Goal: Task Accomplishment & Management: Complete application form

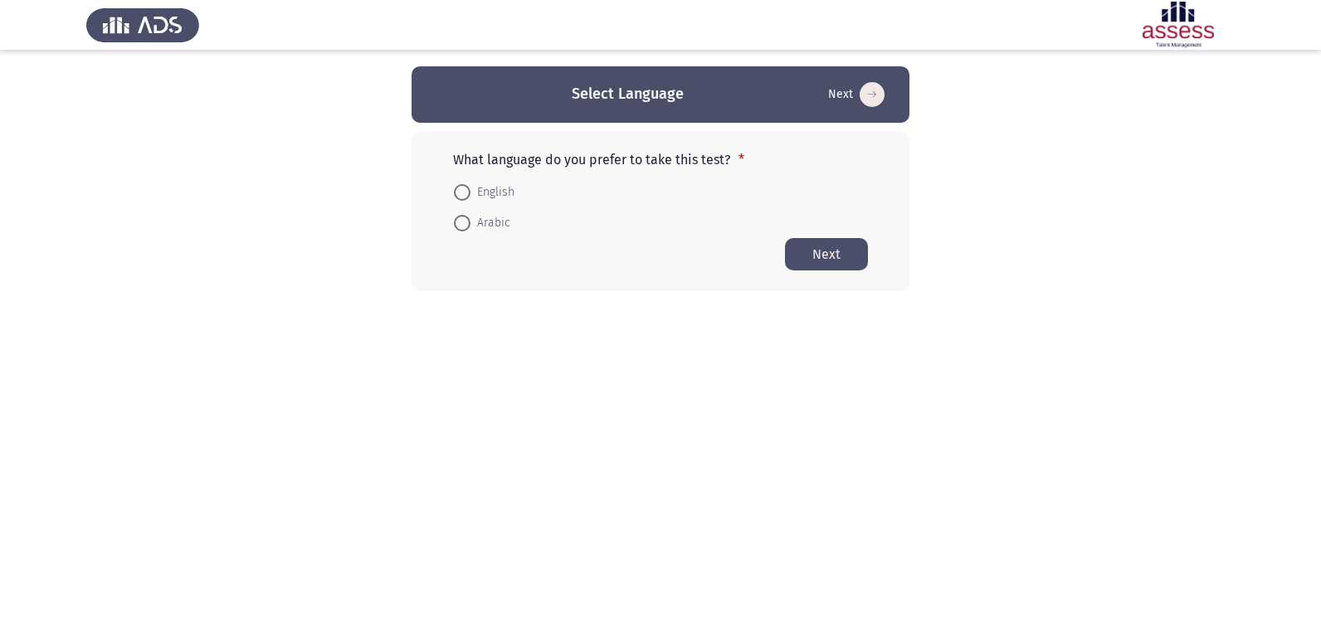
click at [486, 182] on span "English" at bounding box center [492, 192] width 44 height 20
click at [470, 184] on input "English" at bounding box center [462, 192] width 17 height 17
radio input "true"
click at [825, 260] on button "Next" at bounding box center [826, 253] width 83 height 32
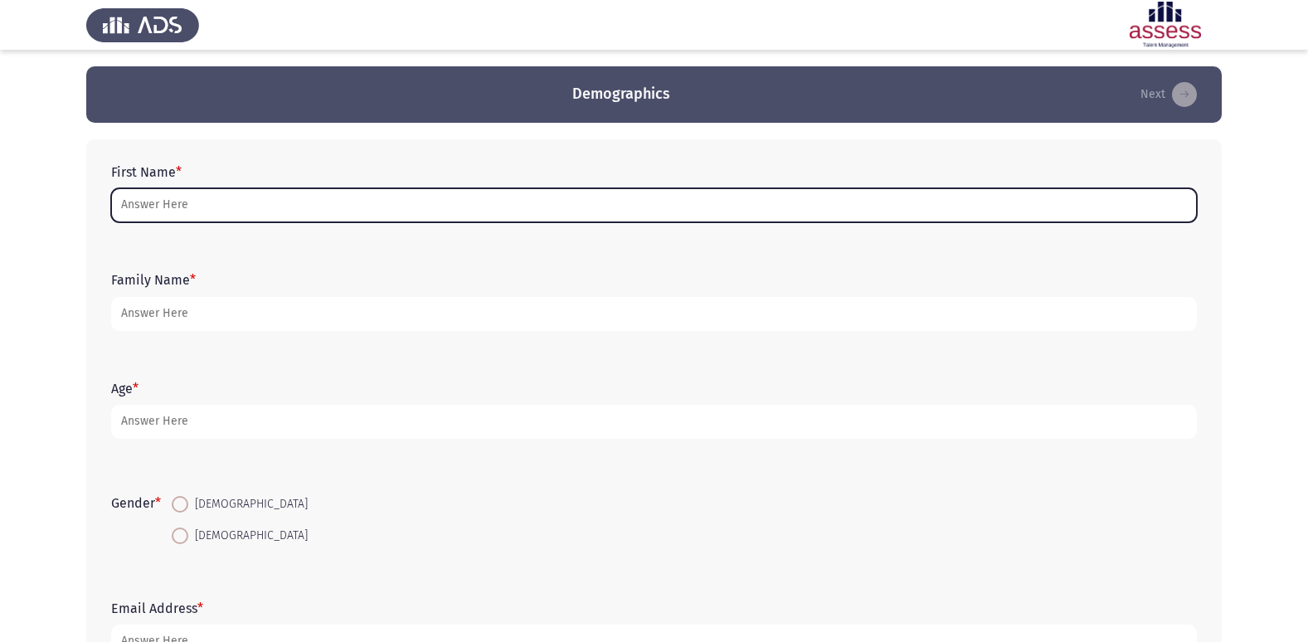
click at [219, 198] on input "First Name *" at bounding box center [654, 205] width 1086 height 34
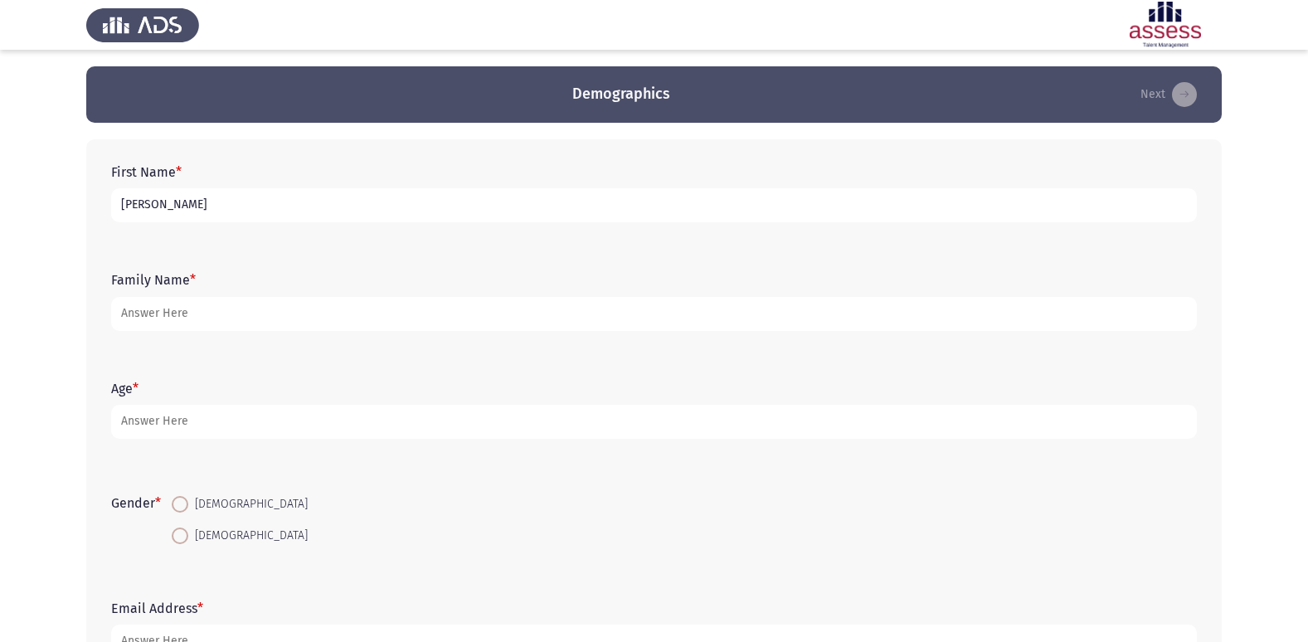
type input "[PERSON_NAME]"
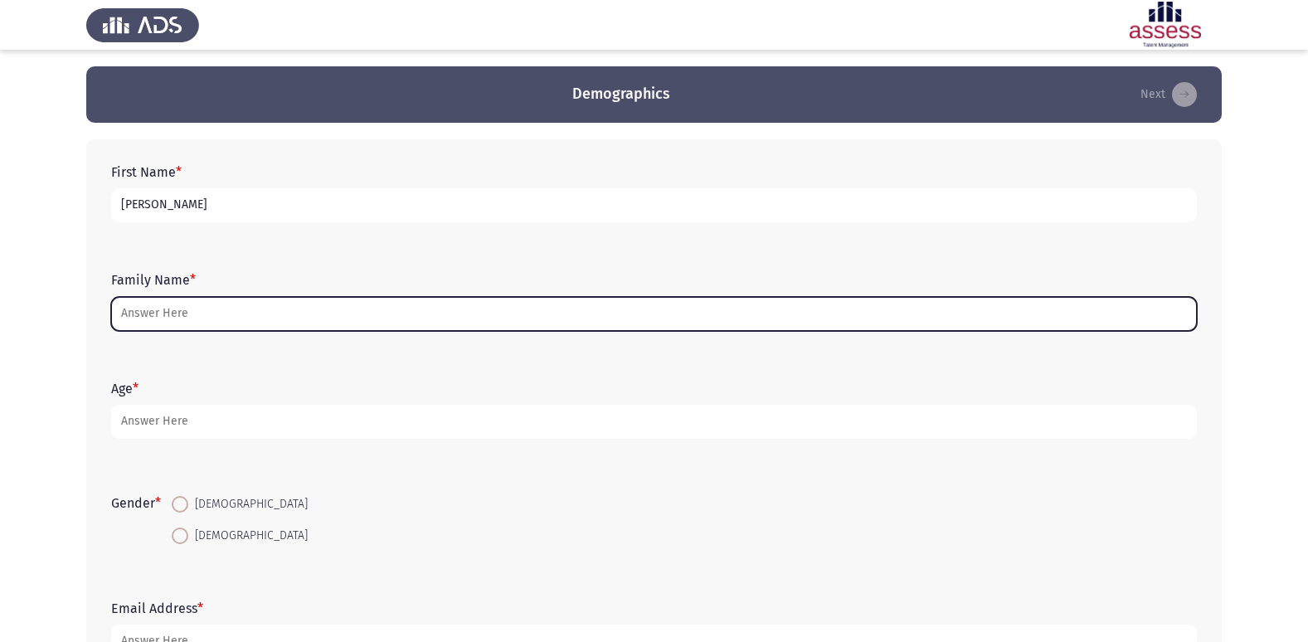
click at [212, 324] on input "Family Name *" at bounding box center [654, 314] width 1086 height 34
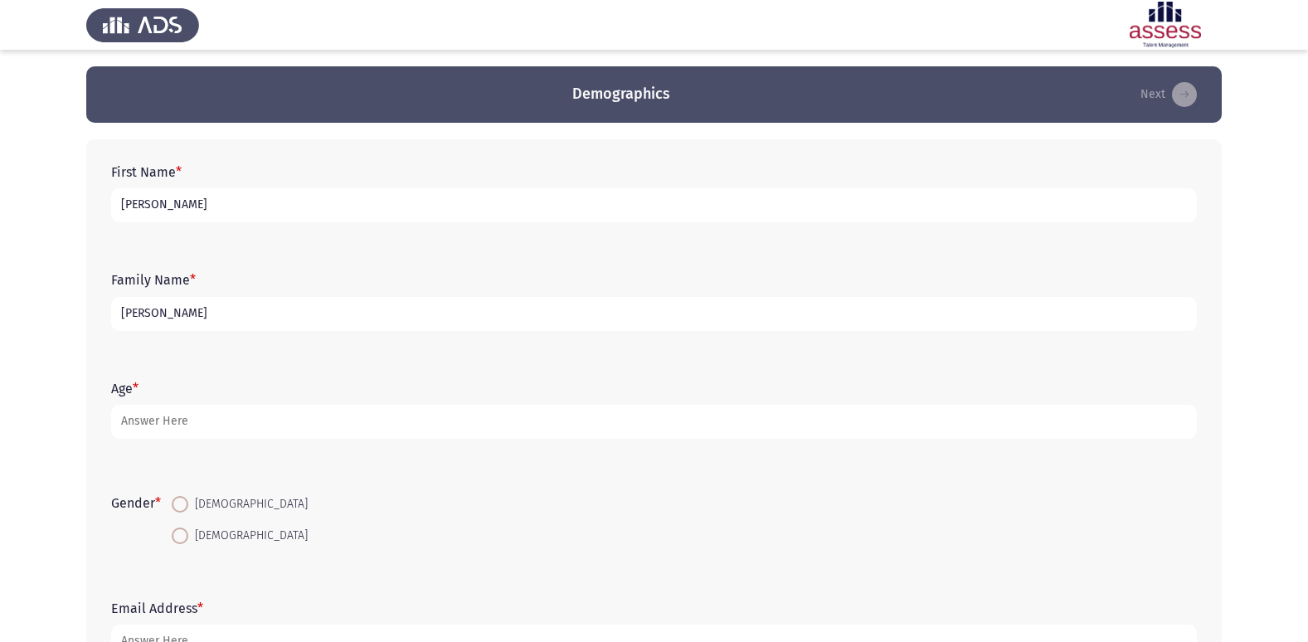
type input "[PERSON_NAME]"
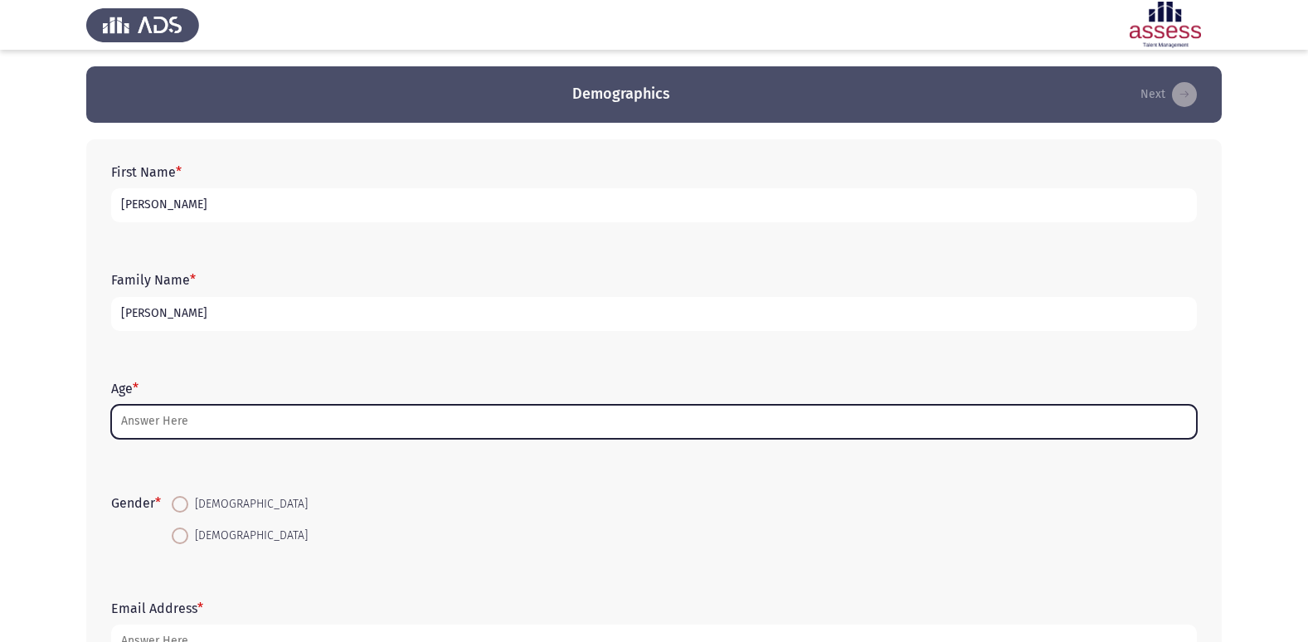
click at [167, 421] on input "Age *" at bounding box center [654, 422] width 1086 height 34
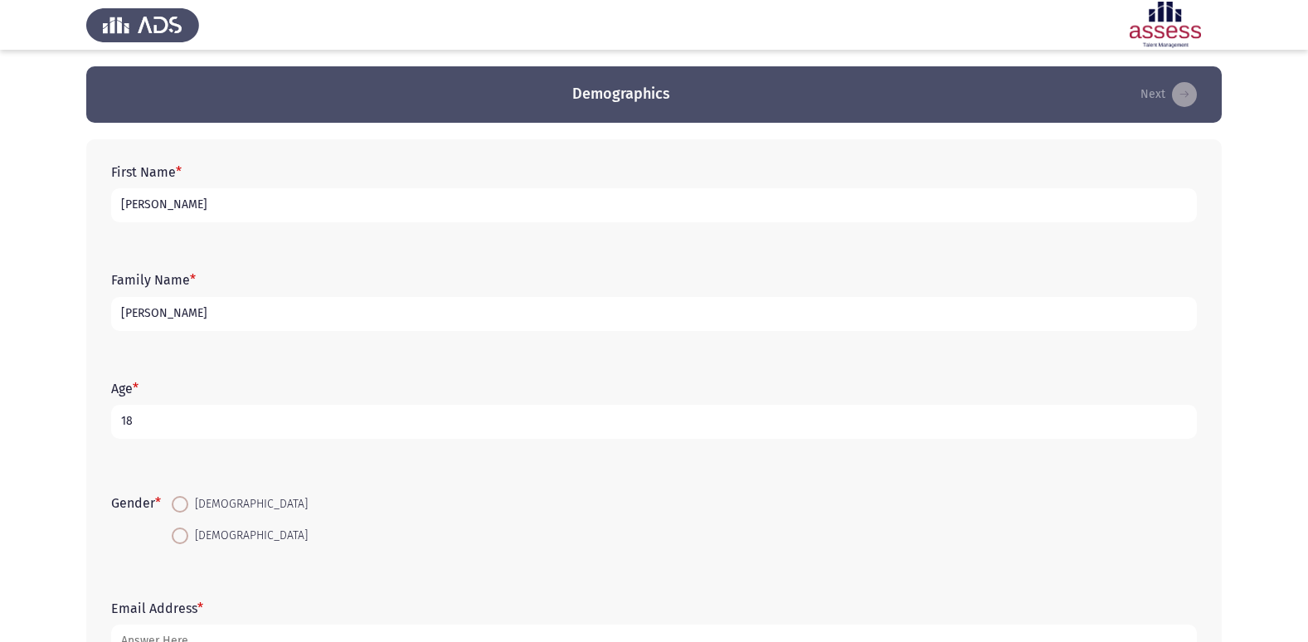
type input "18"
click at [177, 504] on span at bounding box center [180, 504] width 17 height 17
click at [177, 504] on input "[DEMOGRAPHIC_DATA]" at bounding box center [180, 504] width 17 height 17
radio input "true"
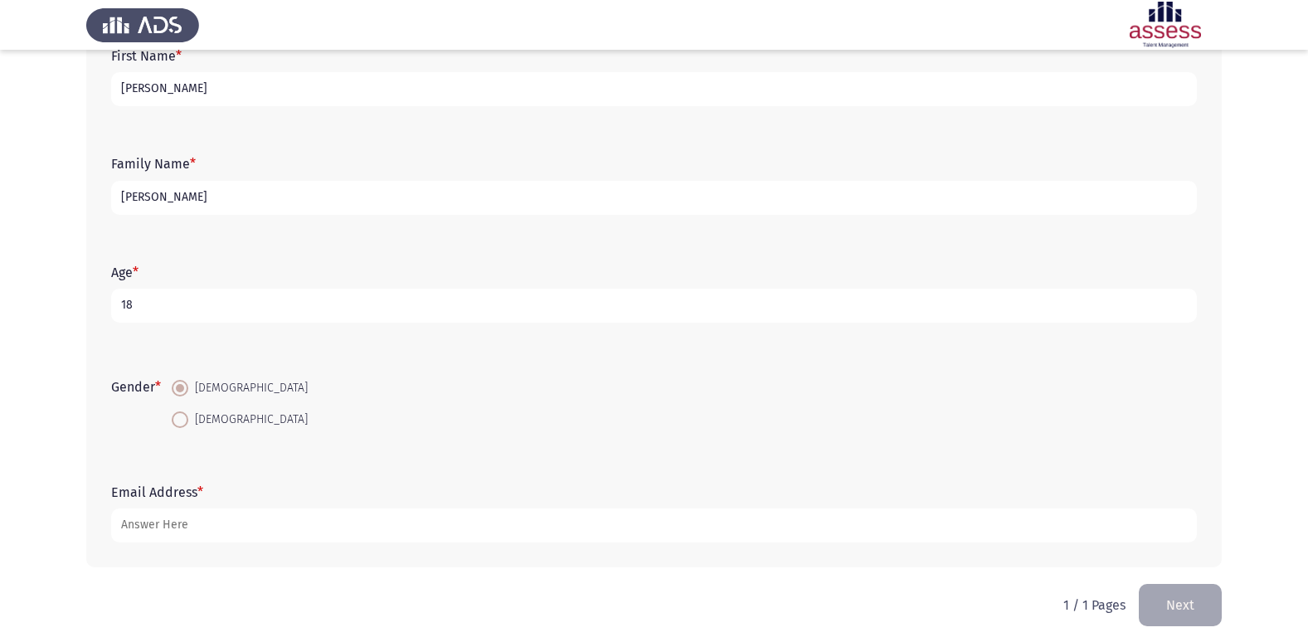
scroll to position [124, 0]
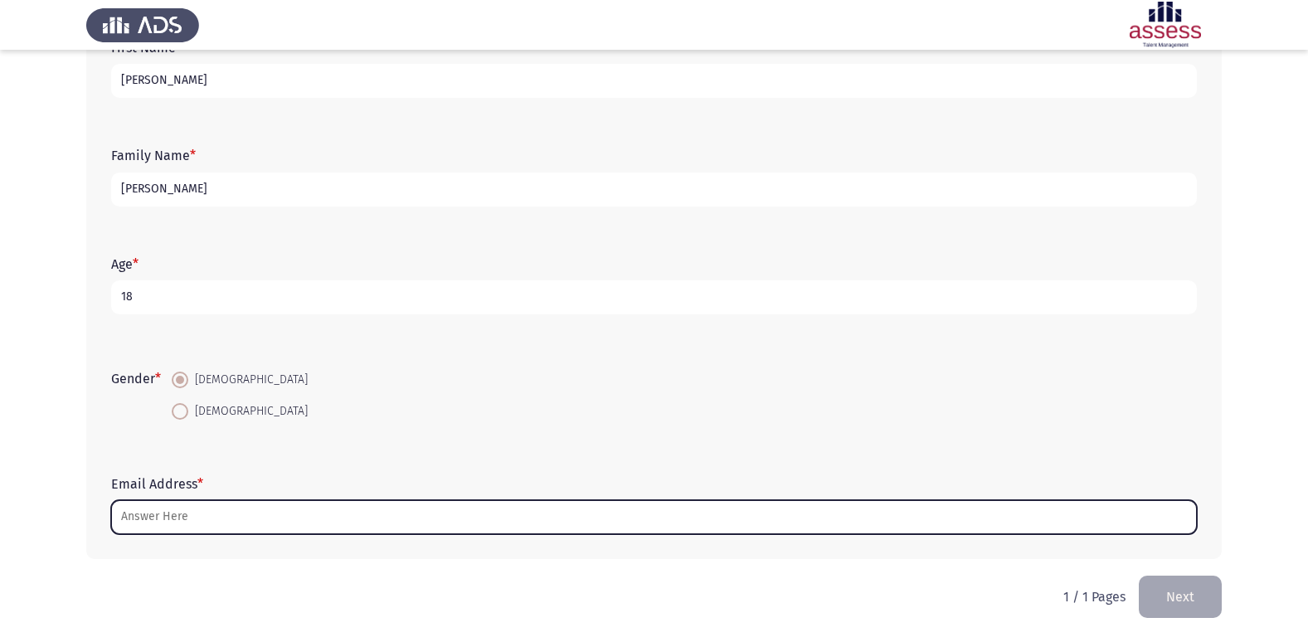
click at [250, 522] on input "Email Address *" at bounding box center [654, 517] width 1086 height 34
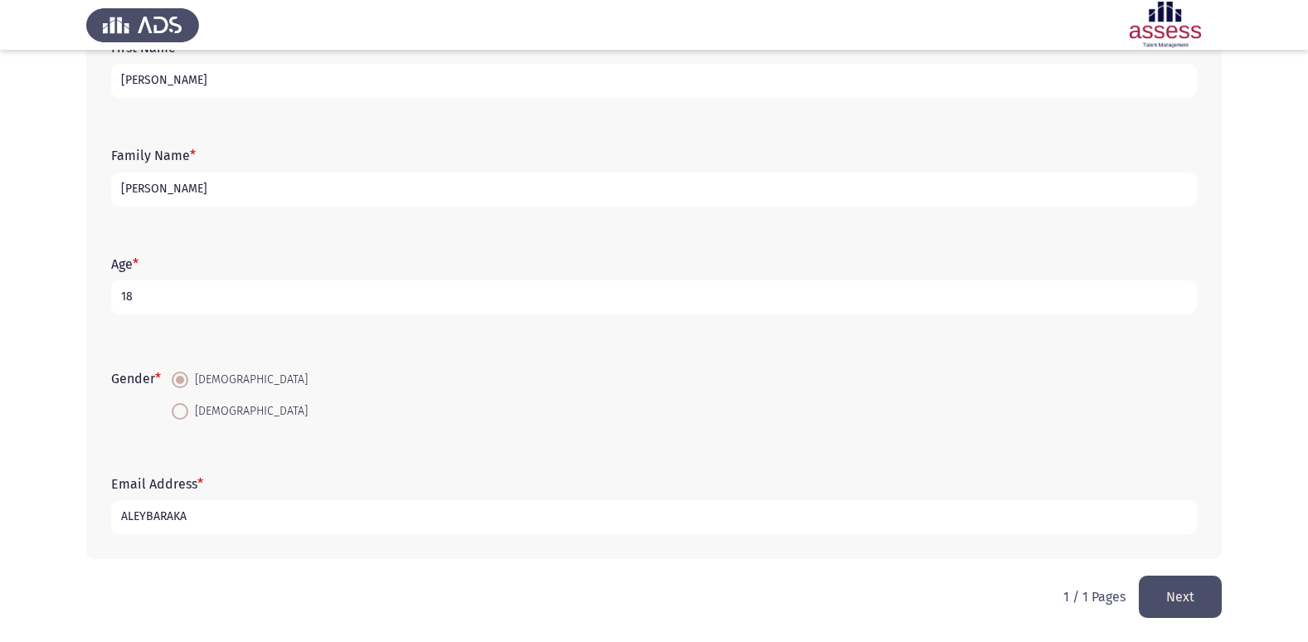
type input "ALEYBARAKA"
drag, startPoint x: 174, startPoint y: 210, endPoint x: 202, endPoint y: 202, distance: 28.4
click at [183, 211] on div "Family Name * [PERSON_NAME]" at bounding box center [654, 176] width 1102 height 75
click at [202, 202] on input "[PERSON_NAME]" at bounding box center [654, 190] width 1086 height 34
type input "B"
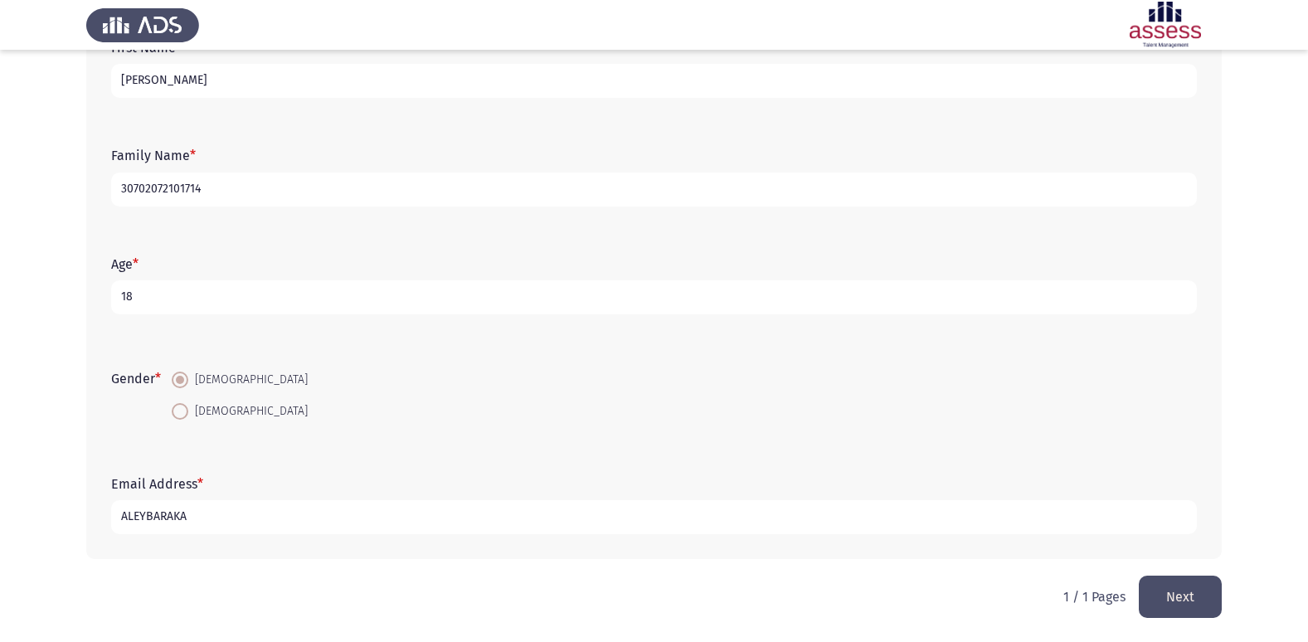
type input "30702072101714"
click at [238, 525] on input "ALEYBARAKA" at bounding box center [654, 517] width 1086 height 34
type input "A"
type input "a"
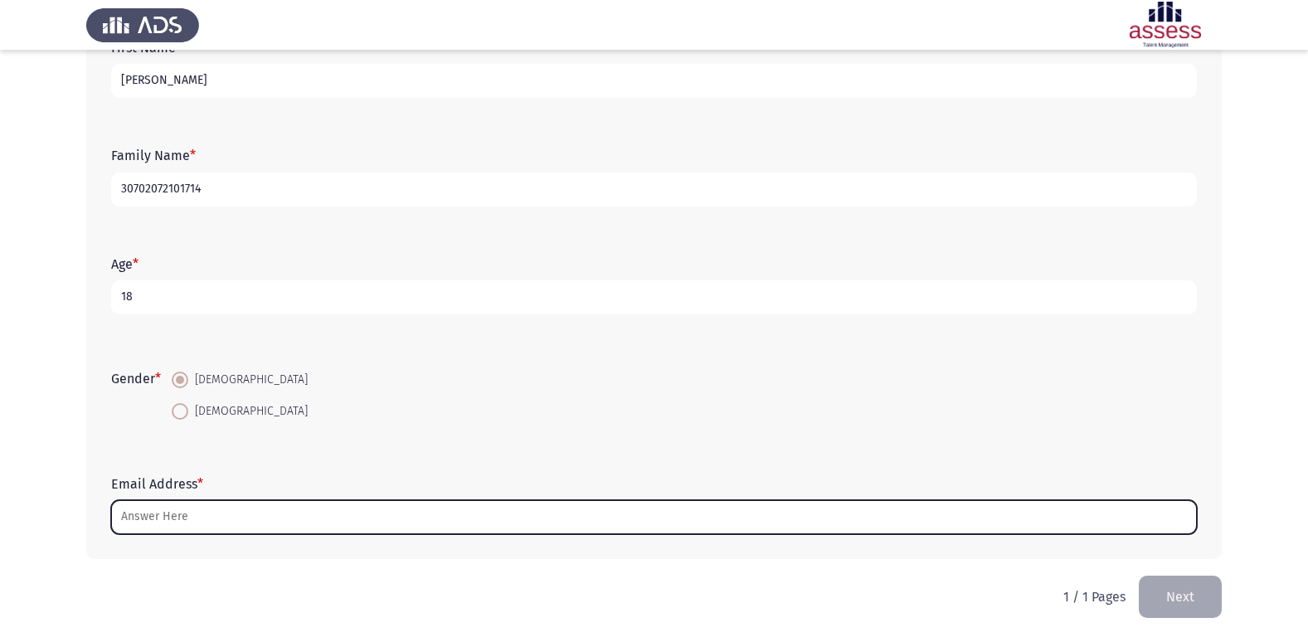
type input "a"
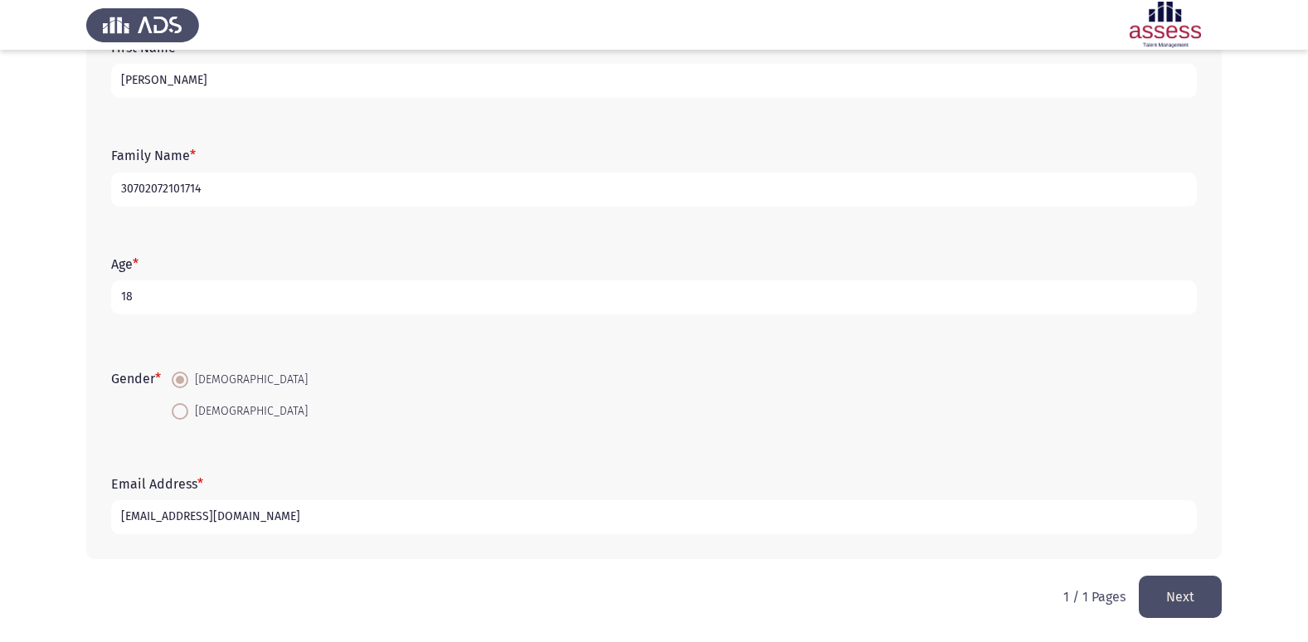
type input "[EMAIL_ADDRESS][DOMAIN_NAME]"
click at [1199, 581] on button "Next" at bounding box center [1180, 597] width 83 height 42
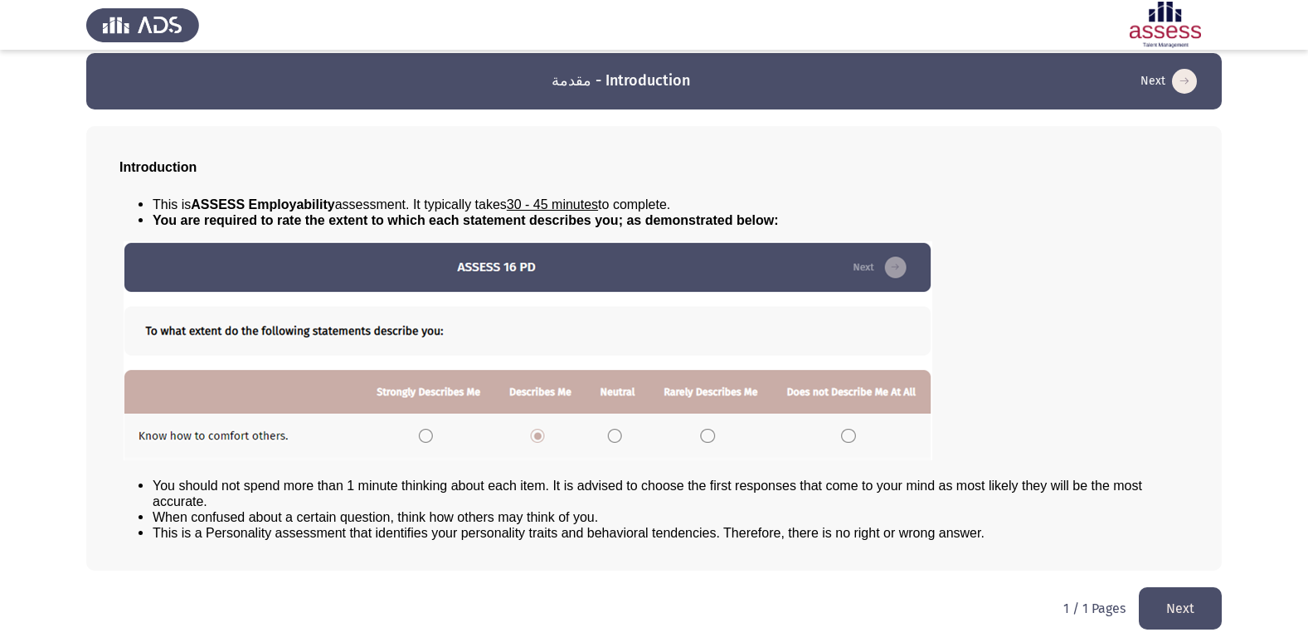
scroll to position [17, 0]
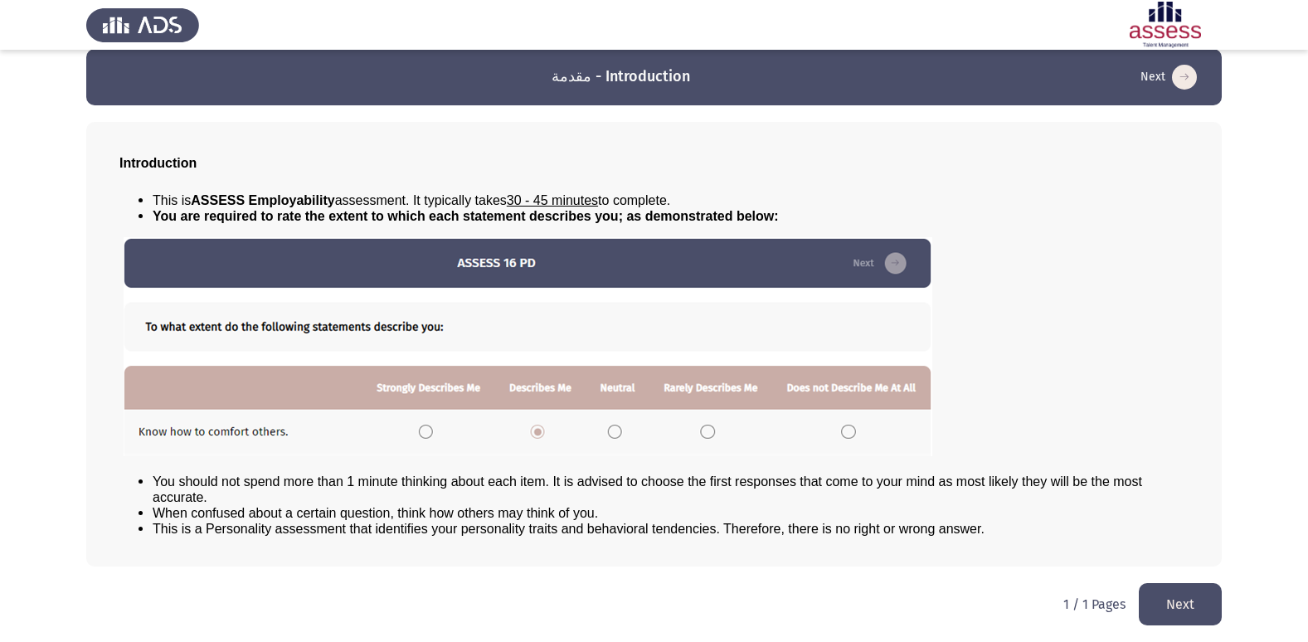
click at [1172, 586] on button "Next" at bounding box center [1180, 604] width 83 height 42
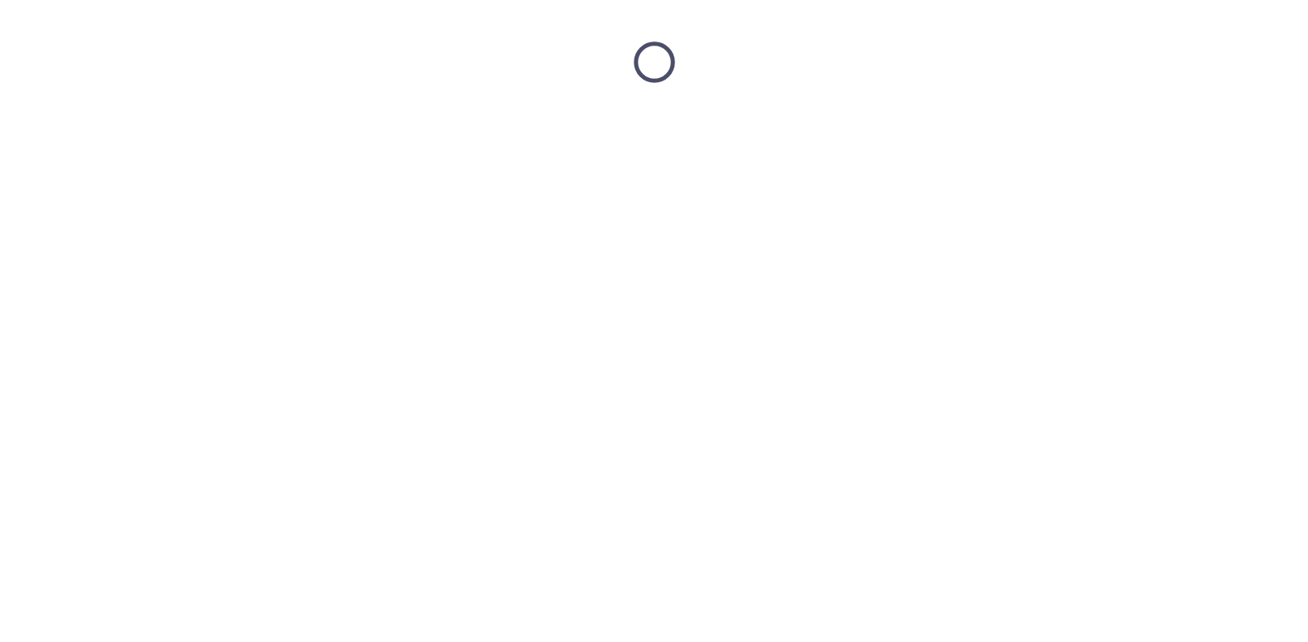
scroll to position [0, 0]
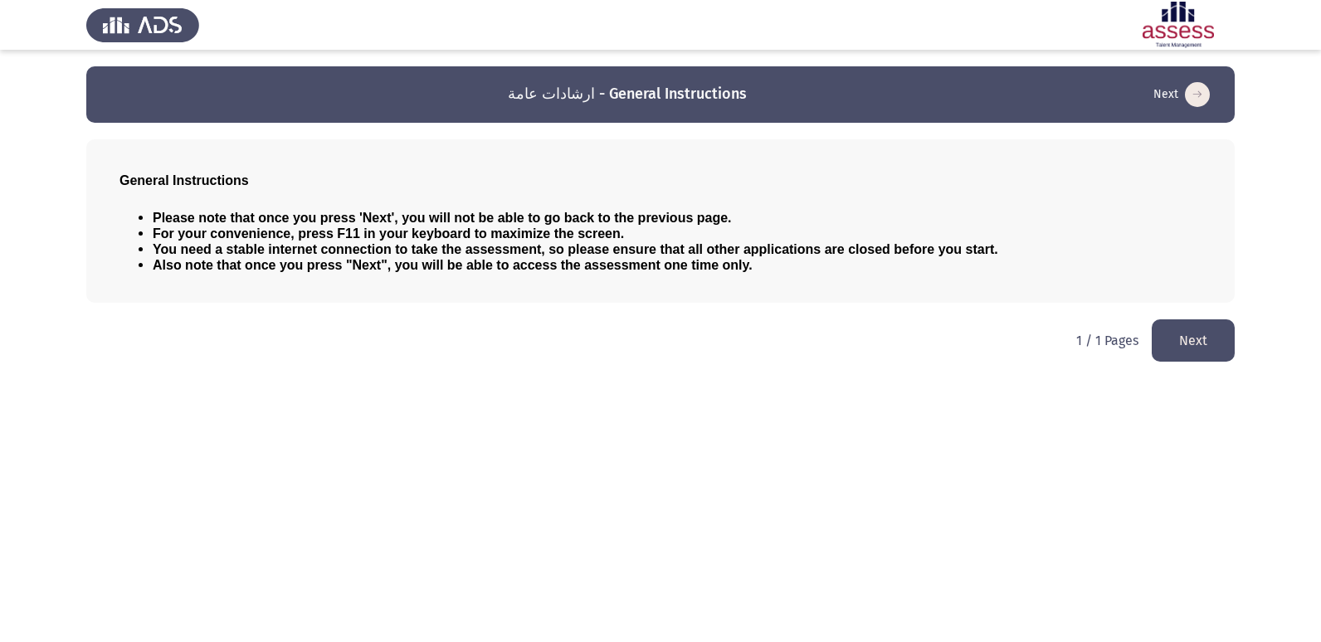
click at [1179, 345] on button "Next" at bounding box center [1192, 340] width 83 height 42
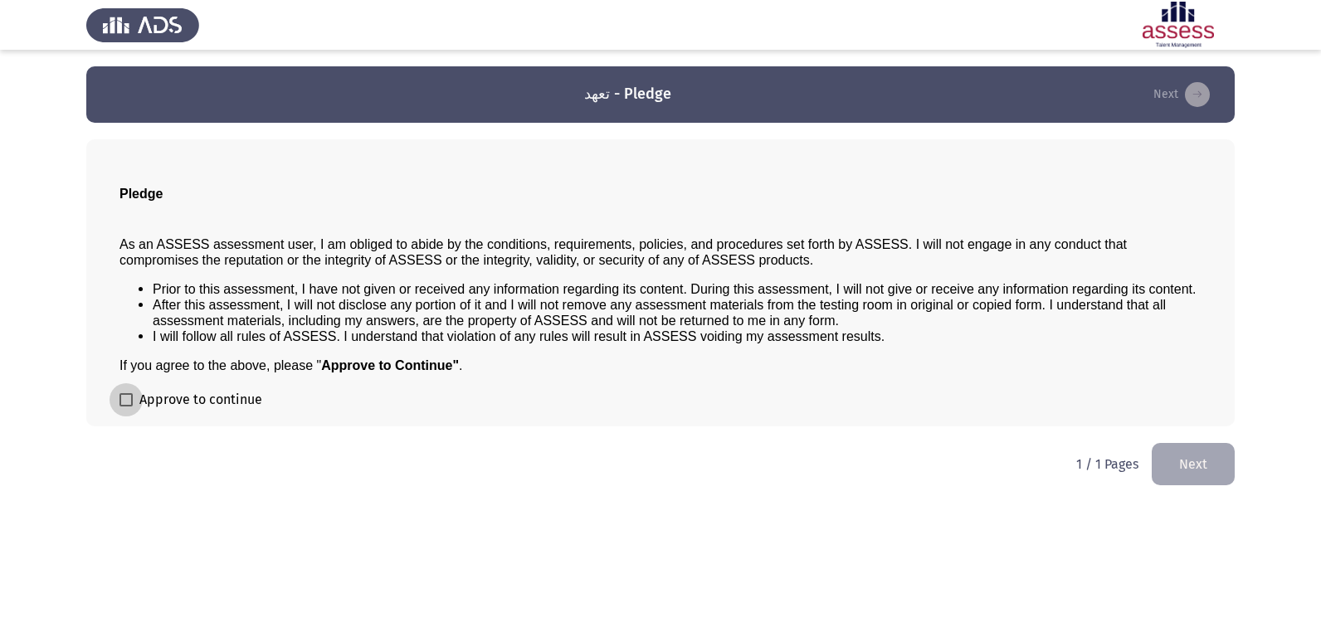
click at [120, 396] on span at bounding box center [125, 399] width 13 height 13
click at [125, 406] on input "Approve to continue" at bounding box center [125, 406] width 1 height 1
checkbox input "true"
click at [1192, 474] on button "Next" at bounding box center [1192, 464] width 83 height 42
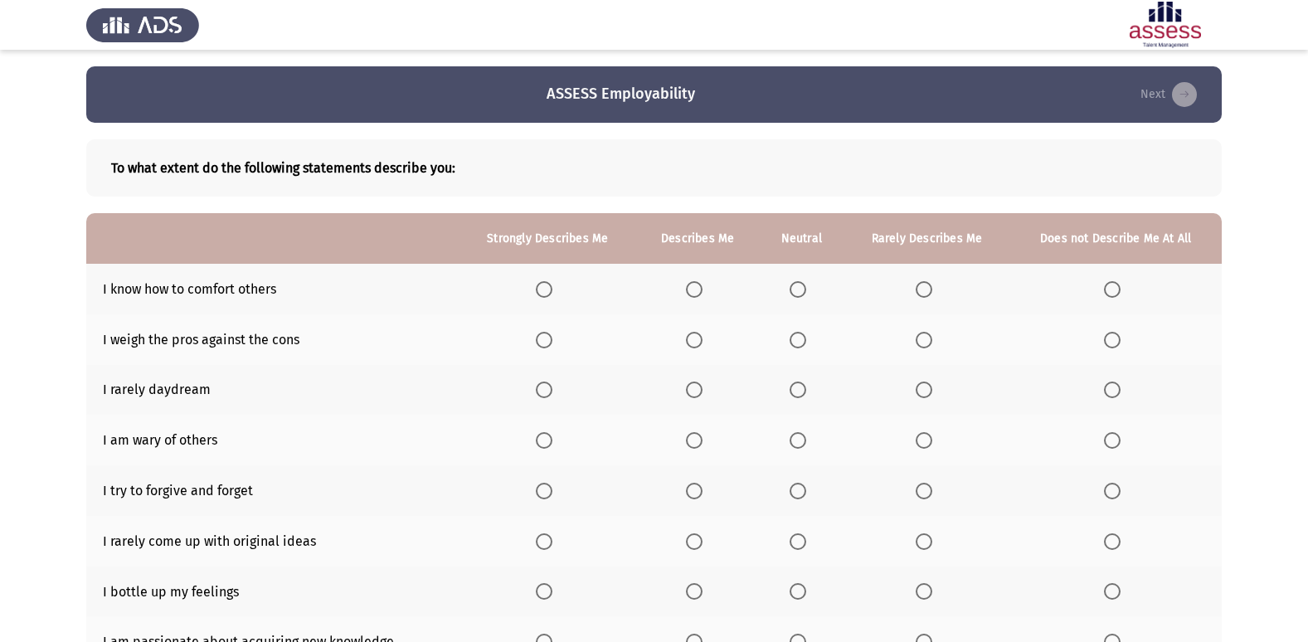
click at [799, 294] on span "Select an option" at bounding box center [798, 289] width 17 height 17
click at [799, 294] on input "Select an option" at bounding box center [798, 289] width 17 height 17
click at [922, 333] on span "Select an option" at bounding box center [924, 340] width 17 height 17
click at [922, 333] on input "Select an option" at bounding box center [924, 340] width 17 height 17
click at [795, 388] on span "Select an option" at bounding box center [798, 390] width 17 height 17
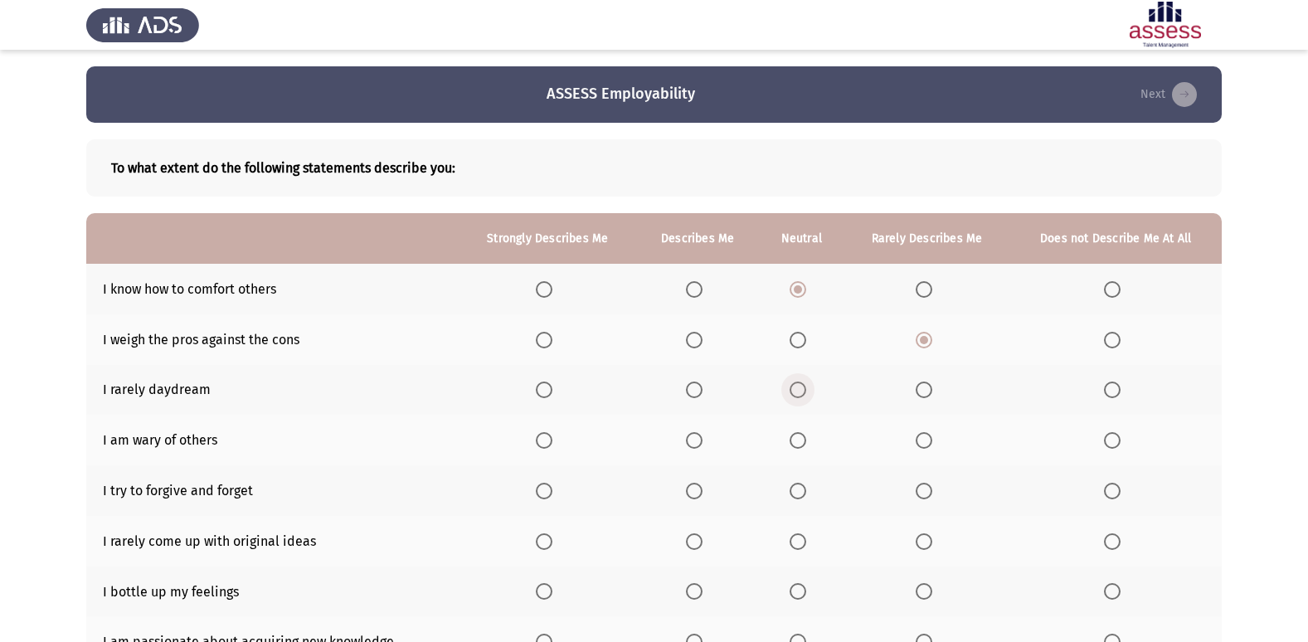
click at [795, 388] on input "Select an option" at bounding box center [798, 390] width 17 height 17
click at [800, 432] on span "Select an option" at bounding box center [798, 440] width 17 height 17
click at [800, 432] on input "Select an option" at bounding box center [798, 440] width 17 height 17
click at [702, 489] on span "Select an option" at bounding box center [694, 491] width 17 height 17
click at [702, 489] on input "Select an option" at bounding box center [694, 491] width 17 height 17
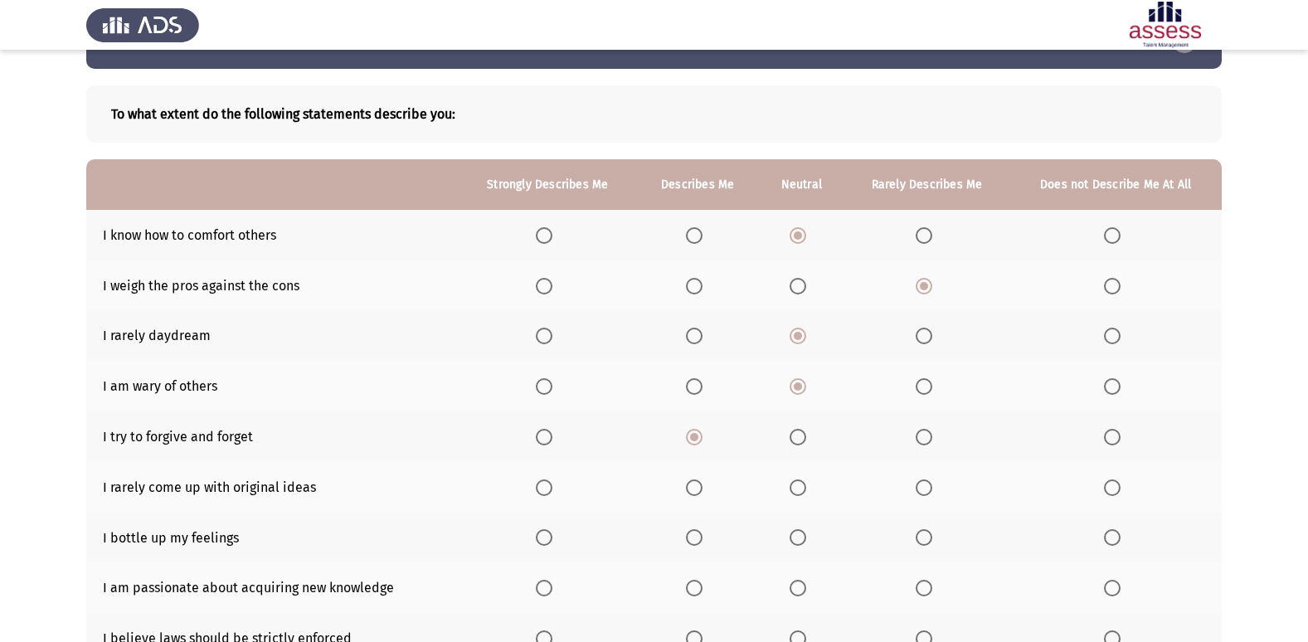
scroll to position [83, 0]
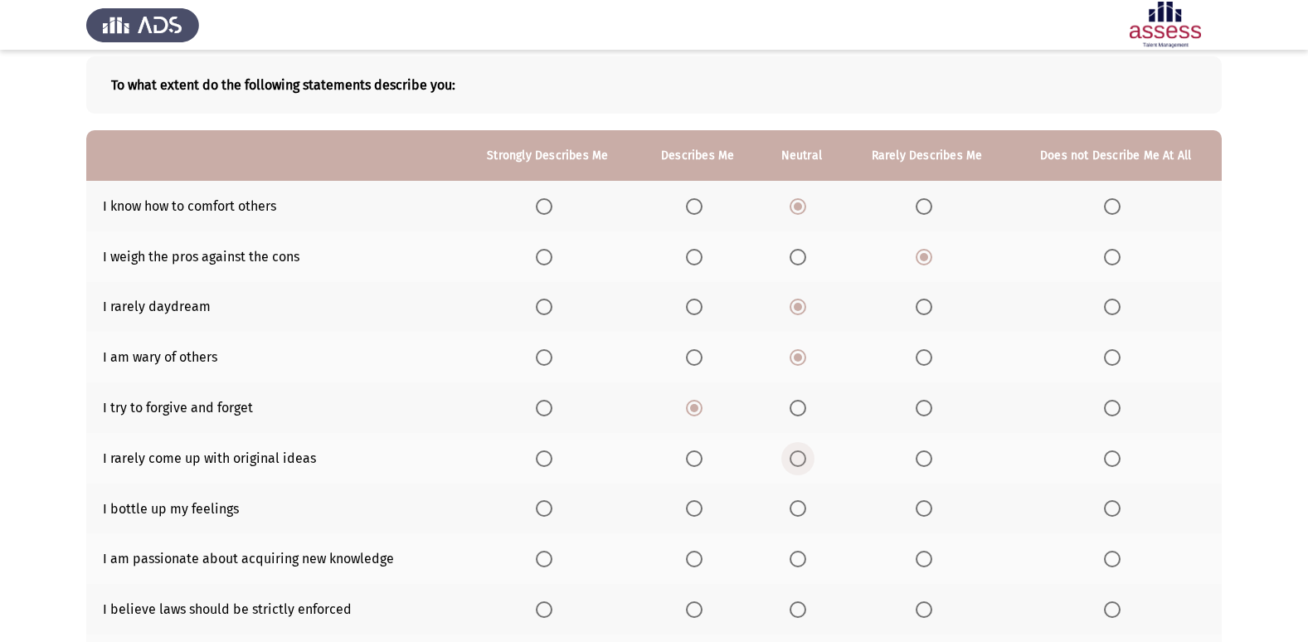
click at [796, 450] on span "Select an option" at bounding box center [798, 458] width 17 height 17
click at [796, 450] on input "Select an option" at bounding box center [798, 458] width 17 height 17
click at [552, 511] on span "Select an option" at bounding box center [544, 508] width 17 height 17
click at [552, 511] on input "Select an option" at bounding box center [544, 508] width 17 height 17
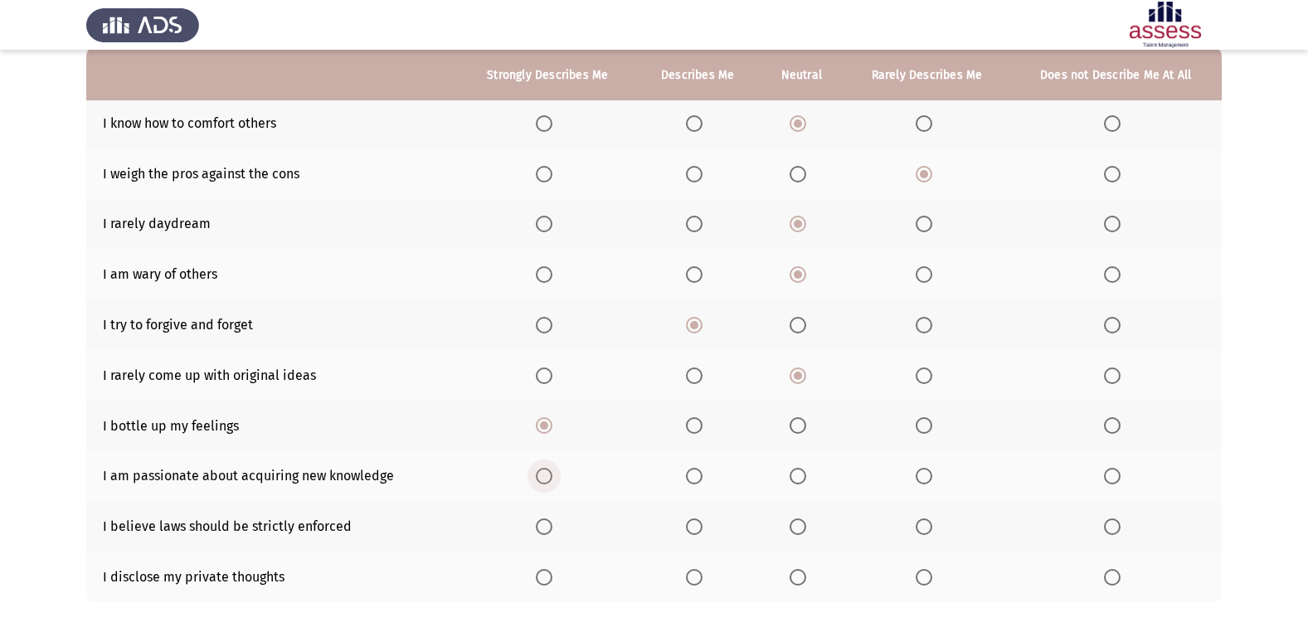
click at [550, 476] on span "Select an option" at bounding box center [544, 476] width 17 height 17
click at [550, 476] on input "Select an option" at bounding box center [544, 476] width 17 height 17
click at [797, 524] on span "Select an option" at bounding box center [798, 526] width 17 height 17
click at [797, 524] on input "Select an option" at bounding box center [798, 526] width 17 height 17
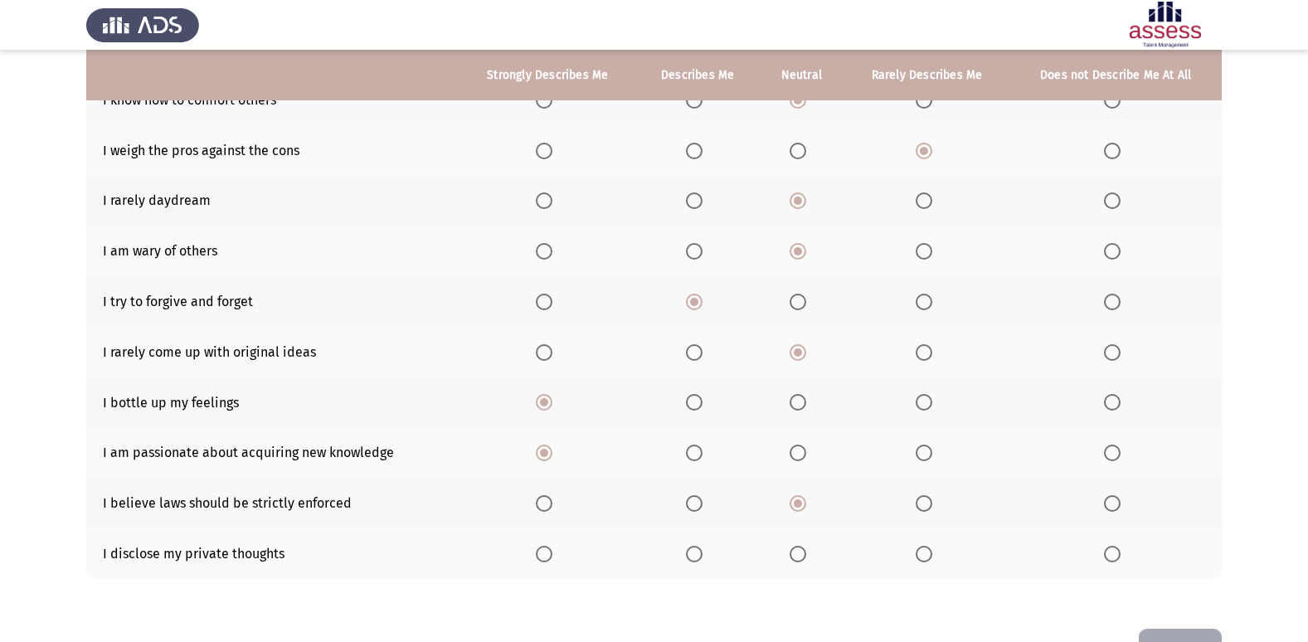
scroll to position [159, 0]
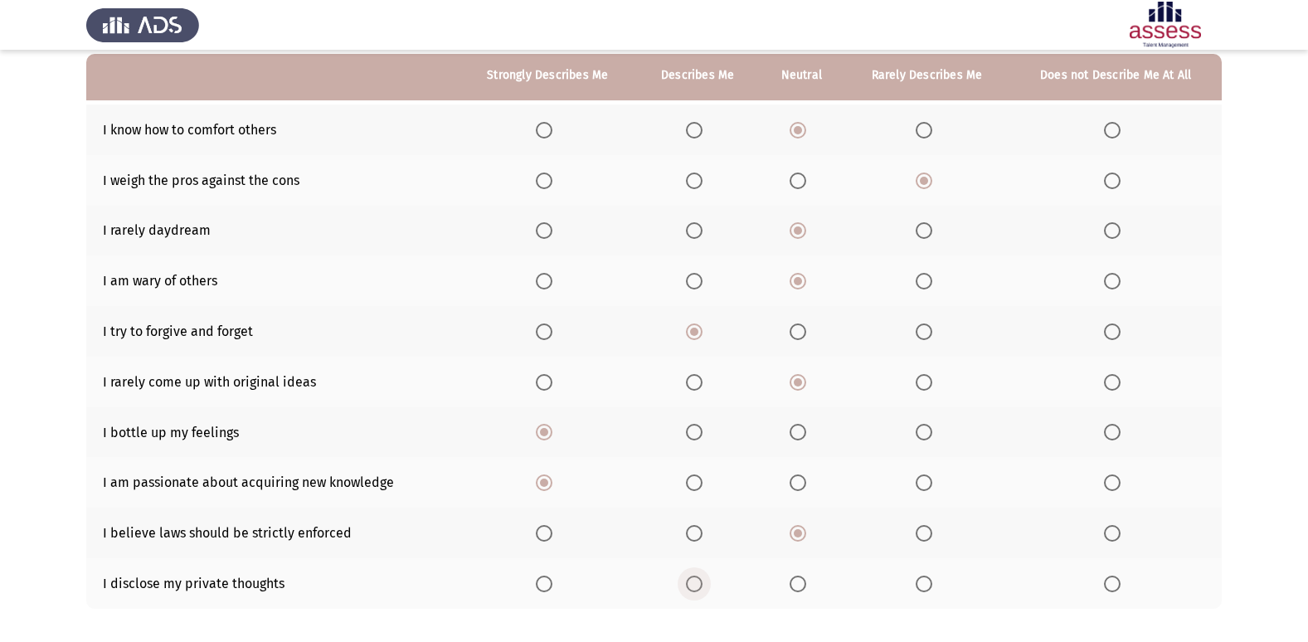
click at [698, 582] on span "Select an option" at bounding box center [694, 584] width 17 height 17
click at [698, 582] on input "Select an option" at bounding box center [694, 584] width 17 height 17
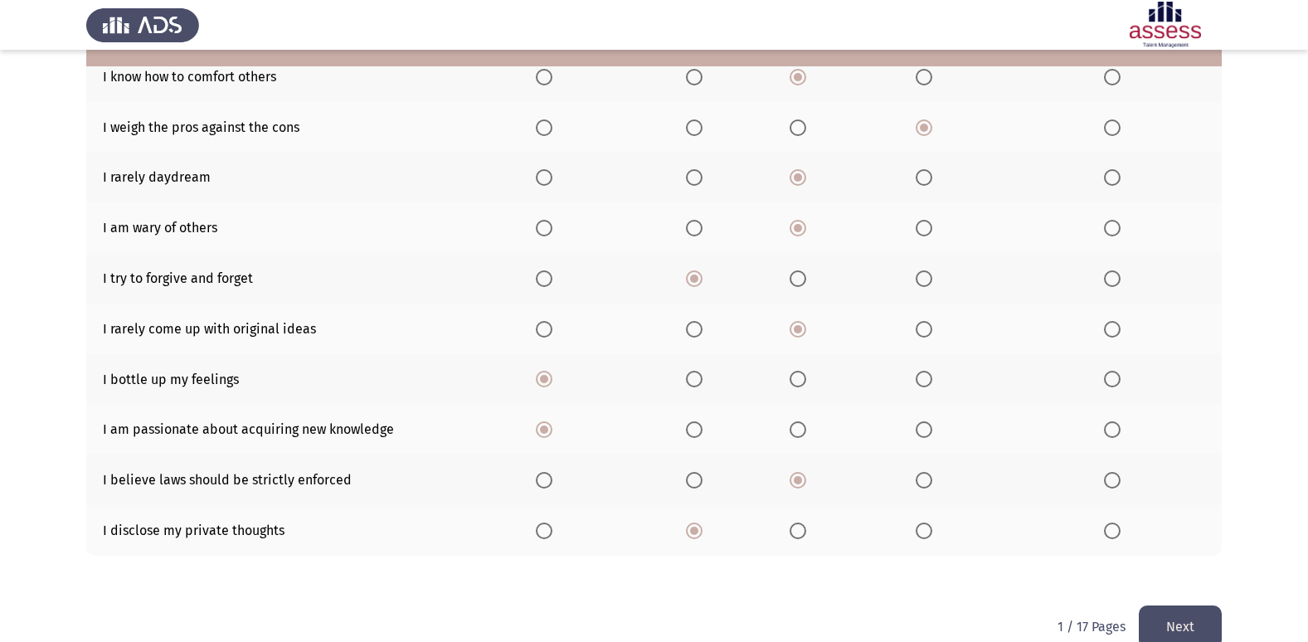
scroll to position [242, 0]
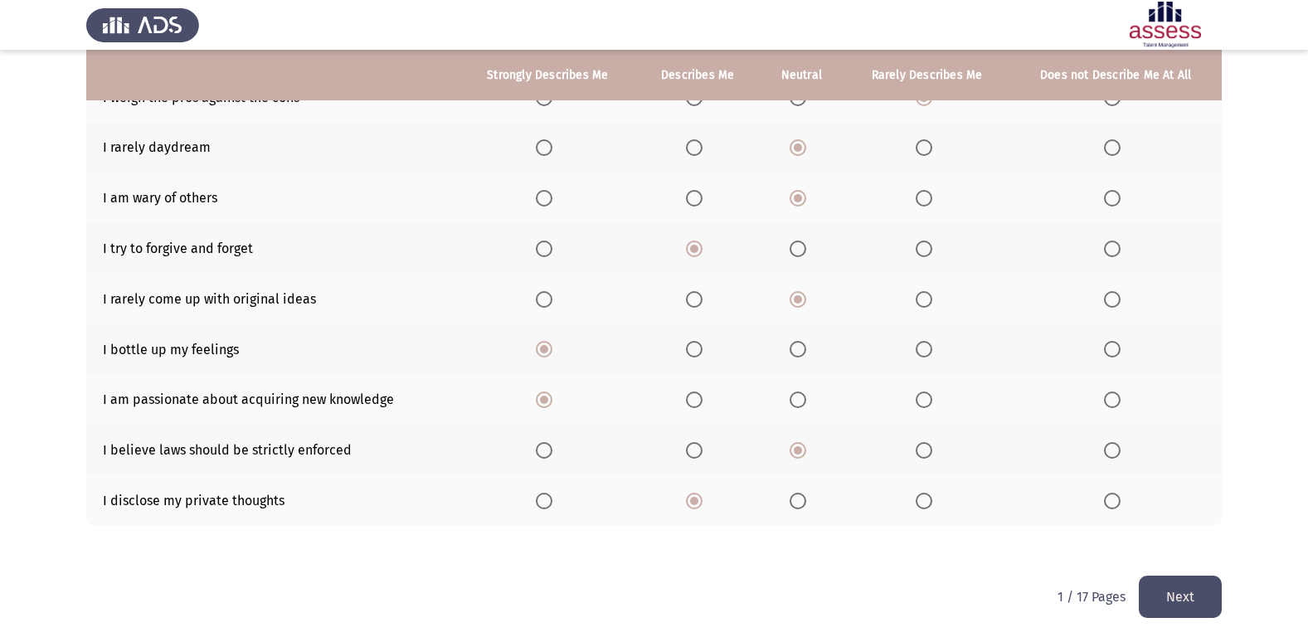
click at [1175, 581] on button "Next" at bounding box center [1180, 597] width 83 height 42
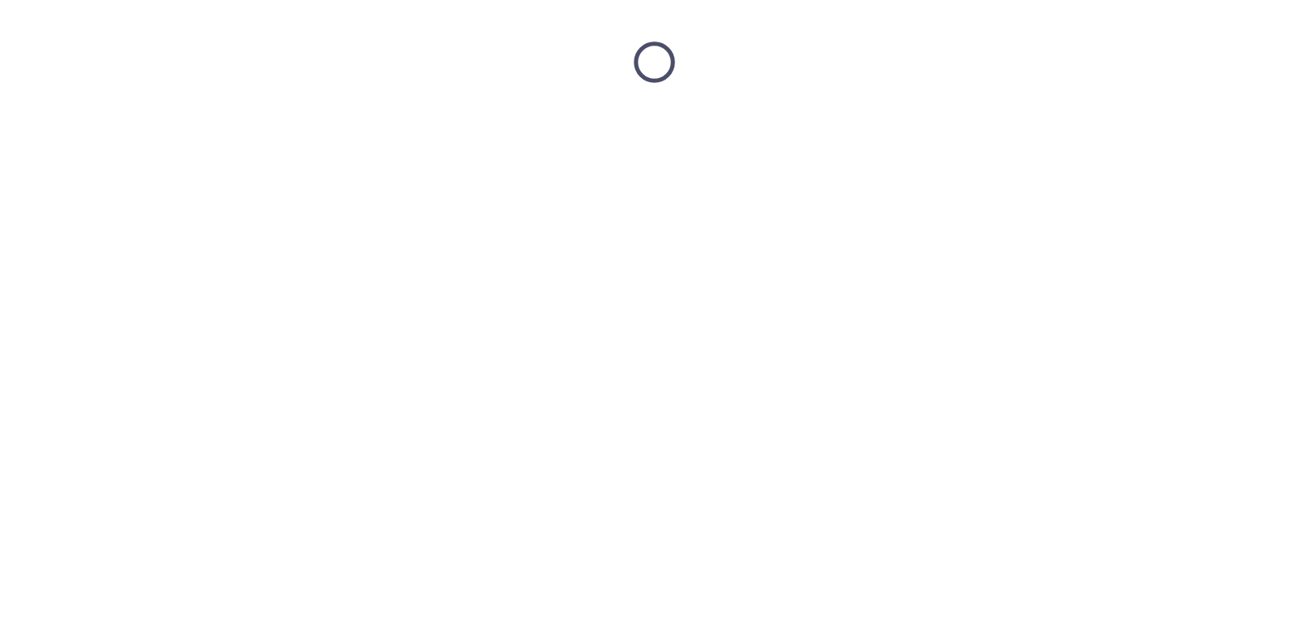
scroll to position [0, 0]
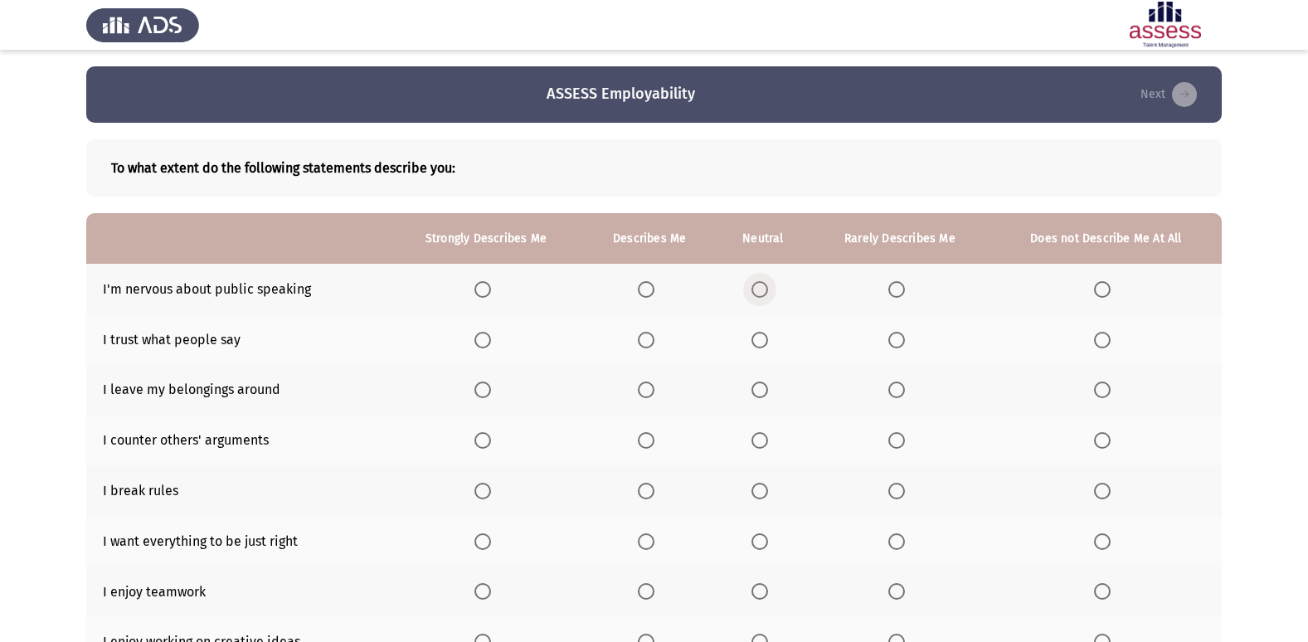
click at [757, 285] on span "Select an option" at bounding box center [760, 289] width 17 height 17
click at [757, 285] on input "Select an option" at bounding box center [760, 289] width 17 height 17
click at [1105, 287] on span "Select an option" at bounding box center [1102, 289] width 17 height 17
click at [1105, 287] on input "Select an option" at bounding box center [1102, 289] width 17 height 17
click at [1102, 337] on span "Select an option" at bounding box center [1102, 340] width 17 height 17
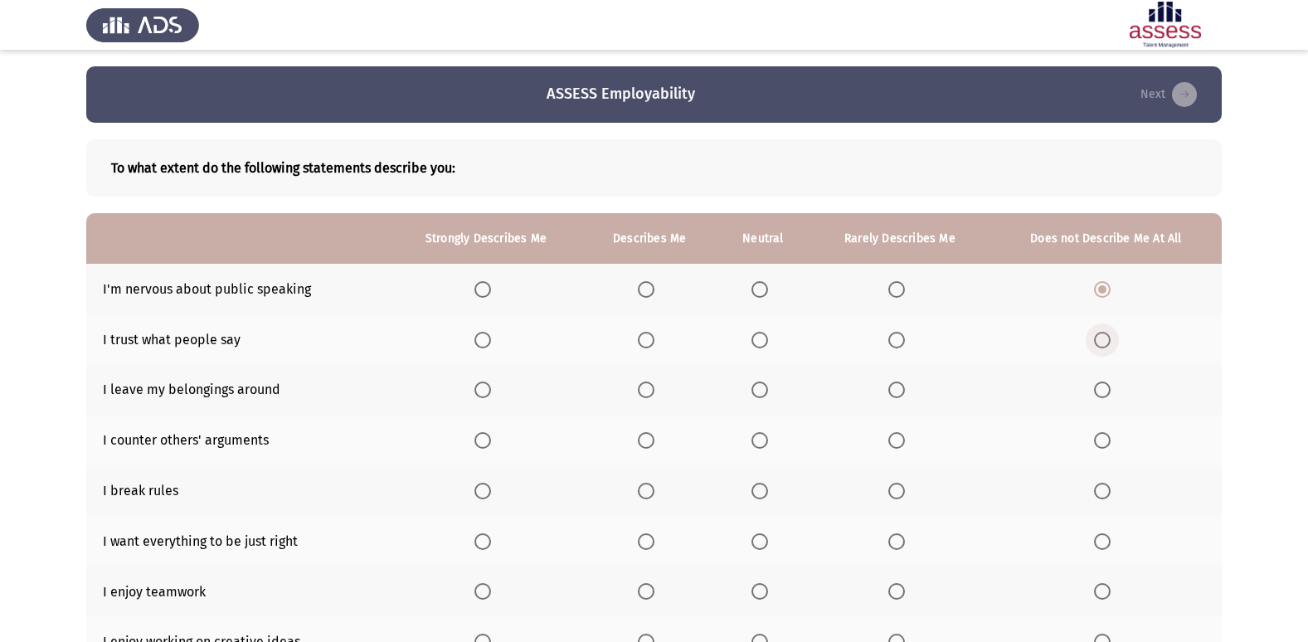
click at [1102, 337] on input "Select an option" at bounding box center [1102, 340] width 17 height 17
click at [907, 392] on label "Select an option" at bounding box center [899, 390] width 23 height 17
click at [905, 392] on input "Select an option" at bounding box center [896, 390] width 17 height 17
click at [763, 440] on span "Select an option" at bounding box center [760, 440] width 17 height 17
click at [763, 440] on input "Select an option" at bounding box center [760, 440] width 17 height 17
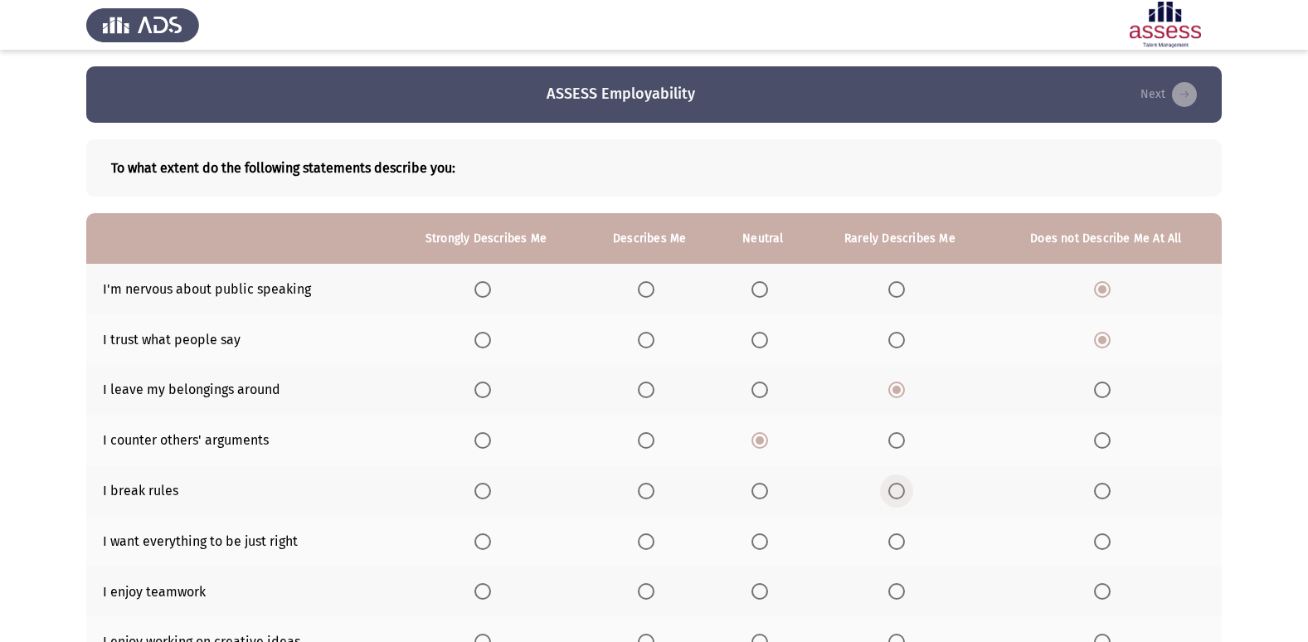
click at [905, 484] on span "Select an option" at bounding box center [896, 491] width 17 height 17
click at [905, 484] on input "Select an option" at bounding box center [896, 491] width 17 height 17
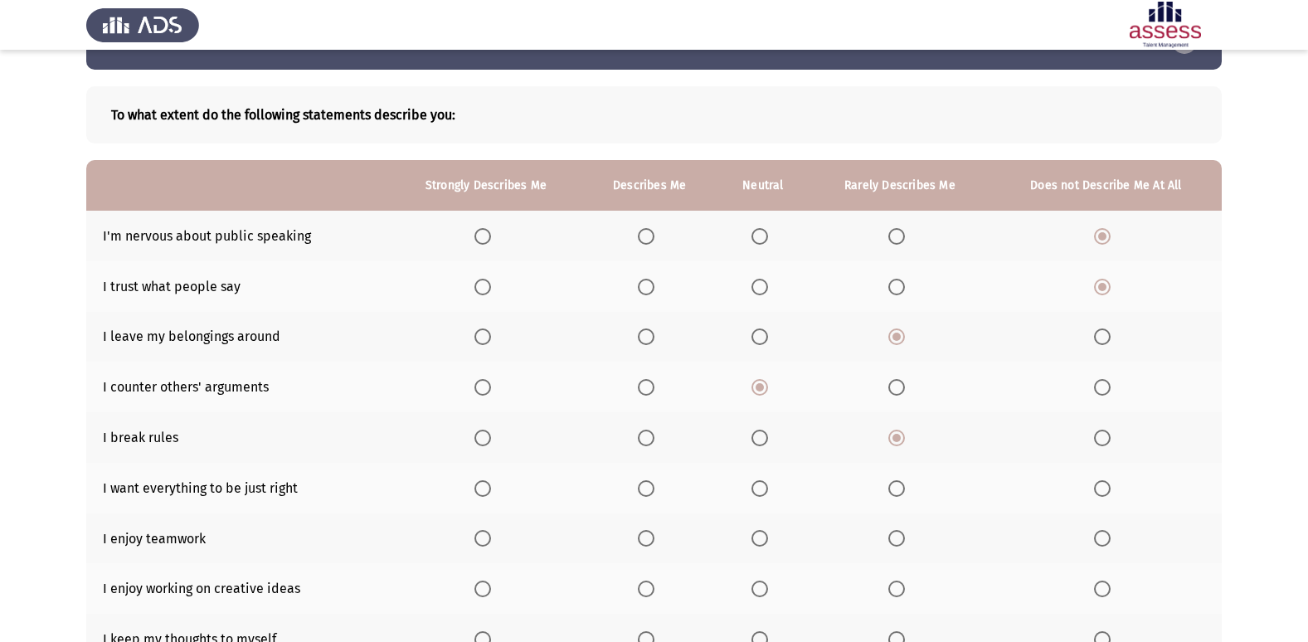
scroll to position [83, 0]
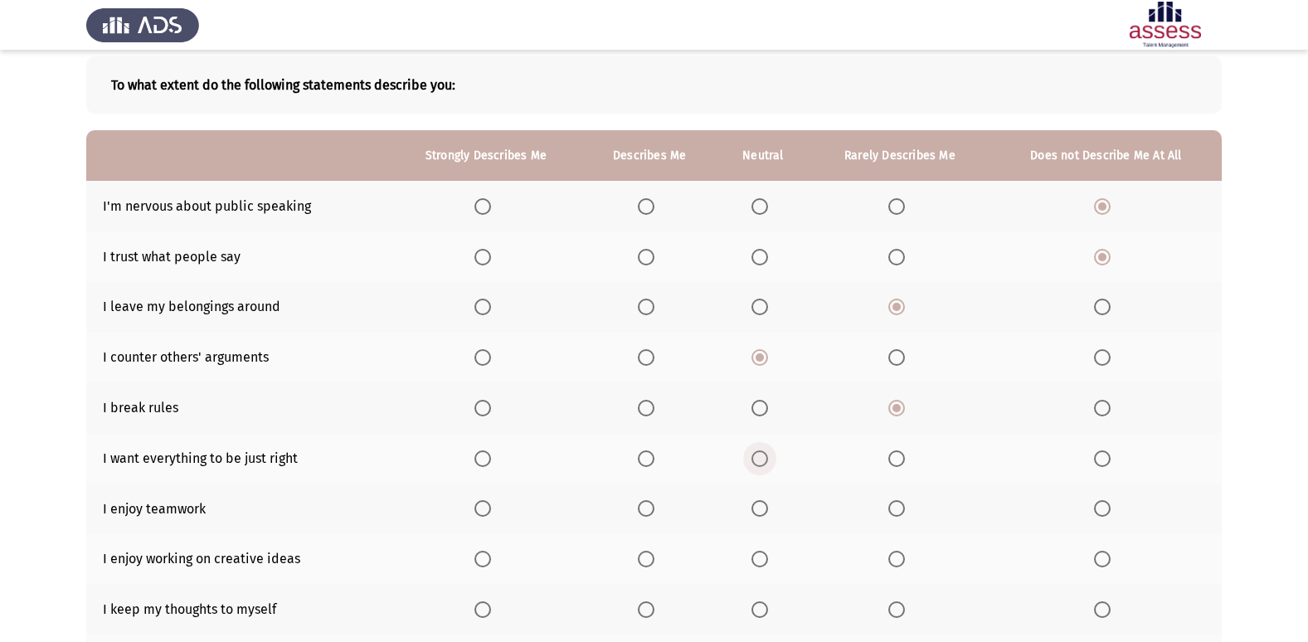
click at [764, 451] on span "Select an option" at bounding box center [760, 458] width 17 height 17
click at [764, 451] on input "Select an option" at bounding box center [760, 458] width 17 height 17
click at [760, 508] on span "Select an option" at bounding box center [760, 508] width 0 height 0
click at [760, 508] on input "Select an option" at bounding box center [760, 508] width 17 height 17
click at [645, 548] on th at bounding box center [650, 558] width 134 height 51
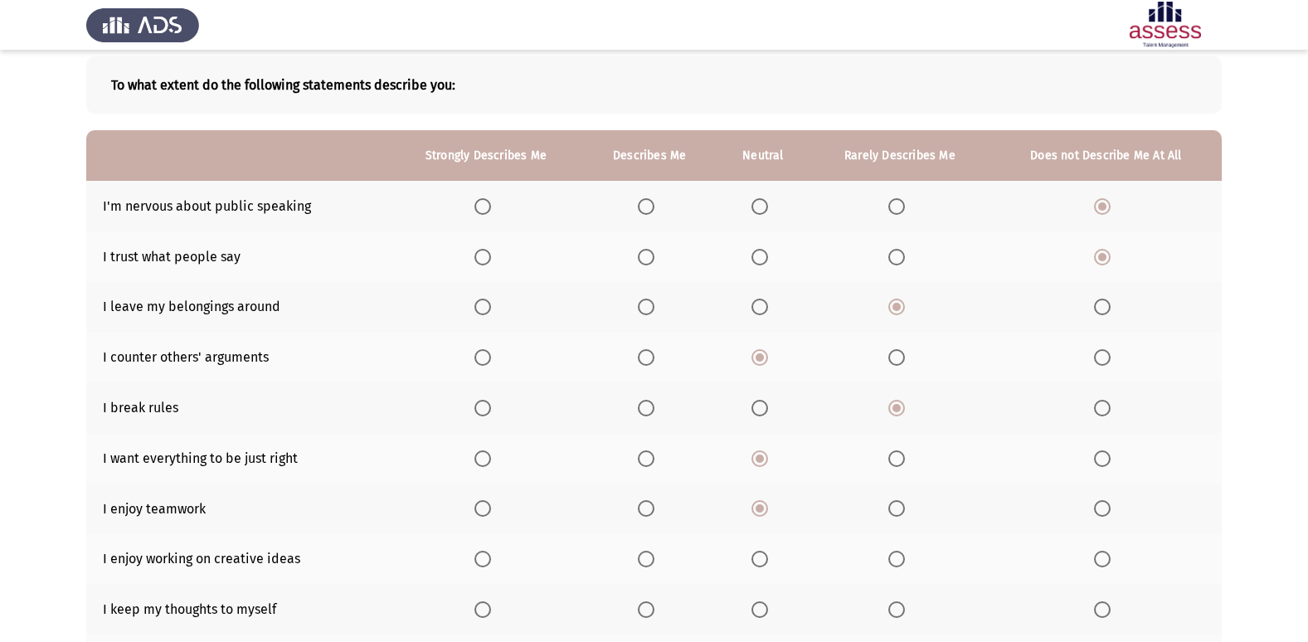
click at [646, 558] on span "Select an option" at bounding box center [646, 559] width 17 height 17
click at [646, 558] on input "Select an option" at bounding box center [646, 559] width 17 height 17
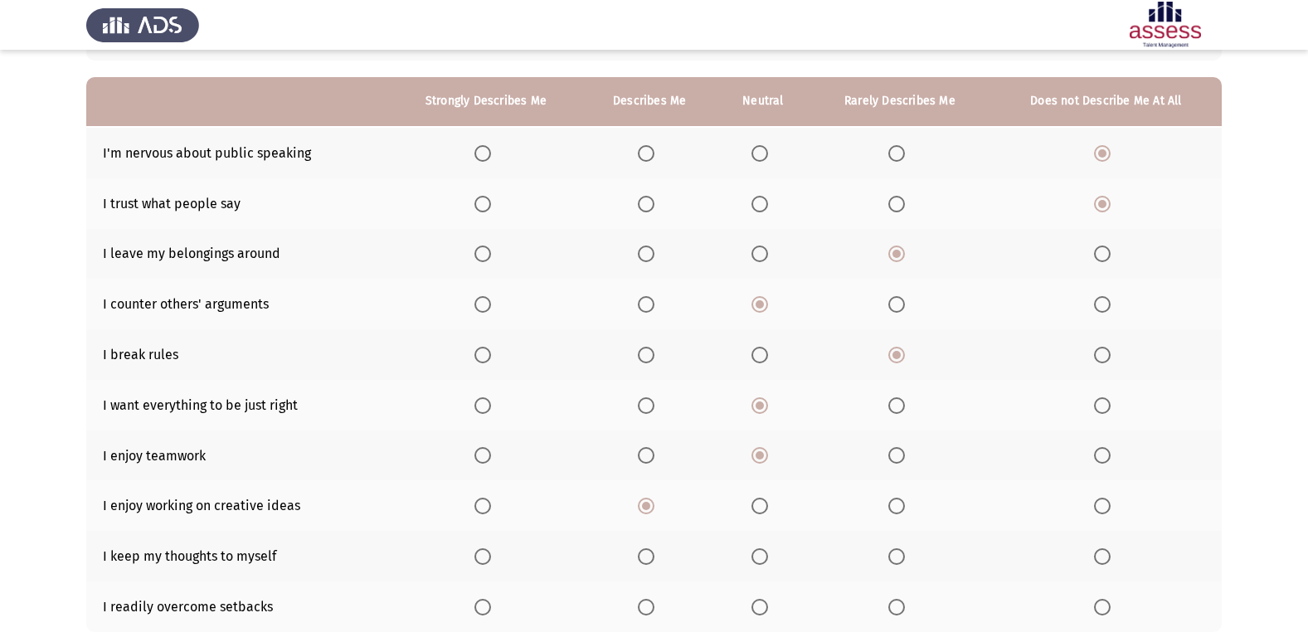
scroll to position [166, 0]
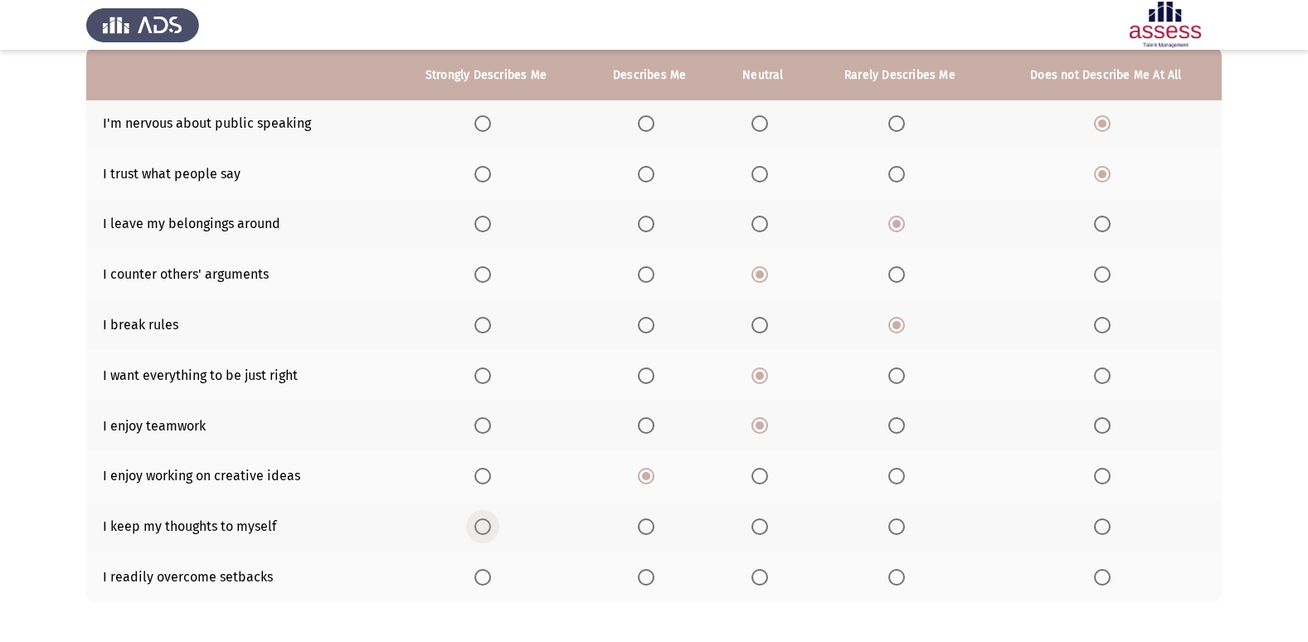
click at [491, 528] on span "Select an option" at bounding box center [482, 526] width 17 height 17
click at [491, 528] on input "Select an option" at bounding box center [482, 526] width 17 height 17
click at [761, 577] on span "Select an option" at bounding box center [760, 577] width 17 height 17
click at [761, 577] on input "Select an option" at bounding box center [760, 577] width 17 height 17
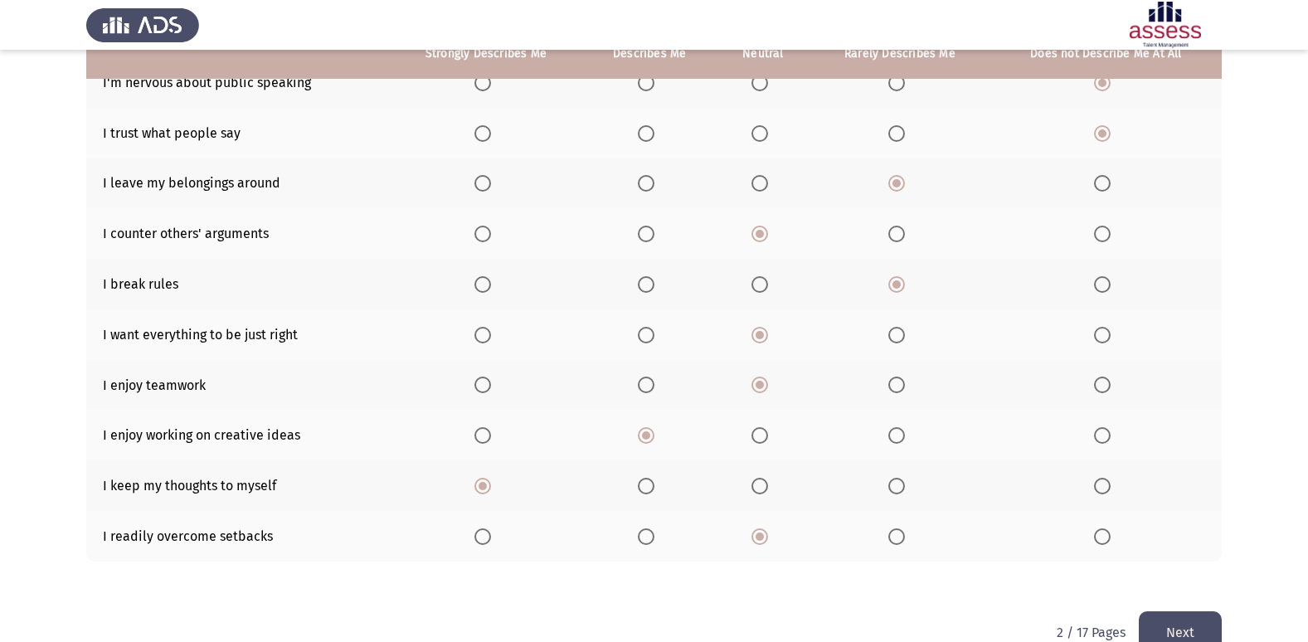
scroll to position [242, 0]
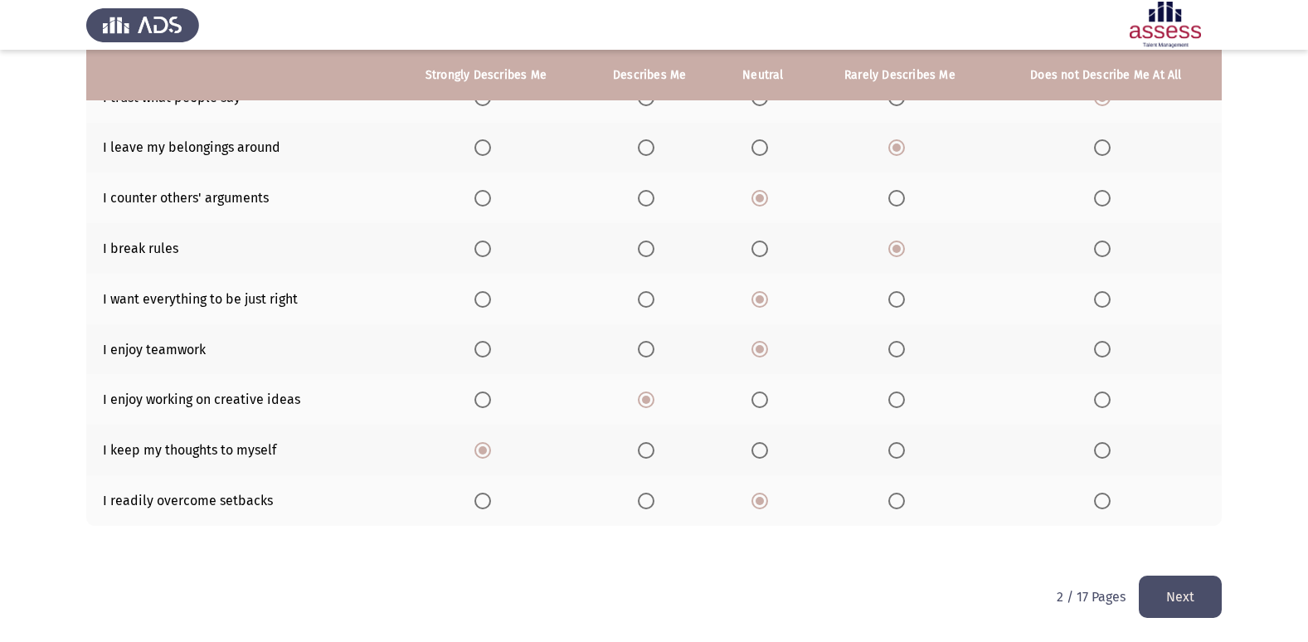
click at [1169, 598] on button "Next" at bounding box center [1180, 597] width 83 height 42
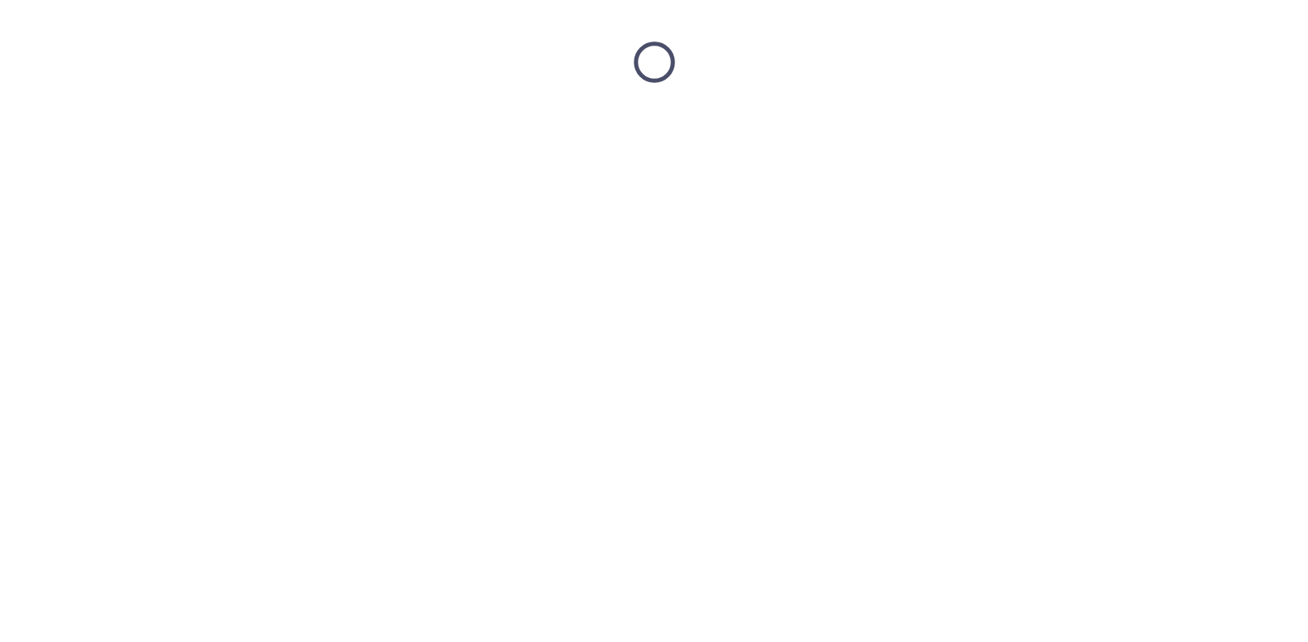
scroll to position [0, 0]
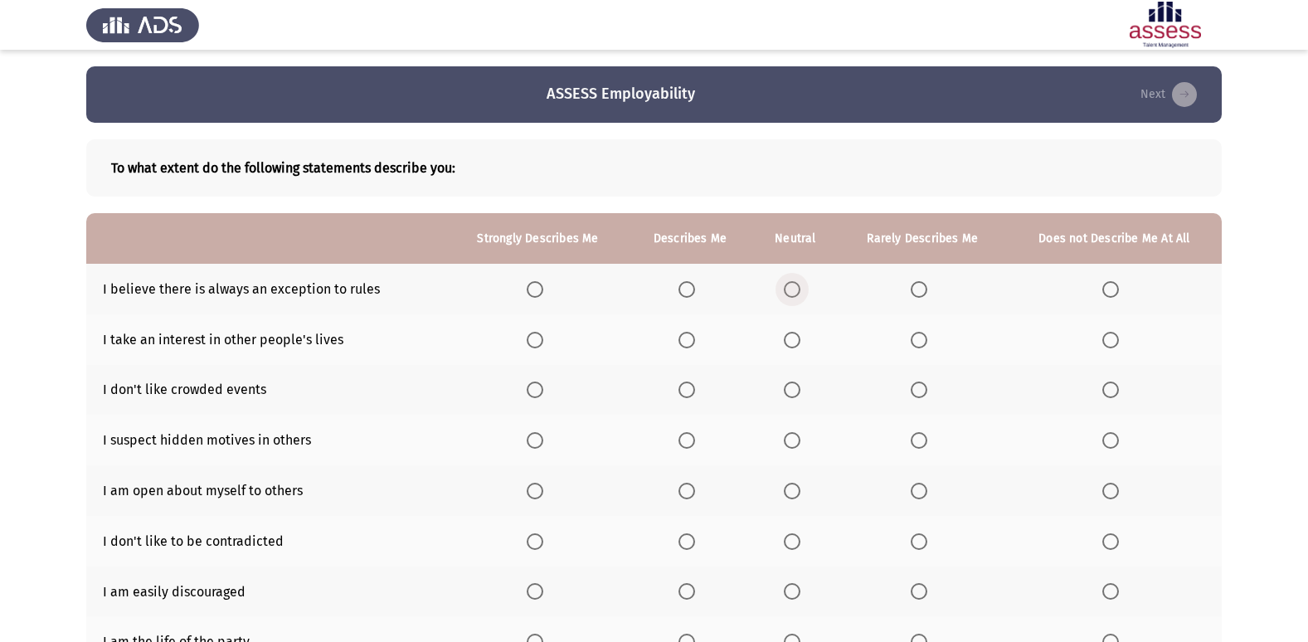
click at [795, 293] on span "Select an option" at bounding box center [792, 289] width 17 height 17
click at [795, 293] on input "Select an option" at bounding box center [792, 289] width 17 height 17
click at [931, 342] on label "Select an option" at bounding box center [922, 340] width 23 height 17
click at [927, 342] on input "Select an option" at bounding box center [919, 340] width 17 height 17
click at [1107, 393] on span "Select an option" at bounding box center [1110, 390] width 17 height 17
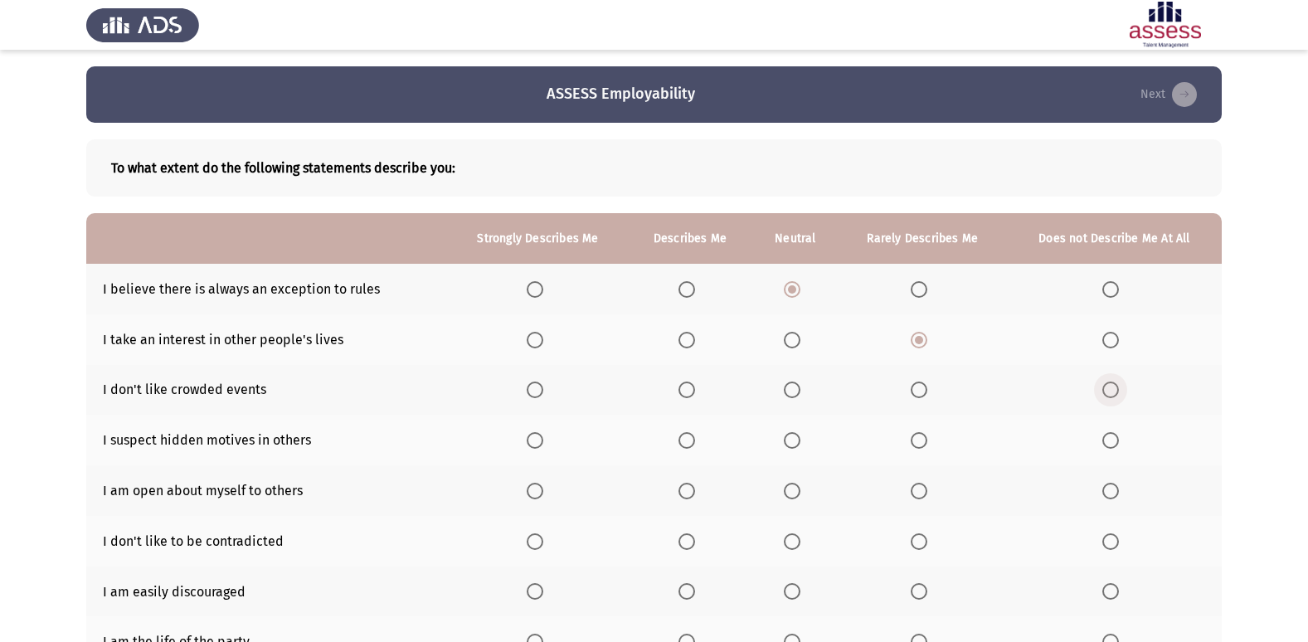
click at [1107, 393] on input "Select an option" at bounding box center [1110, 390] width 17 height 17
click at [1113, 441] on span "Select an option" at bounding box center [1110, 440] width 17 height 17
click at [1113, 441] on input "Select an option" at bounding box center [1110, 440] width 17 height 17
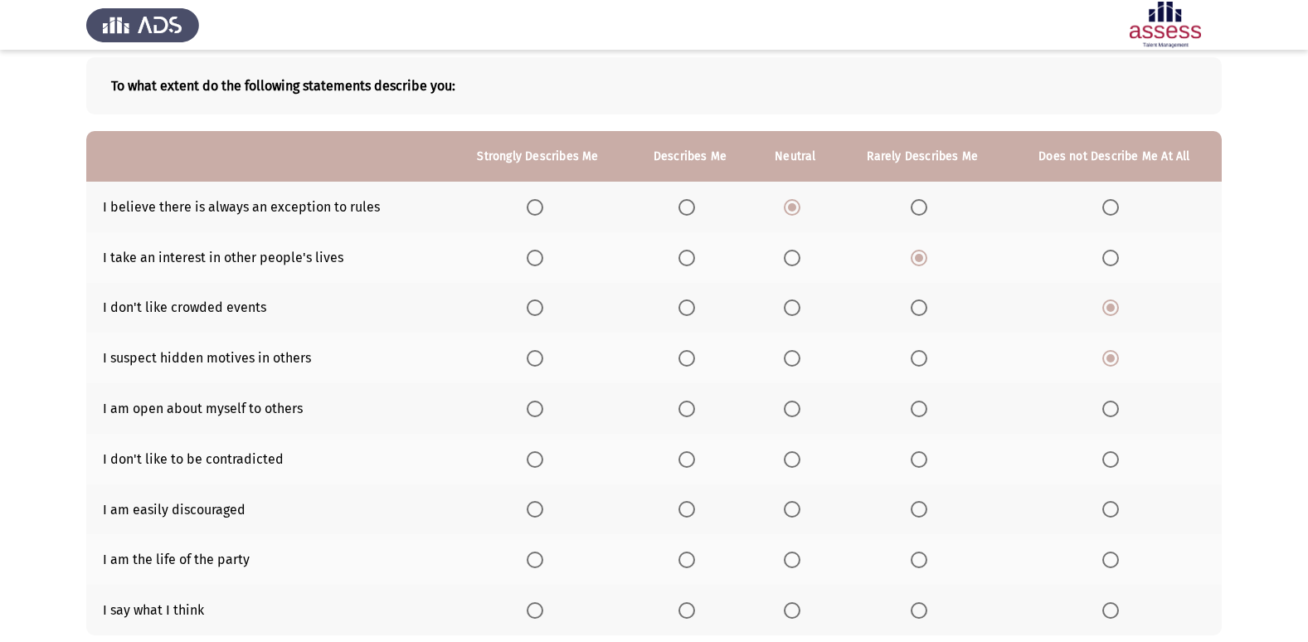
scroll to position [83, 0]
click at [1112, 409] on span "Select an option" at bounding box center [1110, 408] width 17 height 17
click at [1112, 409] on input "Select an option" at bounding box center [1110, 408] width 17 height 17
click at [913, 358] on span "Select an option" at bounding box center [919, 357] width 17 height 17
click at [913, 358] on input "Select an option" at bounding box center [919, 357] width 17 height 17
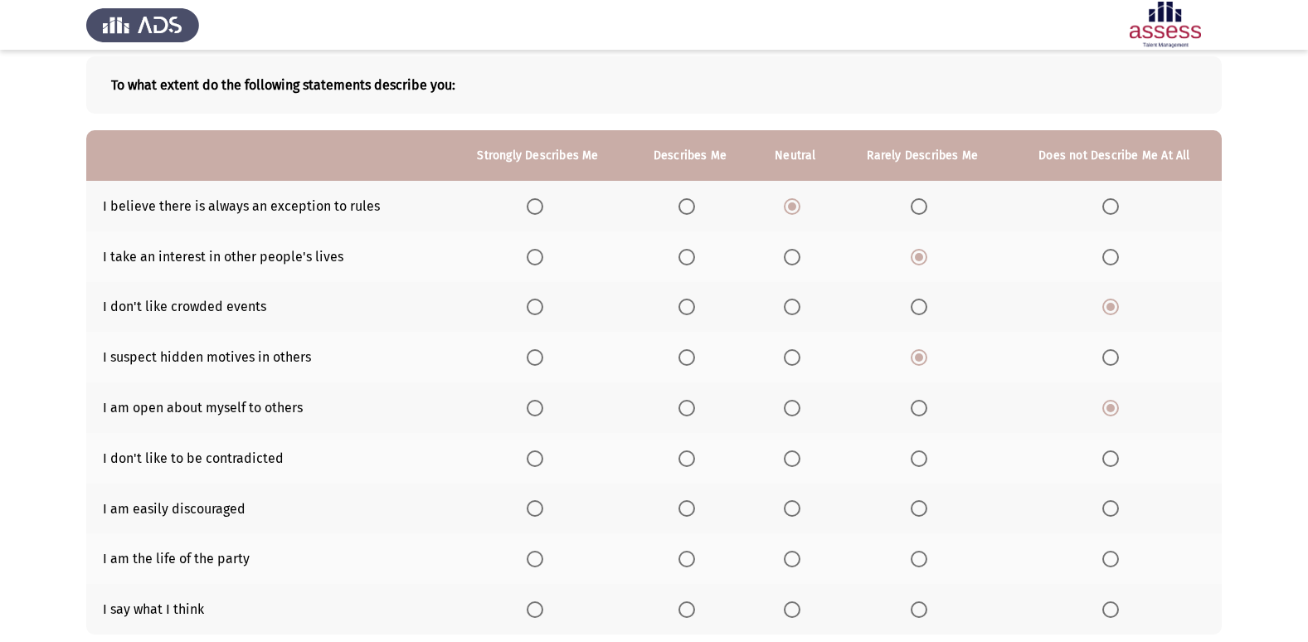
click at [795, 458] on span "Select an option" at bounding box center [792, 458] width 17 height 17
click at [795, 458] on input "Select an option" at bounding box center [792, 458] width 17 height 17
click at [925, 501] on span "Select an option" at bounding box center [919, 508] width 17 height 17
click at [925, 501] on input "Select an option" at bounding box center [919, 508] width 17 height 17
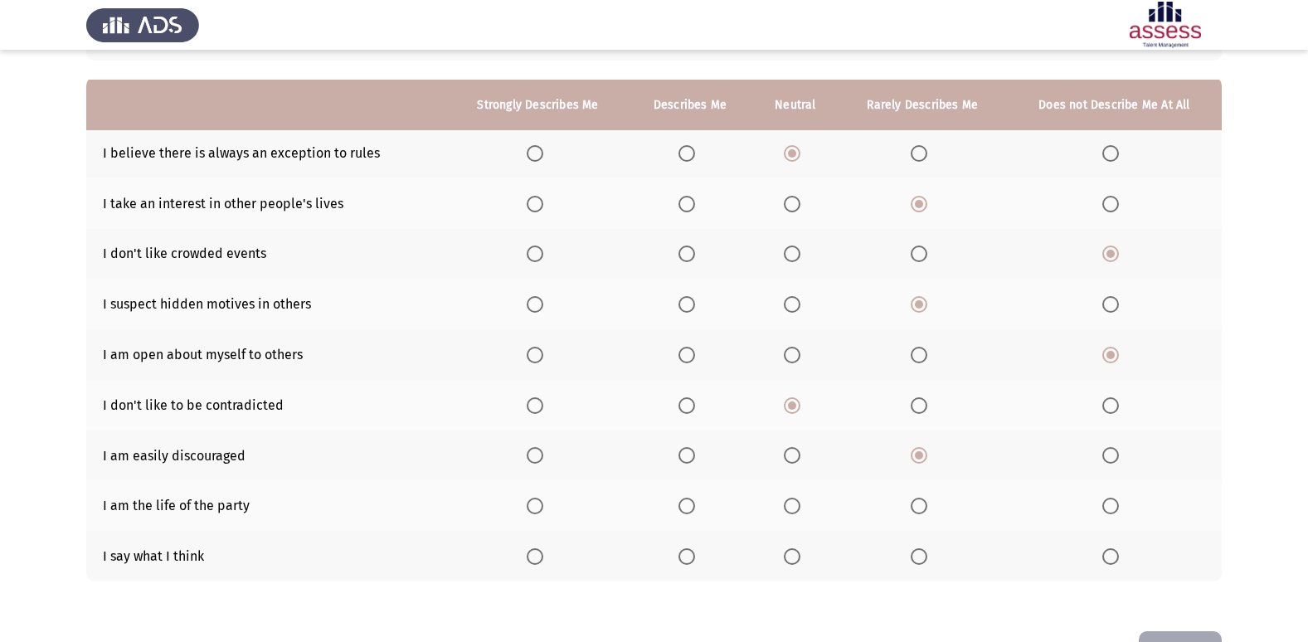
scroll to position [166, 0]
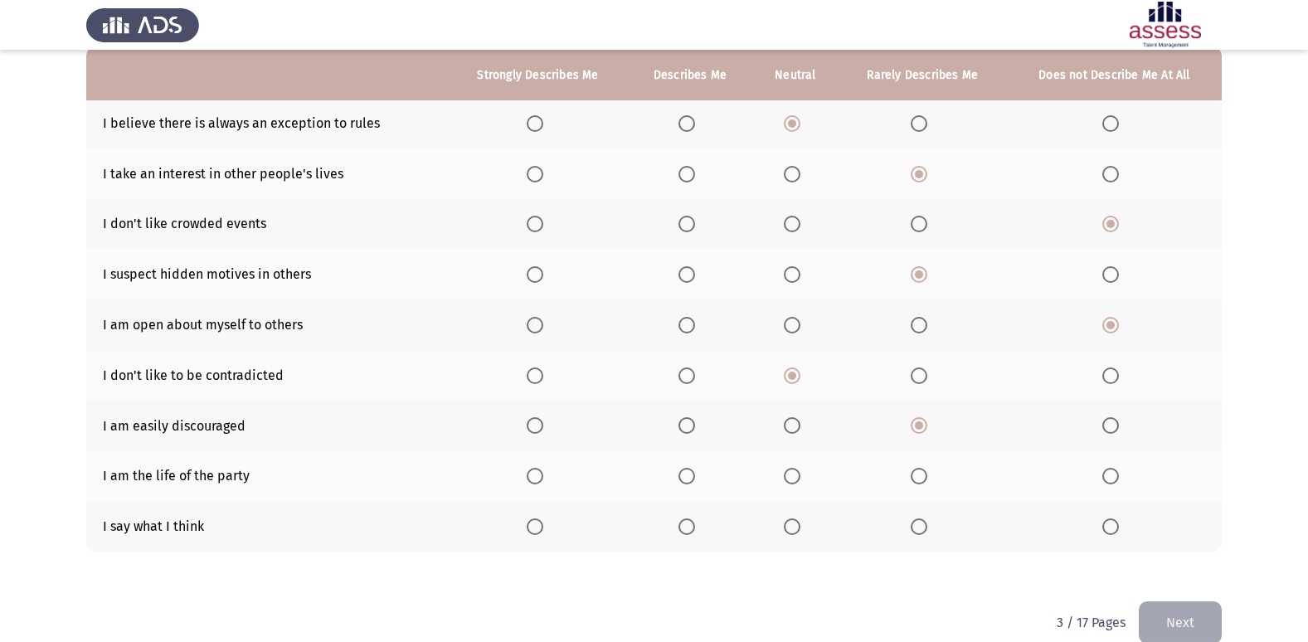
click at [537, 474] on span "Select an option" at bounding box center [535, 476] width 17 height 17
click at [537, 474] on input "Select an option" at bounding box center [535, 476] width 17 height 17
click at [527, 530] on span "Select an option" at bounding box center [535, 526] width 17 height 17
click at [527, 530] on input "Select an option" at bounding box center [535, 526] width 17 height 17
click at [1163, 626] on button "Next" at bounding box center [1180, 622] width 83 height 42
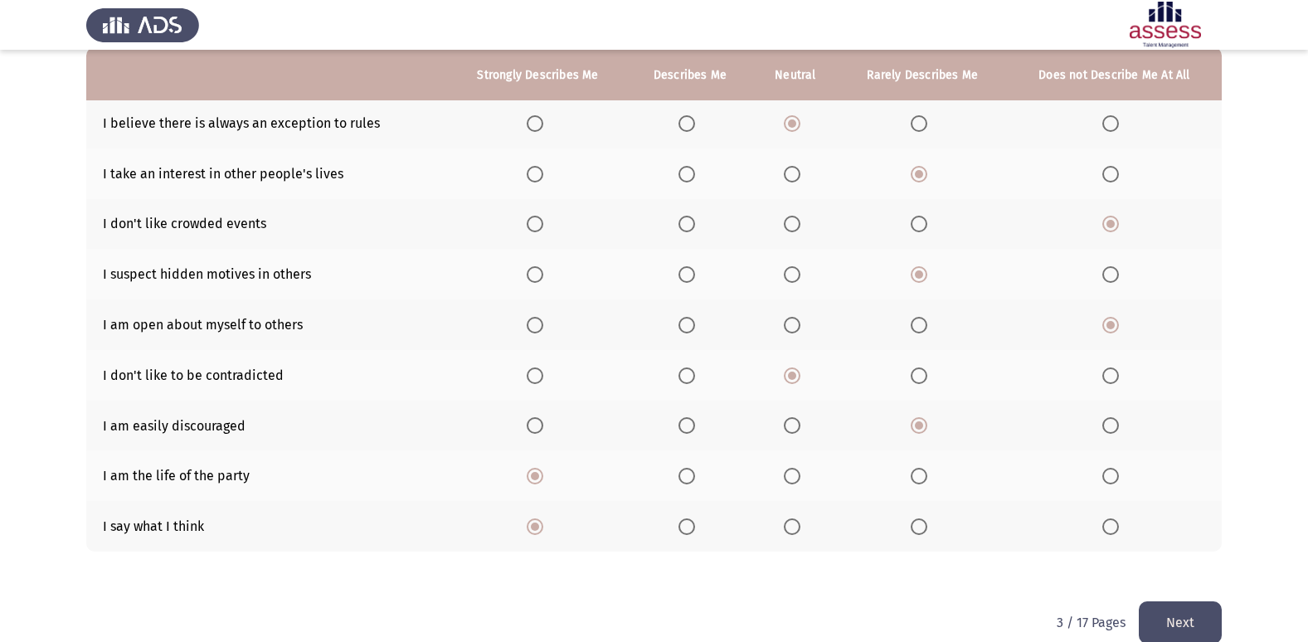
scroll to position [0, 0]
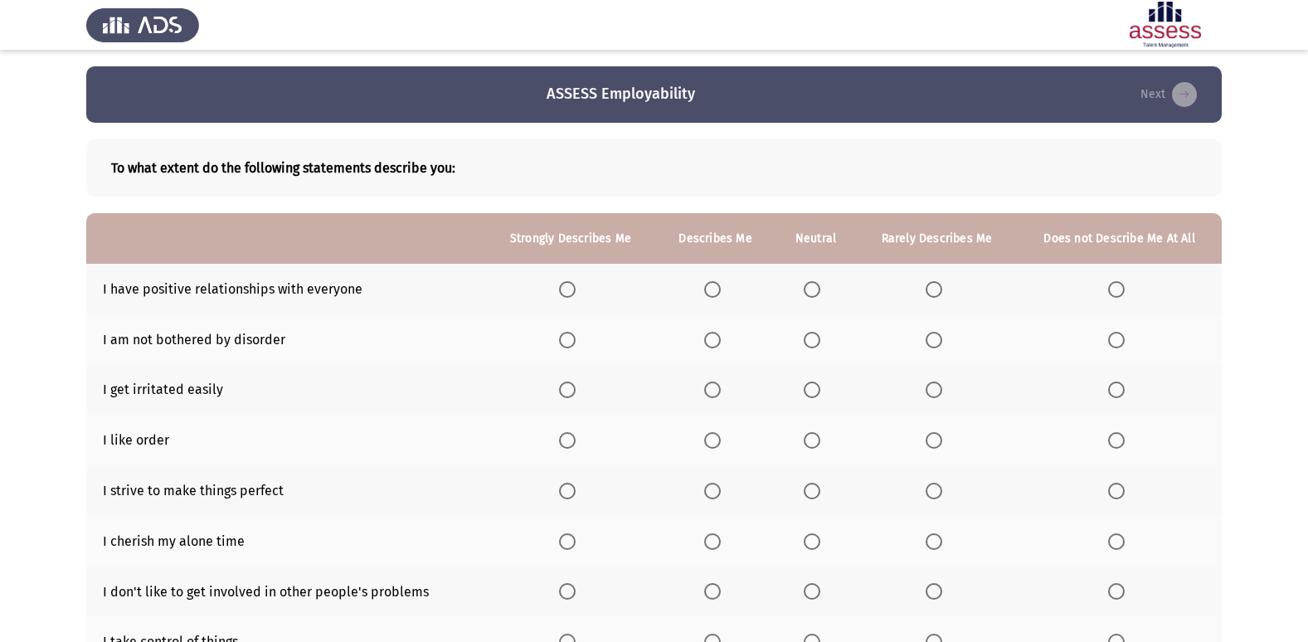
click at [713, 285] on span "Select an option" at bounding box center [712, 289] width 17 height 17
click at [713, 285] on input "Select an option" at bounding box center [712, 289] width 17 height 17
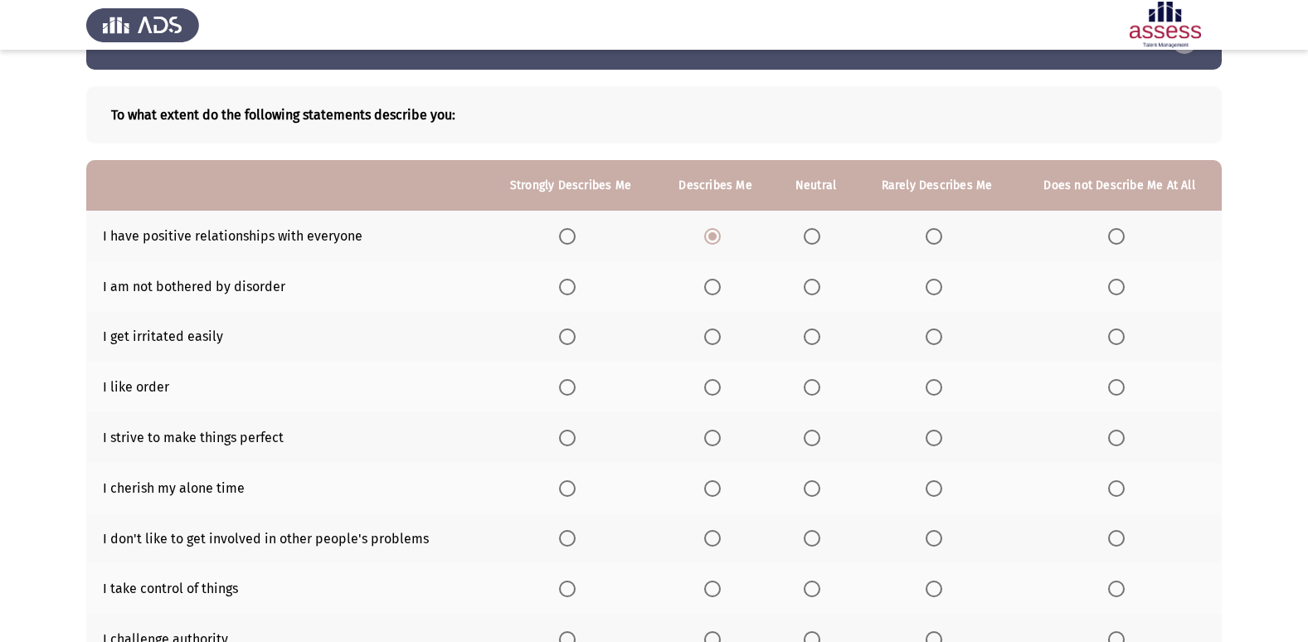
scroll to position [83, 0]
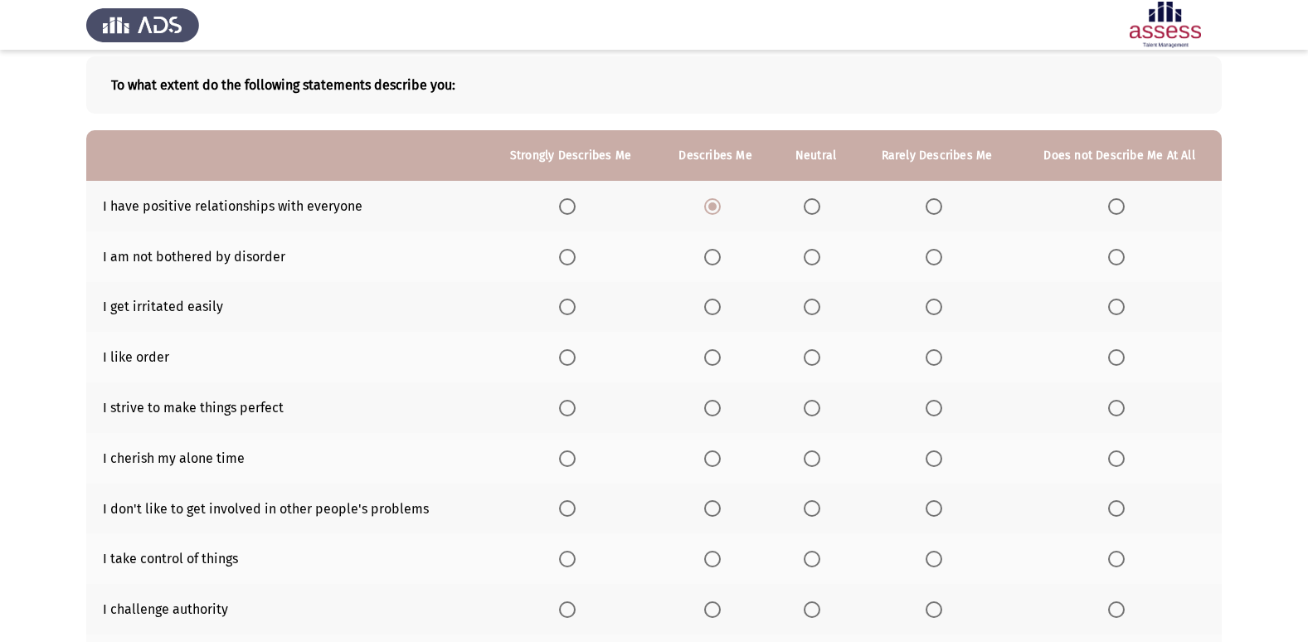
click at [932, 255] on span "Select an option" at bounding box center [934, 257] width 17 height 17
click at [932, 255] on input "Select an option" at bounding box center [934, 257] width 17 height 17
click at [1120, 306] on span "Select an option" at bounding box center [1116, 307] width 17 height 17
click at [1120, 306] on input "Select an option" at bounding box center [1116, 307] width 17 height 17
click at [1113, 355] on span "Select an option" at bounding box center [1116, 357] width 17 height 17
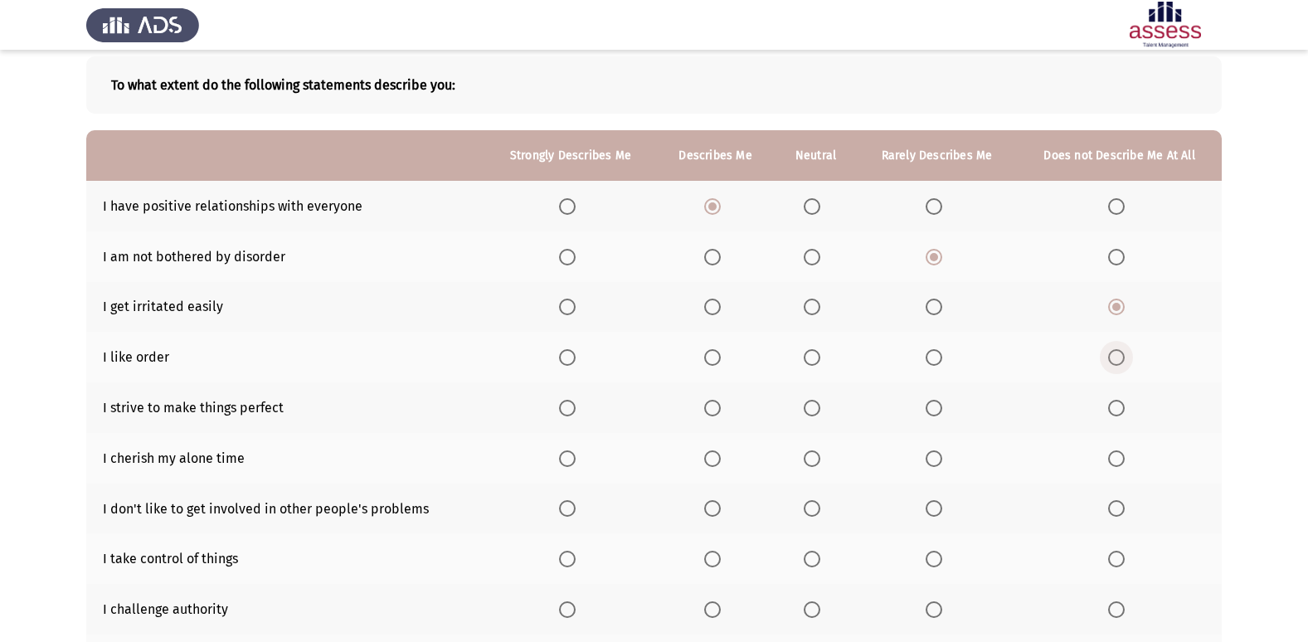
click at [1113, 355] on input "Select an option" at bounding box center [1116, 357] width 17 height 17
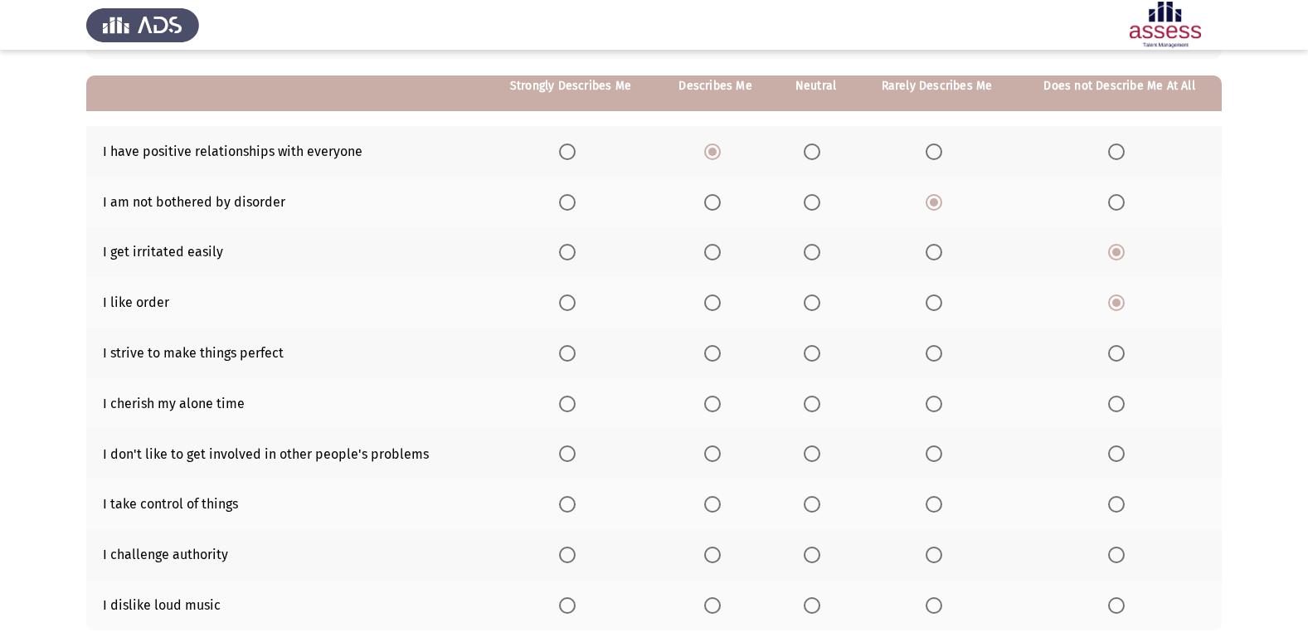
scroll to position [166, 0]
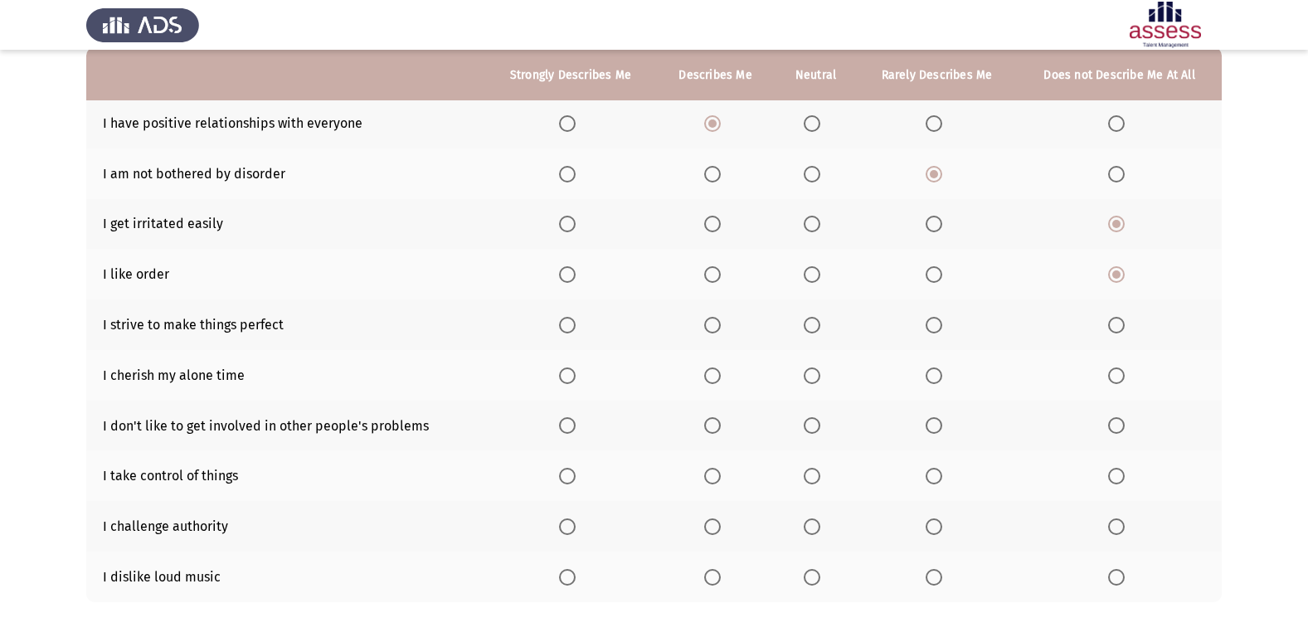
click at [813, 273] on span "Select an option" at bounding box center [812, 274] width 17 height 17
click at [813, 273] on input "Select an option" at bounding box center [812, 274] width 17 height 17
click at [566, 317] on span "Select an option" at bounding box center [567, 325] width 17 height 17
click at [566, 317] on input "Select an option" at bounding box center [567, 325] width 17 height 17
click at [573, 382] on span "Select an option" at bounding box center [567, 375] width 17 height 17
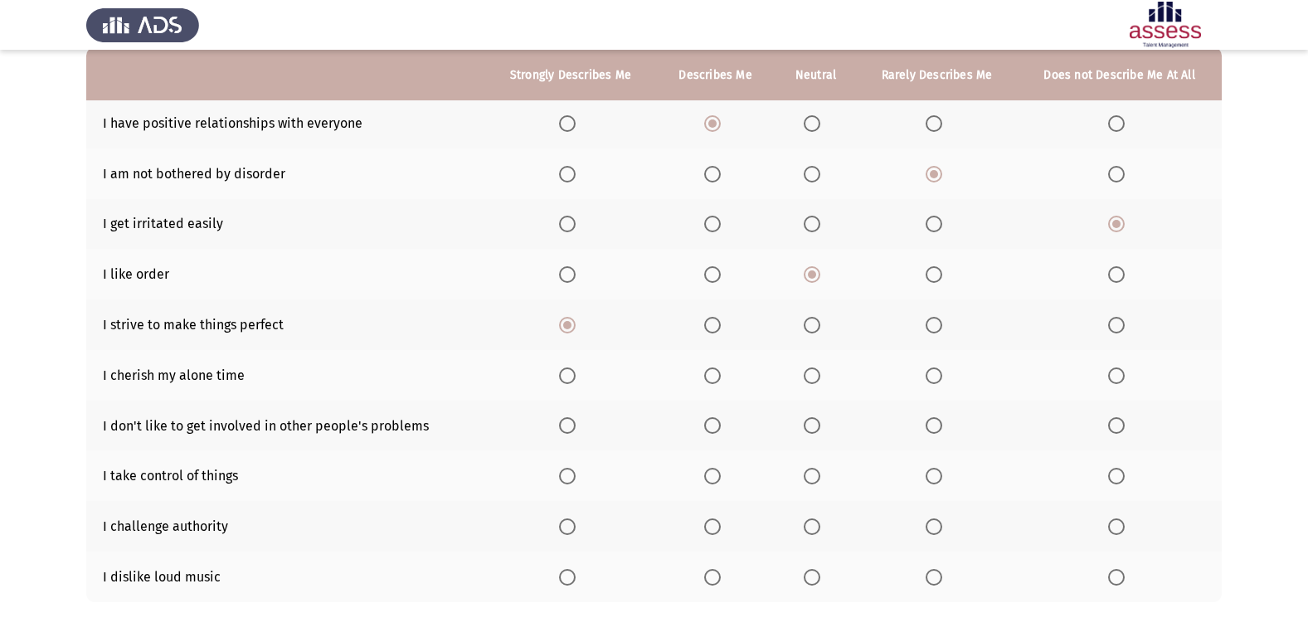
click at [573, 382] on input "Select an option" at bounding box center [567, 375] width 17 height 17
click at [937, 429] on span "Select an option" at bounding box center [934, 425] width 17 height 17
click at [937, 429] on input "Select an option" at bounding box center [934, 425] width 17 height 17
click at [718, 478] on span "Select an option" at bounding box center [712, 476] width 17 height 17
click at [718, 478] on input "Select an option" at bounding box center [712, 476] width 17 height 17
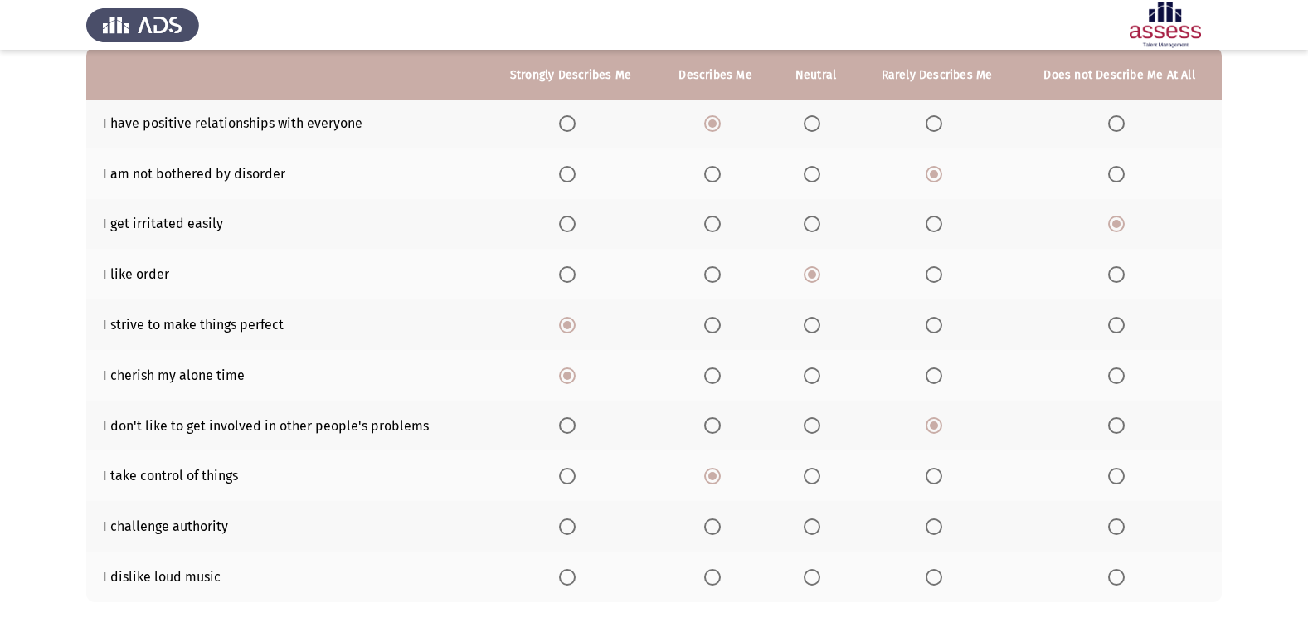
click at [817, 533] on span "Select an option" at bounding box center [812, 526] width 17 height 17
click at [817, 533] on input "Select an option" at bounding box center [812, 526] width 17 height 17
click at [811, 576] on span "Select an option" at bounding box center [812, 577] width 17 height 17
click at [811, 576] on input "Select an option" at bounding box center [812, 577] width 17 height 17
click at [713, 527] on span "Select an option" at bounding box center [713, 527] width 0 height 0
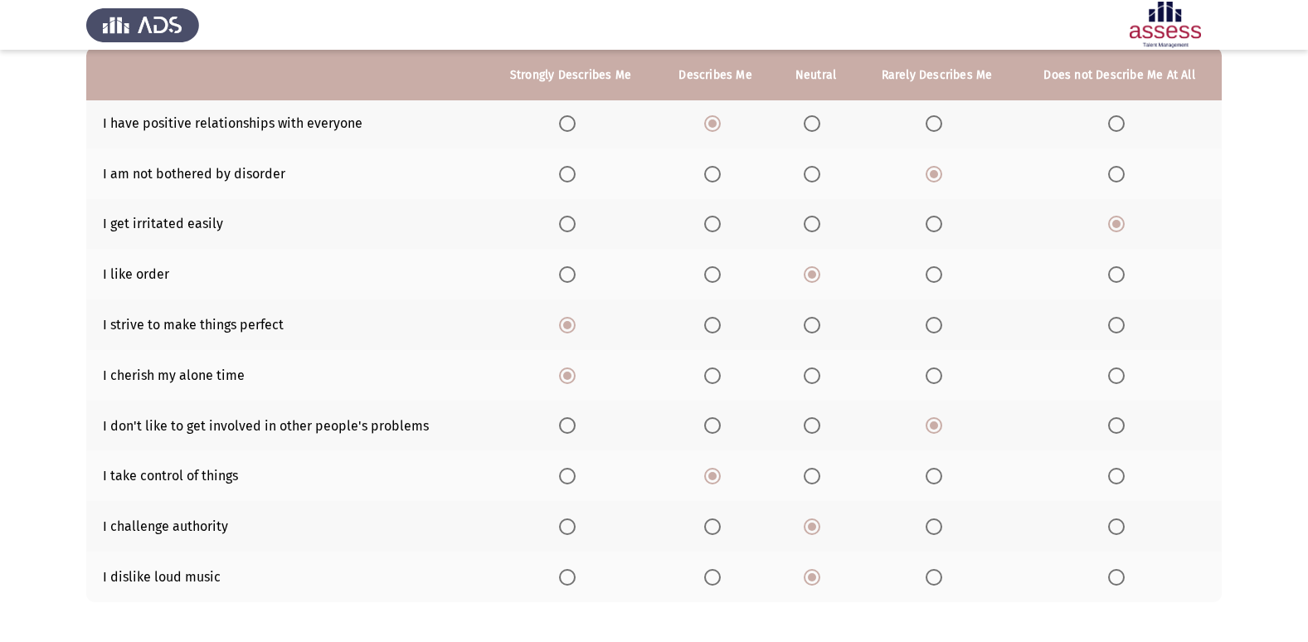
click at [713, 527] on input "Select an option" at bounding box center [712, 526] width 17 height 17
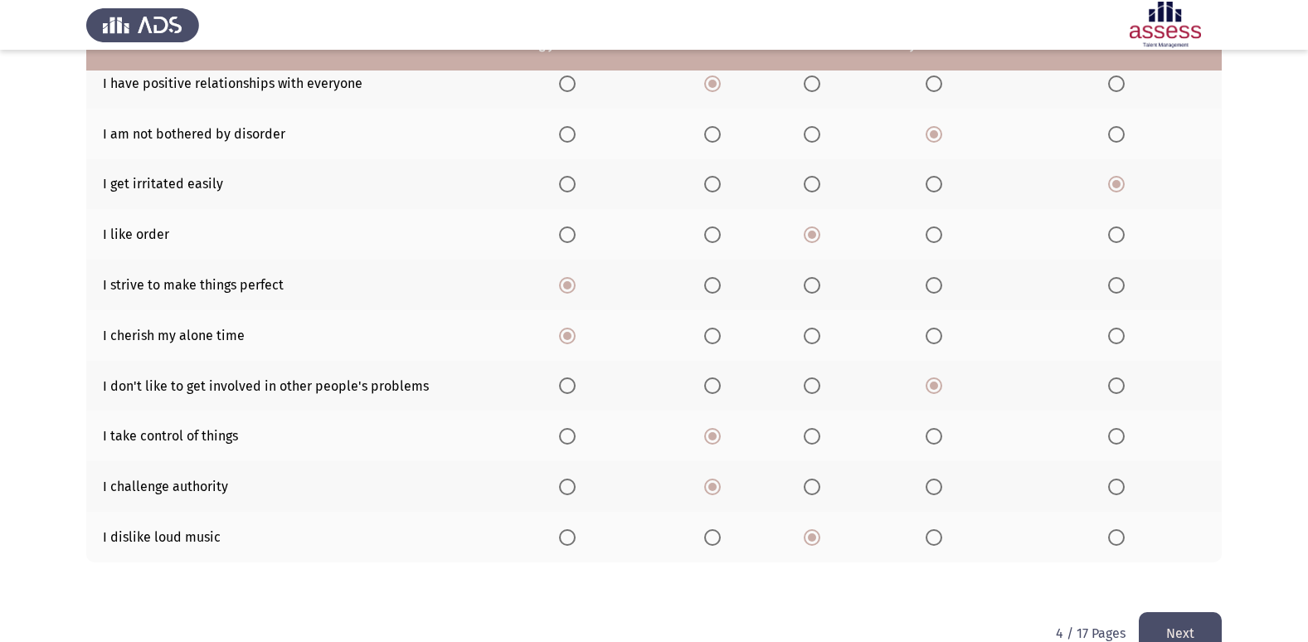
scroll to position [242, 0]
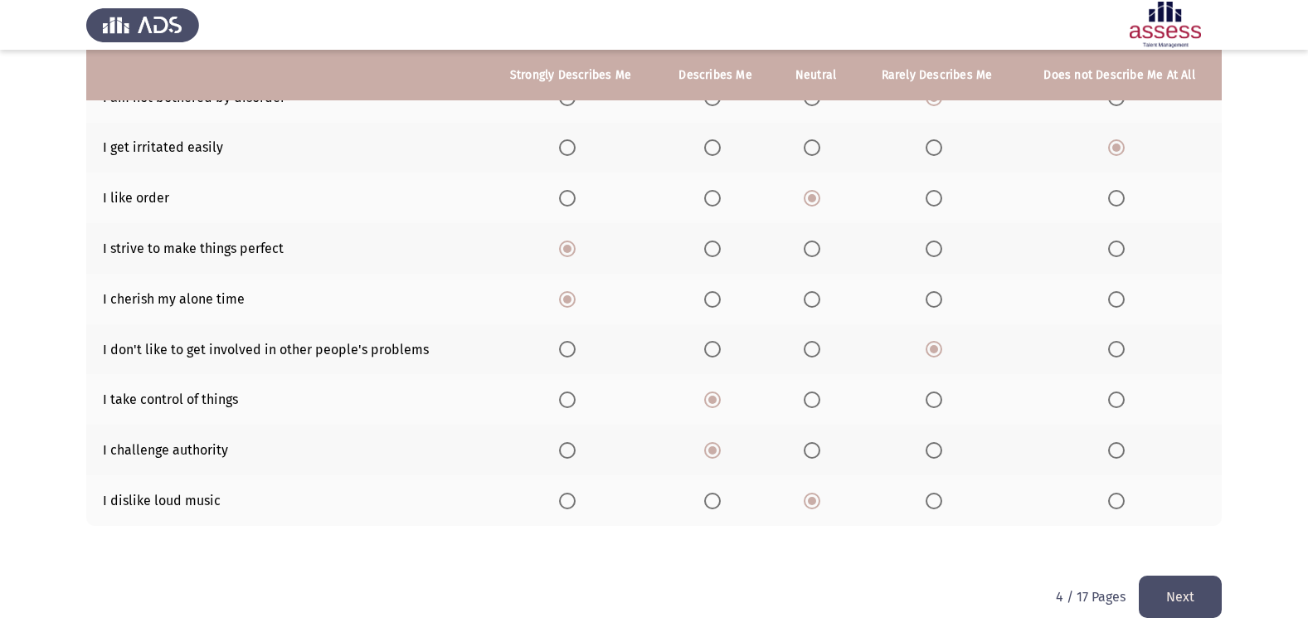
click at [1208, 591] on button "Next" at bounding box center [1180, 597] width 83 height 42
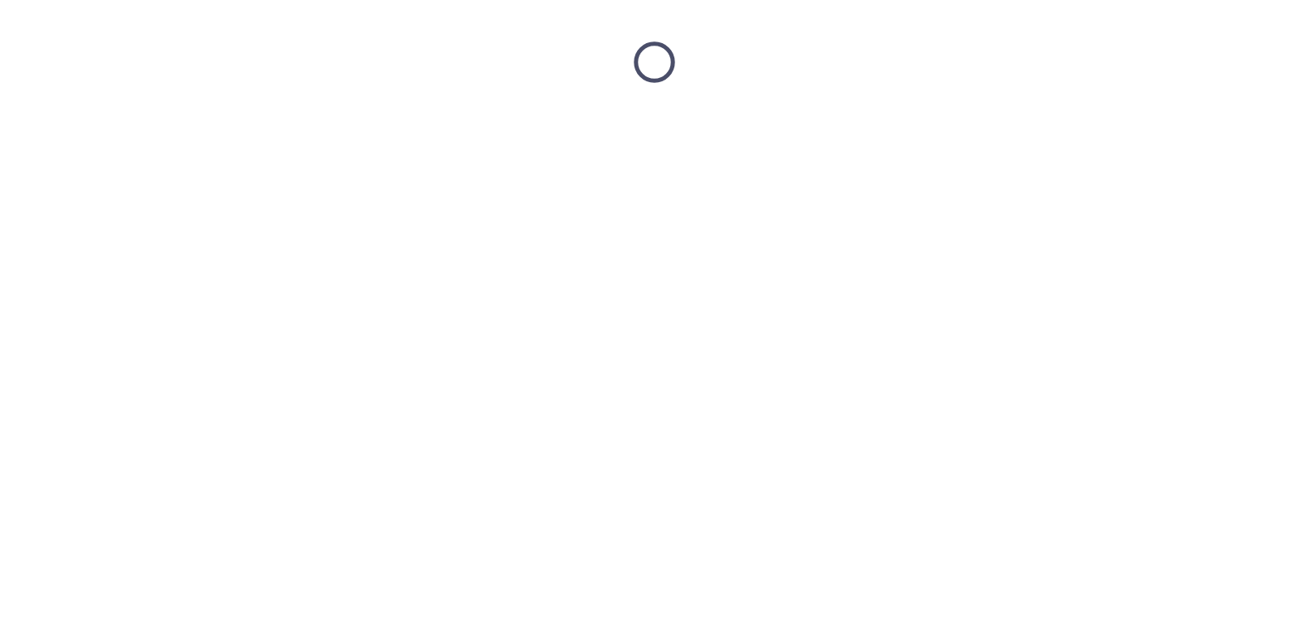
scroll to position [0, 0]
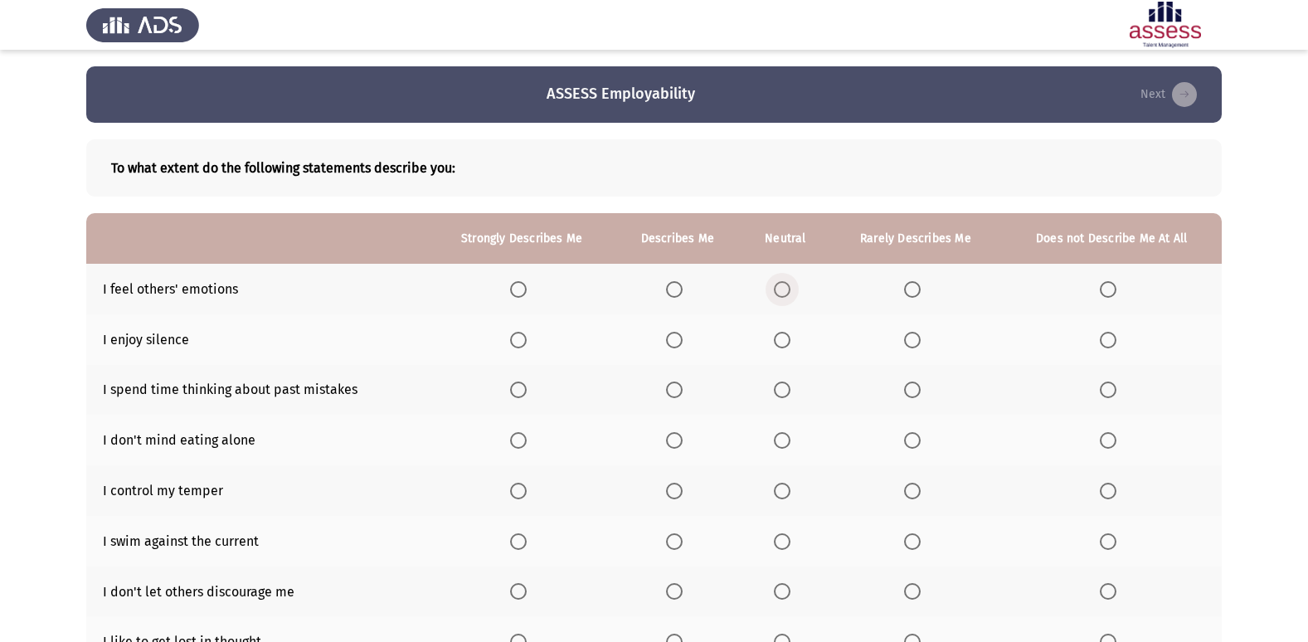
click at [778, 282] on span "Select an option" at bounding box center [782, 289] width 17 height 17
click at [778, 282] on input "Select an option" at bounding box center [782, 289] width 17 height 17
click at [525, 336] on span "Select an option" at bounding box center [518, 340] width 17 height 17
click at [525, 336] on input "Select an option" at bounding box center [518, 340] width 17 height 17
click at [521, 387] on span "Select an option" at bounding box center [518, 390] width 17 height 17
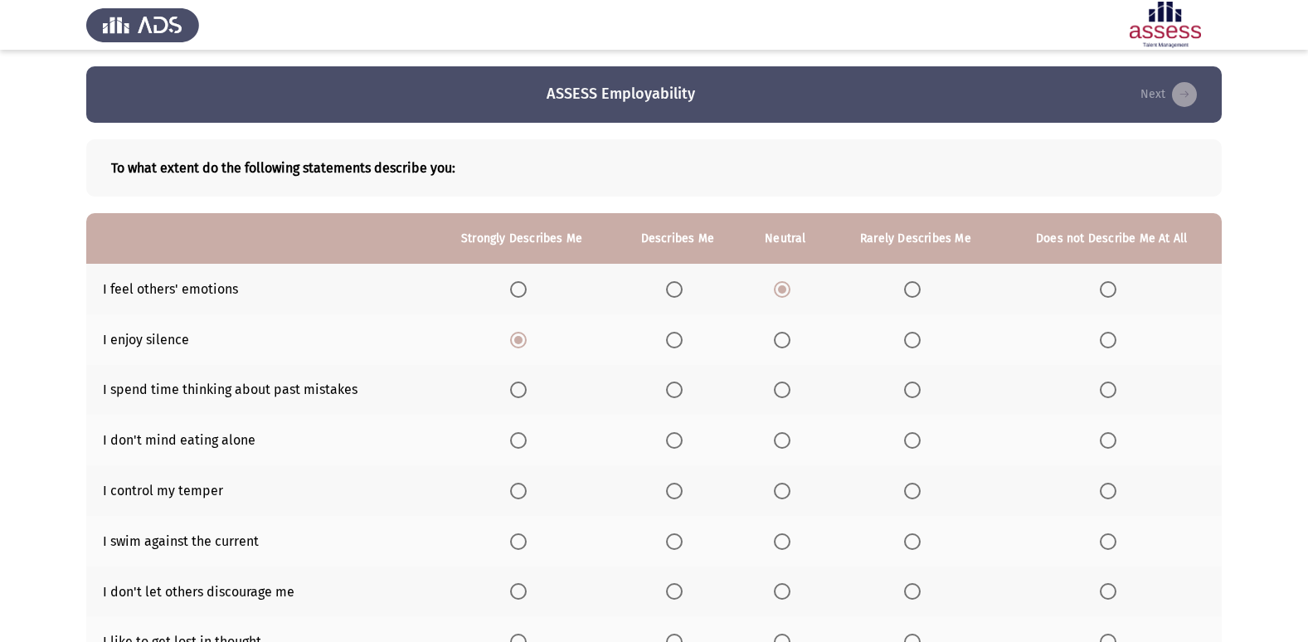
click at [521, 387] on input "Select an option" at bounding box center [518, 390] width 17 height 17
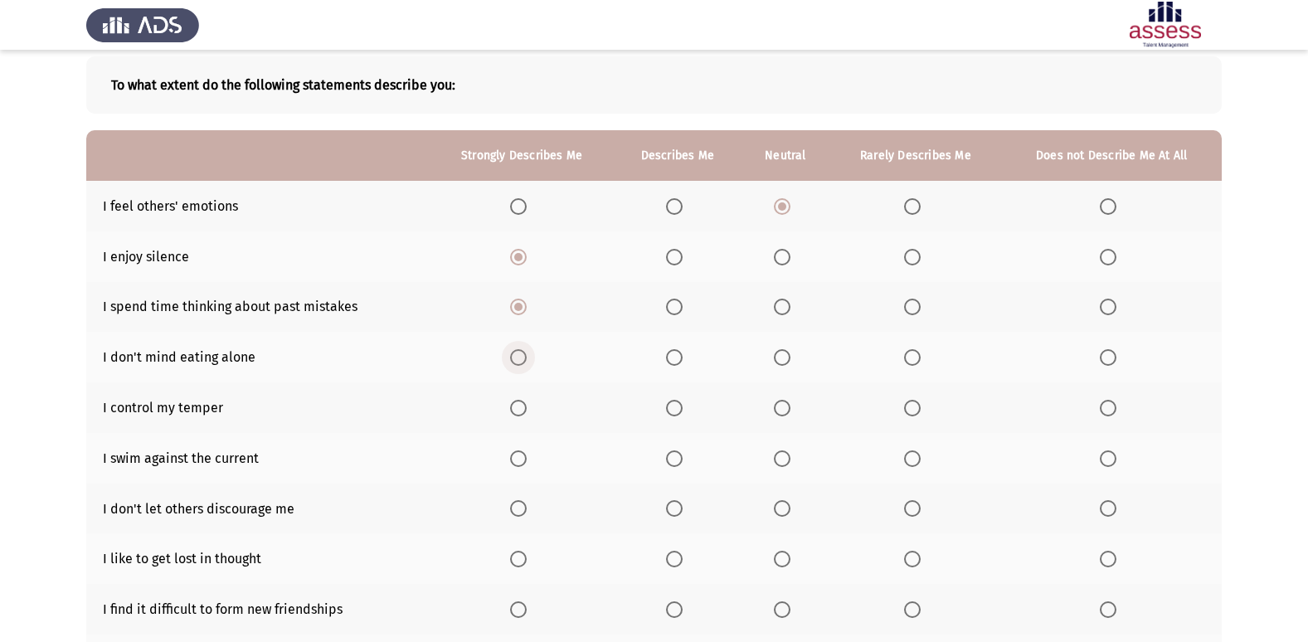
click at [516, 358] on span "Select an option" at bounding box center [518, 357] width 17 height 17
click at [516, 358] on input "Select an option" at bounding box center [518, 357] width 17 height 17
click at [519, 414] on span "Select an option" at bounding box center [518, 408] width 17 height 17
click at [519, 414] on input "Select an option" at bounding box center [518, 408] width 17 height 17
click at [526, 451] on span "Select an option" at bounding box center [518, 458] width 17 height 17
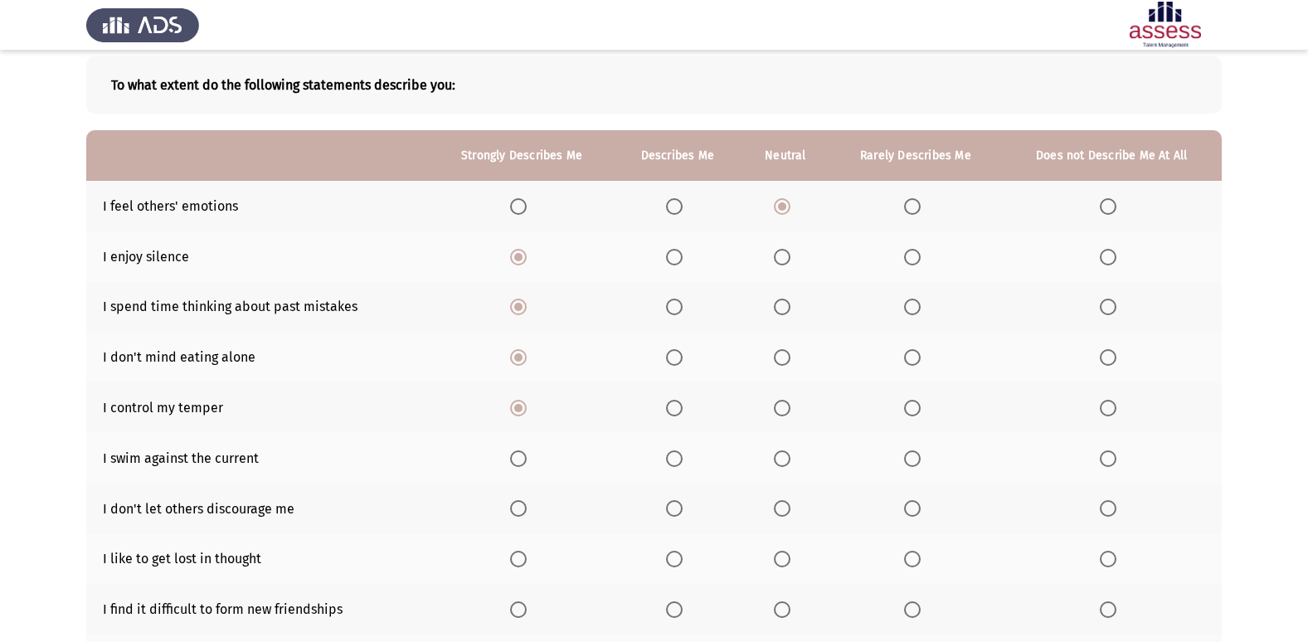
click at [526, 451] on input "Select an option" at bounding box center [518, 458] width 17 height 17
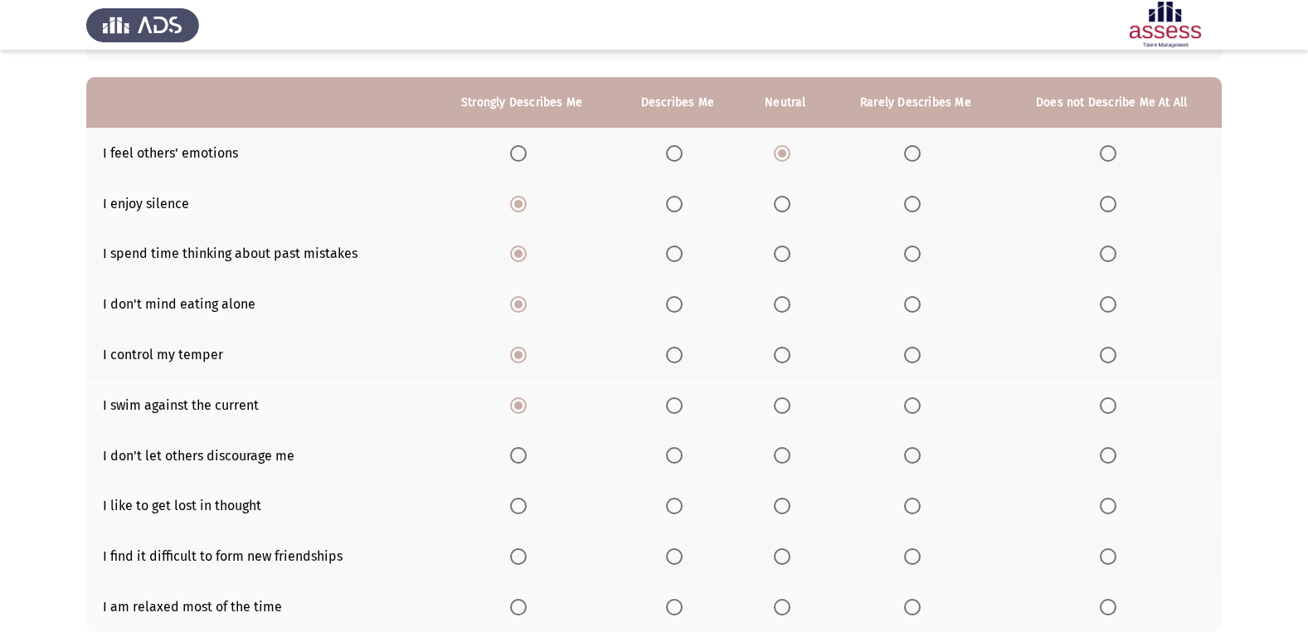
scroll to position [166, 0]
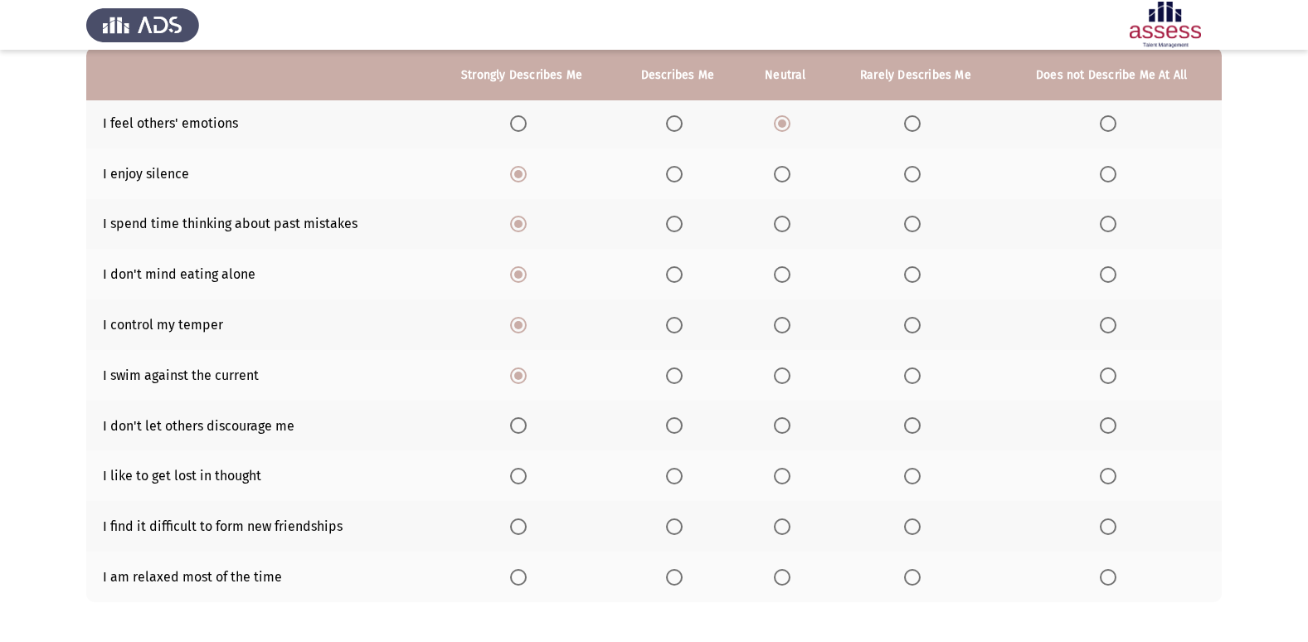
click at [788, 424] on span "Select an option" at bounding box center [782, 425] width 17 height 17
click at [788, 424] on input "Select an option" at bounding box center [782, 425] width 17 height 17
click at [1074, 482] on th at bounding box center [1112, 475] width 220 height 51
drag, startPoint x: 1092, startPoint y: 468, endPoint x: 1131, endPoint y: 479, distance: 40.5
click at [1123, 476] on th at bounding box center [1112, 475] width 220 height 51
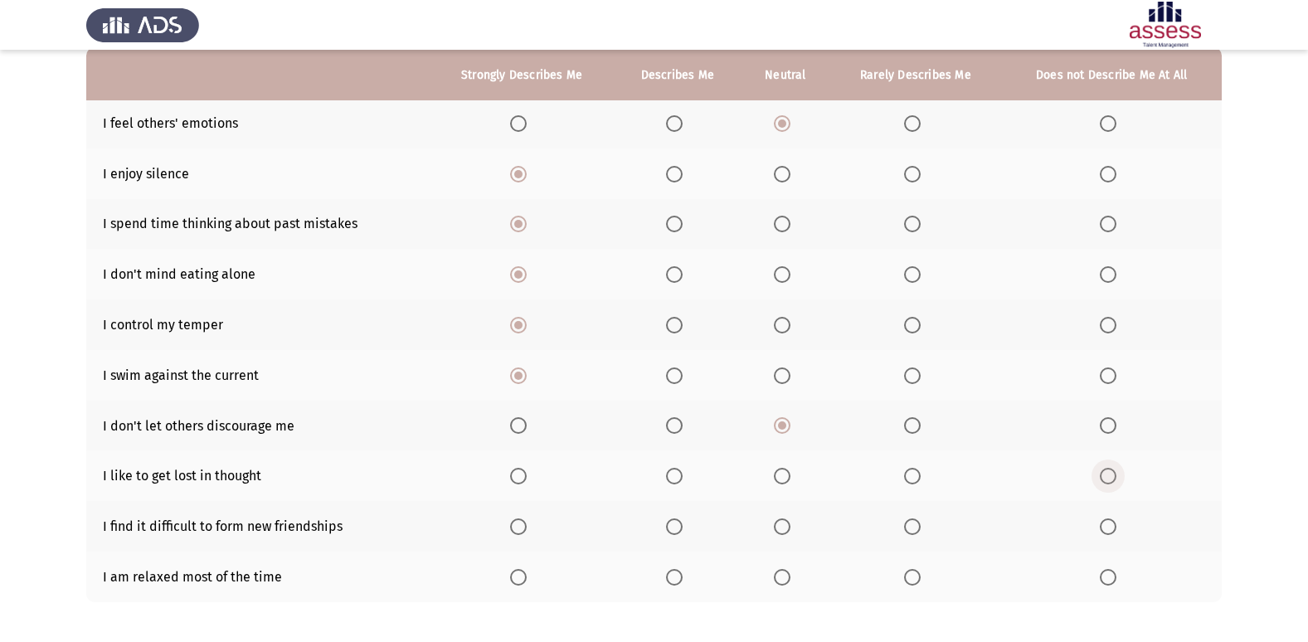
click at [1108, 481] on span "Select an option" at bounding box center [1108, 476] width 17 height 17
click at [1108, 481] on input "Select an option" at bounding box center [1108, 476] width 17 height 17
click at [786, 523] on span "Select an option" at bounding box center [782, 526] width 17 height 17
click at [786, 523] on input "Select an option" at bounding box center [782, 526] width 17 height 17
click at [1103, 523] on span "Select an option" at bounding box center [1108, 526] width 17 height 17
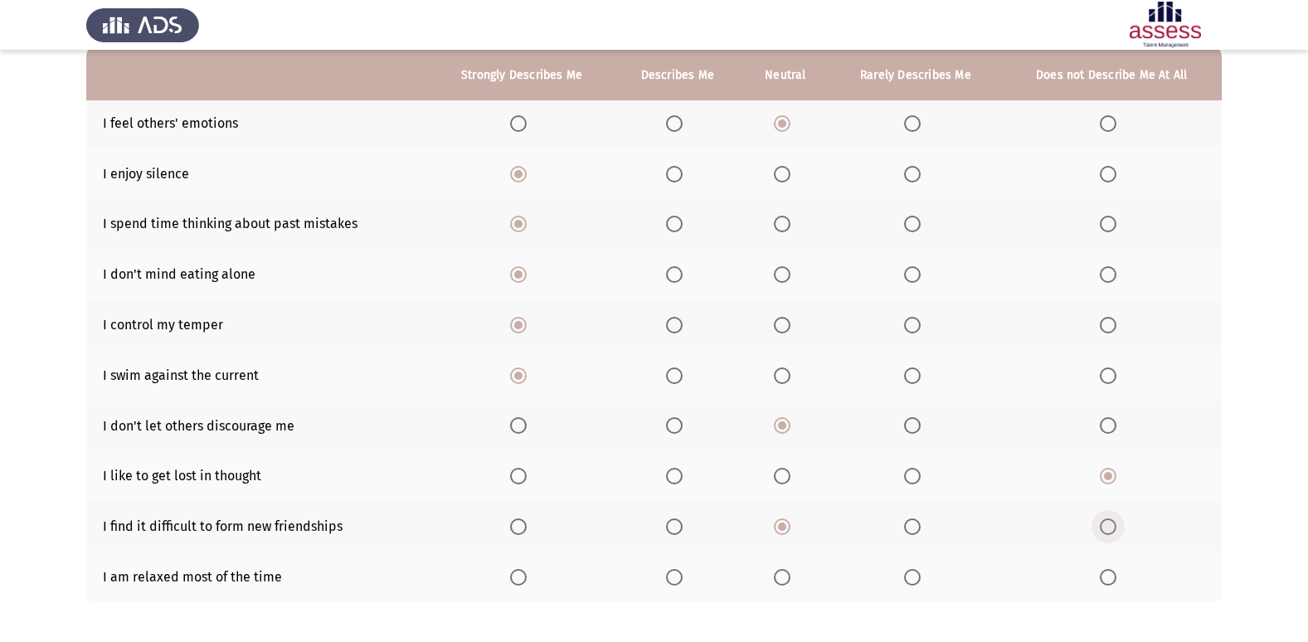
click at [1103, 523] on input "Select an option" at bounding box center [1108, 526] width 17 height 17
click at [512, 584] on span "Select an option" at bounding box center [518, 577] width 17 height 17
click at [512, 584] on input "Select an option" at bounding box center [518, 577] width 17 height 17
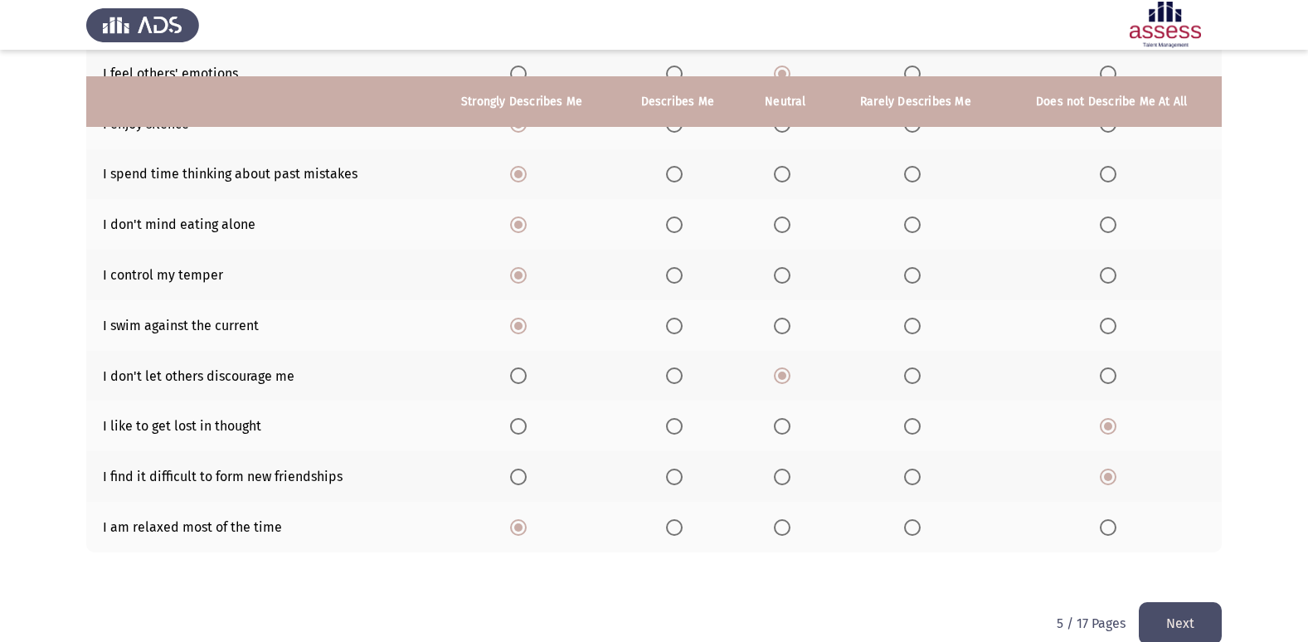
scroll to position [242, 0]
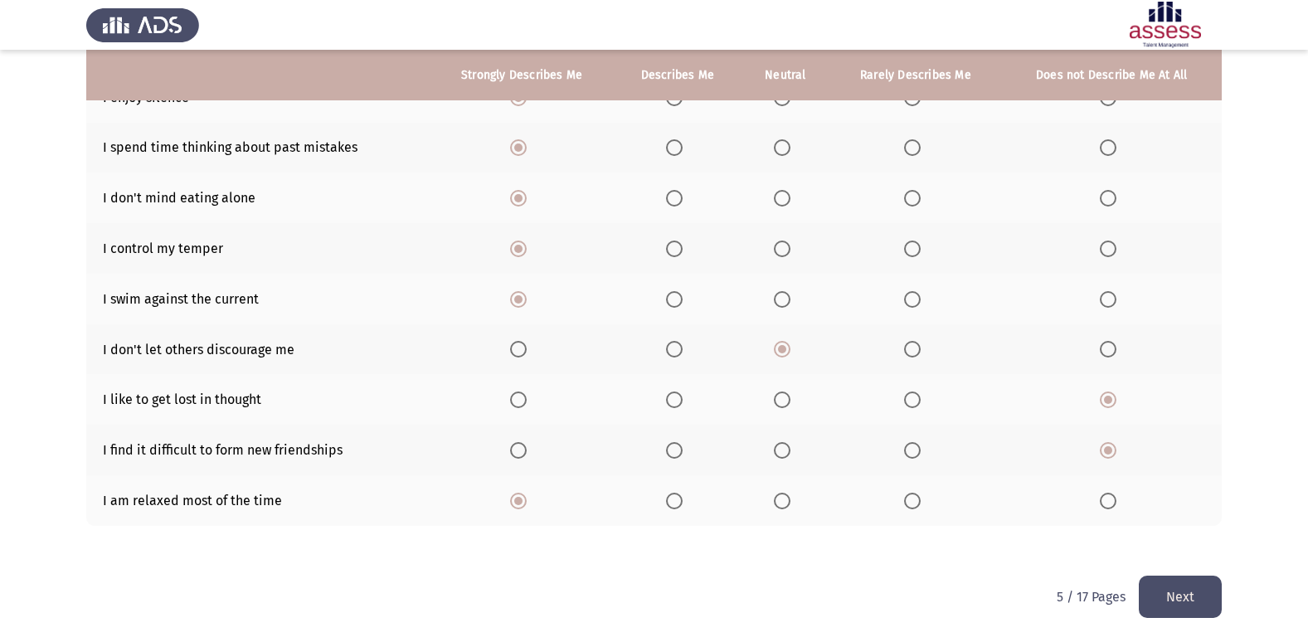
click at [1180, 604] on button "Next" at bounding box center [1180, 597] width 83 height 42
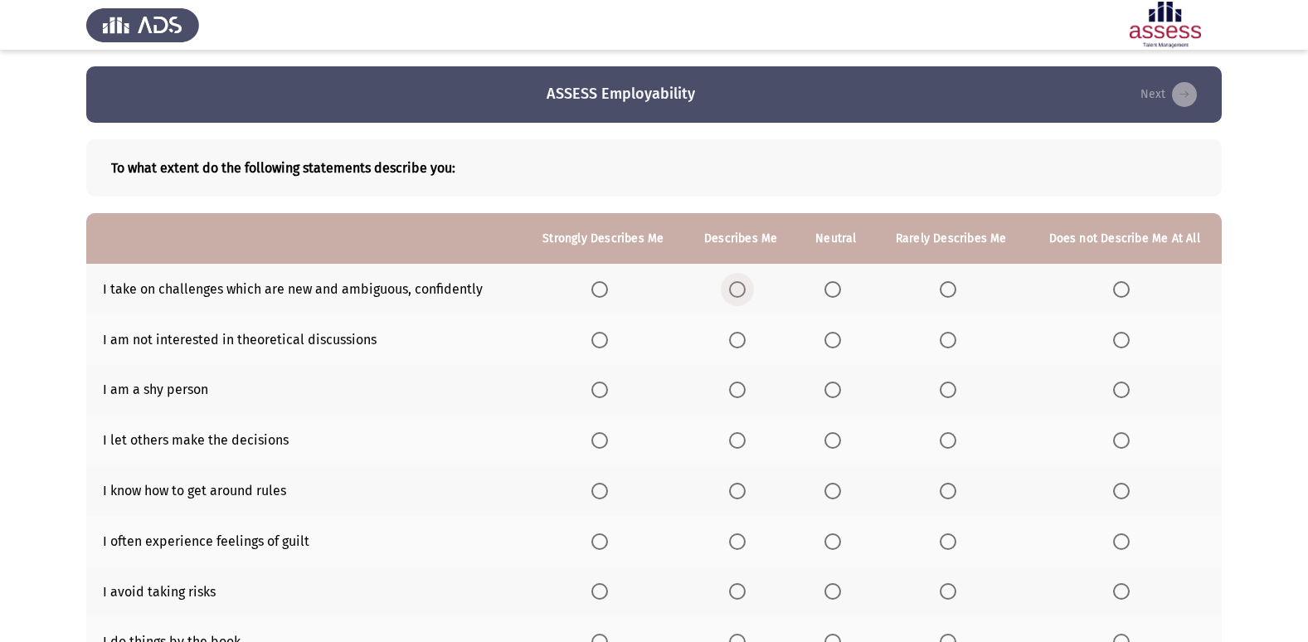
click at [734, 289] on span "Select an option" at bounding box center [737, 289] width 17 height 17
click at [734, 289] on input "Select an option" at bounding box center [737, 289] width 17 height 17
click at [951, 345] on span "Select an option" at bounding box center [948, 340] width 17 height 17
click at [951, 345] on input "Select an option" at bounding box center [948, 340] width 17 height 17
click at [1117, 332] on span "Select an option" at bounding box center [1121, 340] width 17 height 17
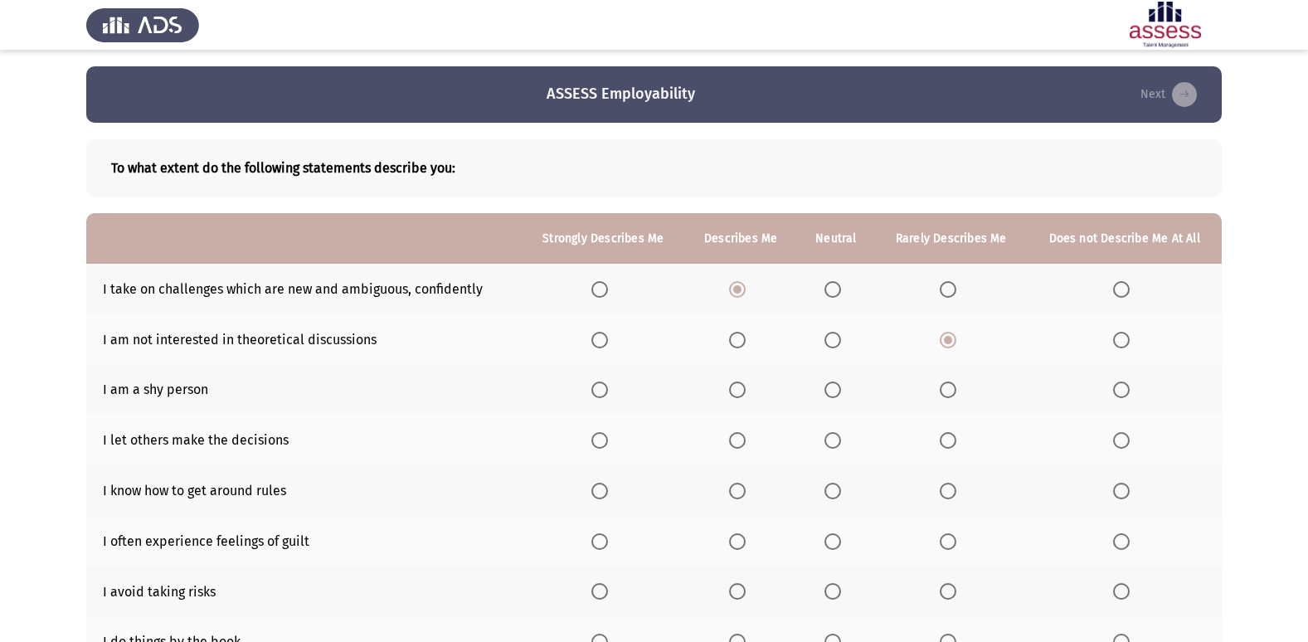
click at [1117, 332] on input "Select an option" at bounding box center [1121, 340] width 17 height 17
click at [839, 390] on span "Select an option" at bounding box center [833, 390] width 17 height 17
click at [839, 390] on input "Select an option" at bounding box center [833, 390] width 17 height 17
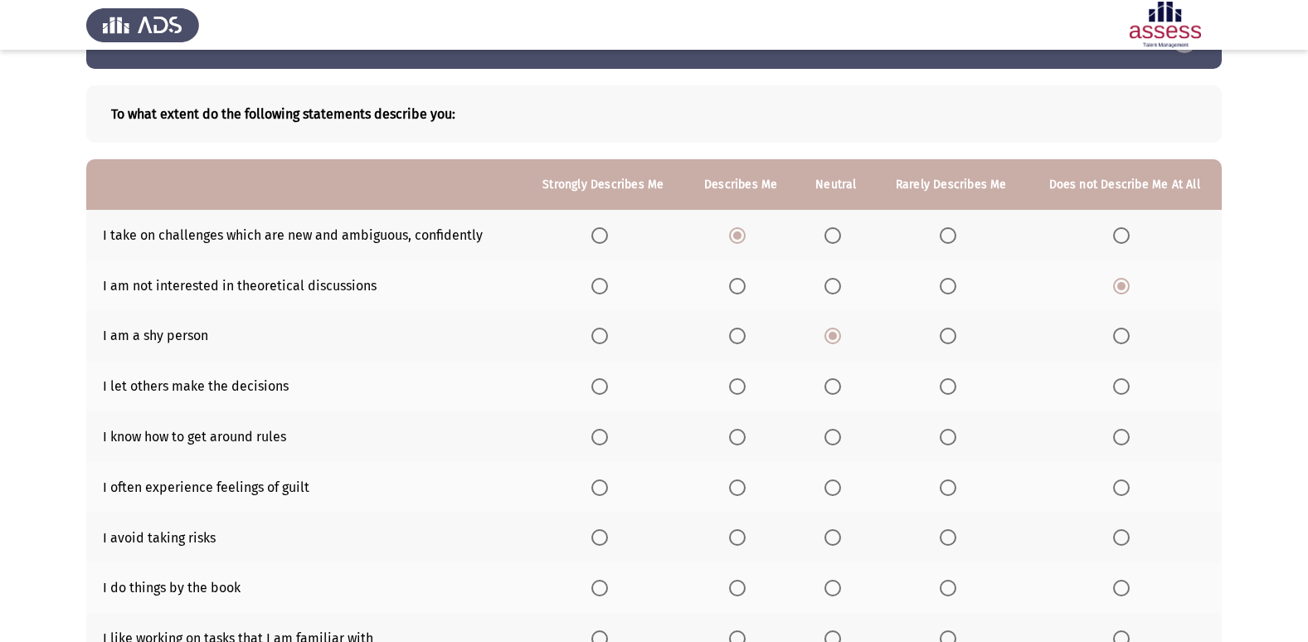
scroll to position [83, 0]
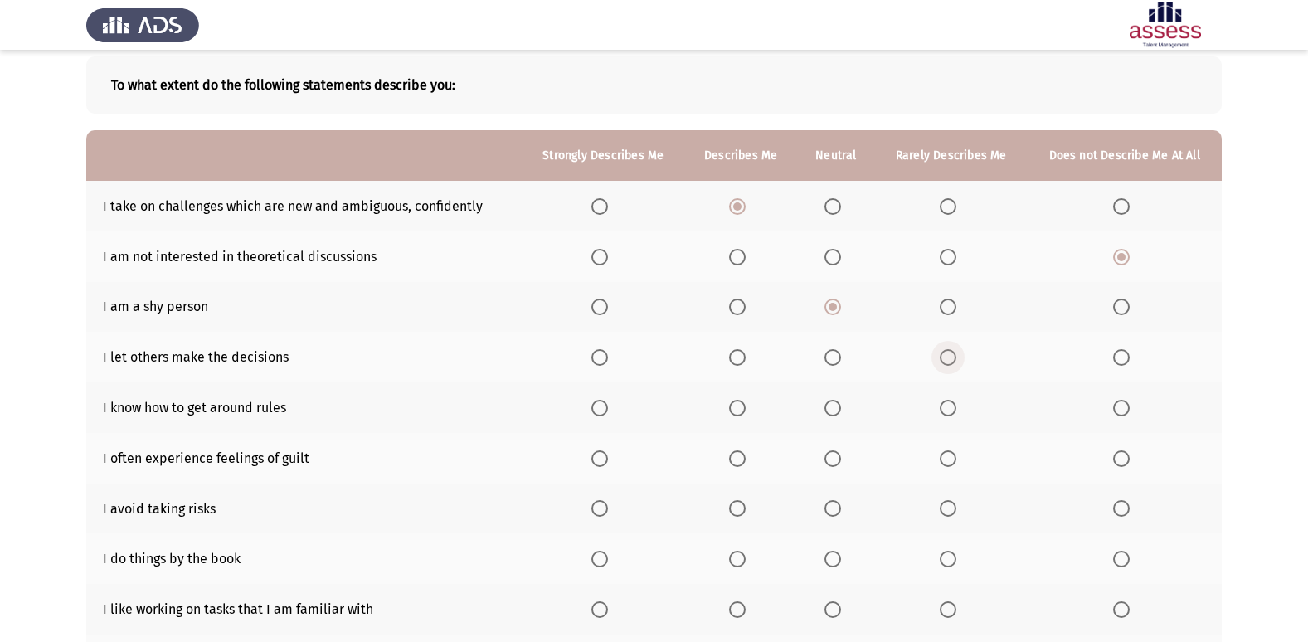
click at [952, 363] on span "Select an option" at bounding box center [948, 357] width 17 height 17
click at [952, 363] on input "Select an option" at bounding box center [948, 357] width 17 height 17
click at [834, 404] on span "Select an option" at bounding box center [833, 408] width 17 height 17
click at [834, 404] on input "Select an option" at bounding box center [833, 408] width 17 height 17
click at [954, 458] on span "Select an option" at bounding box center [948, 458] width 17 height 17
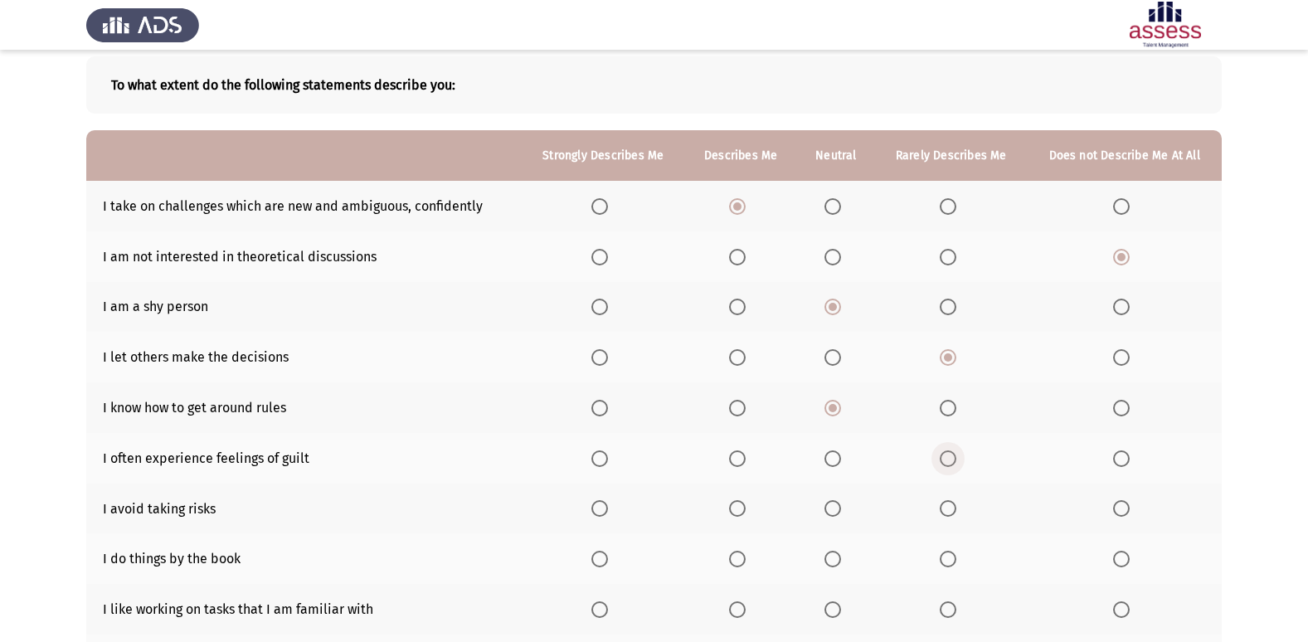
click at [954, 458] on input "Select an option" at bounding box center [948, 458] width 17 height 17
click at [1123, 509] on span "Select an option" at bounding box center [1121, 508] width 17 height 17
click at [1123, 509] on input "Select an option" at bounding box center [1121, 508] width 17 height 17
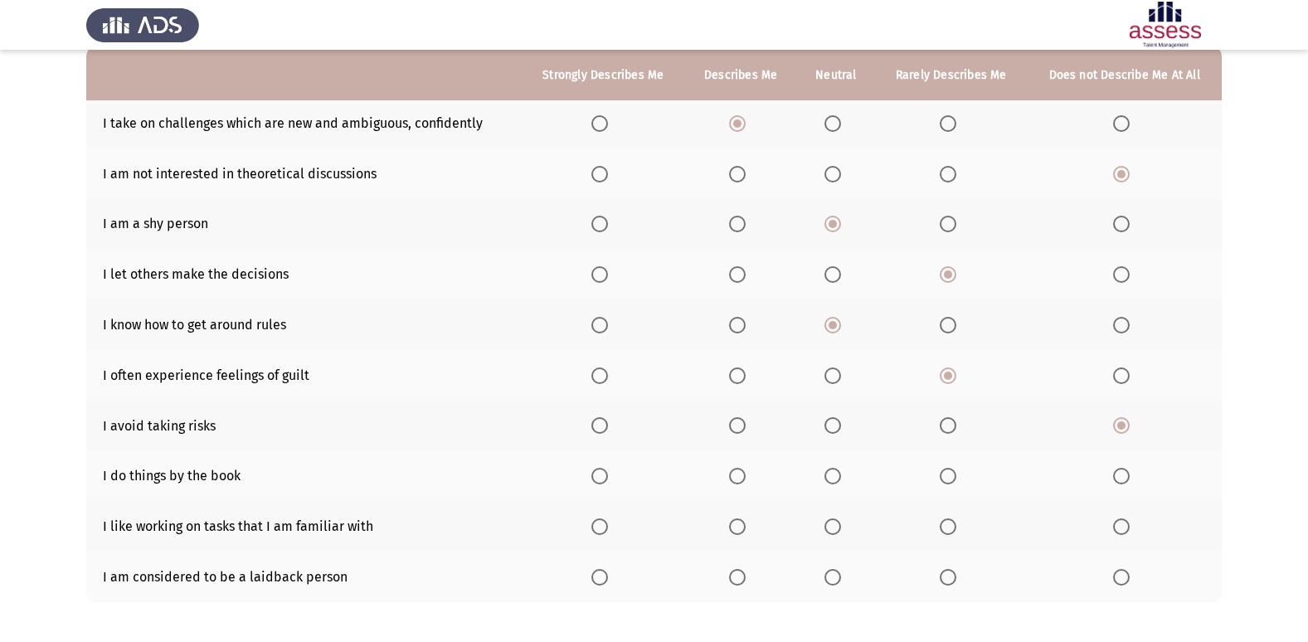
click at [951, 471] on span "Select an option" at bounding box center [948, 476] width 17 height 17
click at [951, 471] on input "Select an option" at bounding box center [948, 476] width 17 height 17
click at [1121, 522] on span "Select an option" at bounding box center [1121, 526] width 17 height 17
click at [1121, 522] on input "Select an option" at bounding box center [1121, 526] width 17 height 17
click at [948, 528] on span "Select an option" at bounding box center [948, 526] width 17 height 17
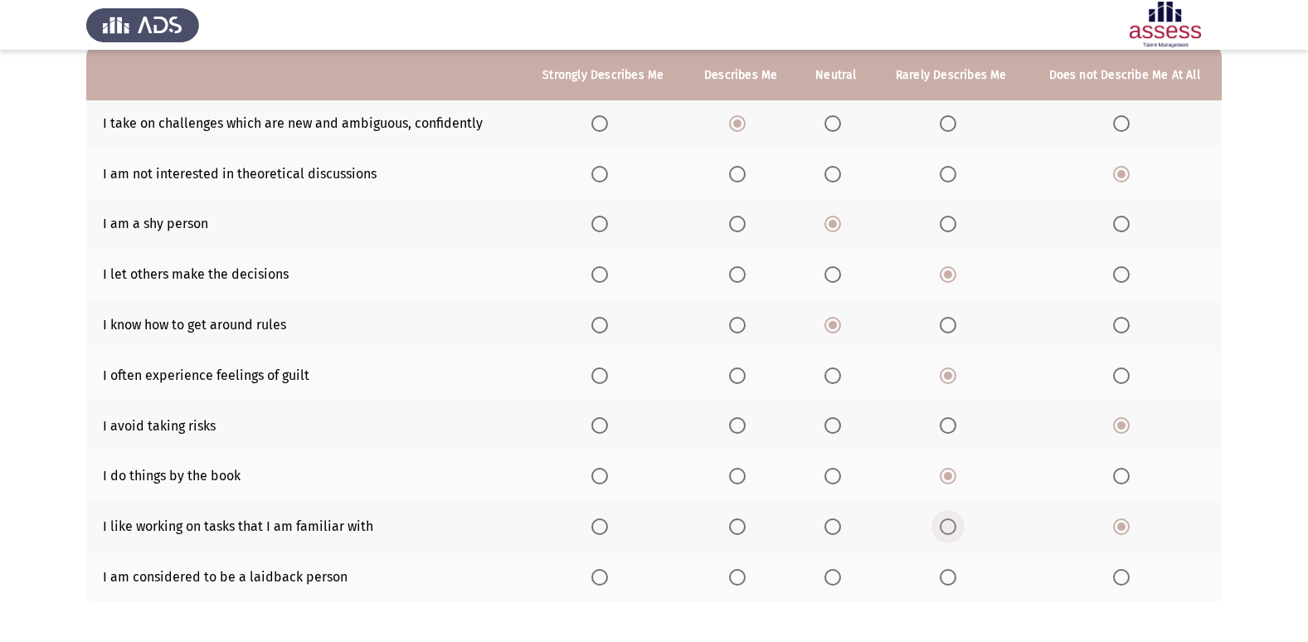
click at [948, 528] on input "Select an option" at bounding box center [948, 526] width 17 height 17
click at [819, 518] on th at bounding box center [836, 526] width 78 height 51
click at [837, 518] on mat-radio-button "Select an option" at bounding box center [836, 526] width 23 height 17
click at [839, 520] on span "Select an option" at bounding box center [833, 526] width 17 height 17
click at [839, 520] on input "Select an option" at bounding box center [833, 526] width 17 height 17
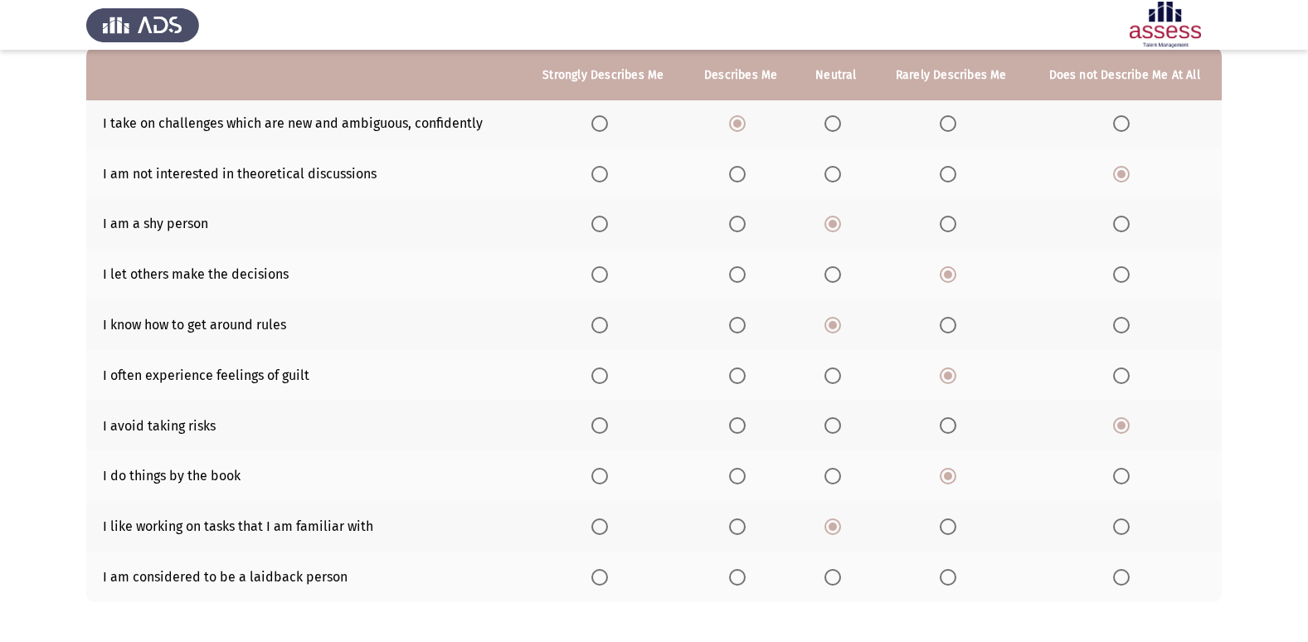
click at [835, 583] on span "Select an option" at bounding box center [833, 577] width 17 height 17
click at [835, 583] on input "Select an option" at bounding box center [833, 577] width 17 height 17
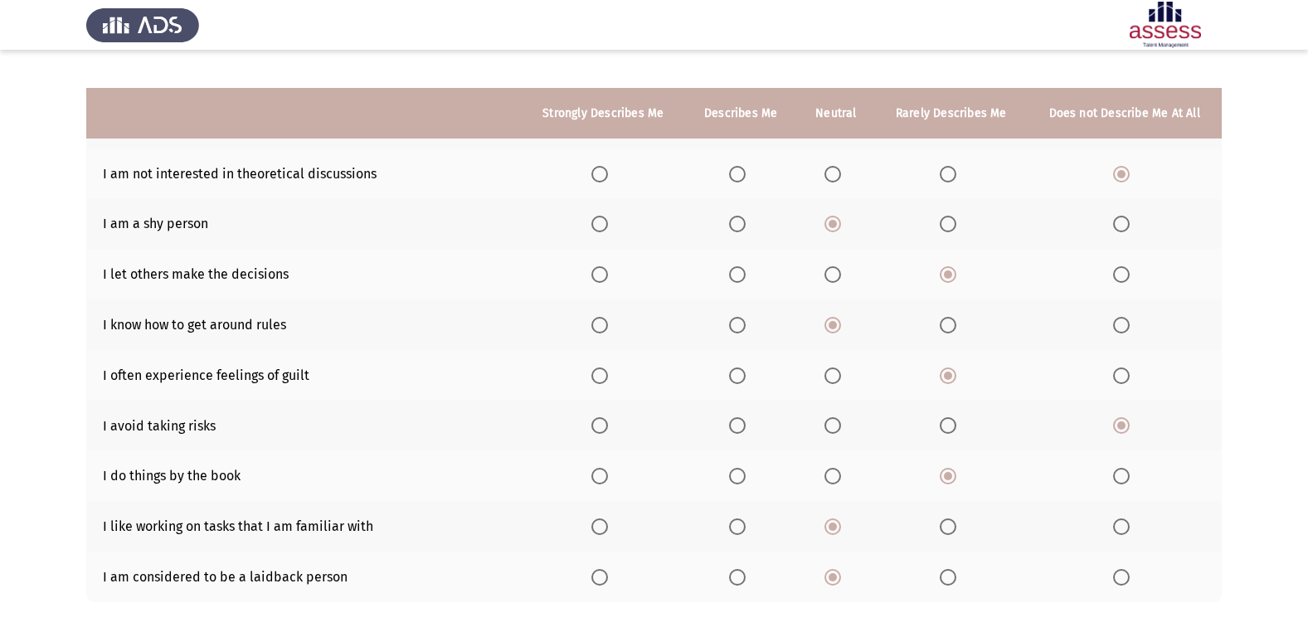
scroll to position [242, 0]
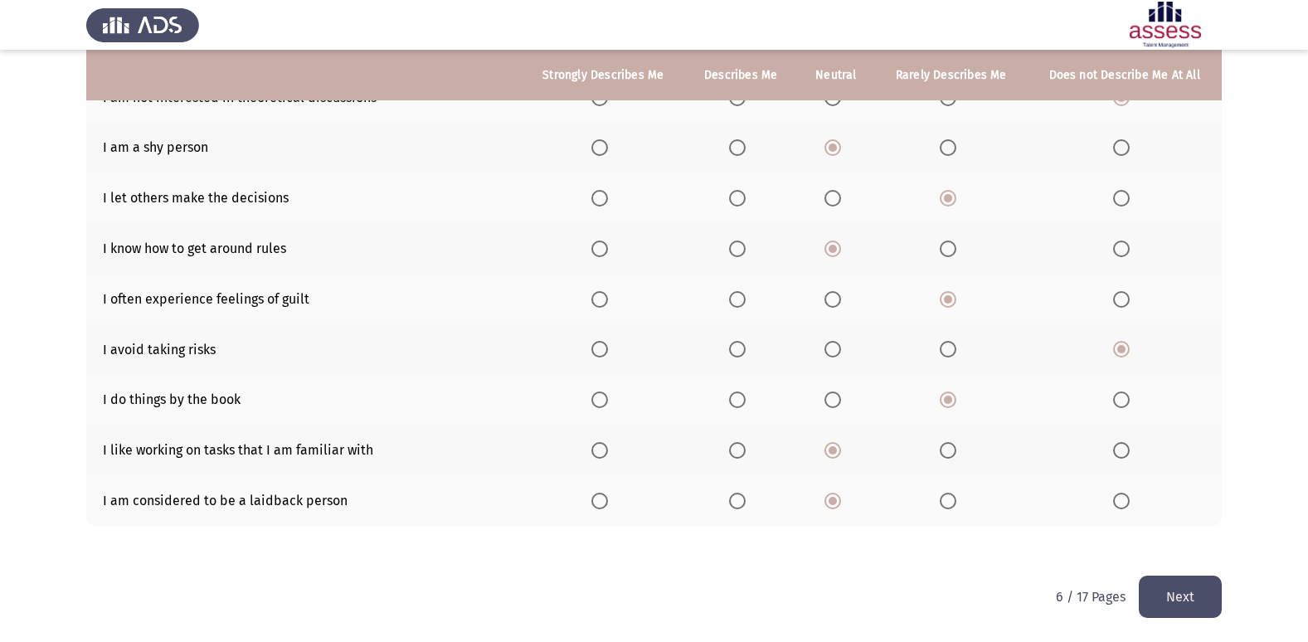
click at [1199, 581] on button "Next" at bounding box center [1180, 597] width 83 height 42
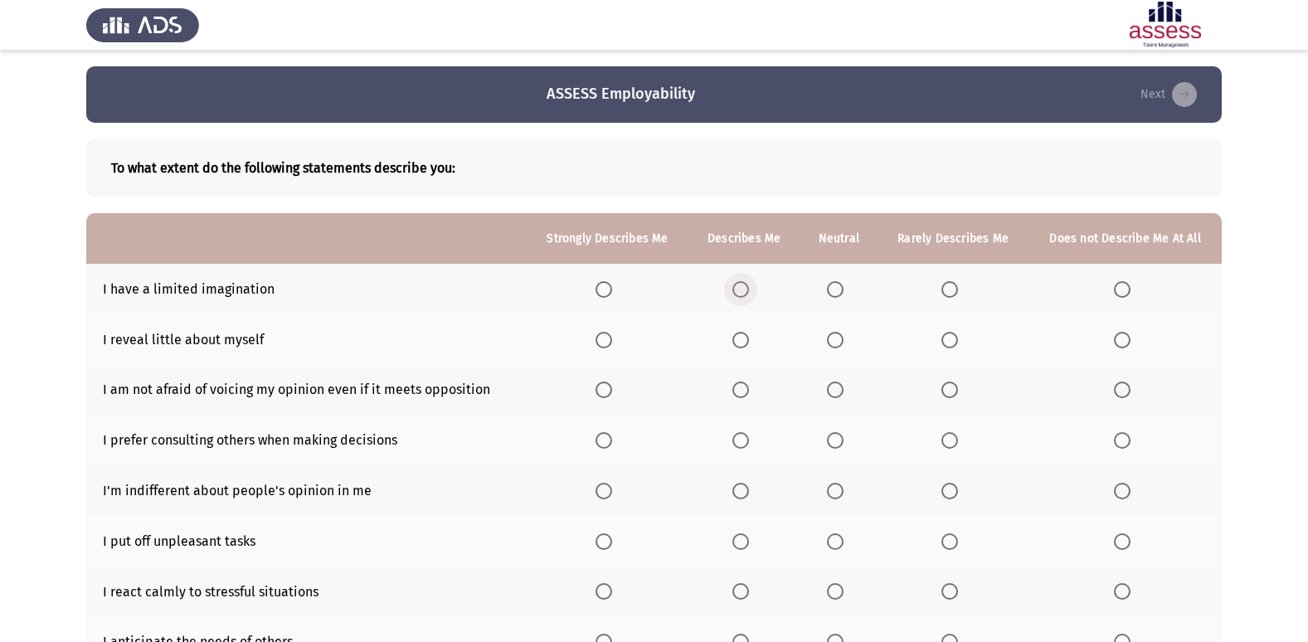
click at [749, 293] on span "Select an option" at bounding box center [740, 289] width 17 height 17
click at [749, 293] on input "Select an option" at bounding box center [740, 289] width 17 height 17
click at [841, 347] on span "Select an option" at bounding box center [835, 340] width 17 height 17
click at [841, 347] on input "Select an option" at bounding box center [835, 340] width 17 height 17
click at [746, 394] on span "Select an option" at bounding box center [740, 390] width 17 height 17
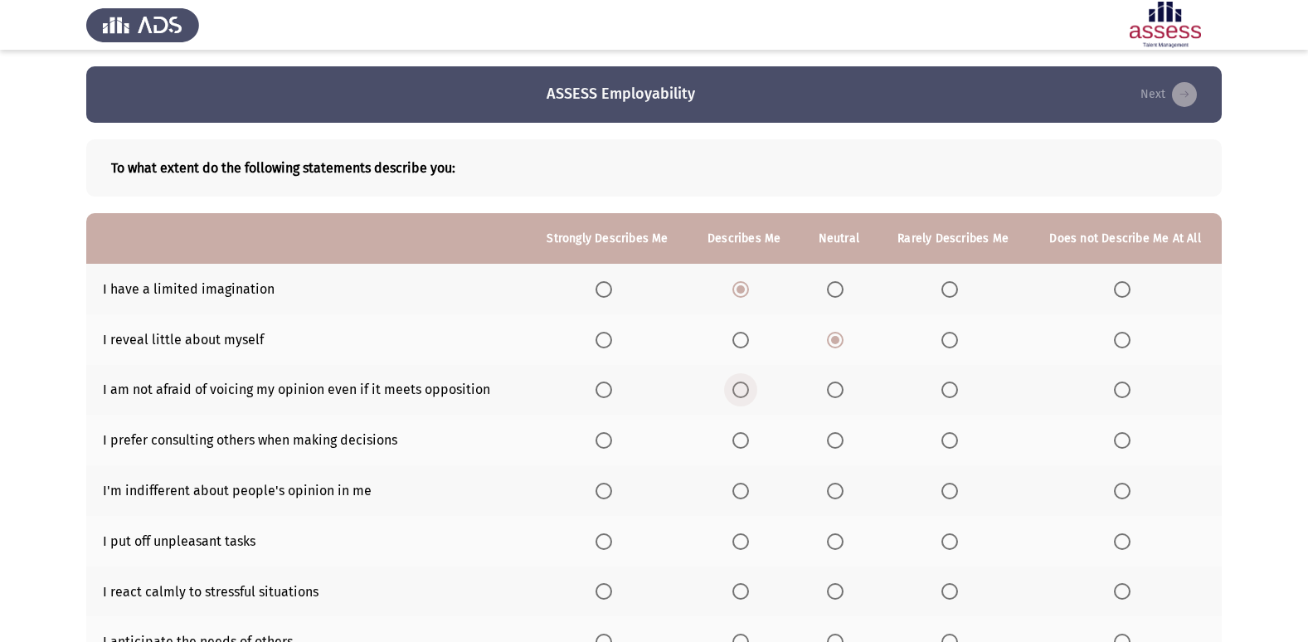
click at [746, 394] on input "Select an option" at bounding box center [740, 390] width 17 height 17
click at [602, 387] on span "Select an option" at bounding box center [604, 390] width 17 height 17
click at [602, 387] on input "Select an option" at bounding box center [604, 390] width 17 height 17
click at [748, 390] on span "Select an option" at bounding box center [740, 390] width 17 height 17
click at [748, 390] on input "Select an option" at bounding box center [740, 390] width 17 height 17
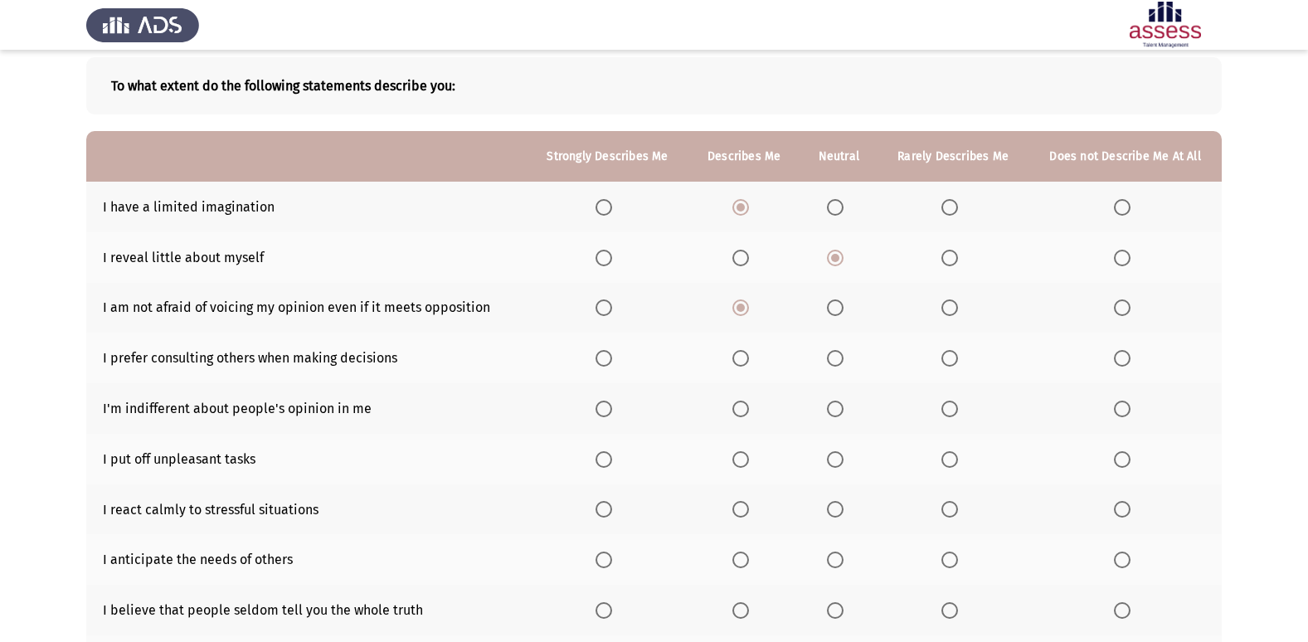
scroll to position [83, 0]
click at [841, 358] on span "Select an option" at bounding box center [835, 357] width 17 height 17
click at [841, 358] on input "Select an option" at bounding box center [835, 357] width 17 height 17
click at [839, 411] on span "Select an option" at bounding box center [835, 408] width 17 height 17
click at [839, 411] on input "Select an option" at bounding box center [835, 408] width 17 height 17
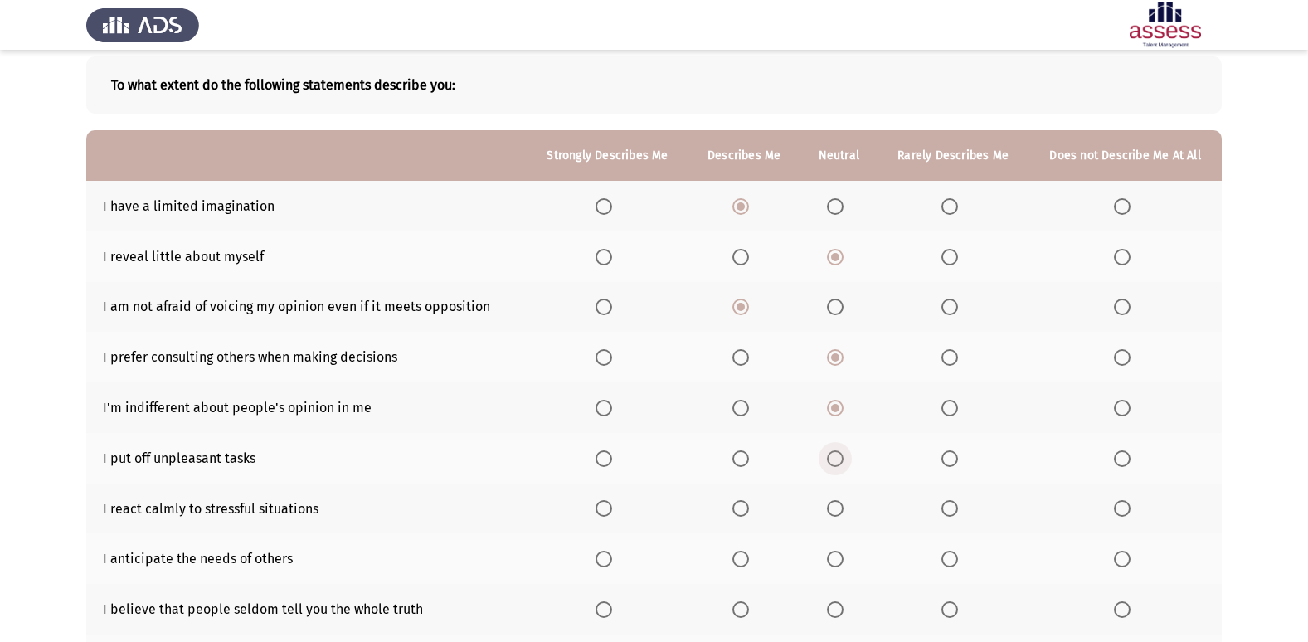
click at [838, 460] on span "Select an option" at bounding box center [835, 458] width 17 height 17
click at [838, 460] on input "Select an option" at bounding box center [835, 458] width 17 height 17
click at [739, 506] on span "Select an option" at bounding box center [740, 508] width 17 height 17
click at [739, 506] on input "Select an option" at bounding box center [740, 508] width 17 height 17
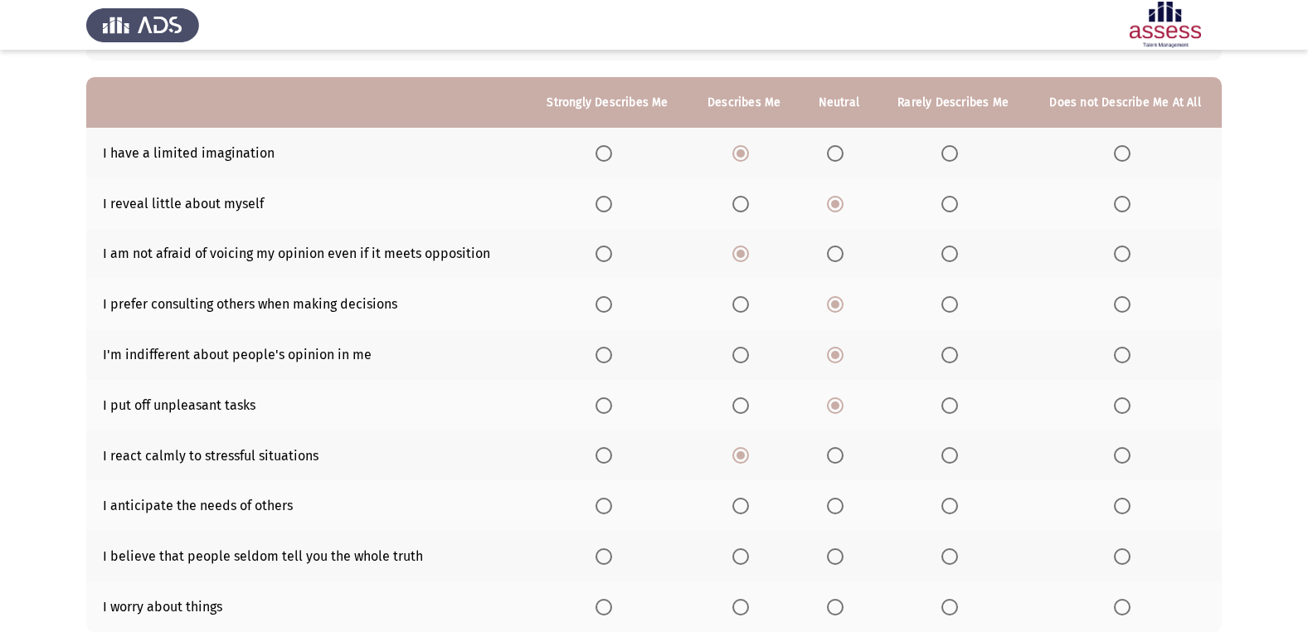
scroll to position [166, 0]
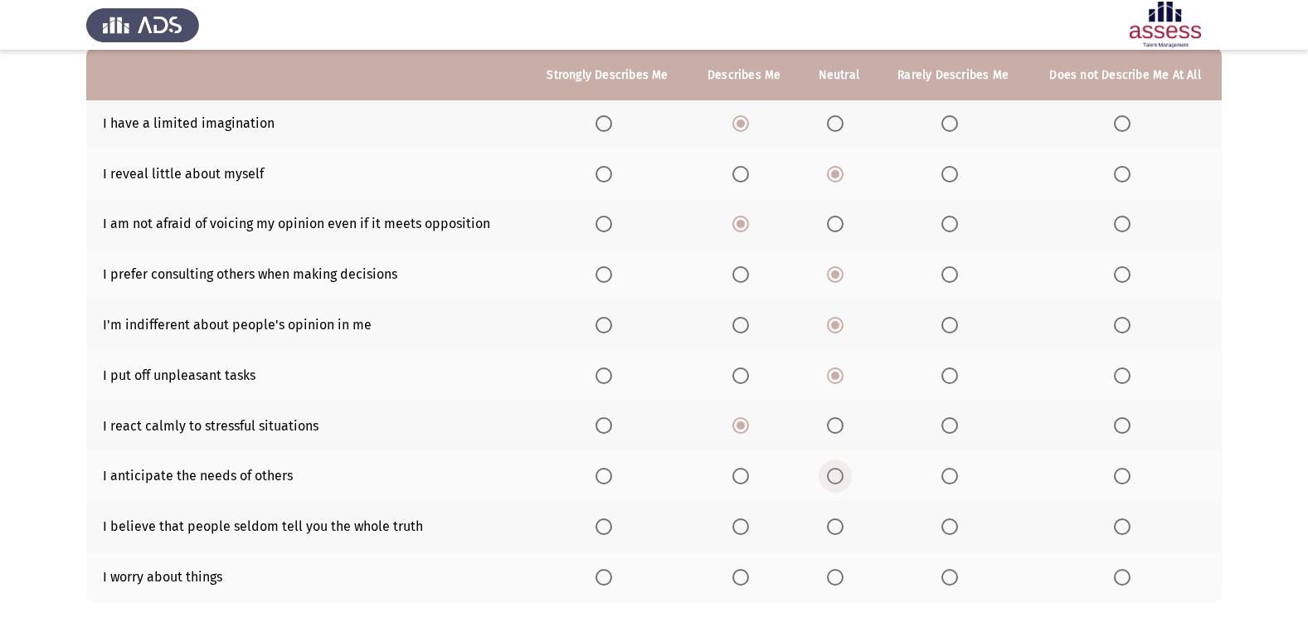
click at [839, 474] on span "Select an option" at bounding box center [835, 476] width 17 height 17
click at [839, 474] on input "Select an option" at bounding box center [835, 476] width 17 height 17
click at [615, 418] on label "Select an option" at bounding box center [607, 425] width 23 height 17
click at [612, 418] on input "Select an option" at bounding box center [604, 425] width 17 height 17
click at [835, 527] on span "Select an option" at bounding box center [835, 527] width 0 height 0
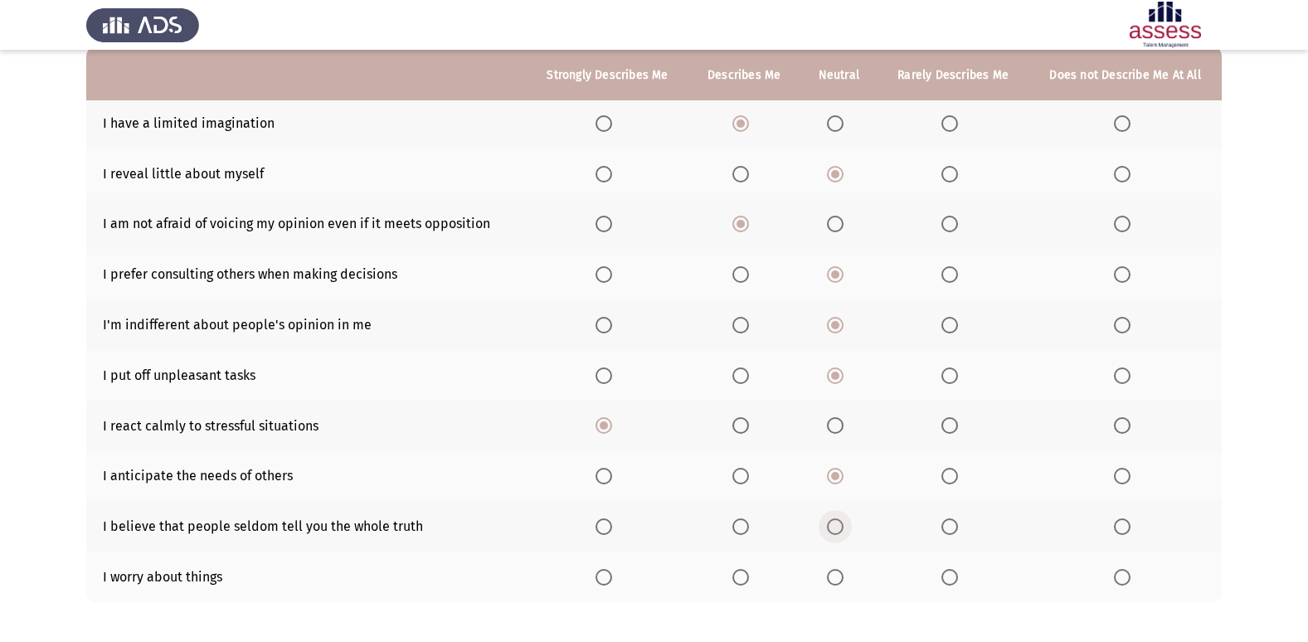
click at [837, 527] on input "Select an option" at bounding box center [835, 526] width 17 height 17
click at [744, 571] on span "Select an option" at bounding box center [740, 577] width 17 height 17
click at [744, 571] on input "Select an option" at bounding box center [740, 577] width 17 height 17
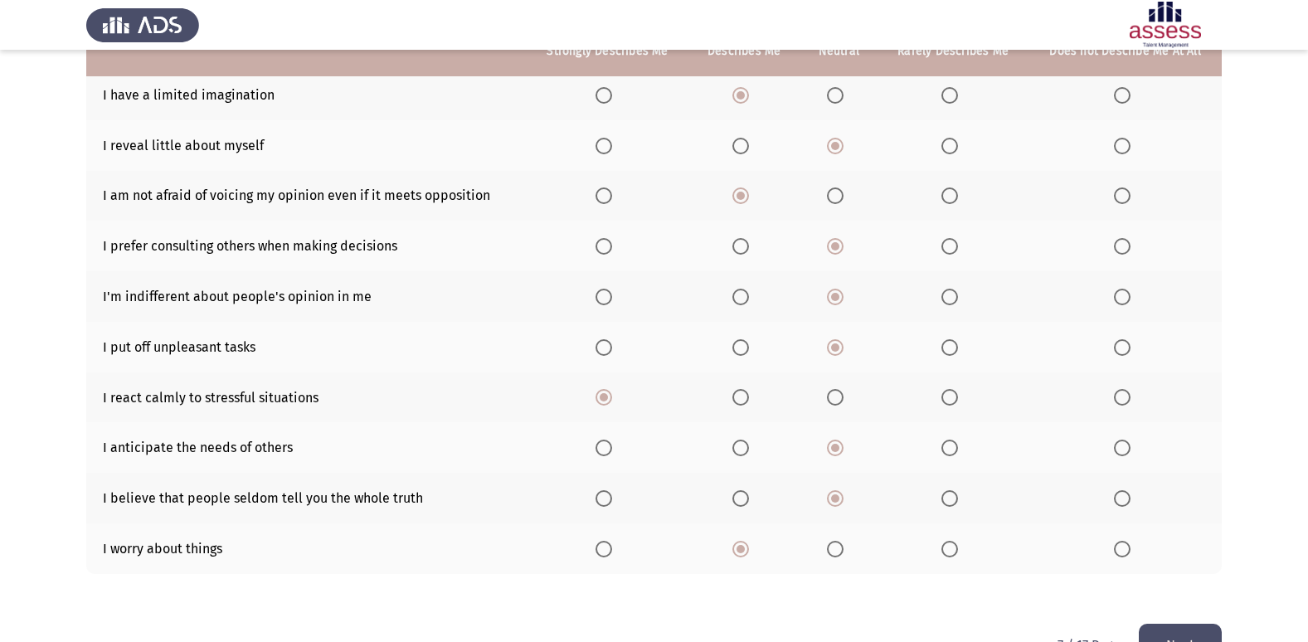
scroll to position [242, 0]
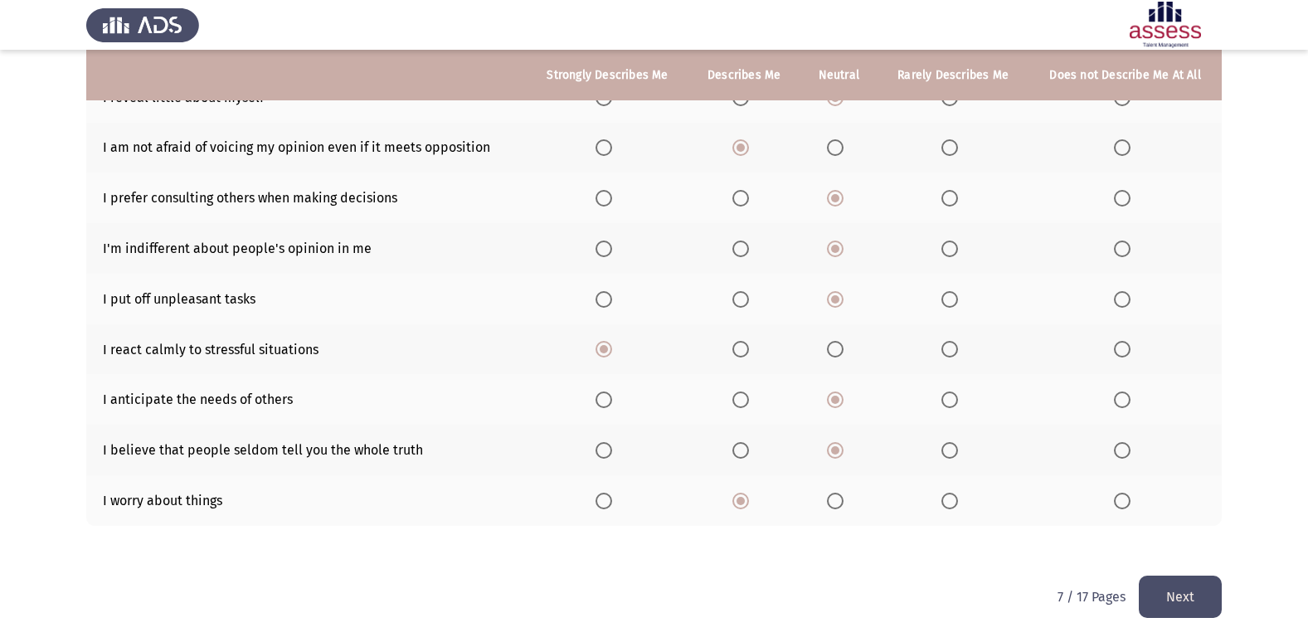
click at [1175, 608] on button "Next" at bounding box center [1180, 597] width 83 height 42
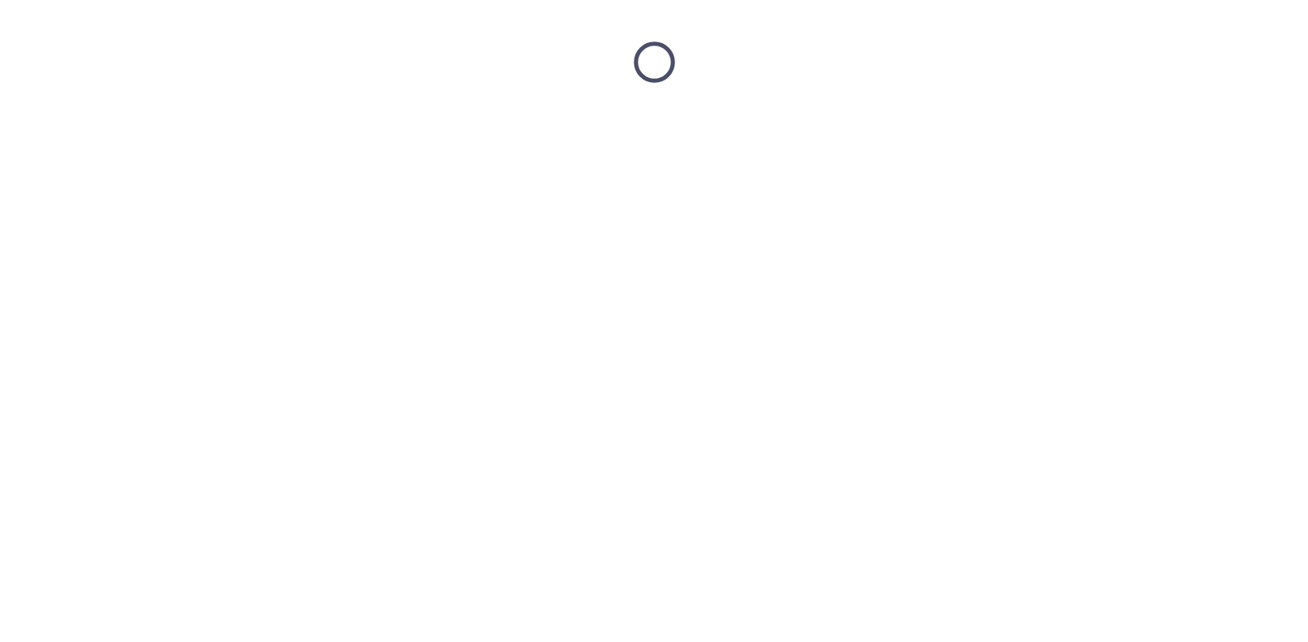
scroll to position [0, 0]
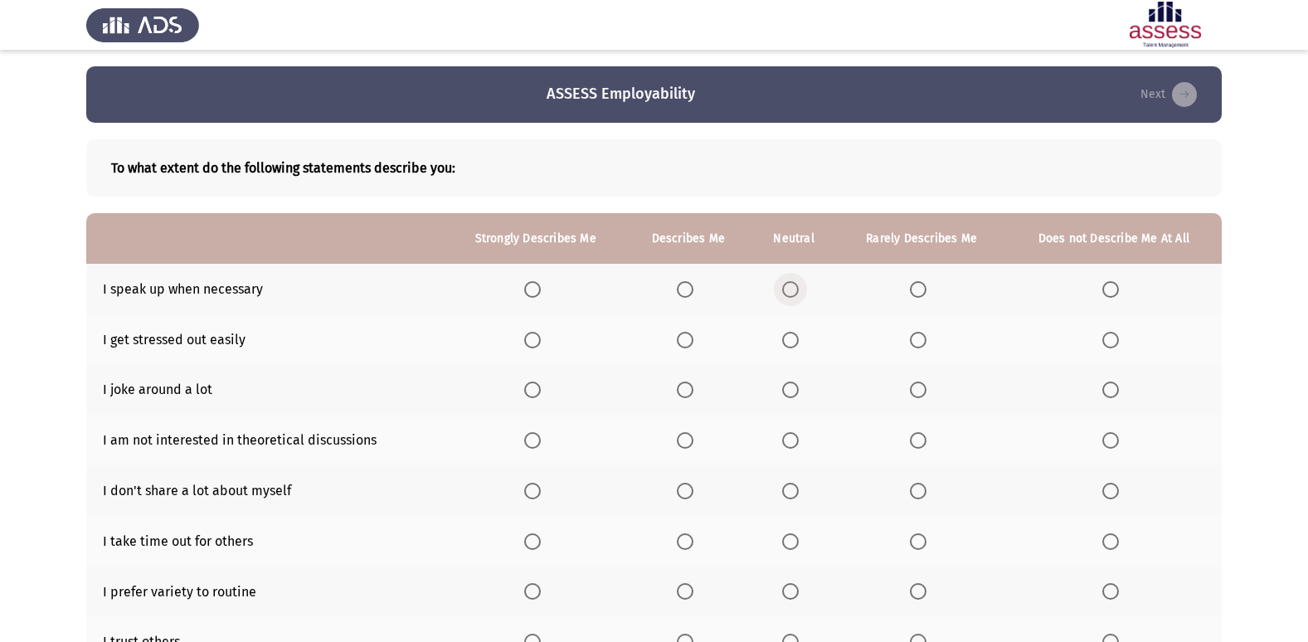
click at [790, 290] on span "Select an option" at bounding box center [790, 289] width 17 height 17
click at [790, 290] on input "Select an option" at bounding box center [790, 289] width 17 height 17
click at [927, 333] on span "Select an option" at bounding box center [918, 340] width 17 height 17
click at [927, 333] on input "Select an option" at bounding box center [918, 340] width 17 height 17
click at [916, 392] on span "Select an option" at bounding box center [918, 390] width 17 height 17
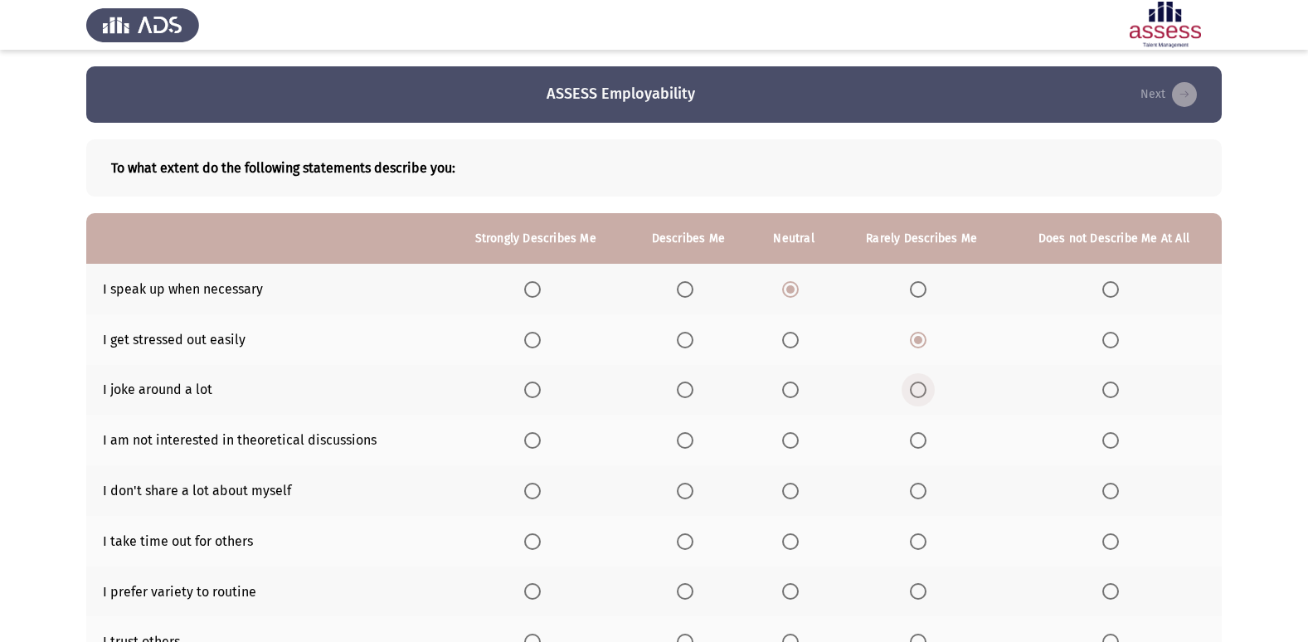
click at [916, 392] on input "Select an option" at bounding box center [918, 390] width 17 height 17
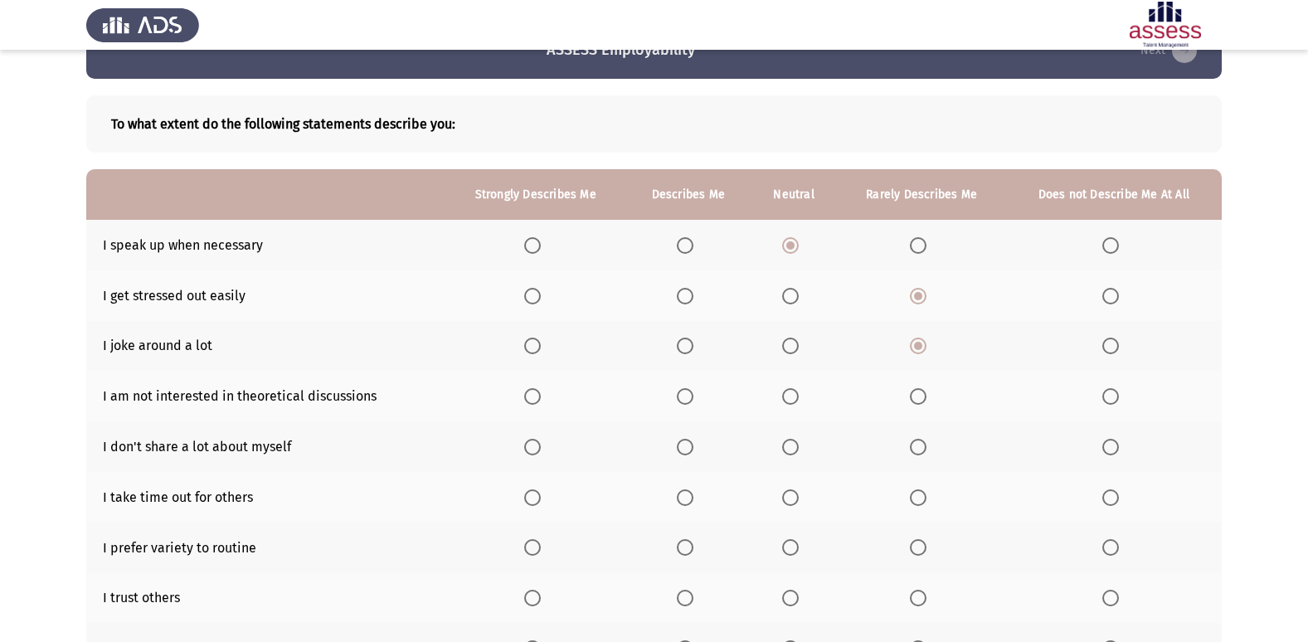
scroll to position [83, 0]
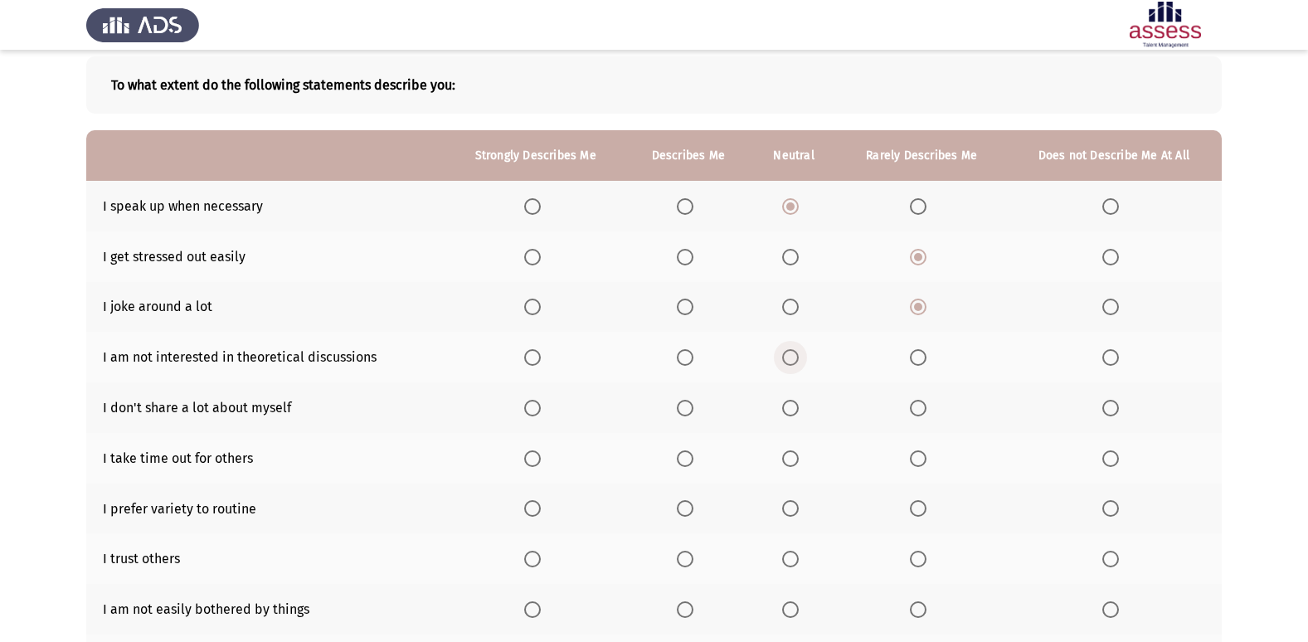
click at [791, 356] on span "Select an option" at bounding box center [790, 357] width 17 height 17
click at [791, 356] on input "Select an option" at bounding box center [790, 357] width 17 height 17
click at [685, 413] on span "Select an option" at bounding box center [685, 408] width 17 height 17
click at [685, 413] on input "Select an option" at bounding box center [685, 408] width 17 height 17
click at [538, 410] on span "Select an option" at bounding box center [532, 408] width 17 height 17
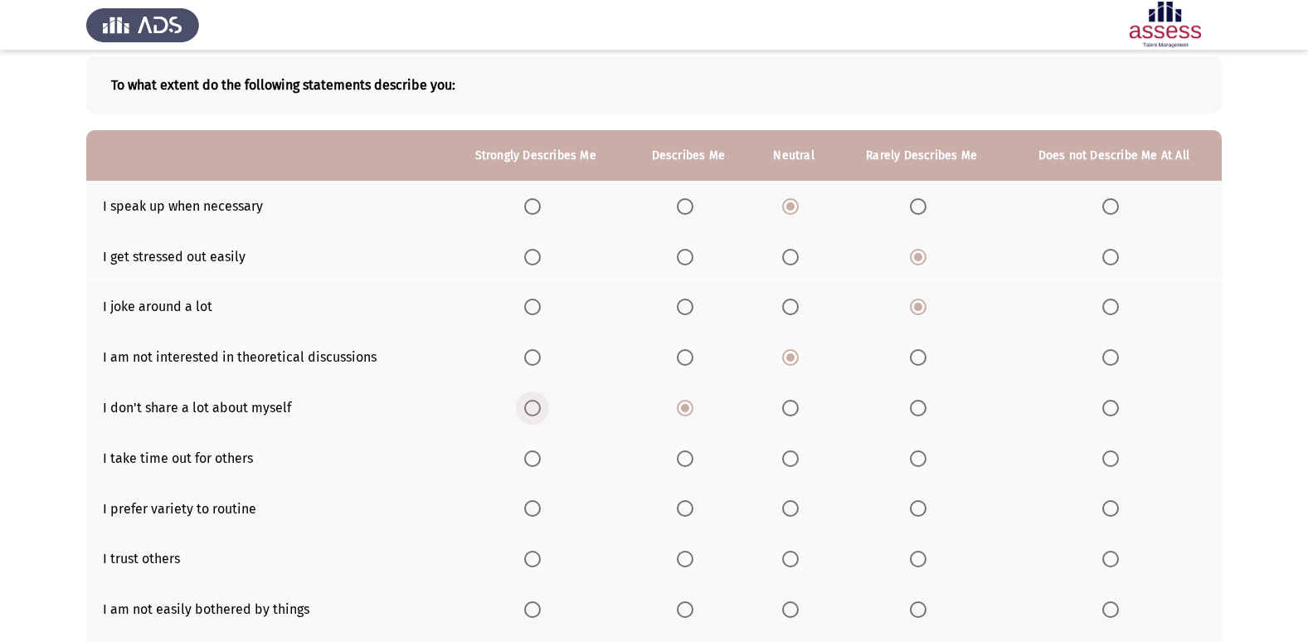
click at [538, 410] on input "Select an option" at bounding box center [532, 408] width 17 height 17
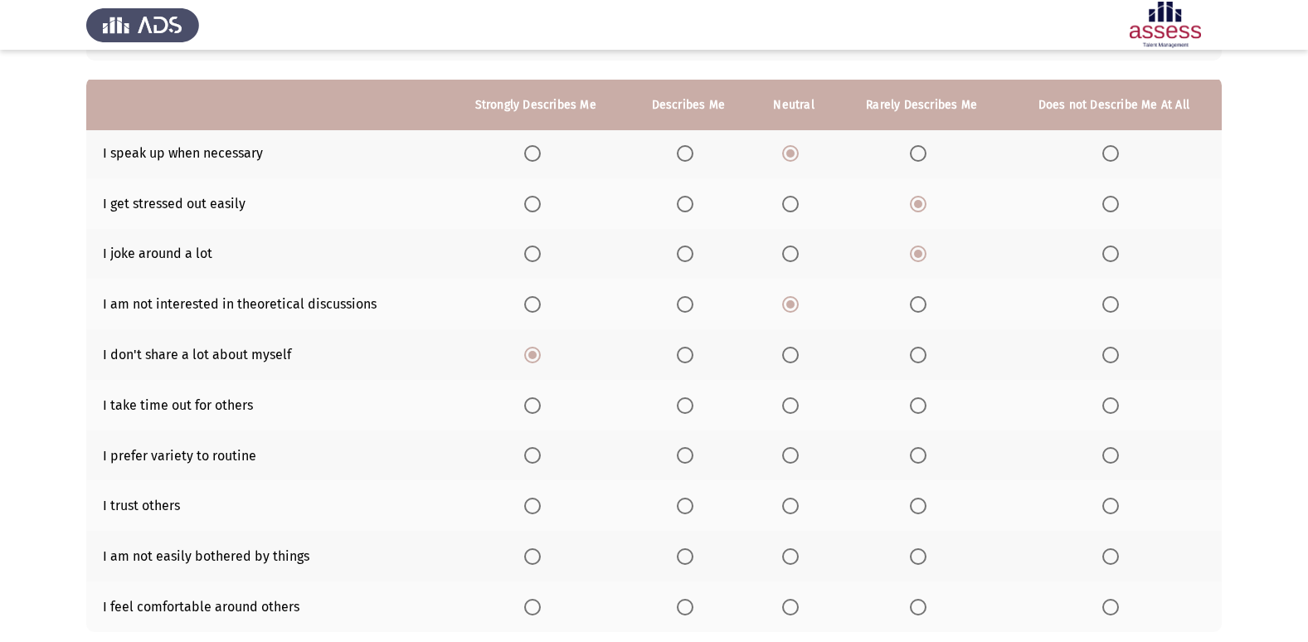
scroll to position [166, 0]
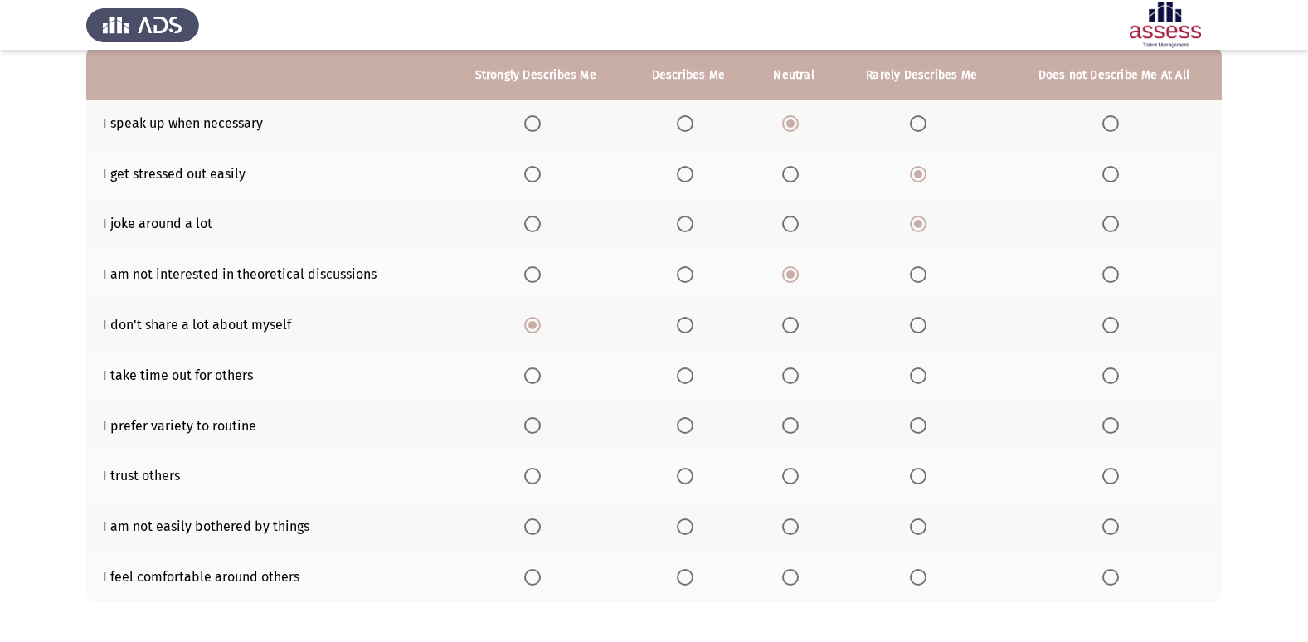
click at [795, 381] on span "Select an option" at bounding box center [790, 375] width 17 height 17
click at [795, 381] on input "Select an option" at bounding box center [790, 375] width 17 height 17
click at [912, 423] on span "Select an option" at bounding box center [918, 425] width 17 height 17
click at [912, 423] on input "Select an option" at bounding box center [918, 425] width 17 height 17
click at [924, 469] on span "Select an option" at bounding box center [918, 476] width 17 height 17
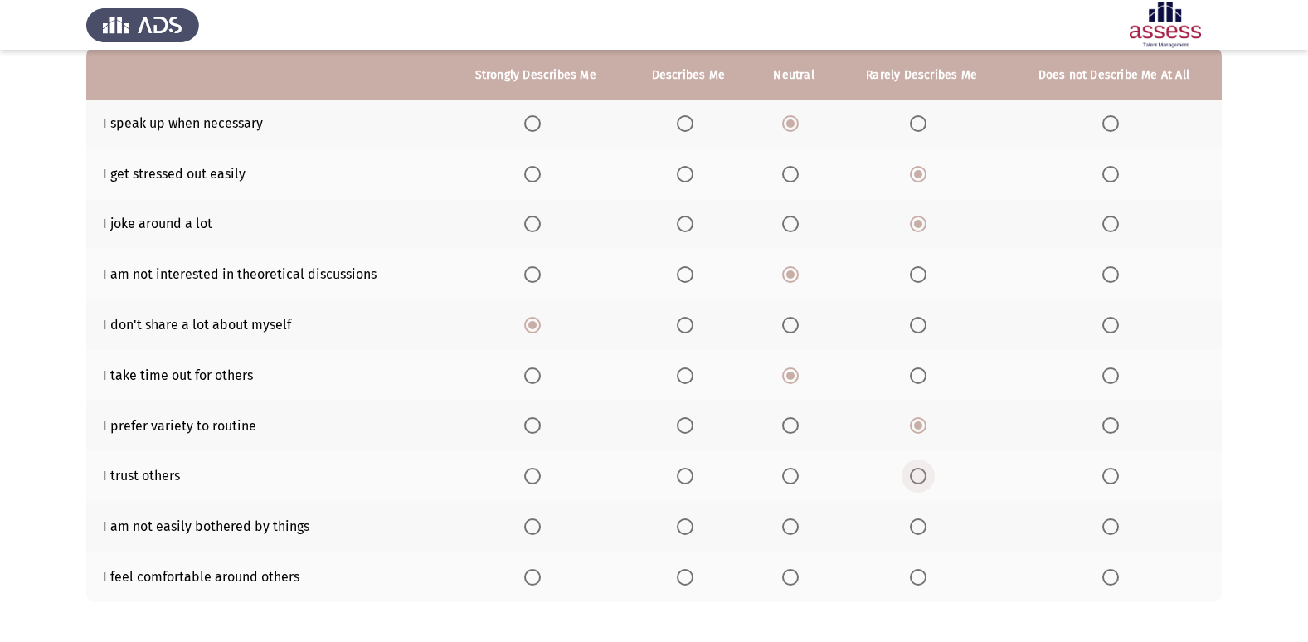
click at [924, 469] on input "Select an option" at bounding box center [918, 476] width 17 height 17
click at [532, 524] on span "Select an option" at bounding box center [532, 526] width 17 height 17
click at [532, 524] on input "Select an option" at bounding box center [532, 526] width 17 height 17
click at [539, 572] on span "Select an option" at bounding box center [532, 577] width 17 height 17
click at [539, 572] on input "Select an option" at bounding box center [532, 577] width 17 height 17
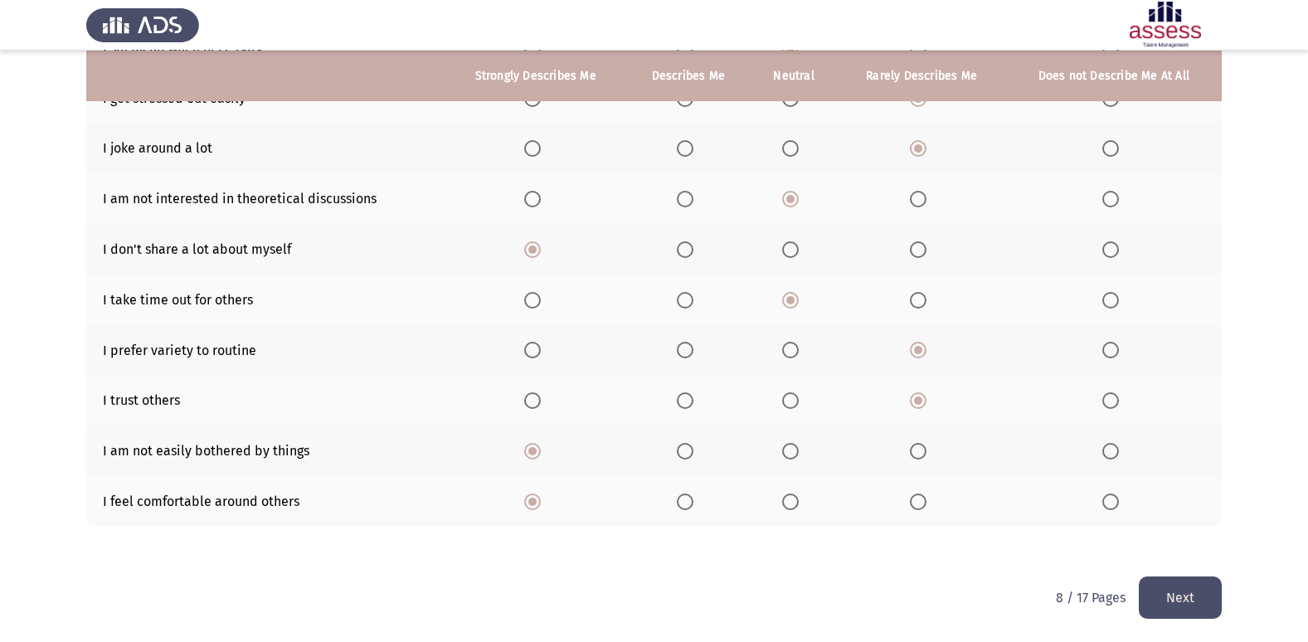
scroll to position [242, 0]
click at [1190, 584] on button "Next" at bounding box center [1180, 597] width 83 height 42
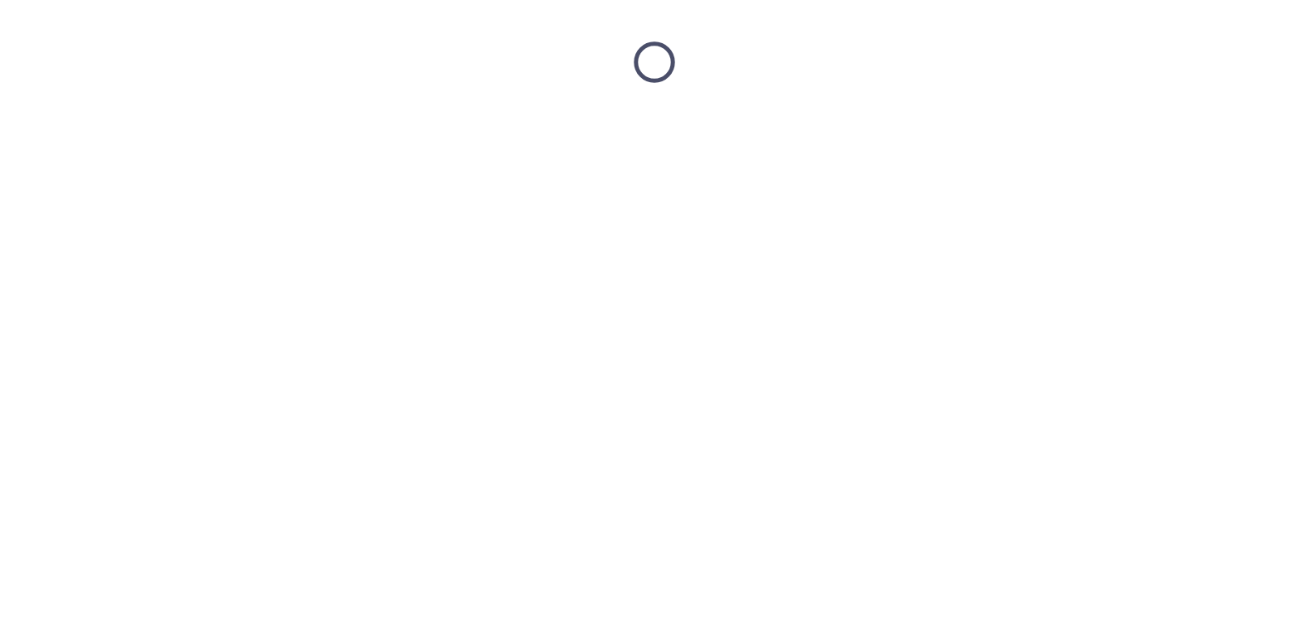
scroll to position [0, 0]
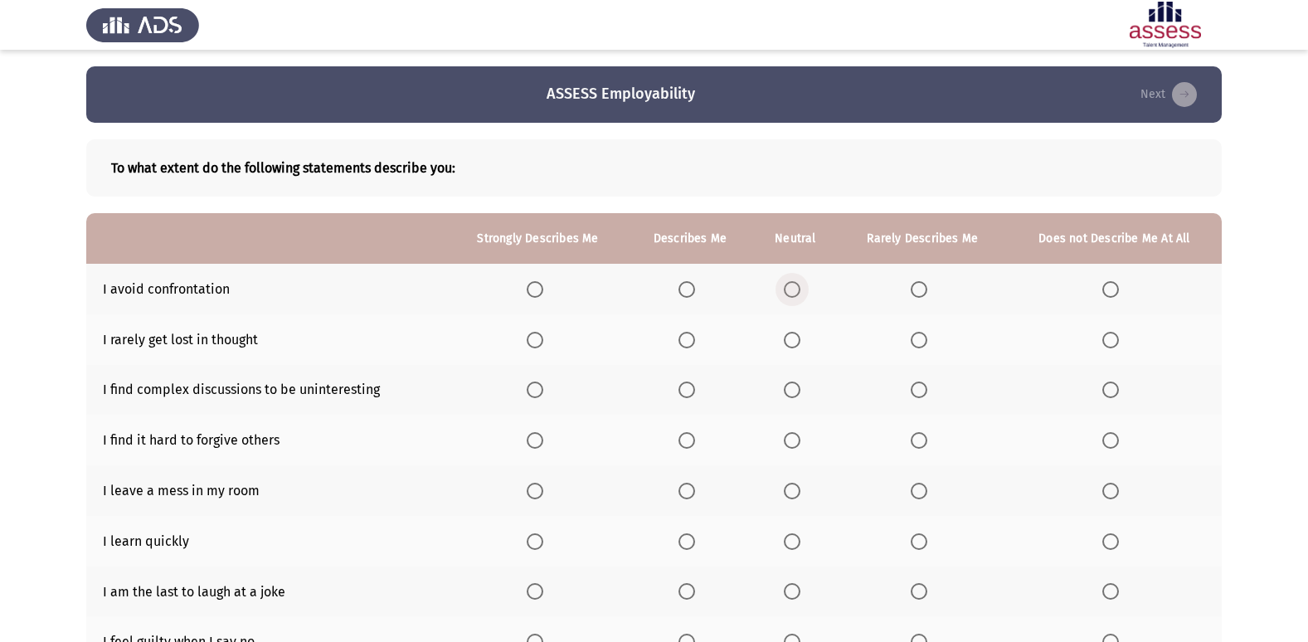
click at [786, 285] on span "Select an option" at bounding box center [792, 289] width 17 height 17
click at [786, 285] on input "Select an option" at bounding box center [792, 289] width 17 height 17
click at [917, 333] on span "Select an option" at bounding box center [919, 340] width 17 height 17
click at [917, 333] on input "Select an option" at bounding box center [919, 340] width 17 height 17
click at [791, 380] on th at bounding box center [795, 390] width 86 height 51
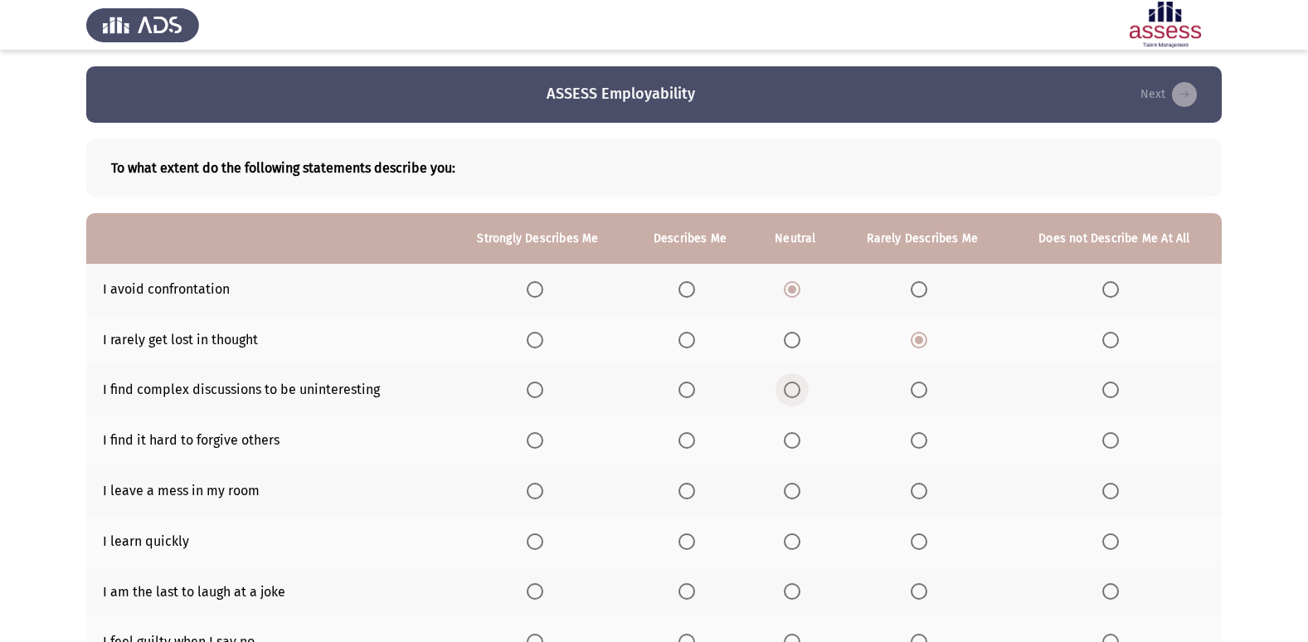
click at [796, 387] on span "Select an option" at bounding box center [792, 390] width 17 height 17
click at [796, 387] on input "Select an option" at bounding box center [792, 390] width 17 height 17
click at [685, 445] on span "Select an option" at bounding box center [687, 440] width 17 height 17
click at [685, 445] on input "Select an option" at bounding box center [687, 440] width 17 height 17
click at [1125, 489] on label "Select an option" at bounding box center [1113, 491] width 23 height 17
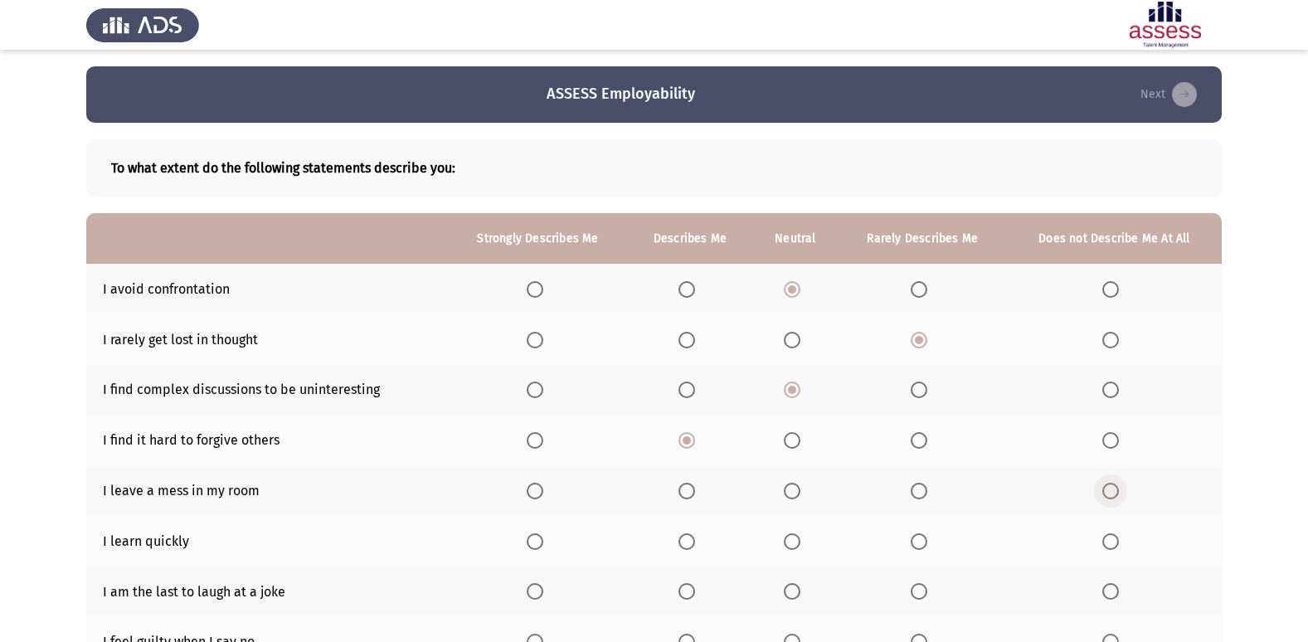
click at [1119, 489] on input "Select an option" at bounding box center [1110, 491] width 17 height 17
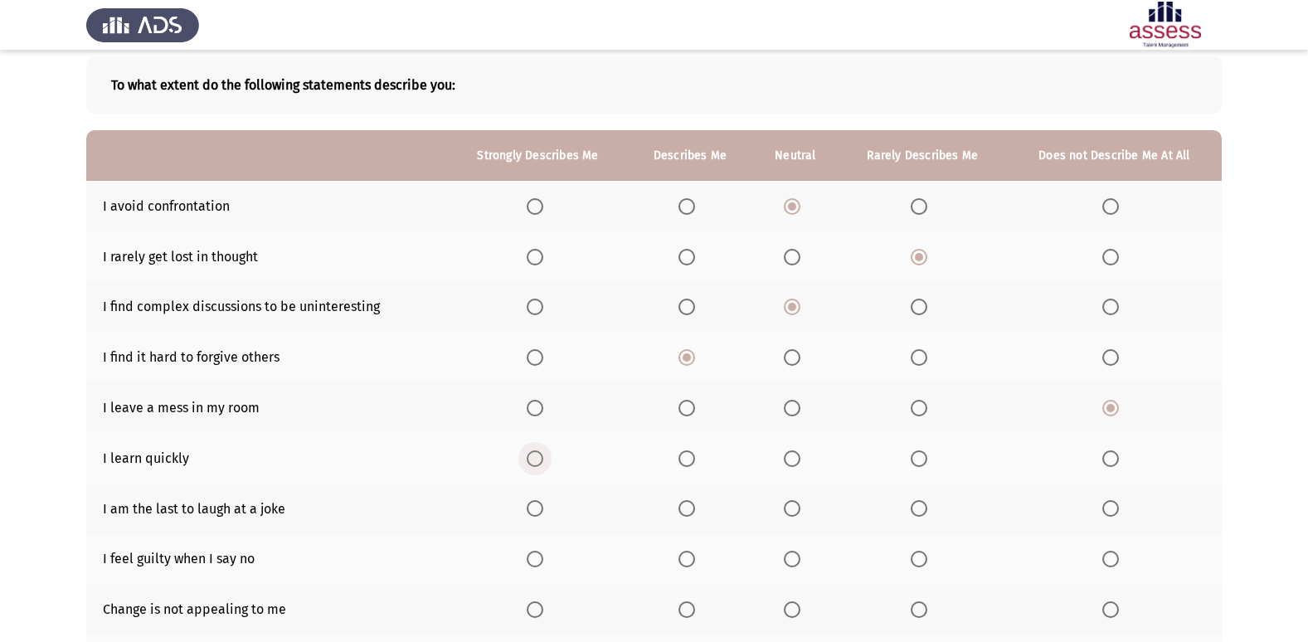
click at [539, 460] on span "Select an option" at bounding box center [535, 458] width 17 height 17
click at [539, 460] on input "Select an option" at bounding box center [535, 458] width 17 height 17
click at [543, 504] on span "Select an option" at bounding box center [535, 508] width 17 height 17
click at [543, 504] on input "Select an option" at bounding box center [535, 508] width 17 height 17
click at [1117, 559] on span "Select an option" at bounding box center [1110, 559] width 17 height 17
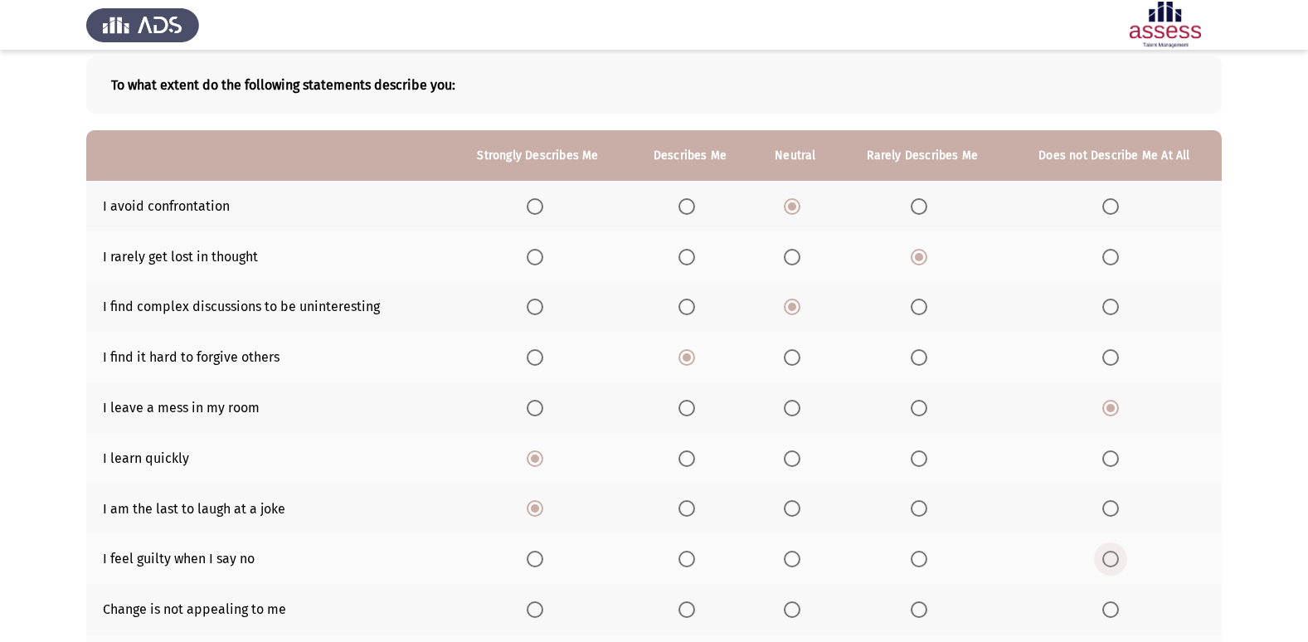
click at [1117, 559] on input "Select an option" at bounding box center [1110, 559] width 17 height 17
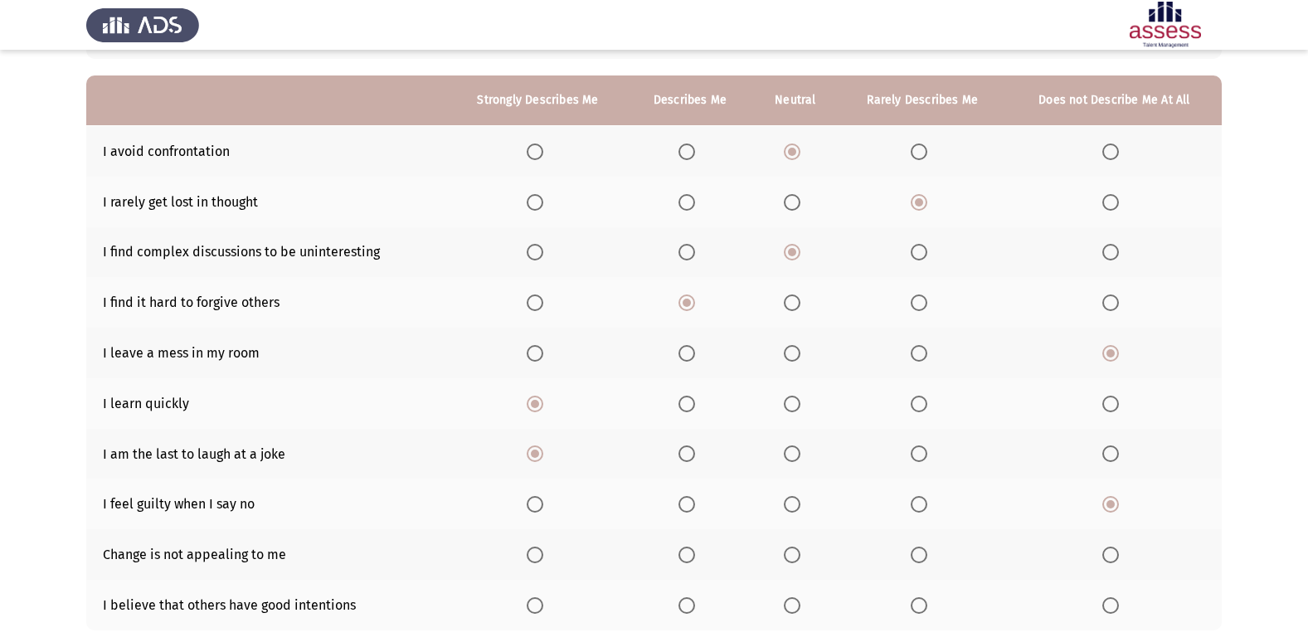
scroll to position [166, 0]
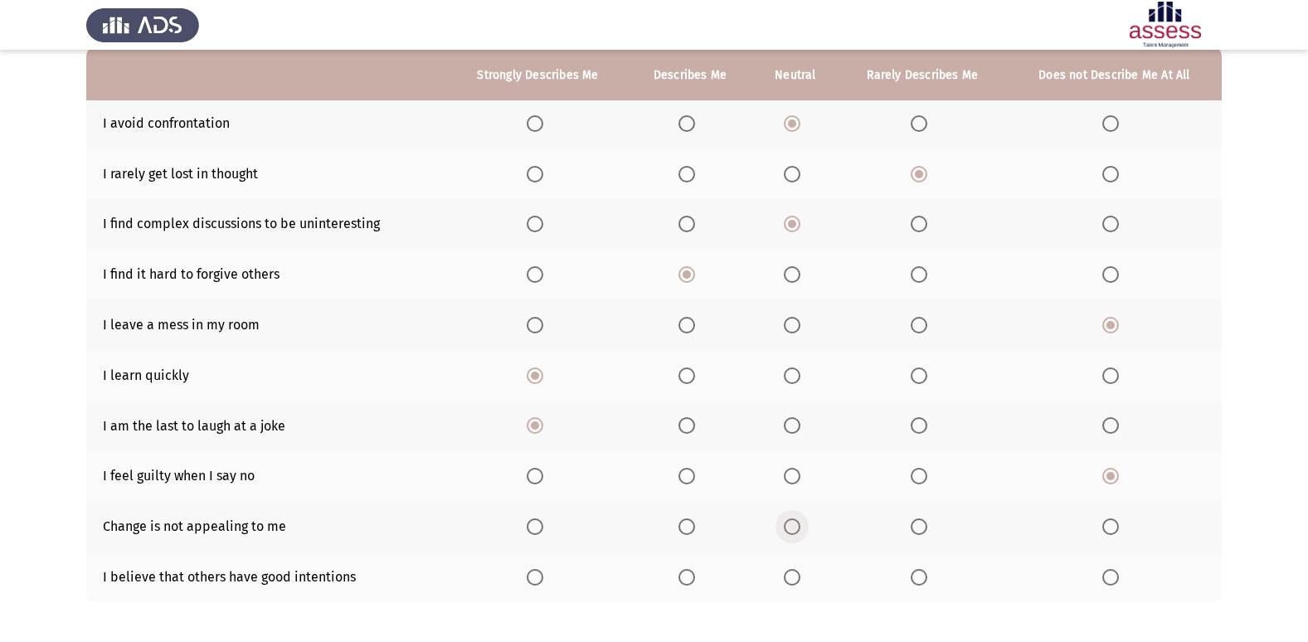
click at [795, 527] on span "Select an option" at bounding box center [792, 526] width 17 height 17
click at [795, 527] on input "Select an option" at bounding box center [792, 526] width 17 height 17
click at [920, 537] on th at bounding box center [923, 526] width 168 height 51
click at [919, 533] on span "Select an option" at bounding box center [919, 526] width 17 height 17
click at [919, 533] on input "Select an option" at bounding box center [919, 526] width 17 height 17
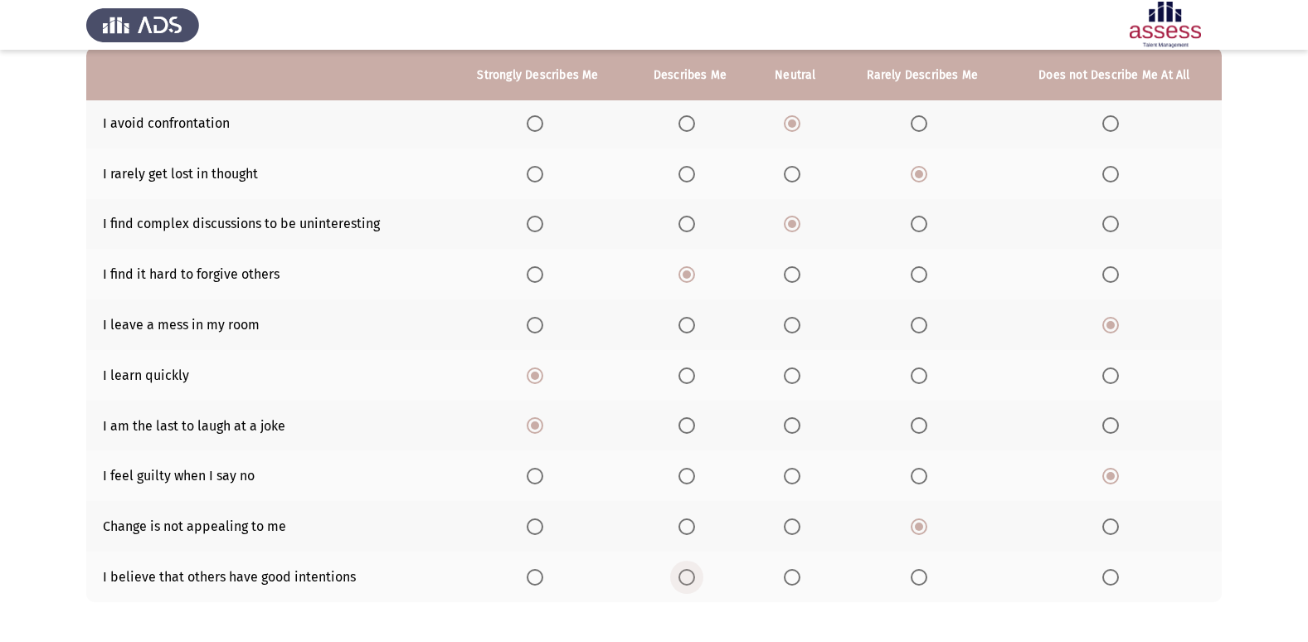
click at [692, 573] on span "Select an option" at bounding box center [687, 577] width 17 height 17
click at [692, 573] on input "Select an option" at bounding box center [687, 577] width 17 height 17
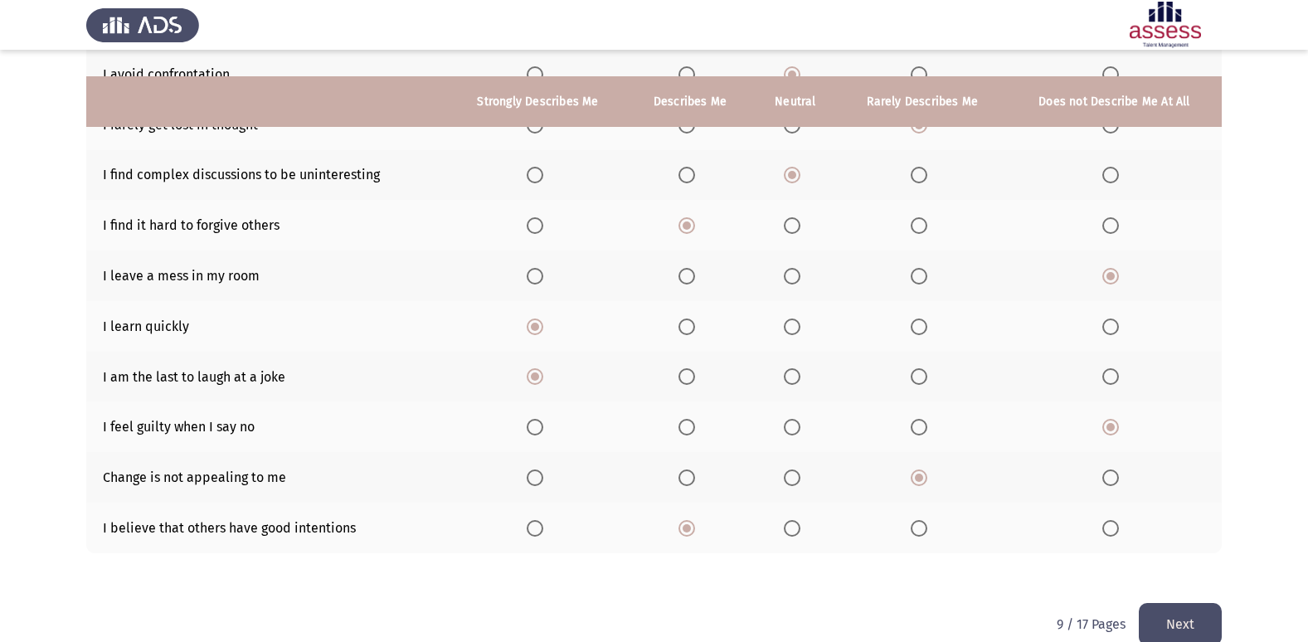
scroll to position [242, 0]
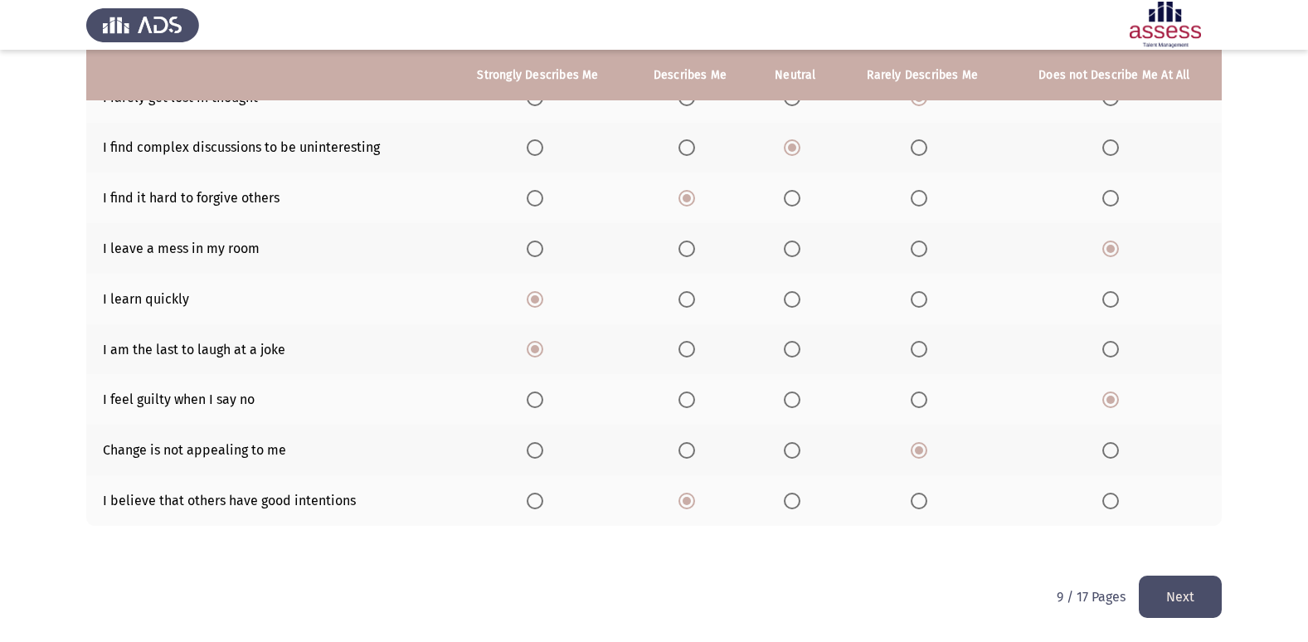
click at [1148, 600] on button "Next" at bounding box center [1180, 597] width 83 height 42
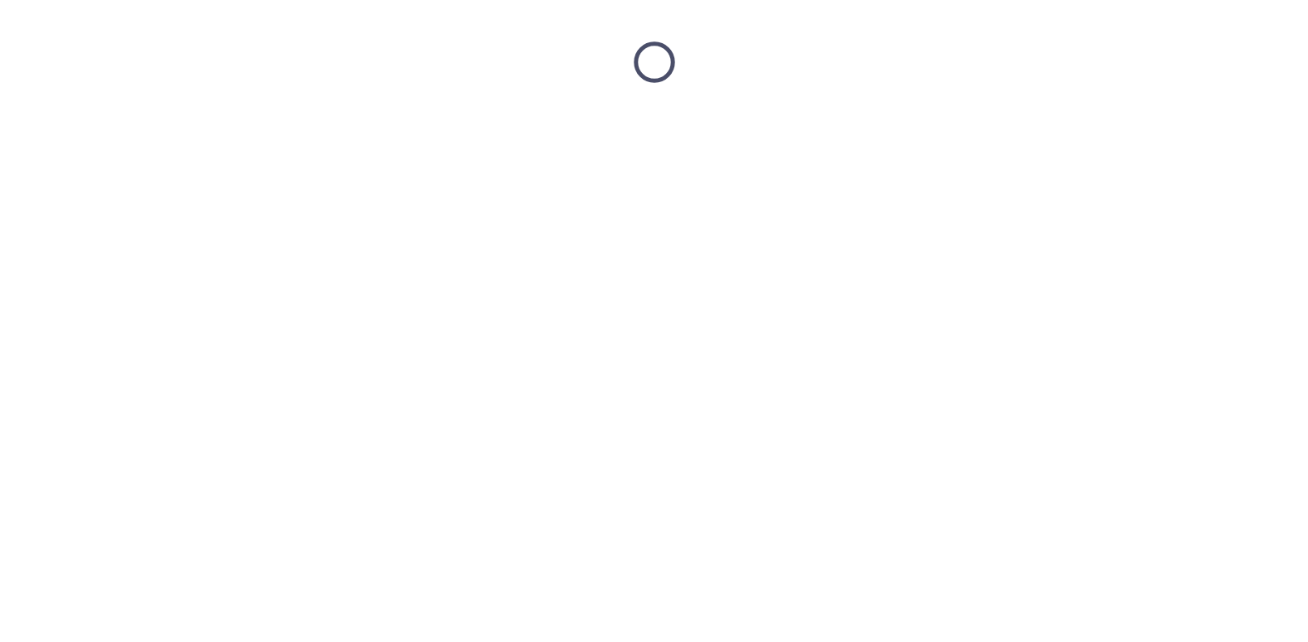
scroll to position [0, 0]
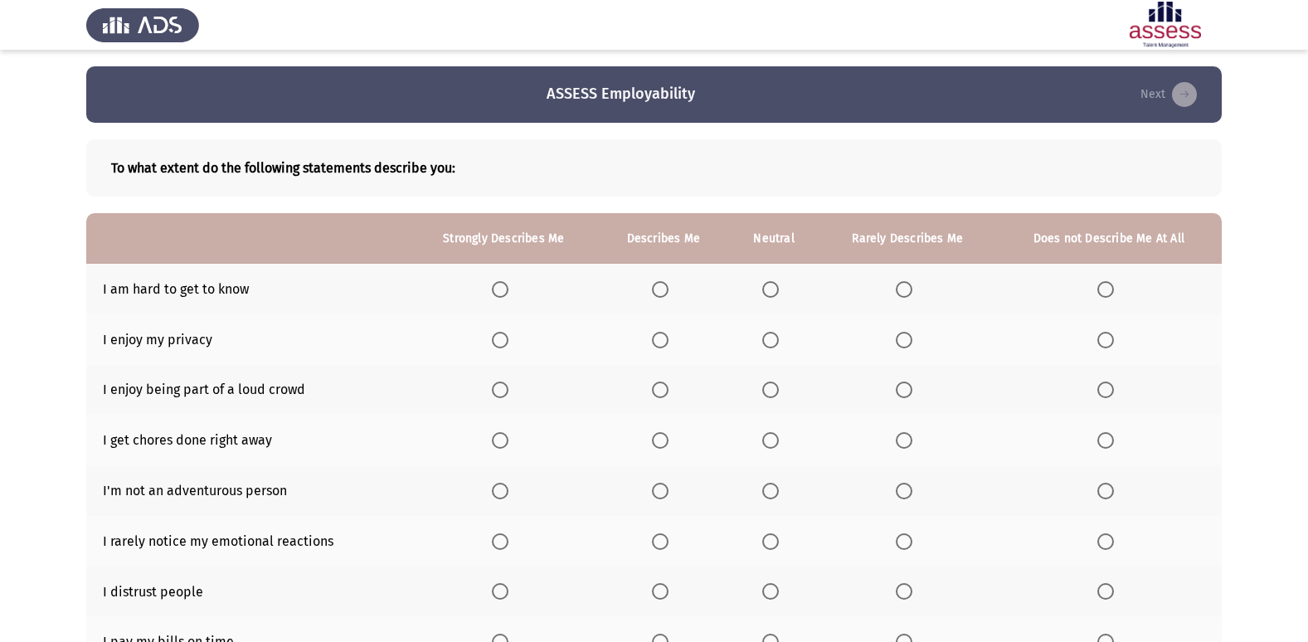
drag, startPoint x: 793, startPoint y: 280, endPoint x: 774, endPoint y: 290, distance: 21.9
click at [791, 282] on th at bounding box center [773, 289] width 90 height 51
click at [774, 290] on span "Select an option" at bounding box center [770, 289] width 17 height 17
click at [774, 290] on input "Select an option" at bounding box center [770, 289] width 17 height 17
click at [491, 338] on th at bounding box center [503, 339] width 189 height 51
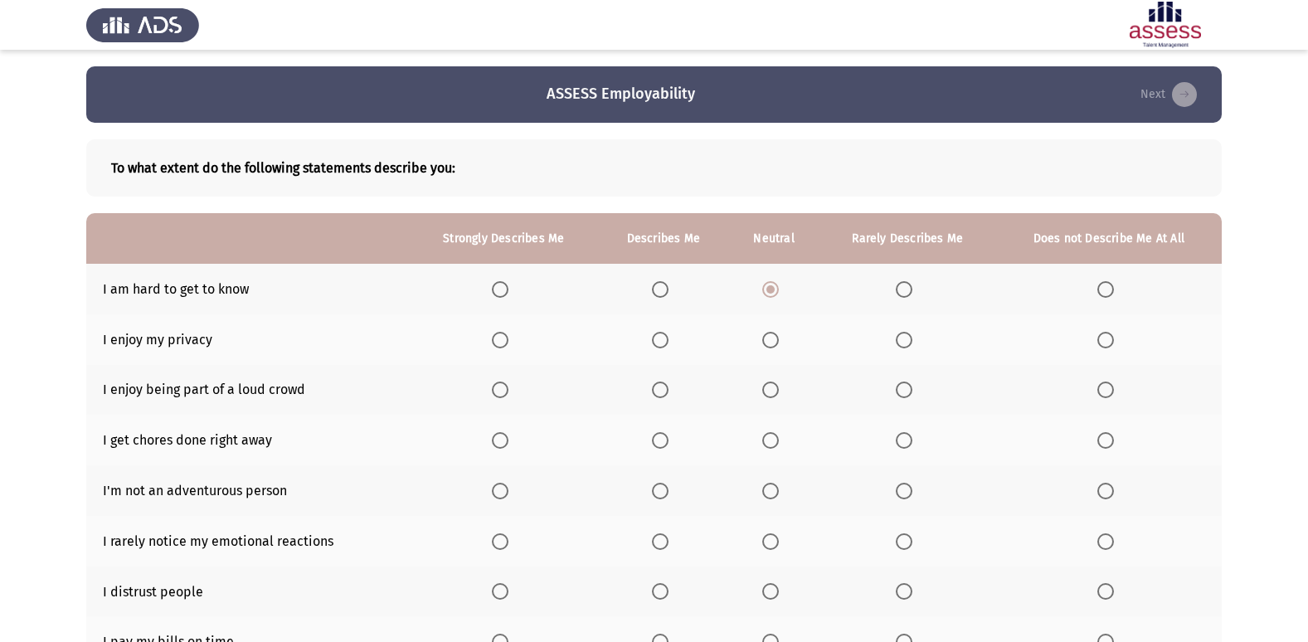
click at [507, 337] on span "Select an option" at bounding box center [500, 340] width 17 height 17
click at [507, 337] on input "Select an option" at bounding box center [500, 340] width 17 height 17
click at [903, 386] on span "Select an option" at bounding box center [904, 390] width 17 height 17
click at [903, 386] on input "Select an option" at bounding box center [904, 390] width 17 height 17
click at [897, 439] on span "Select an option" at bounding box center [904, 440] width 17 height 17
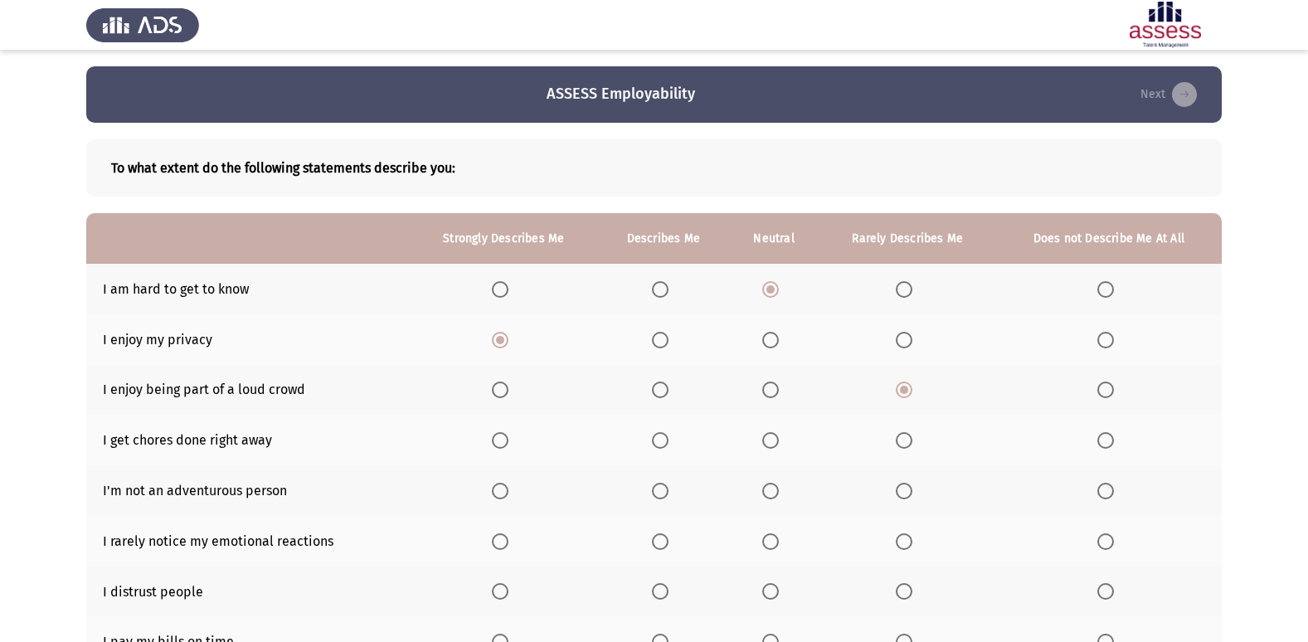
click at [897, 439] on input "Select an option" at bounding box center [904, 440] width 17 height 17
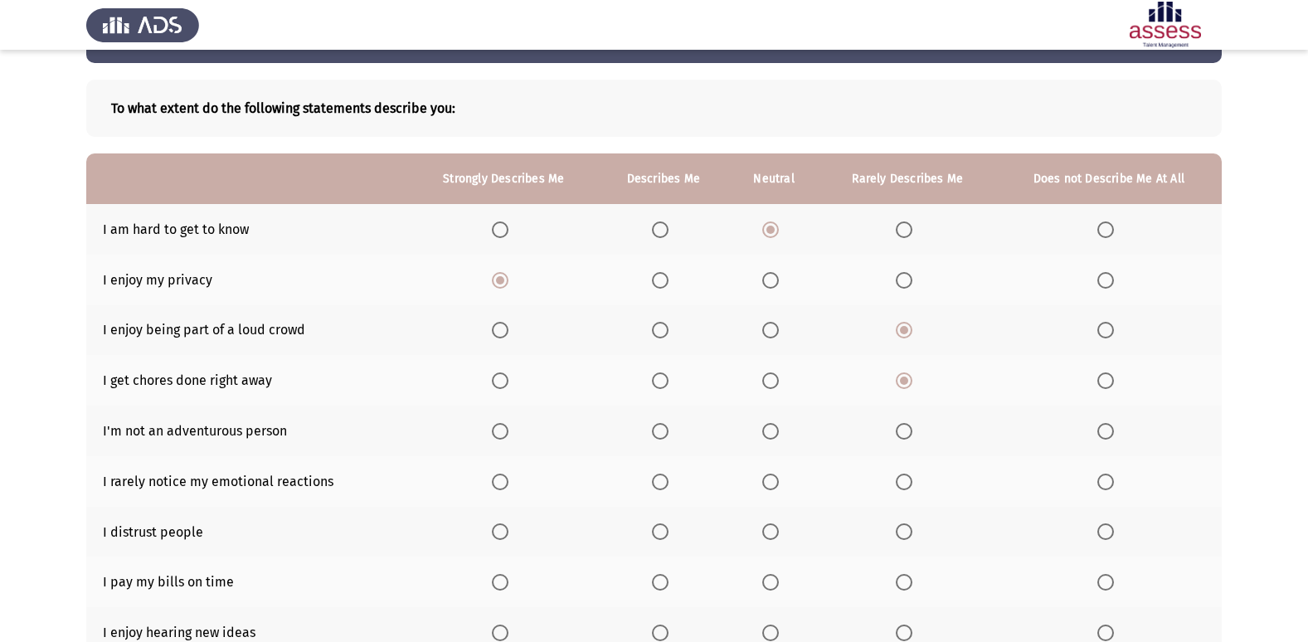
scroll to position [166, 0]
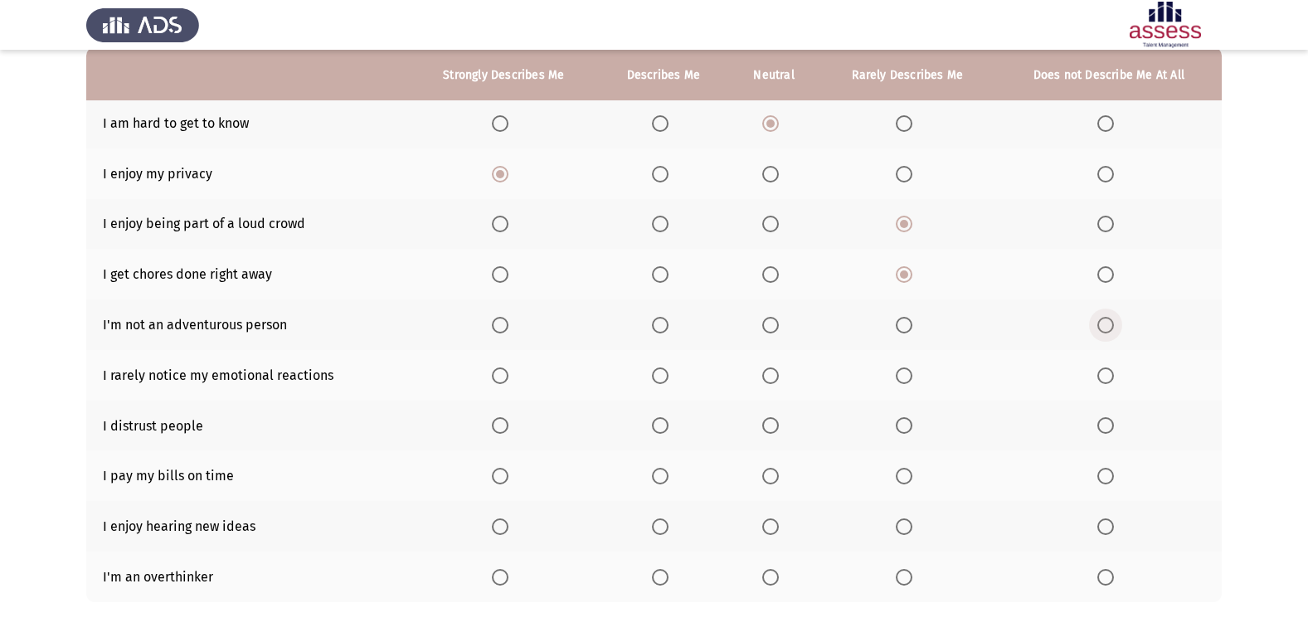
click at [1099, 326] on span "Select an option" at bounding box center [1105, 325] width 17 height 17
click at [1099, 326] on input "Select an option" at bounding box center [1105, 325] width 17 height 17
click at [508, 368] on span "Select an option" at bounding box center [500, 375] width 17 height 17
click at [508, 368] on input "Select an option" at bounding box center [500, 375] width 17 height 17
click at [508, 428] on span "Select an option" at bounding box center [500, 425] width 17 height 17
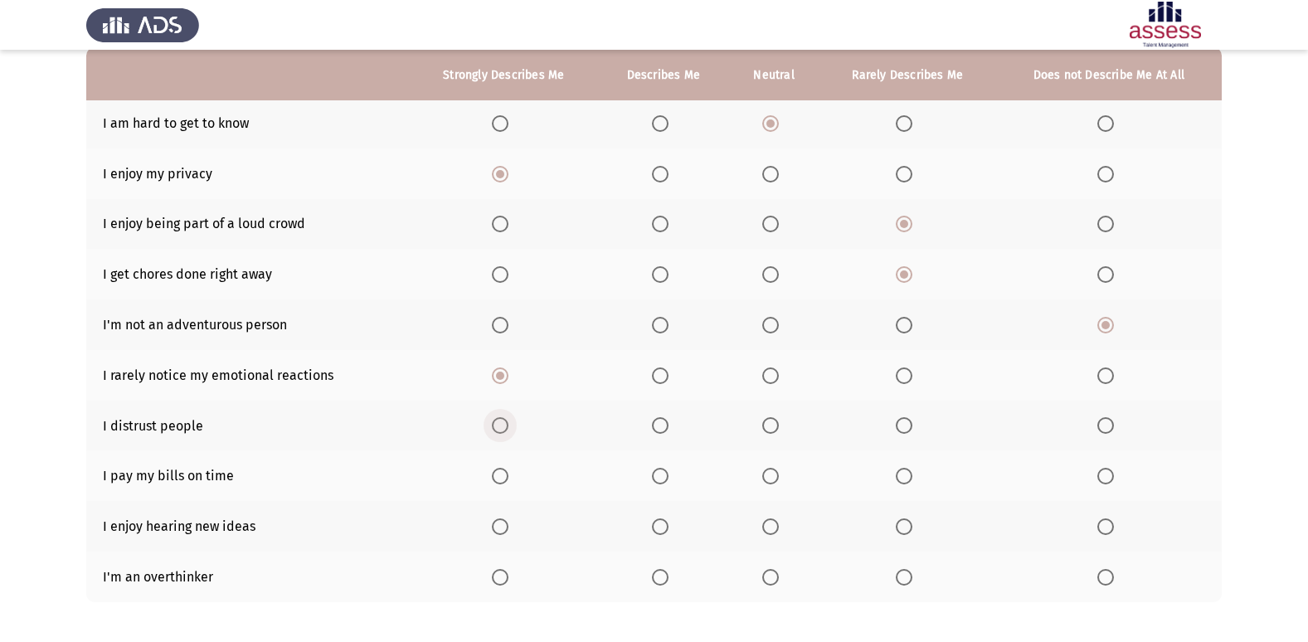
click at [508, 428] on input "Select an option" at bounding box center [500, 425] width 17 height 17
click at [498, 479] on span "Select an option" at bounding box center [500, 476] width 17 height 17
click at [498, 479] on input "Select an option" at bounding box center [500, 476] width 17 height 17
click at [503, 535] on span "Select an option" at bounding box center [500, 526] width 17 height 17
click at [503, 535] on input "Select an option" at bounding box center [500, 526] width 17 height 17
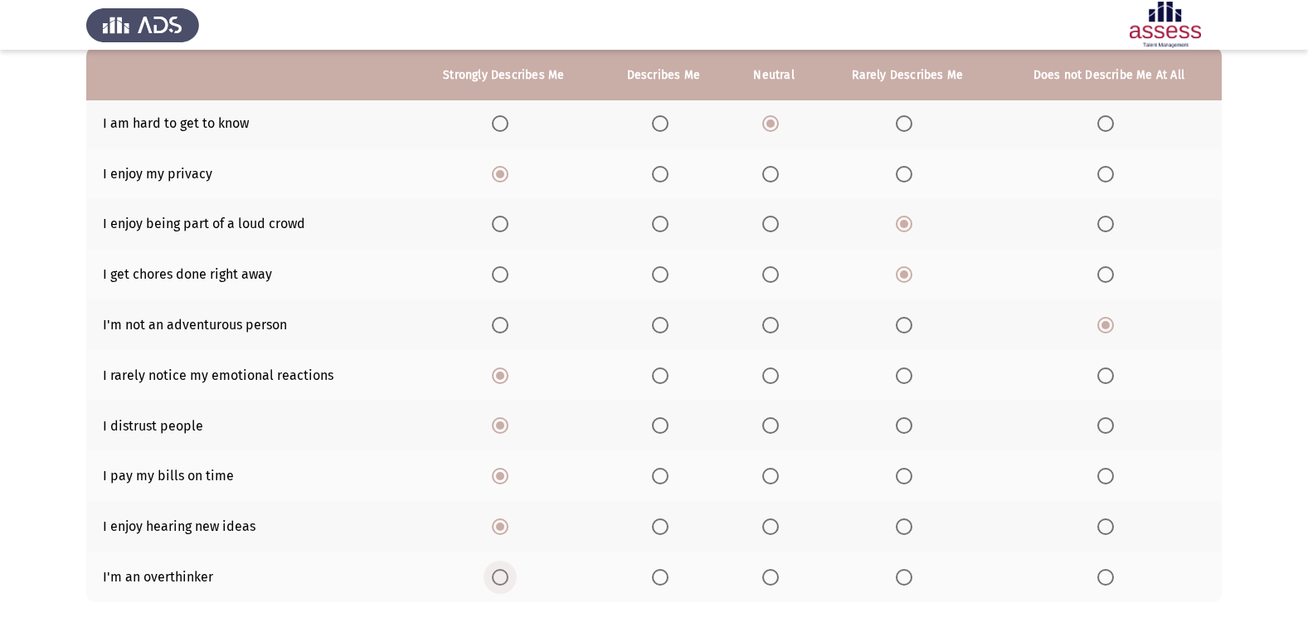
click at [500, 583] on span "Select an option" at bounding box center [500, 577] width 17 height 17
click at [500, 583] on input "Select an option" at bounding box center [500, 577] width 17 height 17
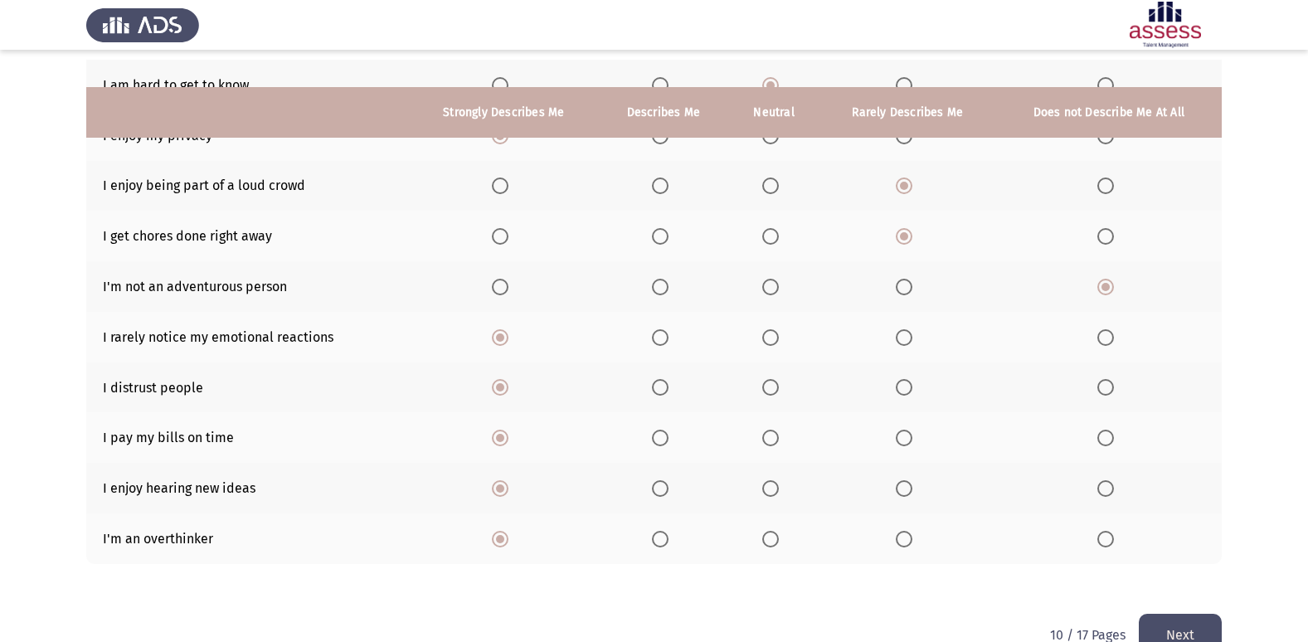
scroll to position [242, 0]
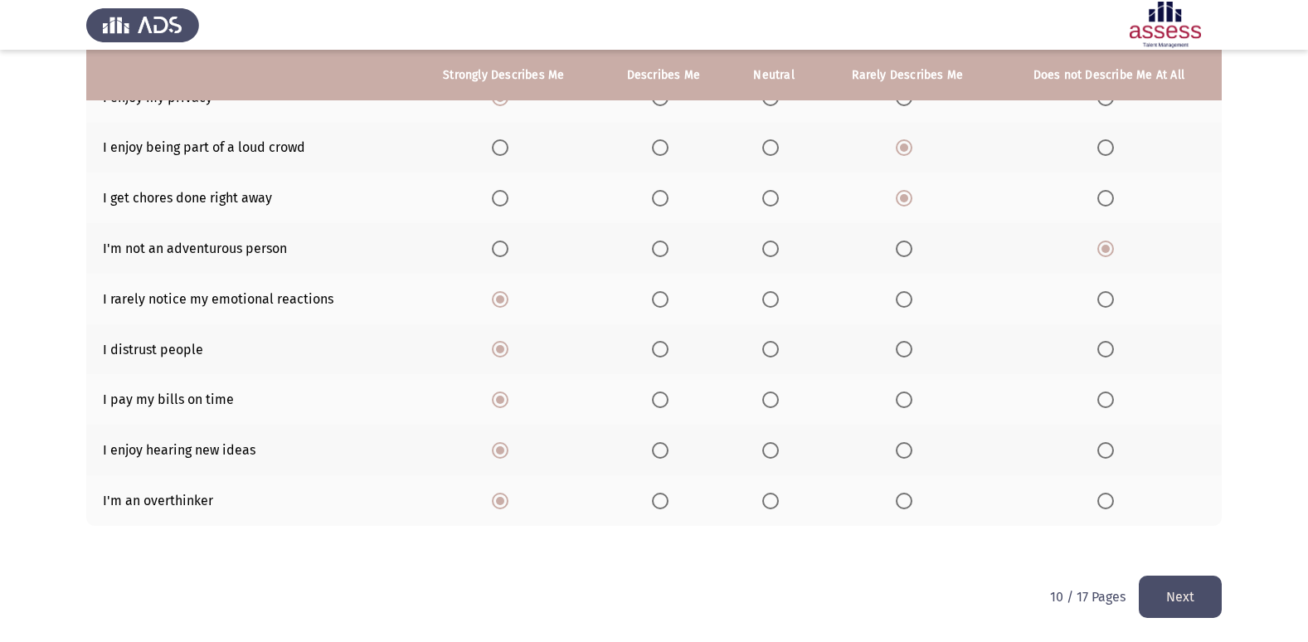
click at [1186, 591] on button "Next" at bounding box center [1180, 597] width 83 height 42
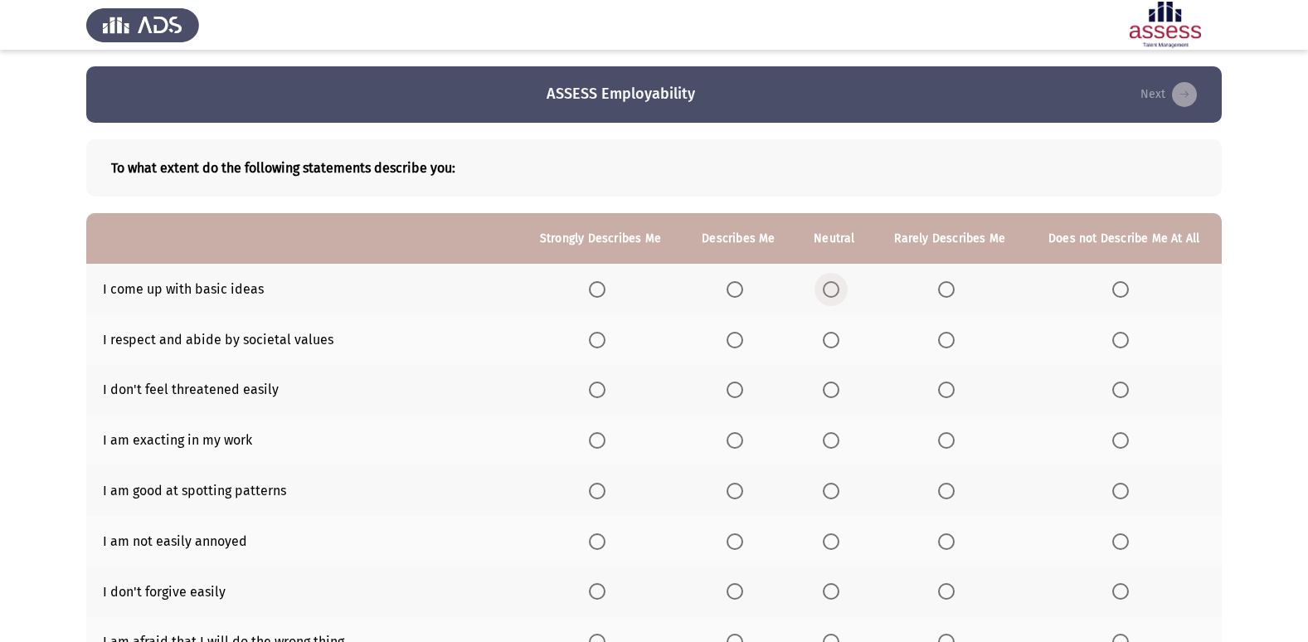
click at [836, 291] on span "Select an option" at bounding box center [831, 289] width 17 height 17
click at [836, 291] on input "Select an option" at bounding box center [831, 289] width 17 height 17
click at [733, 335] on span "Select an option" at bounding box center [735, 340] width 17 height 17
click at [733, 335] on input "Select an option" at bounding box center [735, 340] width 17 height 17
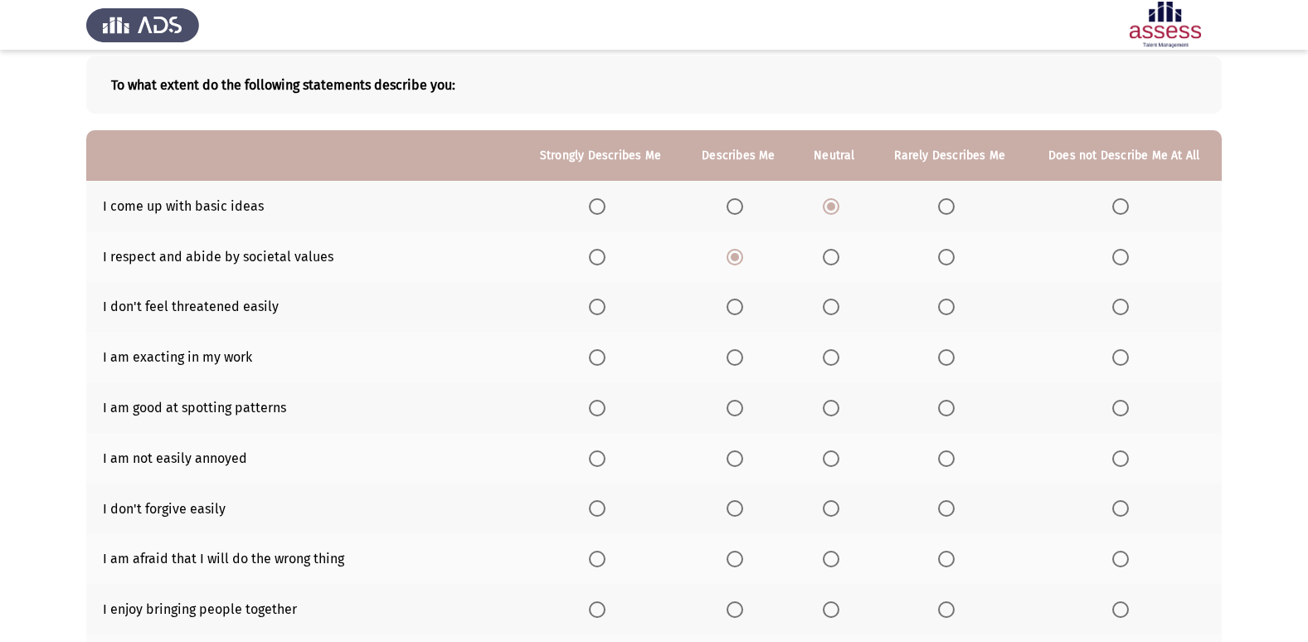
click at [602, 302] on span "Select an option" at bounding box center [597, 307] width 17 height 17
click at [602, 302] on input "Select an option" at bounding box center [597, 307] width 17 height 17
click at [747, 353] on label "Select an option" at bounding box center [738, 357] width 23 height 17
click at [743, 353] on input "Select an option" at bounding box center [735, 357] width 17 height 17
click at [954, 410] on span "Select an option" at bounding box center [946, 408] width 17 height 17
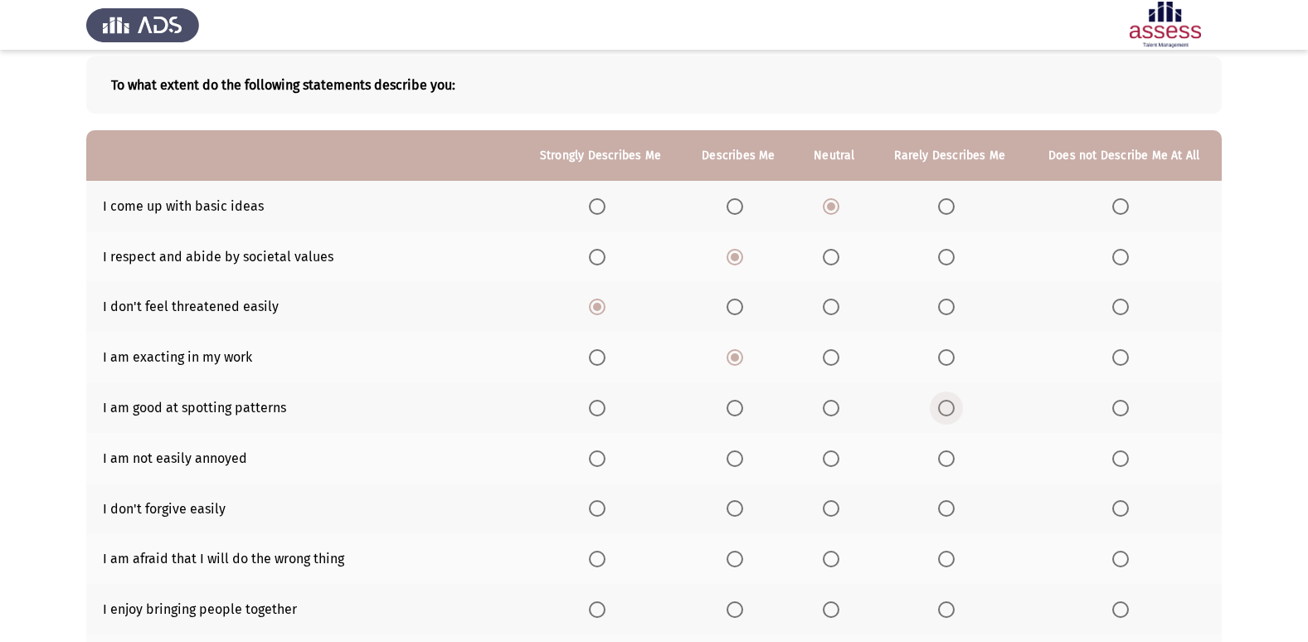
click at [954, 410] on input "Select an option" at bounding box center [946, 408] width 17 height 17
click at [830, 411] on span "Select an option" at bounding box center [831, 408] width 17 height 17
click at [830, 411] on input "Select an option" at bounding box center [831, 408] width 17 height 17
click at [736, 463] on span "Select an option" at bounding box center [735, 458] width 17 height 17
click at [736, 463] on input "Select an option" at bounding box center [735, 458] width 17 height 17
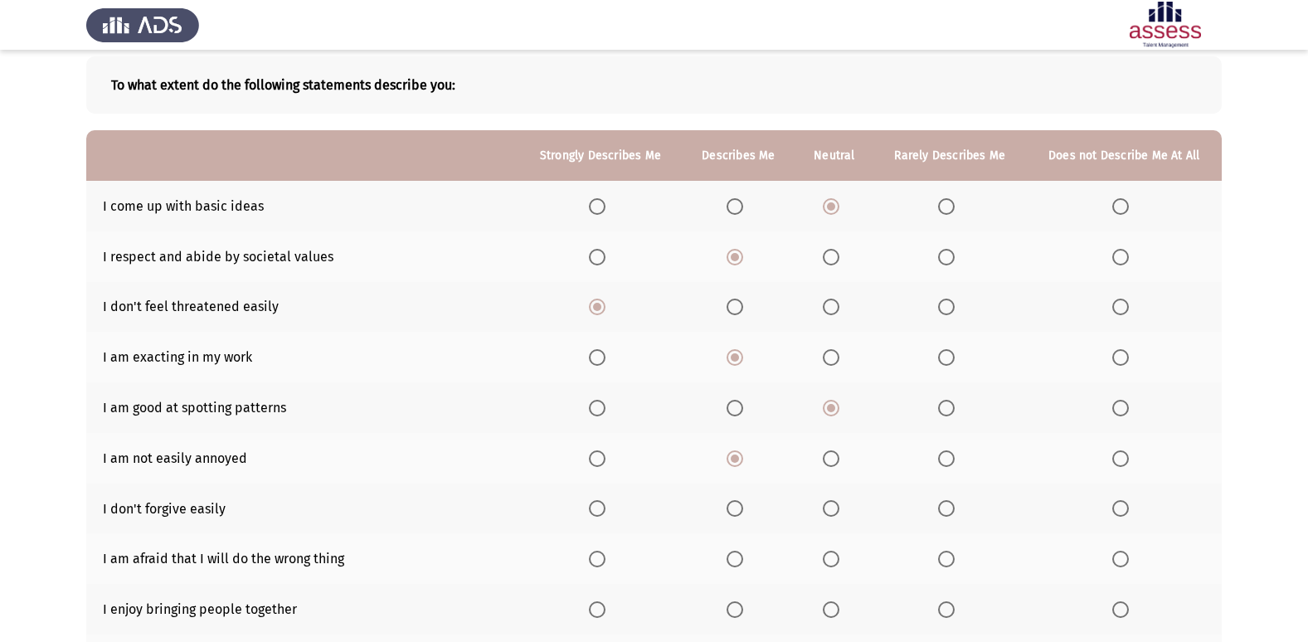
click at [591, 505] on span "Select an option" at bounding box center [597, 508] width 17 height 17
click at [591, 505] on input "Select an option" at bounding box center [597, 508] width 17 height 17
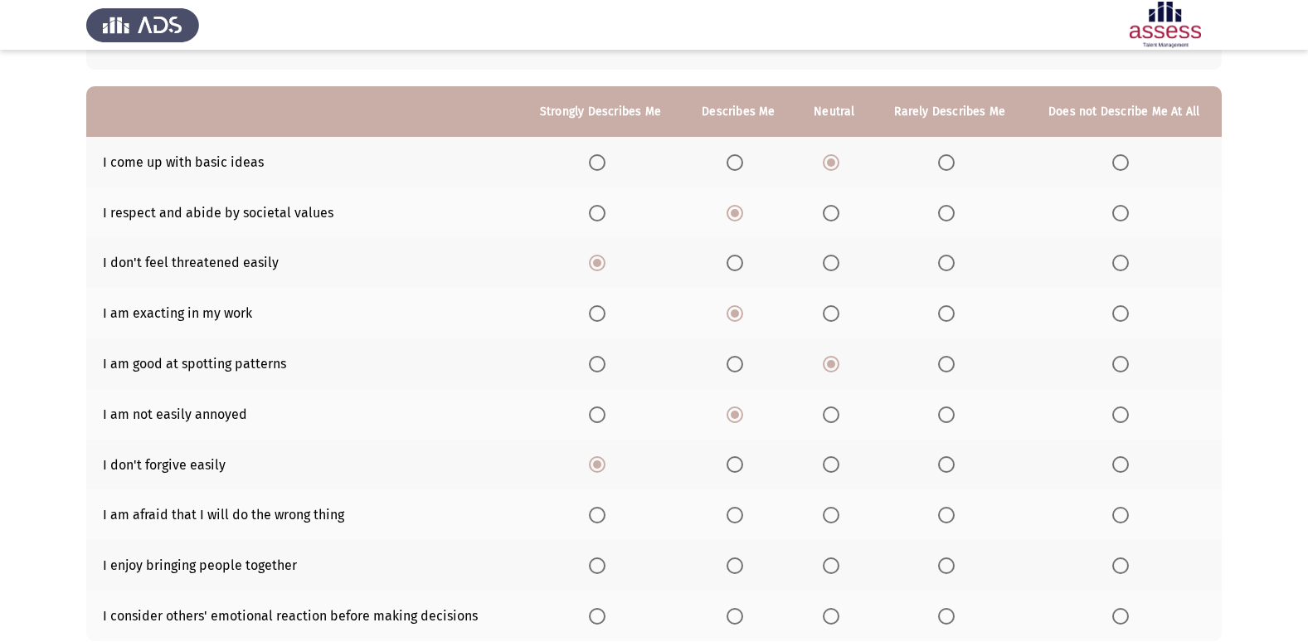
scroll to position [166, 0]
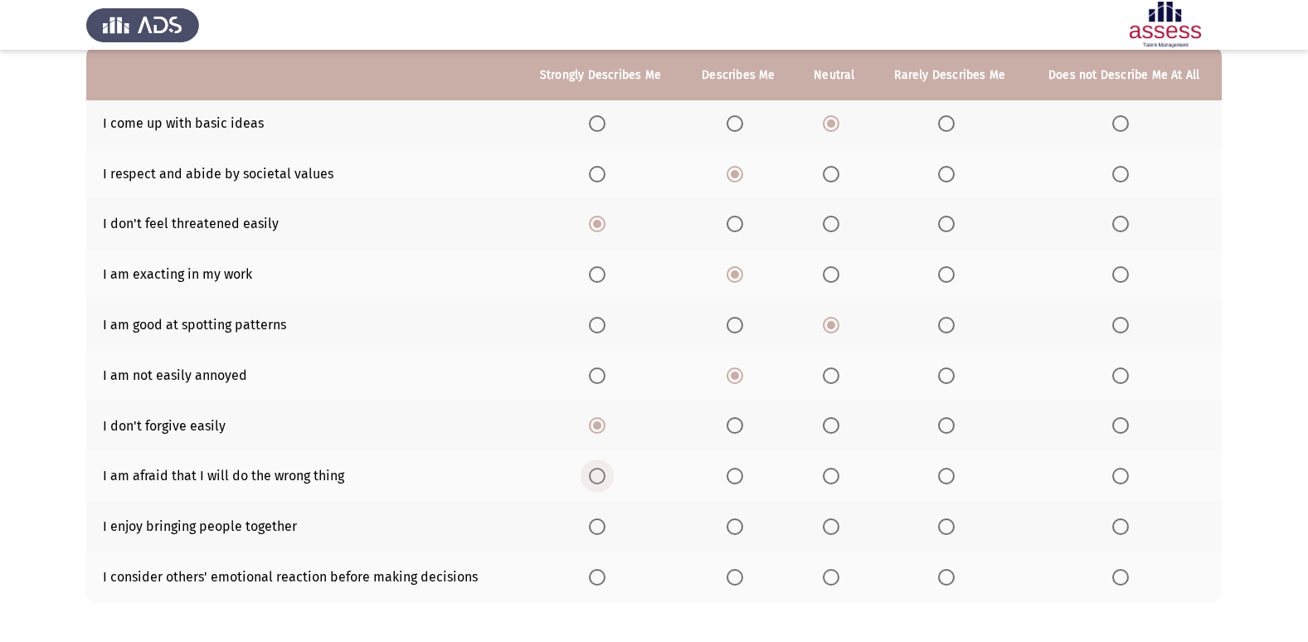
click at [604, 476] on span "Select an option" at bounding box center [597, 476] width 17 height 17
click at [604, 476] on input "Select an option" at bounding box center [597, 476] width 17 height 17
click at [937, 522] on th at bounding box center [949, 526] width 153 height 51
drag, startPoint x: 942, startPoint y: 539, endPoint x: 944, endPoint y: 524, distance: 15.0
click at [942, 536] on th at bounding box center [949, 526] width 153 height 51
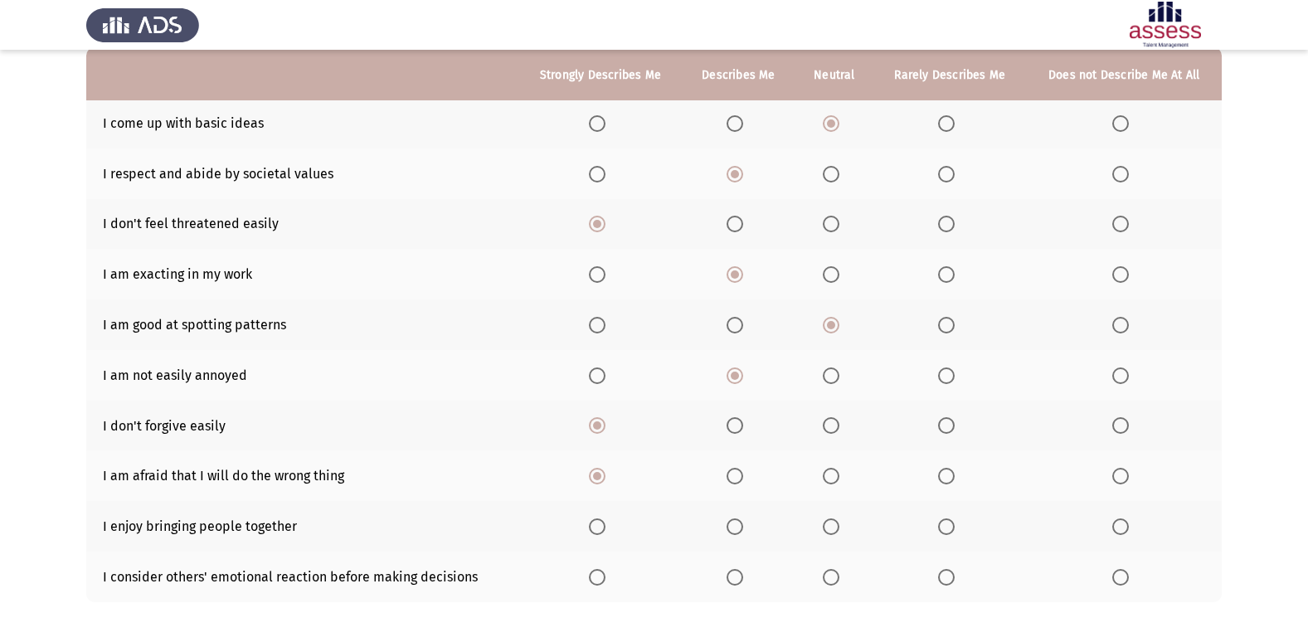
click at [944, 523] on span "Select an option" at bounding box center [946, 526] width 17 height 17
click at [944, 523] on input "Select an option" at bounding box center [946, 526] width 17 height 17
click at [842, 569] on label "Select an option" at bounding box center [834, 577] width 23 height 17
click at [839, 569] on input "Select an option" at bounding box center [831, 577] width 17 height 17
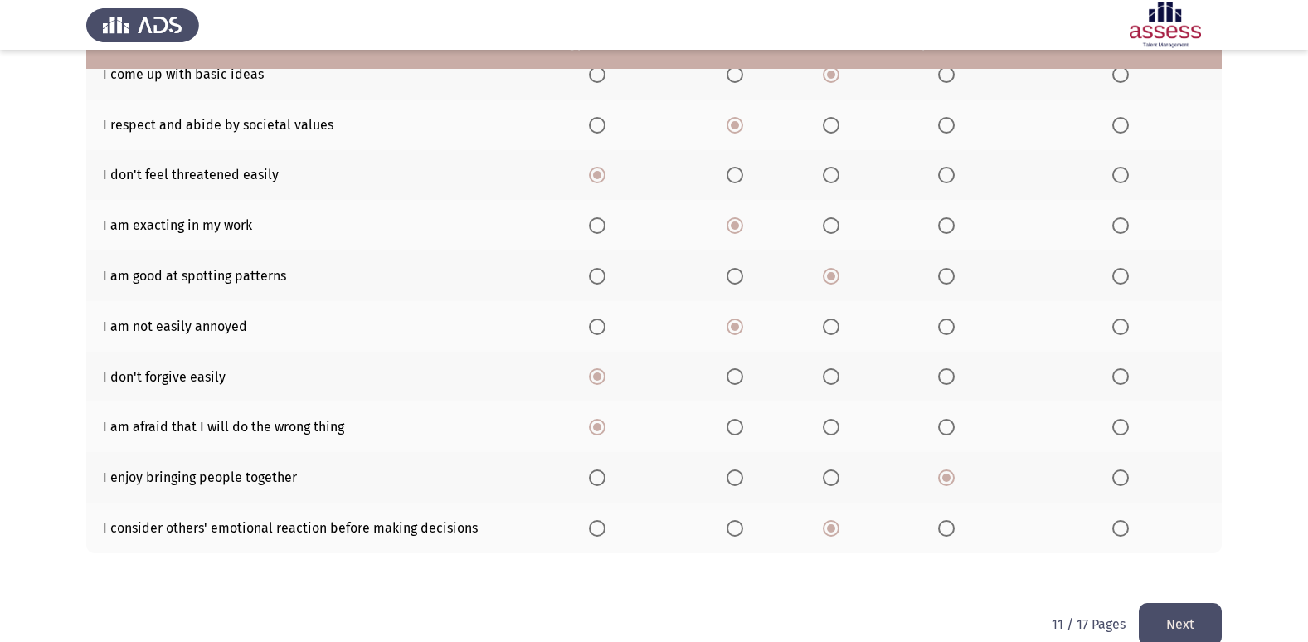
scroll to position [242, 0]
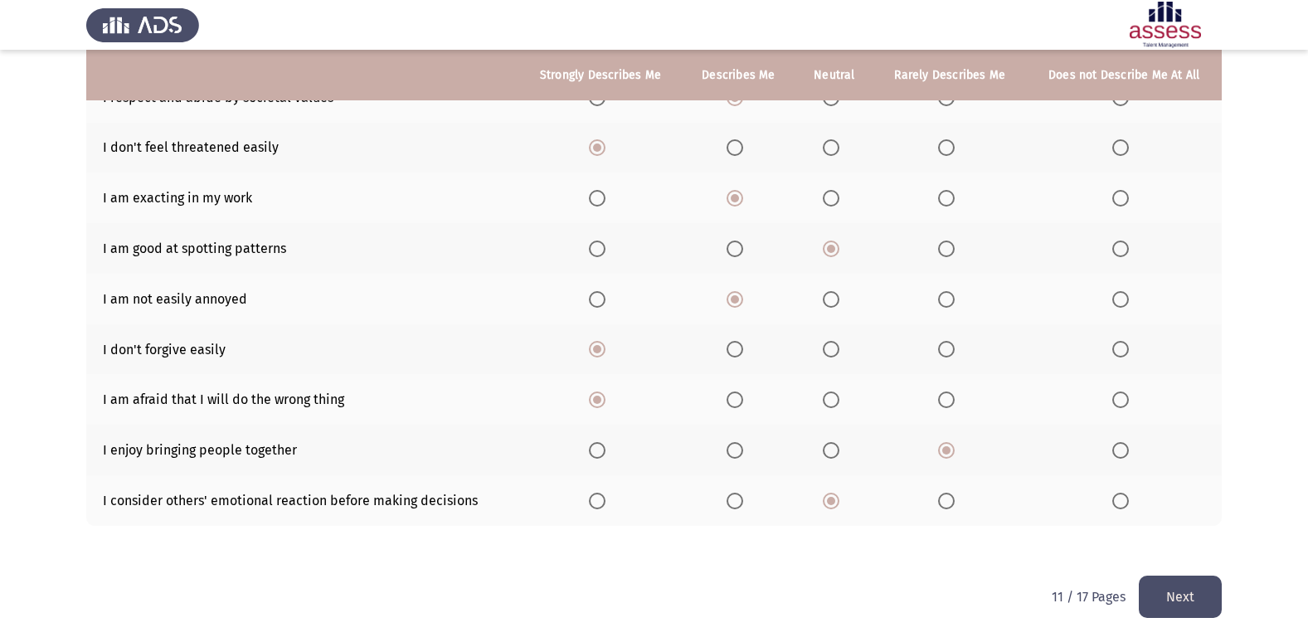
click at [1178, 601] on button "Next" at bounding box center [1180, 597] width 83 height 42
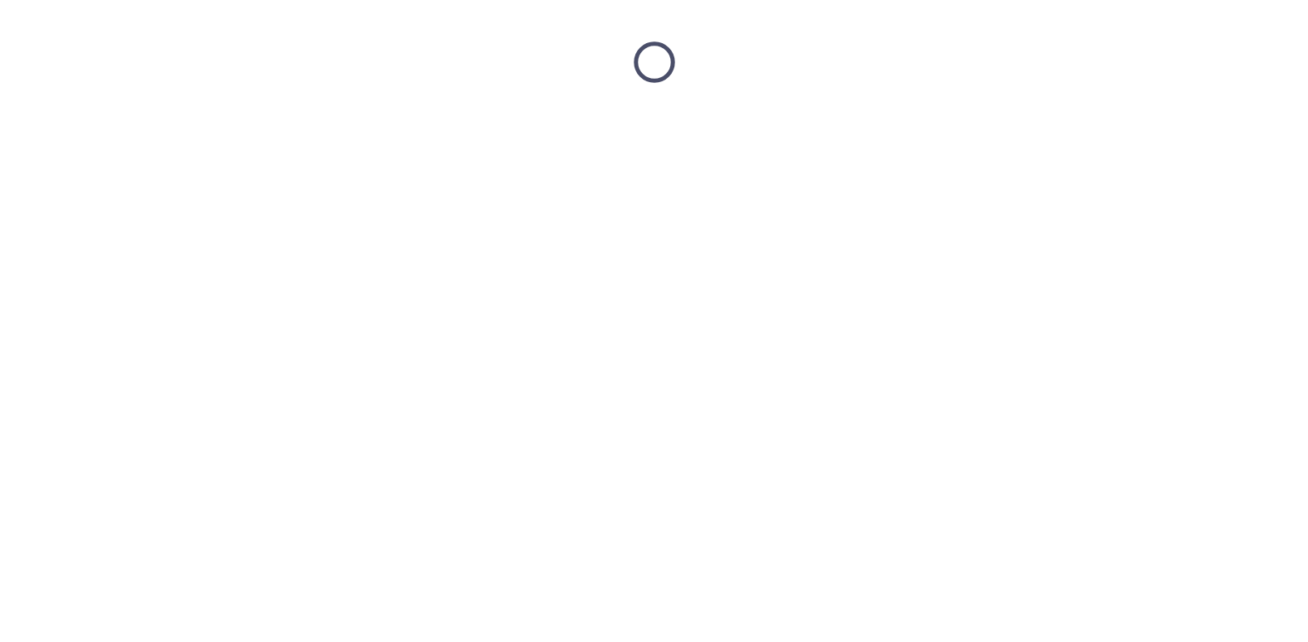
scroll to position [0, 0]
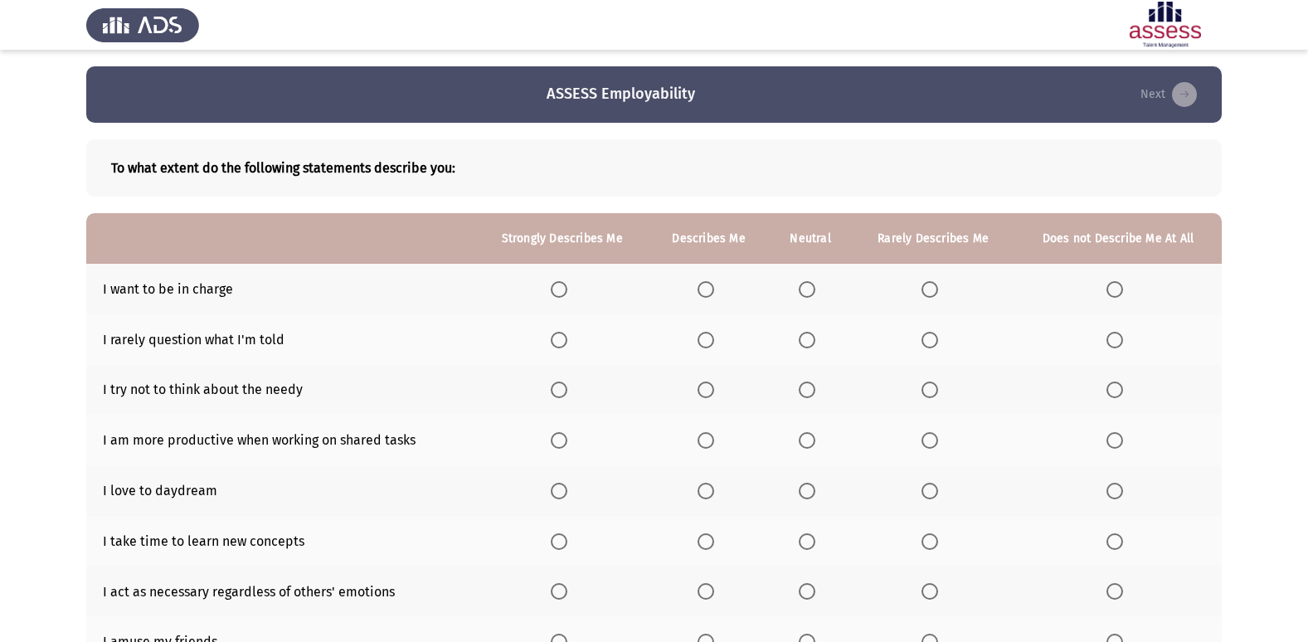
click at [808, 281] on span "Select an option" at bounding box center [807, 289] width 17 height 17
click at [808, 281] on input "Select an option" at bounding box center [807, 289] width 17 height 17
click at [704, 276] on th at bounding box center [708, 289] width 119 height 51
click at [707, 294] on th at bounding box center [708, 289] width 119 height 51
click at [708, 272] on th at bounding box center [708, 289] width 119 height 51
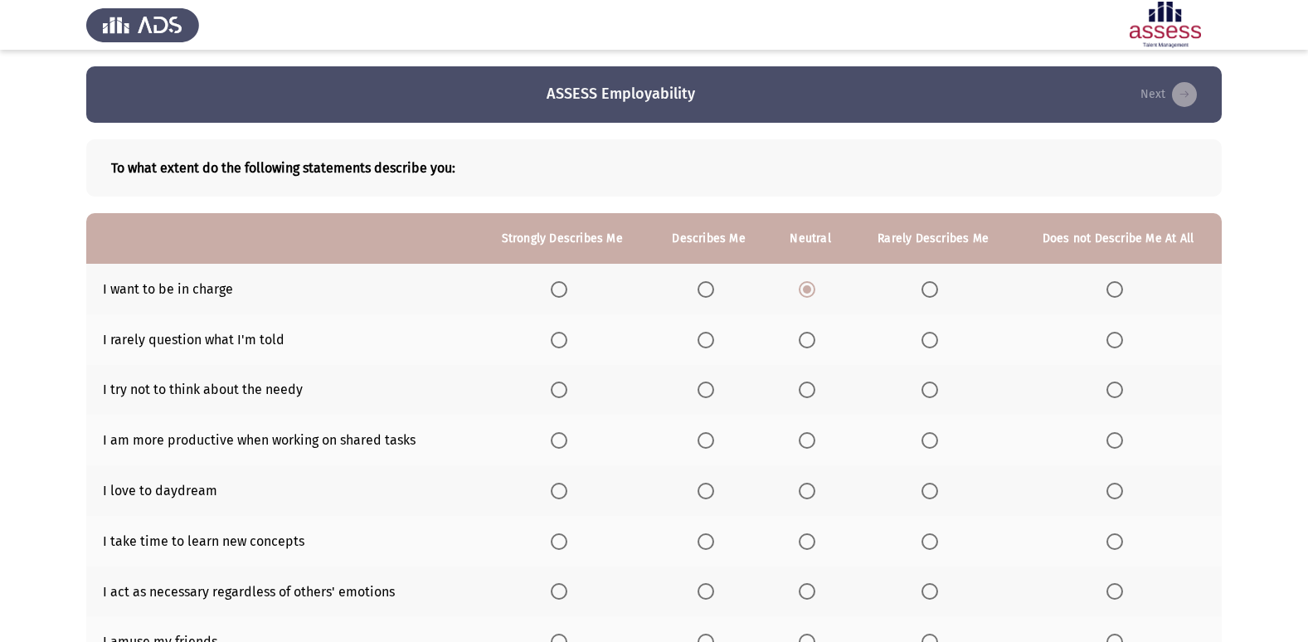
drag, startPoint x: 708, startPoint y: 274, endPoint x: 708, endPoint y: 285, distance: 11.6
click at [708, 285] on th at bounding box center [708, 289] width 119 height 51
click at [708, 285] on span "Select an option" at bounding box center [706, 289] width 17 height 17
click at [708, 285] on input "Select an option" at bounding box center [706, 289] width 17 height 17
click at [815, 340] on span "Select an option" at bounding box center [807, 340] width 17 height 17
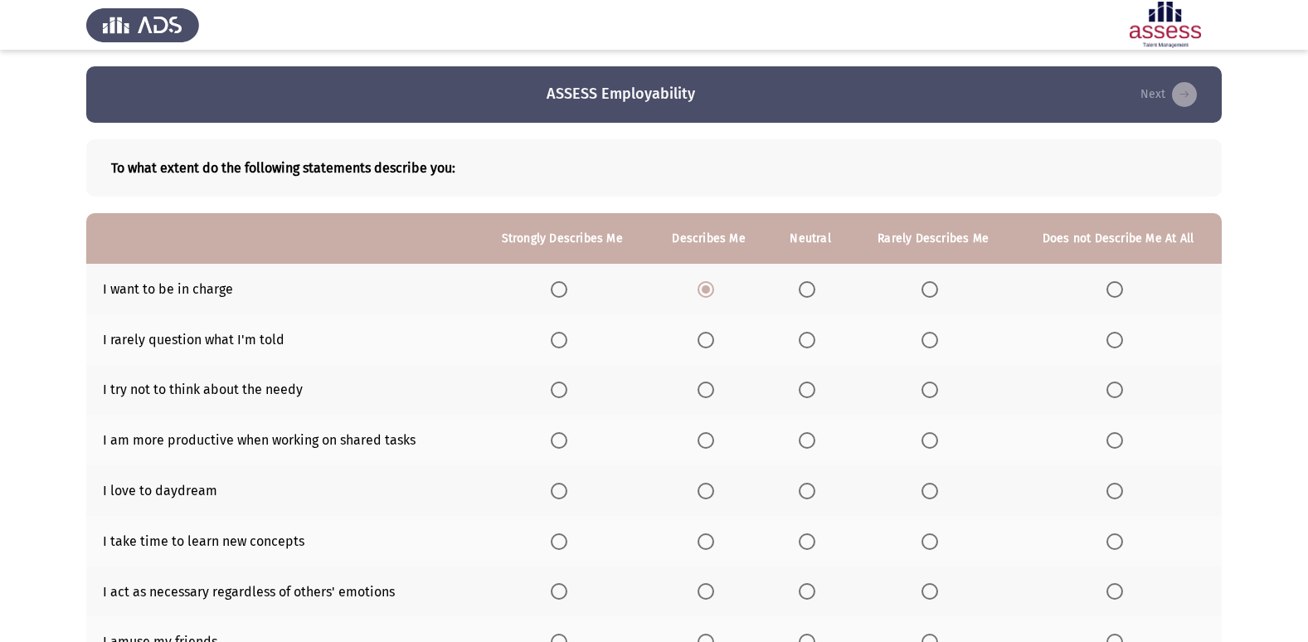
click at [815, 340] on input "Select an option" at bounding box center [807, 340] width 17 height 17
click at [815, 392] on span "Select an option" at bounding box center [807, 390] width 17 height 17
click at [815, 392] on input "Select an option" at bounding box center [807, 390] width 17 height 17
click at [702, 390] on span "Select an option" at bounding box center [706, 390] width 17 height 17
click at [702, 390] on input "Select an option" at bounding box center [706, 390] width 17 height 17
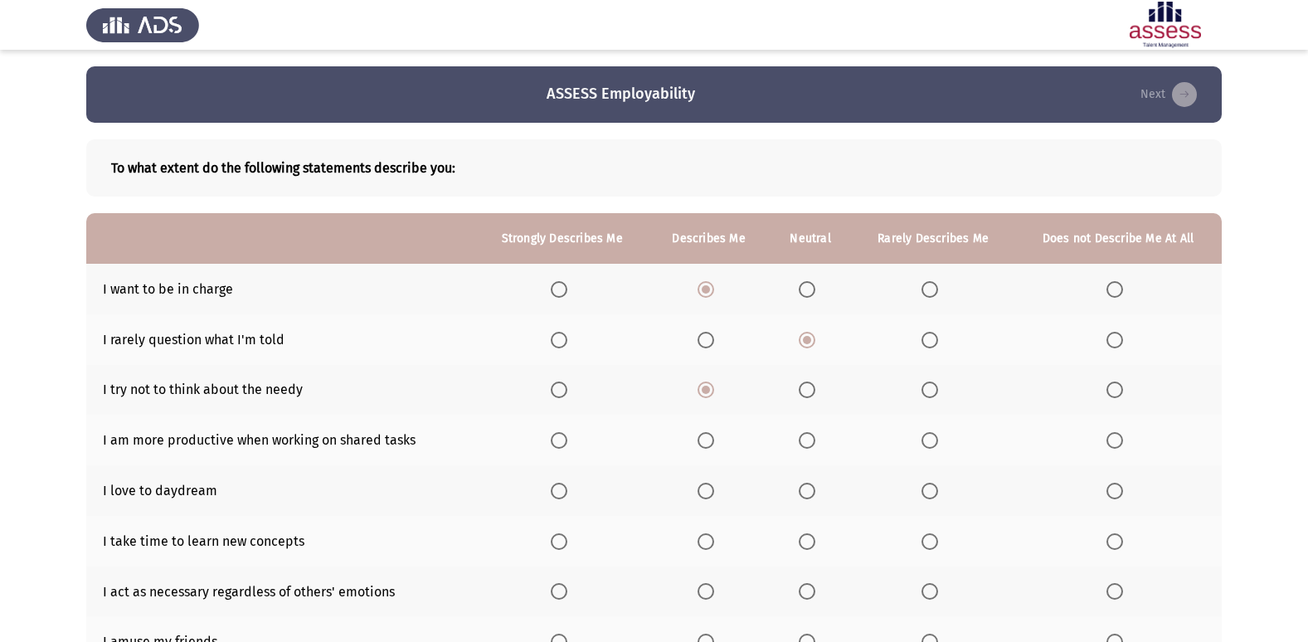
drag, startPoint x: 566, startPoint y: 439, endPoint x: 899, endPoint y: 479, distance: 335.8
click at [902, 497] on tbody "I want to be in charge I rarely question what I'm told I try not to think about…" at bounding box center [654, 491] width 1136 height 454
click at [804, 439] on span "Select an option" at bounding box center [807, 440] width 17 height 17
click at [804, 439] on input "Select an option" at bounding box center [807, 440] width 17 height 17
click at [812, 497] on span "Select an option" at bounding box center [807, 491] width 17 height 17
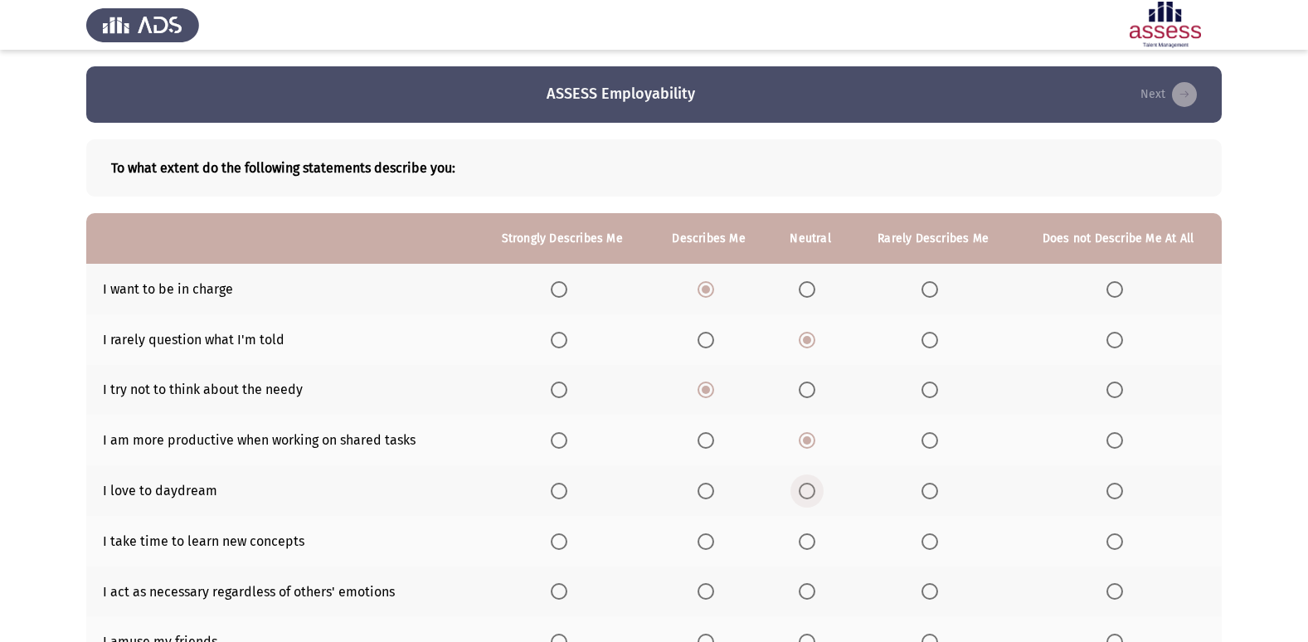
click at [812, 497] on input "Select an option" at bounding box center [807, 491] width 17 height 17
drag, startPoint x: 921, startPoint y: 489, endPoint x: 963, endPoint y: 504, distance: 44.9
click at [932, 491] on th at bounding box center [933, 490] width 162 height 51
click at [943, 497] on label "Select an option" at bounding box center [933, 491] width 23 height 17
click at [938, 497] on input "Select an option" at bounding box center [930, 491] width 17 height 17
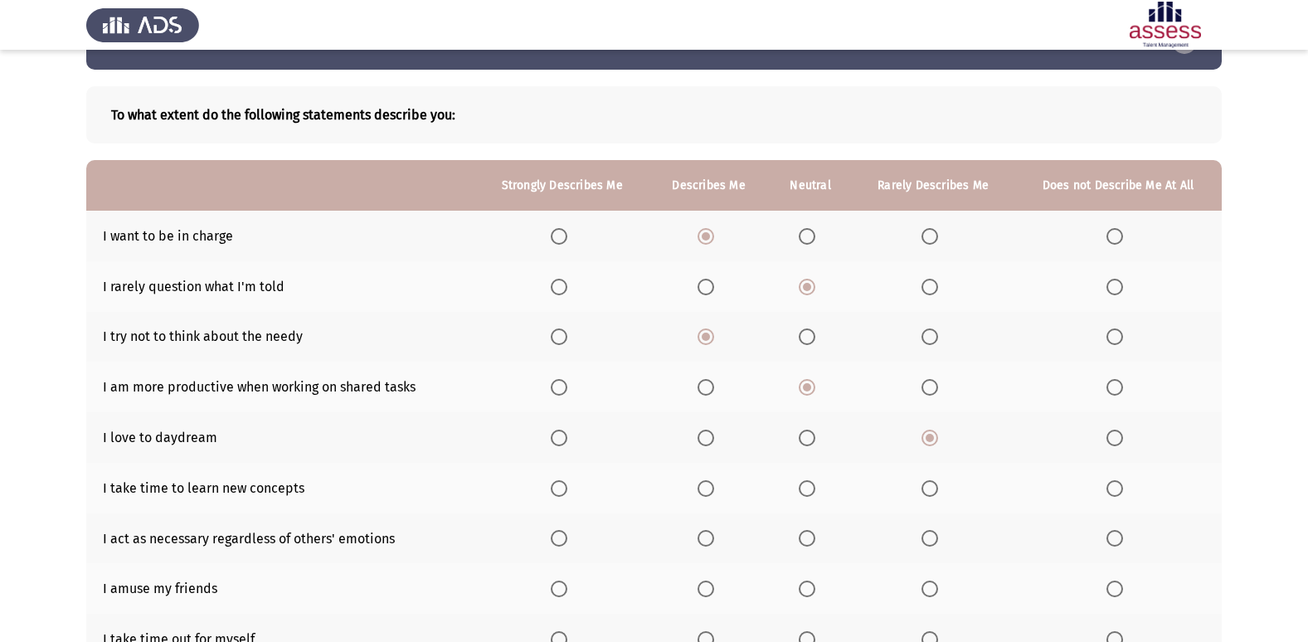
scroll to position [83, 0]
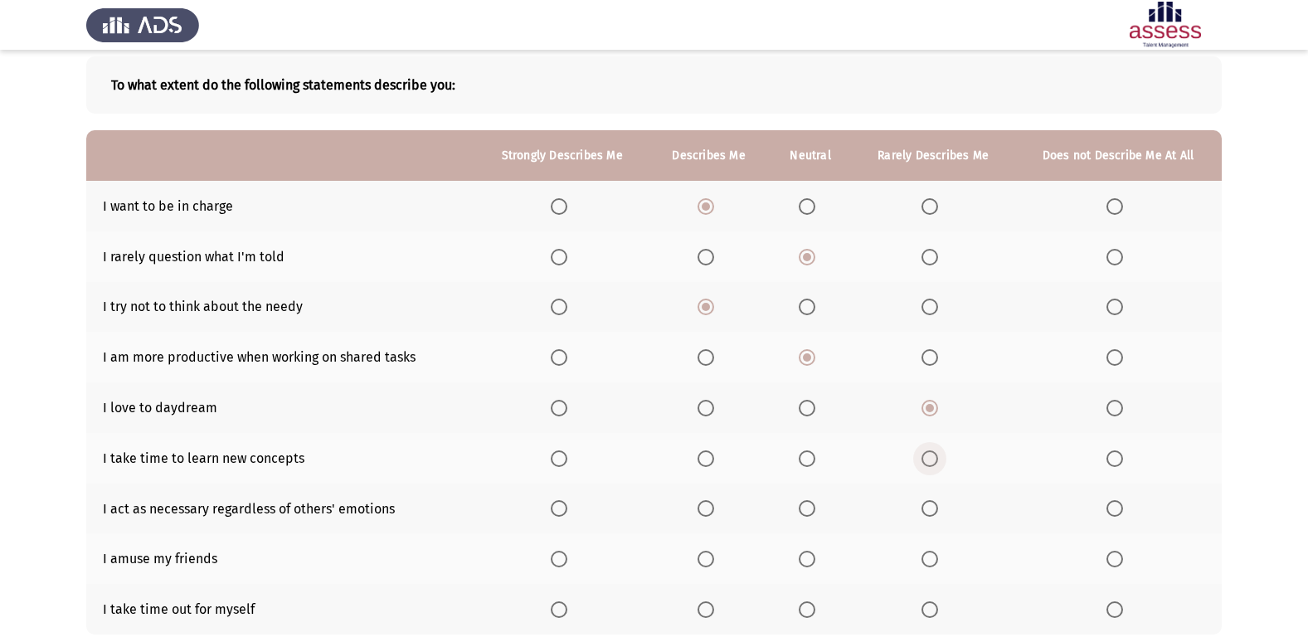
click at [945, 462] on label "Select an option" at bounding box center [933, 458] width 23 height 17
click at [938, 462] on input "Select an option" at bounding box center [930, 458] width 17 height 17
click at [812, 505] on span "Select an option" at bounding box center [807, 508] width 17 height 17
click at [812, 505] on input "Select an option" at bounding box center [807, 508] width 17 height 17
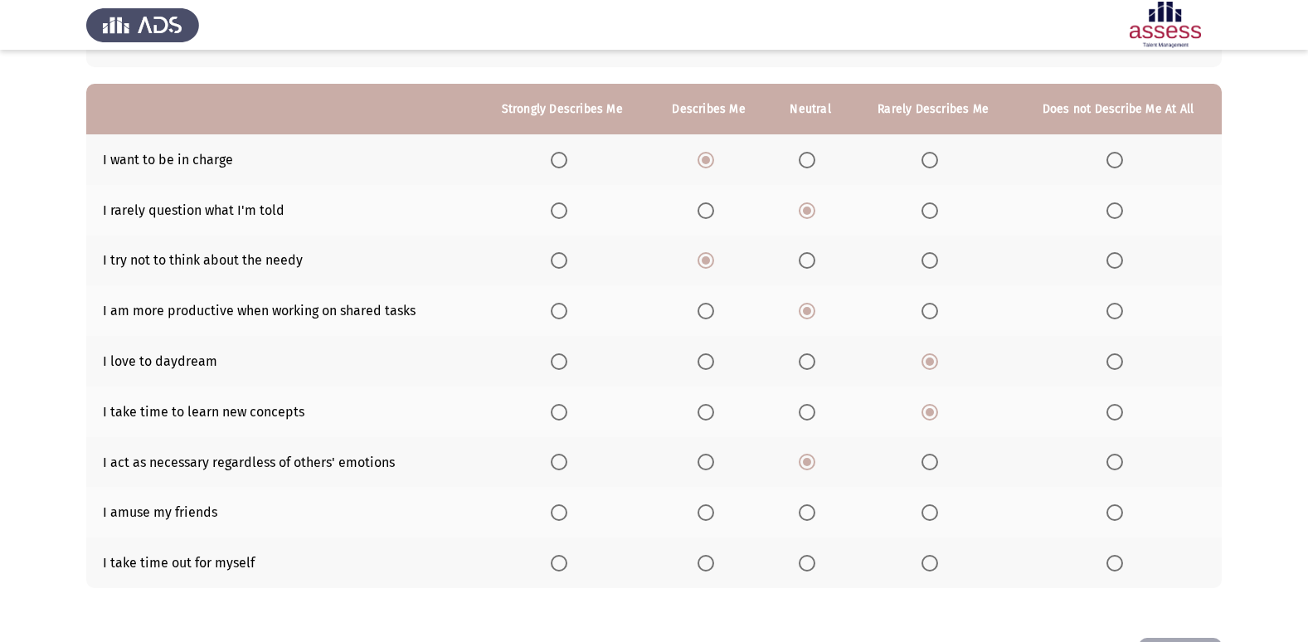
scroll to position [166, 0]
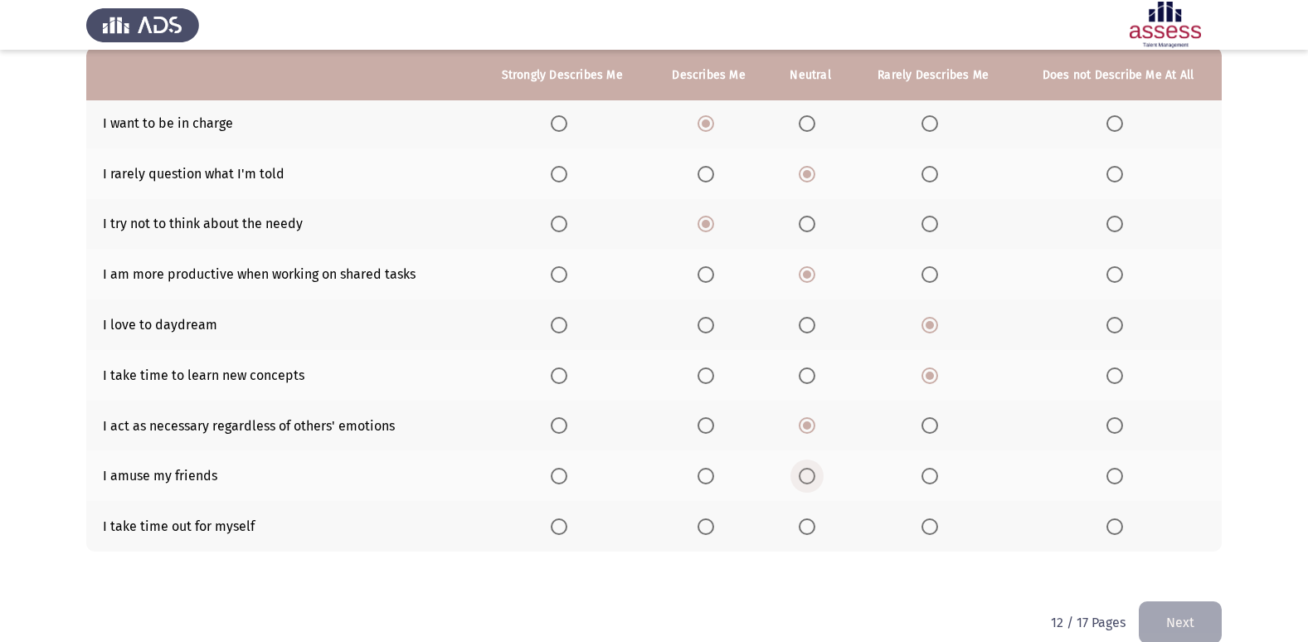
click at [810, 474] on span "Select an option" at bounding box center [807, 476] width 17 height 17
click at [810, 474] on input "Select an option" at bounding box center [807, 476] width 17 height 17
click at [572, 528] on label "Select an option" at bounding box center [562, 526] width 23 height 17
click at [567, 528] on input "Select an option" at bounding box center [559, 526] width 17 height 17
click at [1191, 612] on button "Next" at bounding box center [1180, 622] width 83 height 42
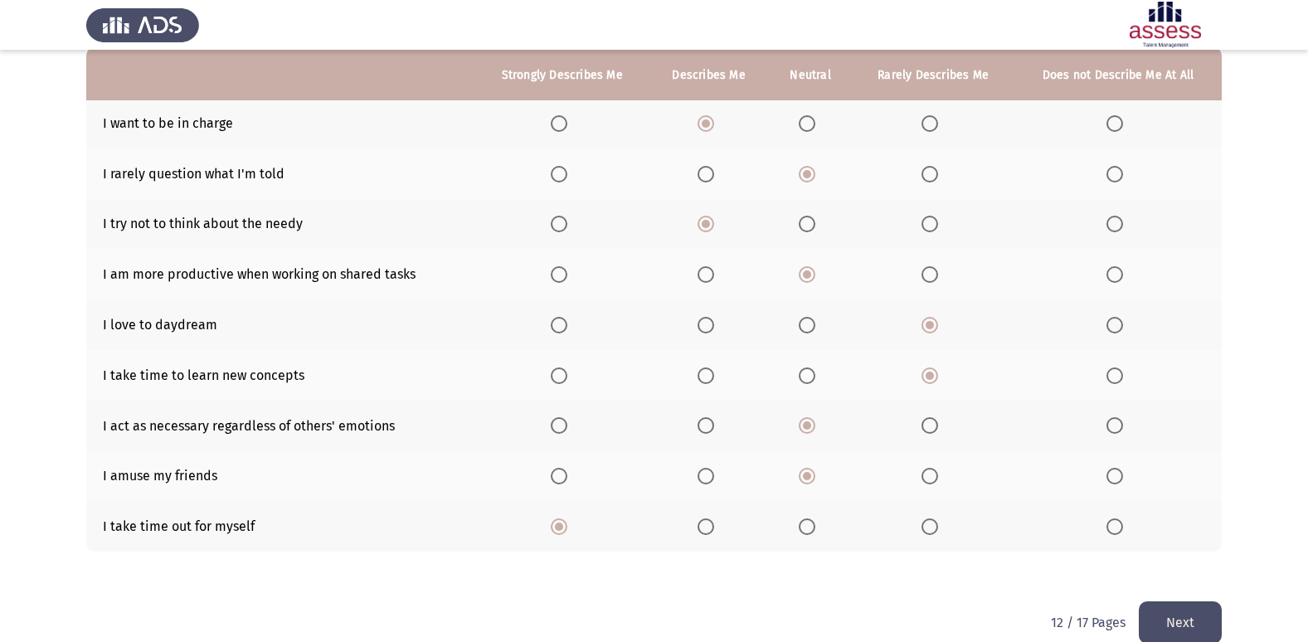
scroll to position [0, 0]
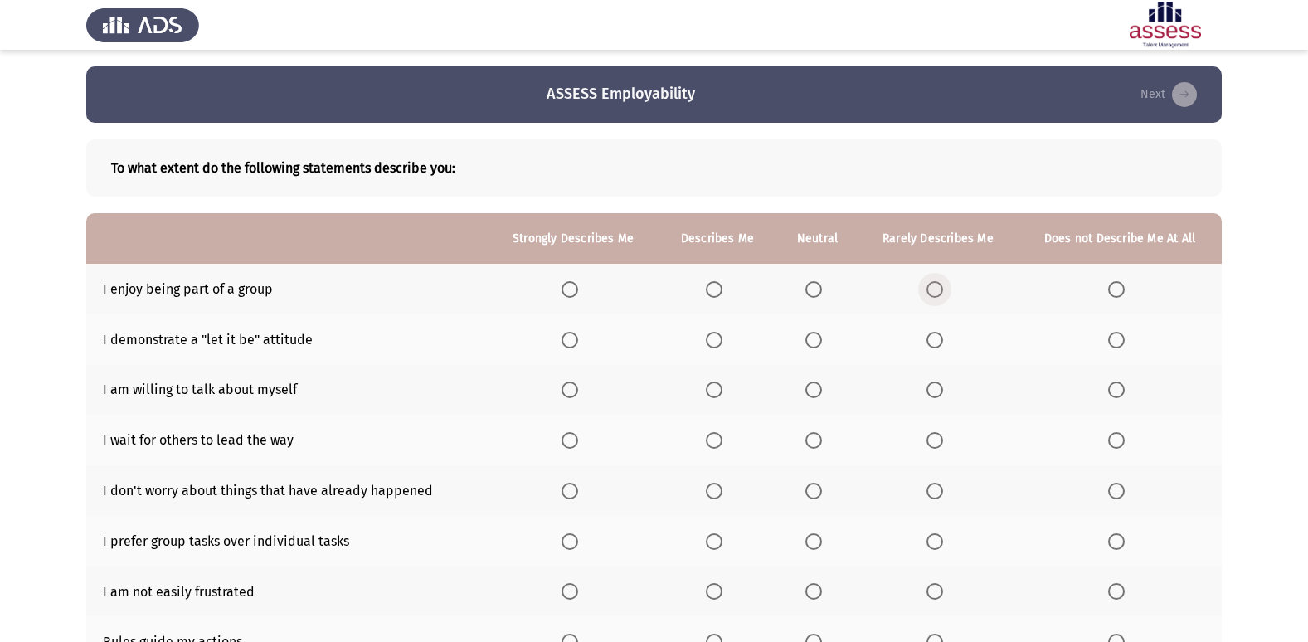
click at [942, 291] on span "Select an option" at bounding box center [935, 289] width 17 height 17
click at [942, 291] on input "Select an option" at bounding box center [935, 289] width 17 height 17
click at [815, 333] on span "Select an option" at bounding box center [813, 340] width 17 height 17
click at [815, 333] on input "Select an option" at bounding box center [813, 340] width 17 height 17
click at [947, 384] on label "Select an option" at bounding box center [938, 390] width 23 height 17
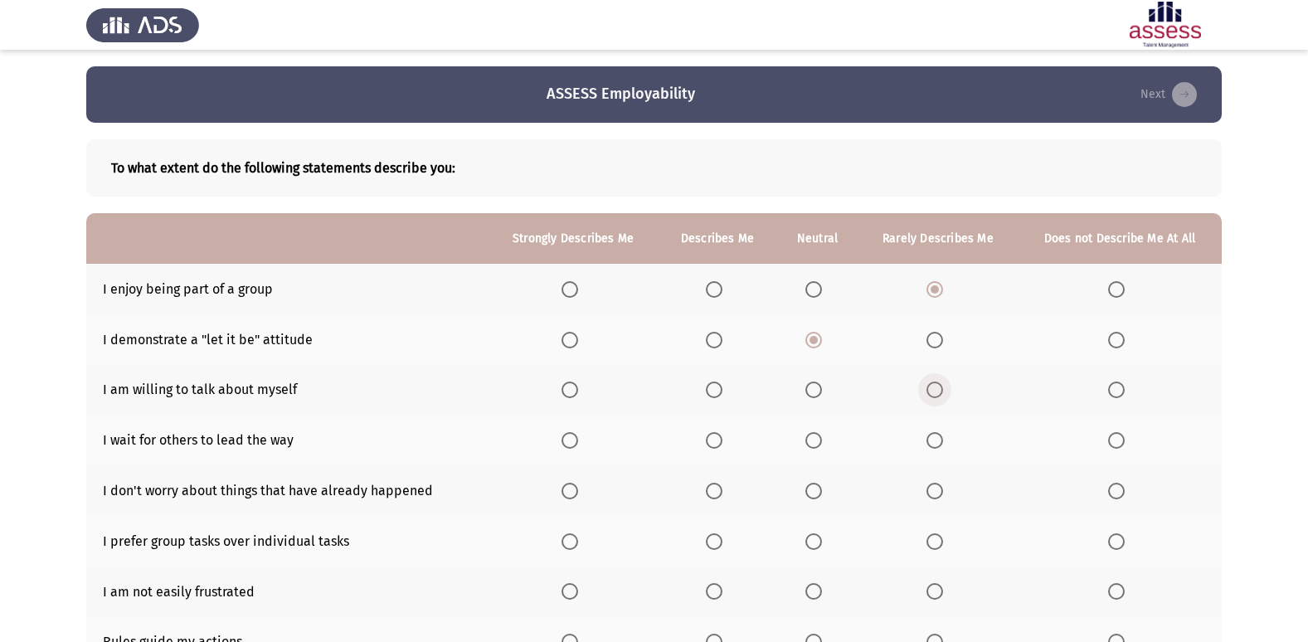
click at [943, 384] on input "Select an option" at bounding box center [935, 390] width 17 height 17
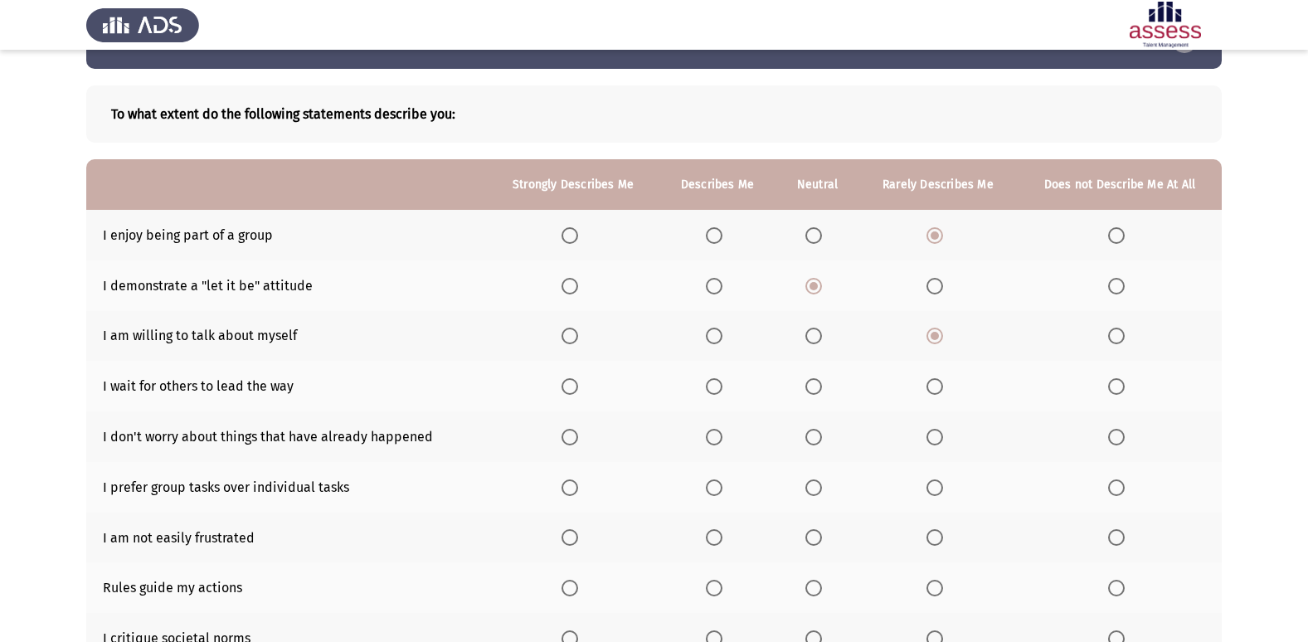
scroll to position [83, 0]
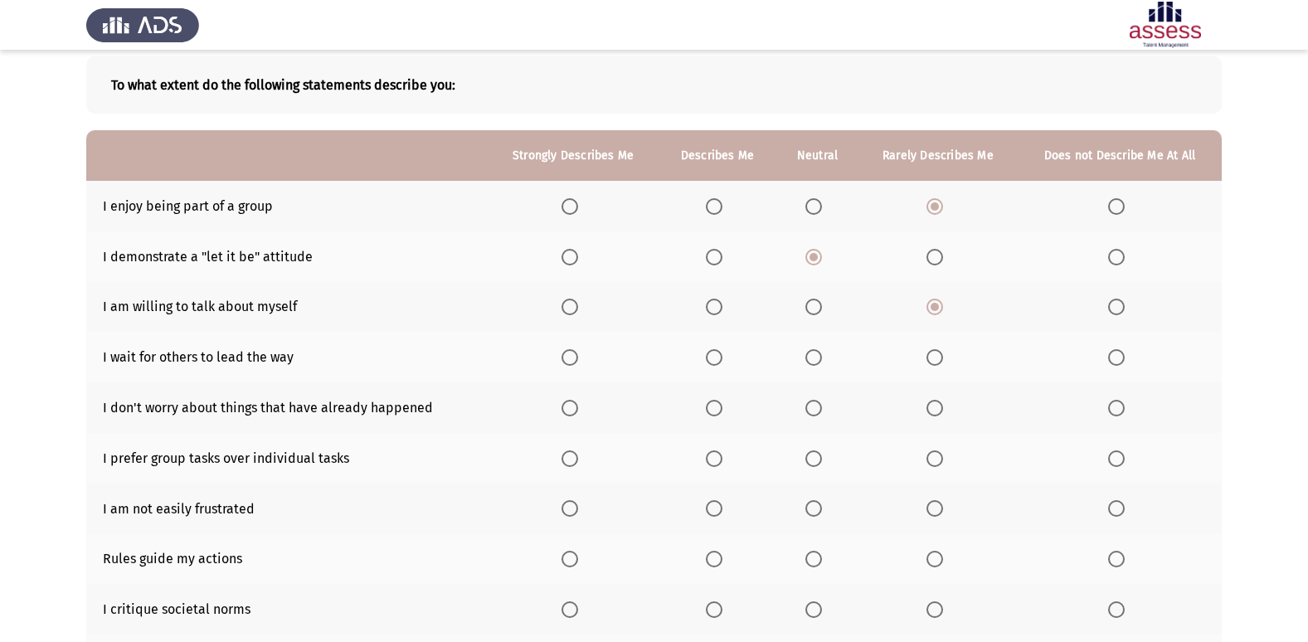
click at [1136, 358] on th at bounding box center [1120, 357] width 204 height 51
click at [1110, 358] on span "Select an option" at bounding box center [1116, 357] width 17 height 17
click at [1110, 358] on input "Select an option" at bounding box center [1116, 357] width 17 height 17
click at [581, 406] on label "Select an option" at bounding box center [573, 408] width 23 height 17
click at [578, 406] on input "Select an option" at bounding box center [570, 408] width 17 height 17
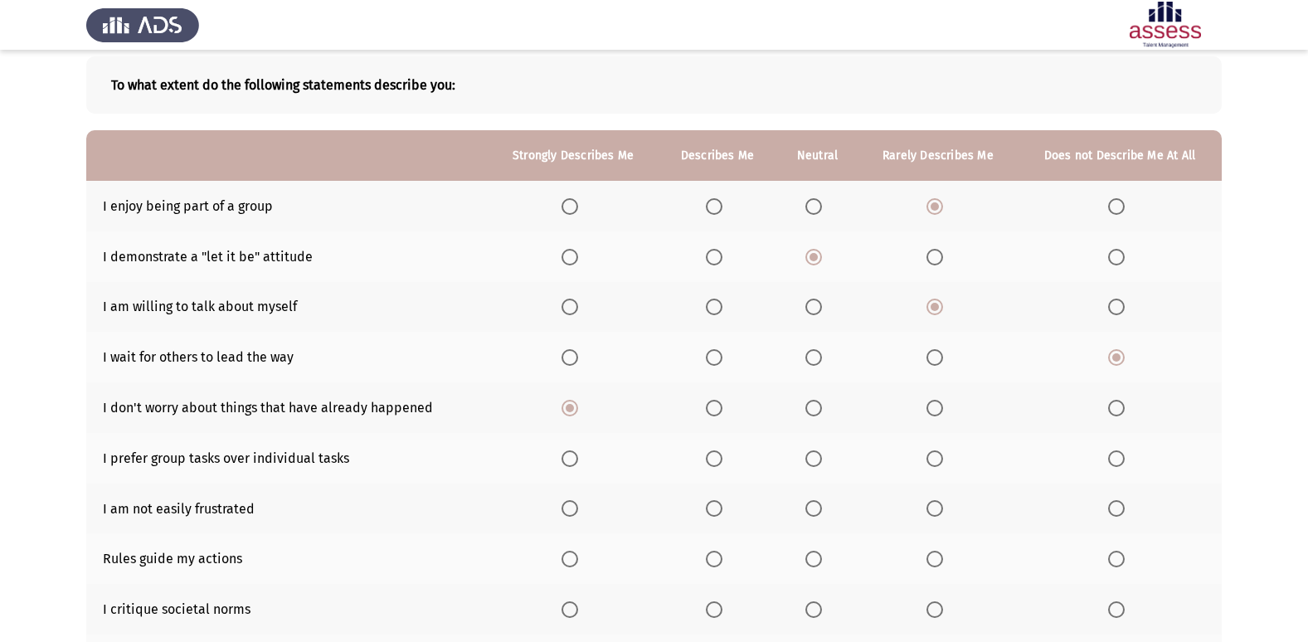
click at [822, 455] on span "Select an option" at bounding box center [813, 458] width 17 height 17
click at [822, 455] on input "Select an option" at bounding box center [813, 458] width 17 height 17
click at [940, 456] on span "Select an option" at bounding box center [935, 458] width 17 height 17
click at [940, 456] on input "Select an option" at bounding box center [935, 458] width 17 height 17
click at [820, 504] on span "Select an option" at bounding box center [813, 508] width 17 height 17
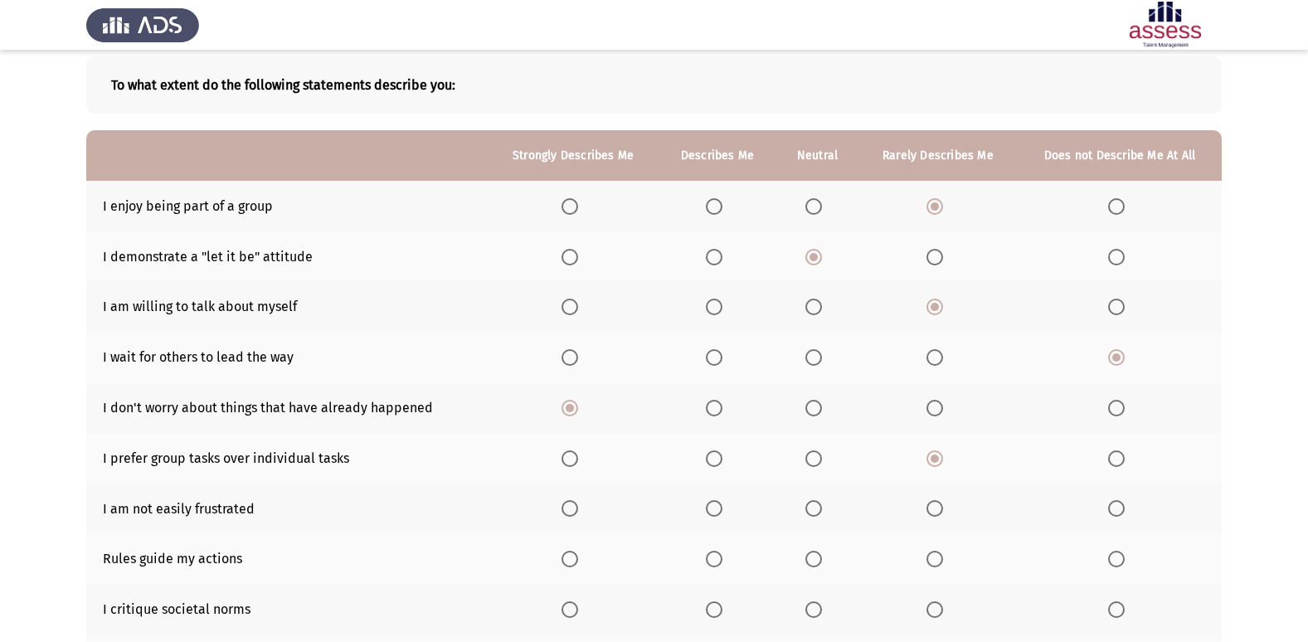
click at [820, 504] on input "Select an option" at bounding box center [813, 508] width 17 height 17
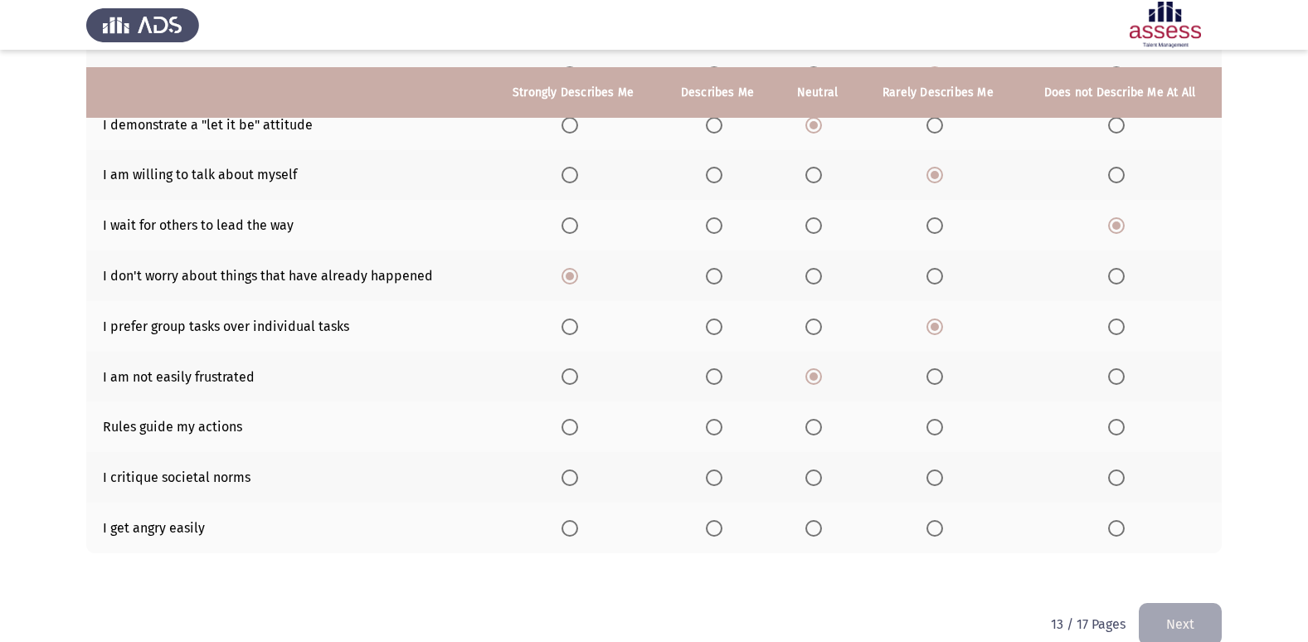
scroll to position [242, 0]
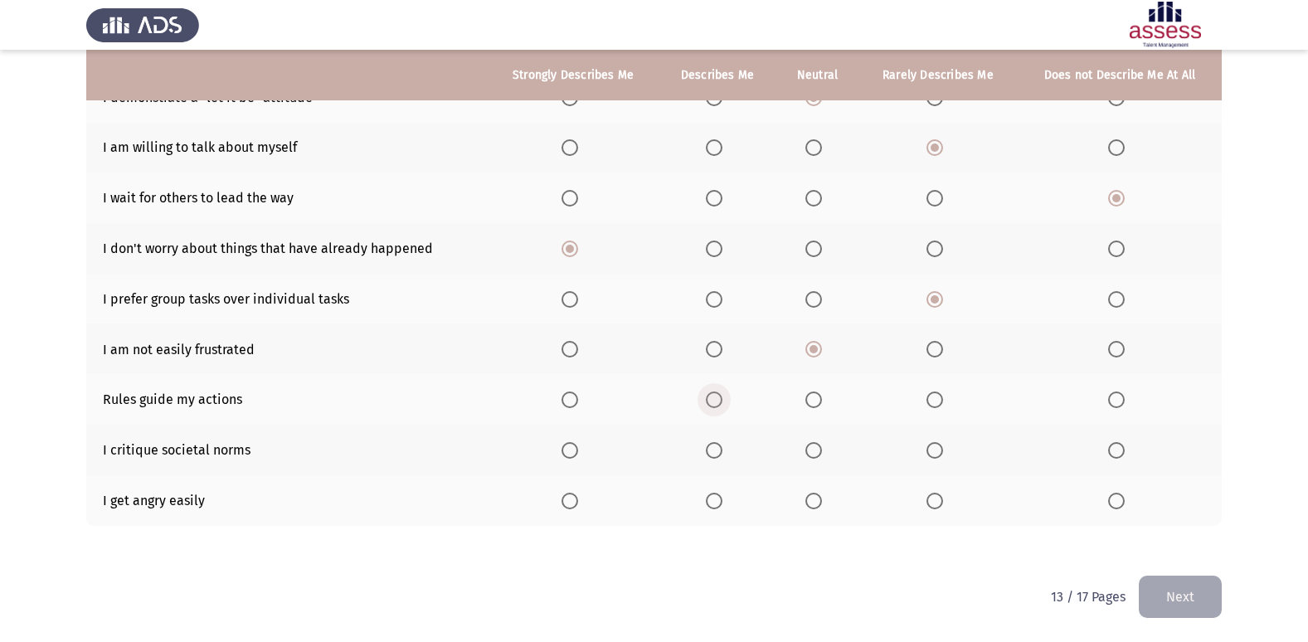
click at [720, 396] on span "Select an option" at bounding box center [714, 400] width 17 height 17
click at [720, 396] on input "Select an option" at bounding box center [714, 400] width 17 height 17
click at [708, 452] on span "Select an option" at bounding box center [714, 450] width 17 height 17
click at [708, 452] on input "Select an option" at bounding box center [714, 450] width 17 height 17
click at [818, 507] on span "Select an option" at bounding box center [813, 501] width 17 height 17
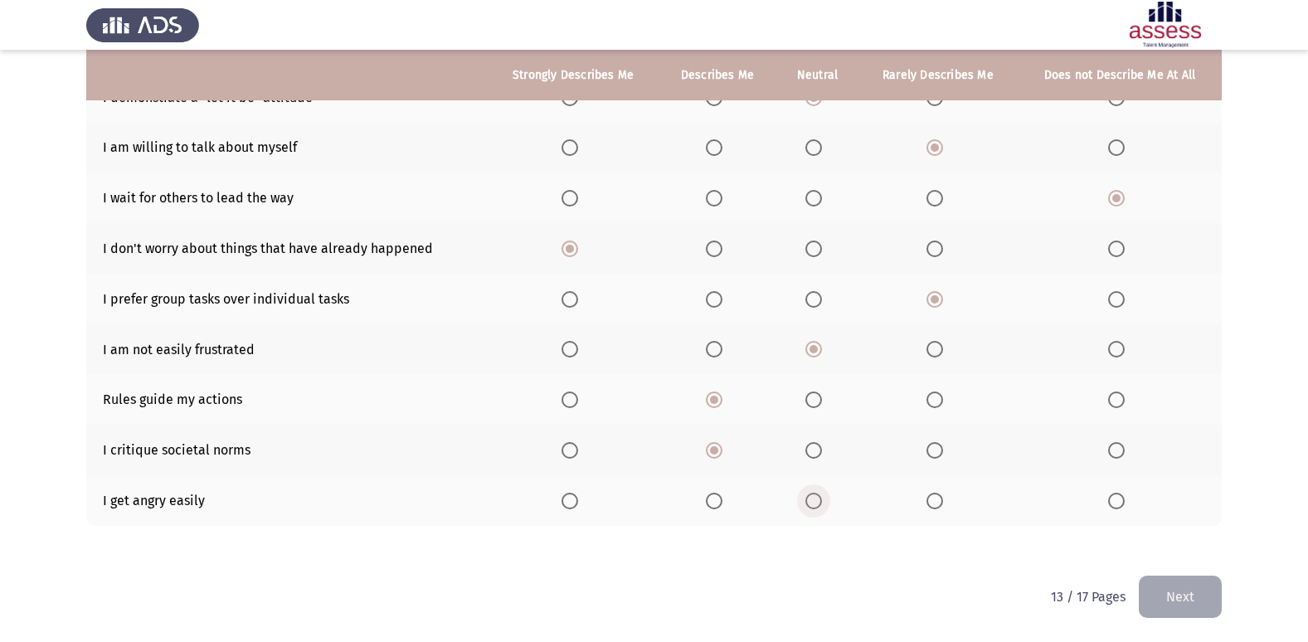
click at [818, 507] on input "Select an option" at bounding box center [813, 501] width 17 height 17
click at [1156, 583] on button "Next" at bounding box center [1180, 597] width 83 height 42
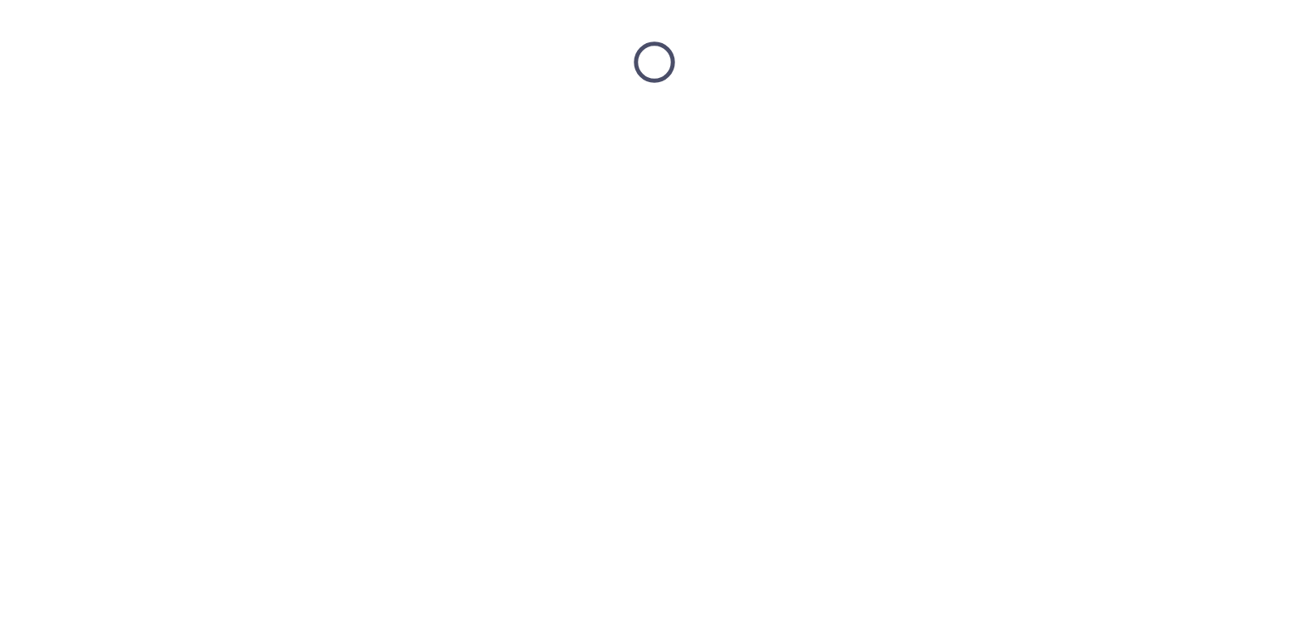
scroll to position [0, 0]
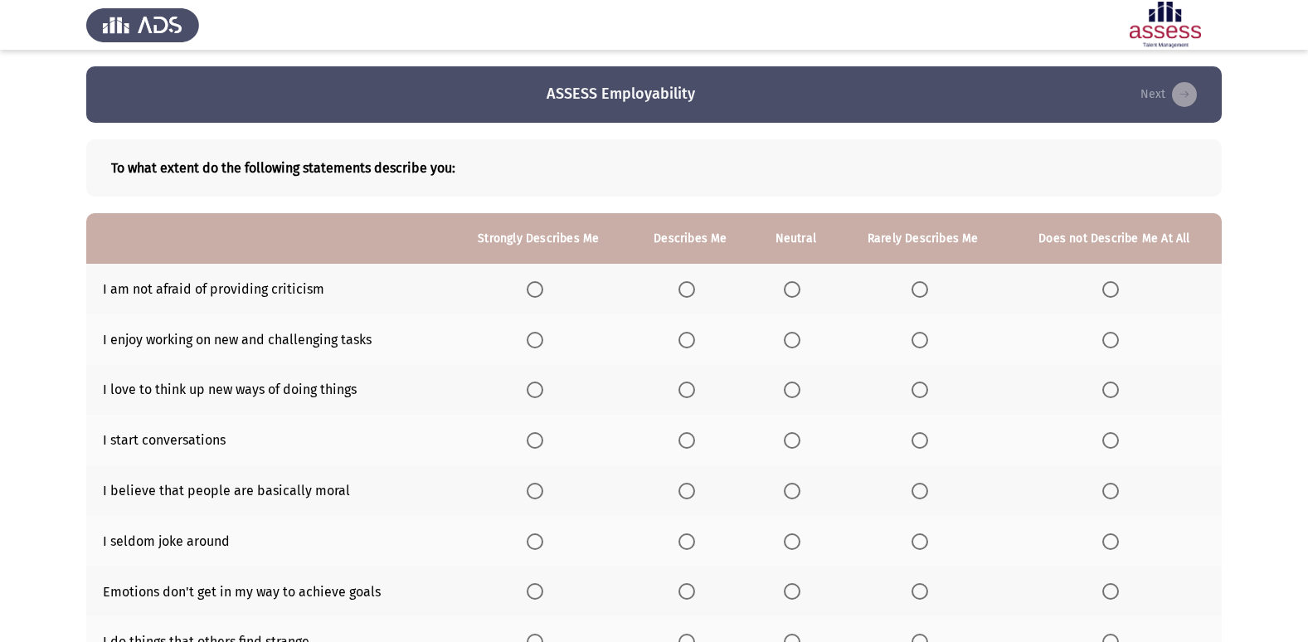
click at [786, 286] on span "Select an option" at bounding box center [792, 289] width 17 height 17
click at [786, 286] on input "Select an option" at bounding box center [792, 289] width 17 height 17
click at [682, 347] on span "Select an option" at bounding box center [687, 340] width 17 height 17
click at [682, 347] on input "Select an option" at bounding box center [687, 340] width 17 height 17
click at [528, 336] on th at bounding box center [539, 339] width 180 height 51
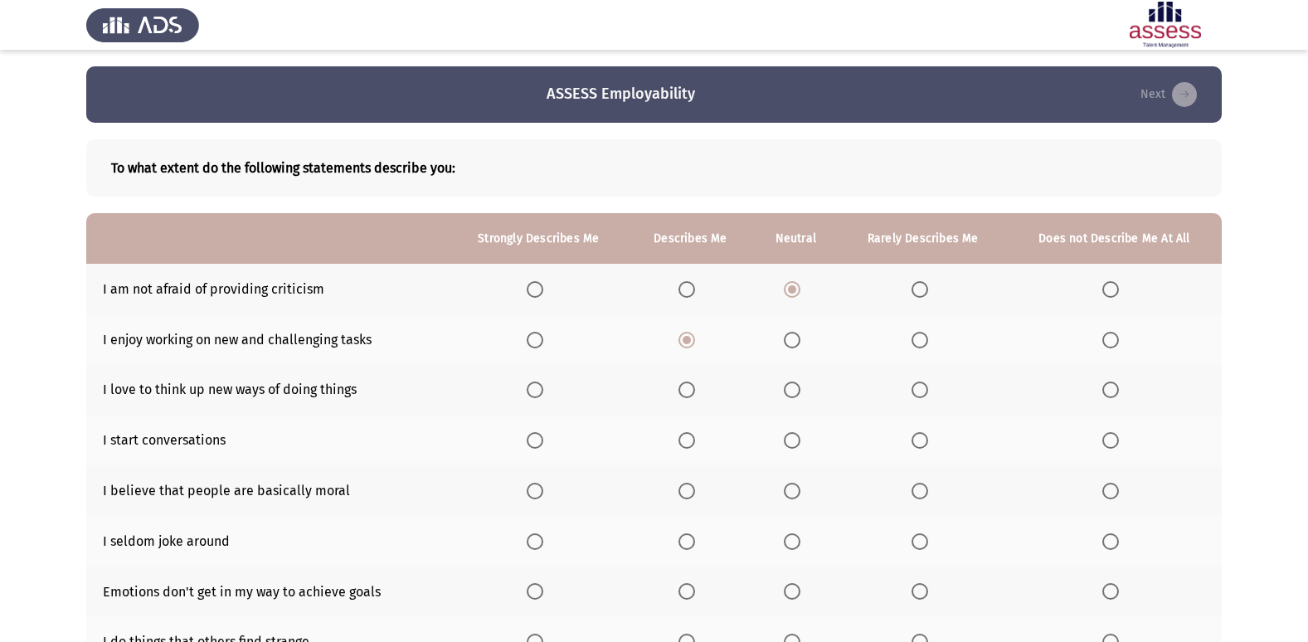
click at [550, 336] on label "Select an option" at bounding box center [538, 340] width 23 height 17
click at [543, 336] on input "Select an option" at bounding box center [535, 340] width 17 height 17
click at [686, 397] on span "Select an option" at bounding box center [687, 390] width 17 height 17
click at [686, 397] on input "Select an option" at bounding box center [687, 390] width 17 height 17
click at [686, 440] on span "Select an option" at bounding box center [687, 440] width 17 height 17
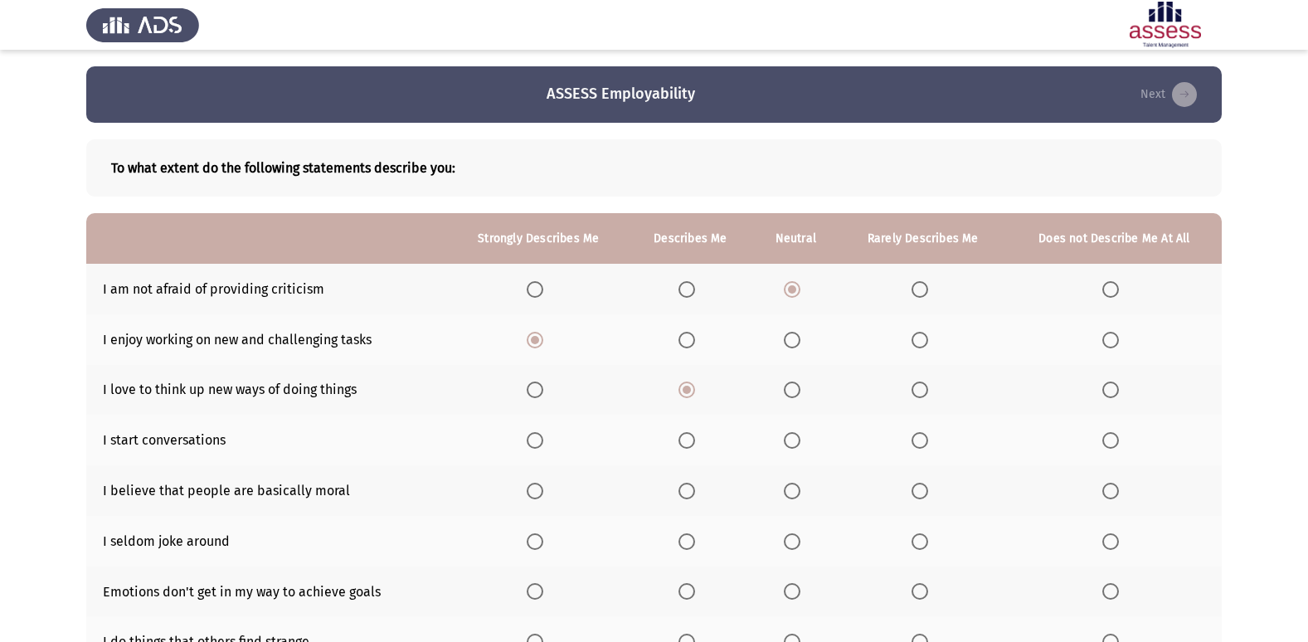
click at [686, 440] on input "Select an option" at bounding box center [687, 440] width 17 height 17
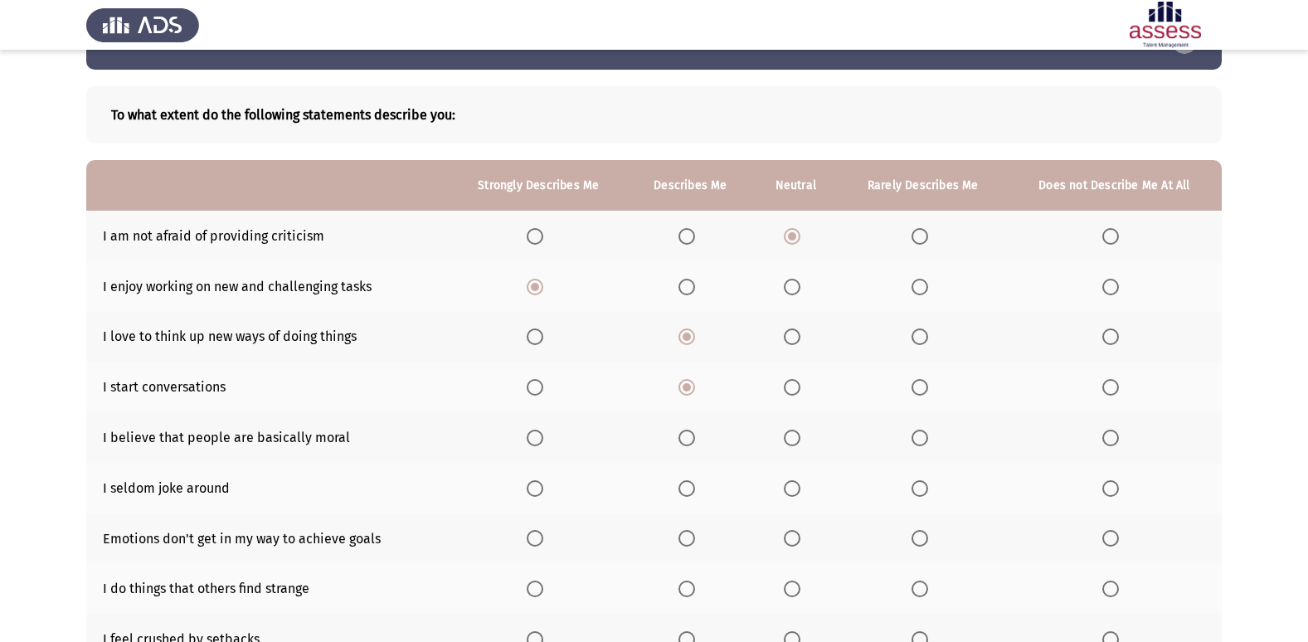
scroll to position [83, 0]
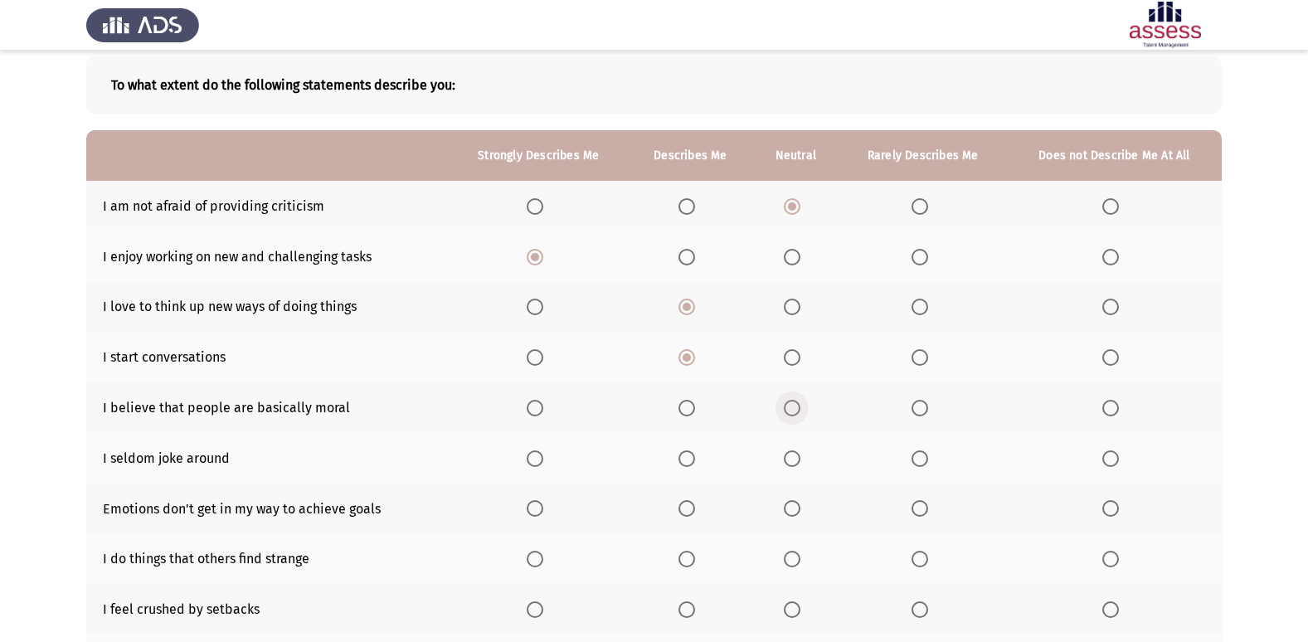
click at [796, 413] on span "Select an option" at bounding box center [792, 408] width 17 height 17
click at [796, 413] on input "Select an option" at bounding box center [792, 408] width 17 height 17
click at [927, 460] on span "Select an option" at bounding box center [920, 458] width 17 height 17
click at [927, 460] on input "Select an option" at bounding box center [920, 458] width 17 height 17
click at [538, 511] on span "Select an option" at bounding box center [535, 508] width 17 height 17
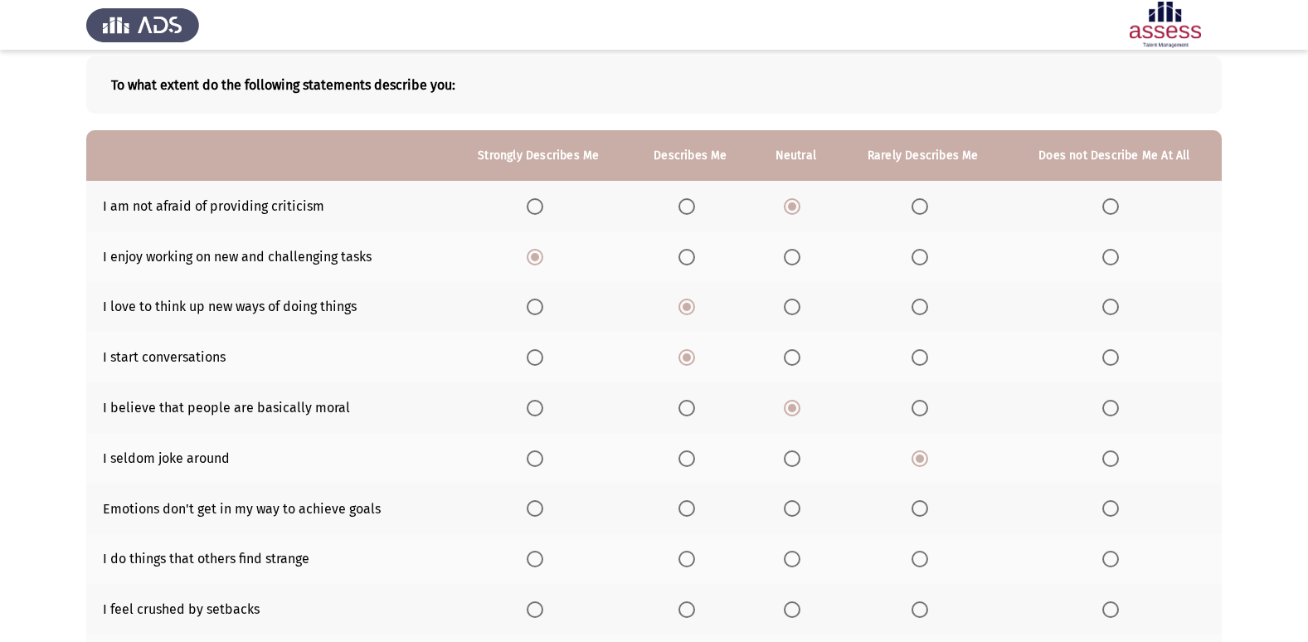
click at [538, 511] on input "Select an option" at bounding box center [535, 508] width 17 height 17
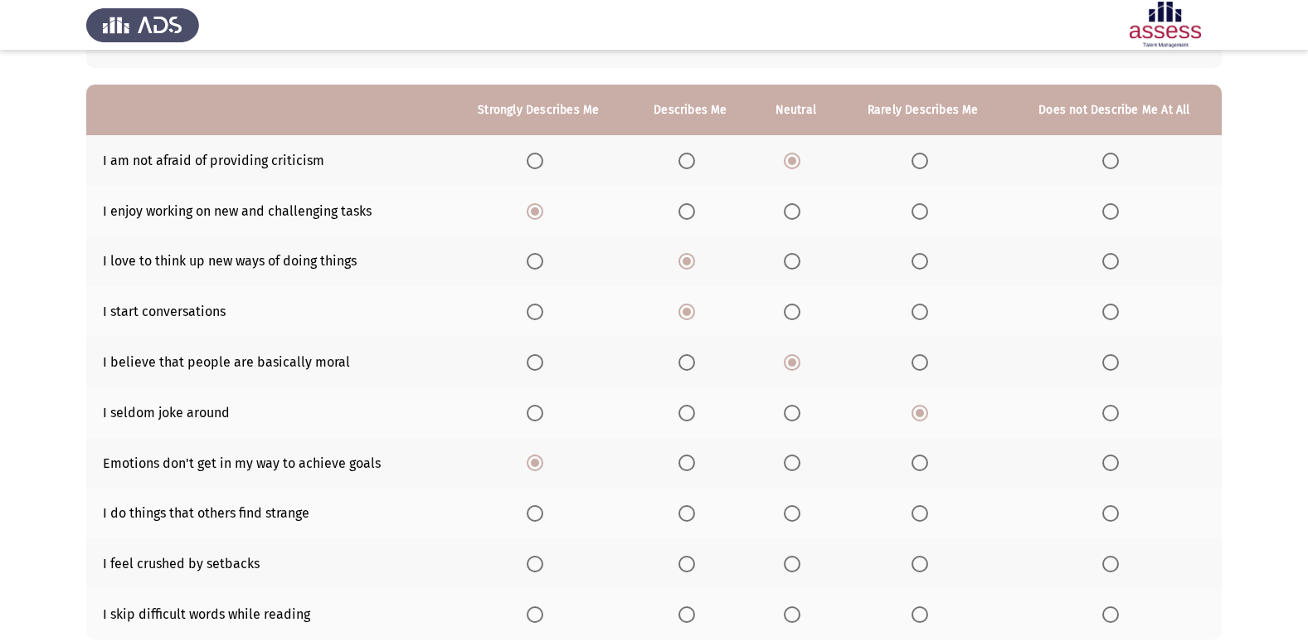
scroll to position [166, 0]
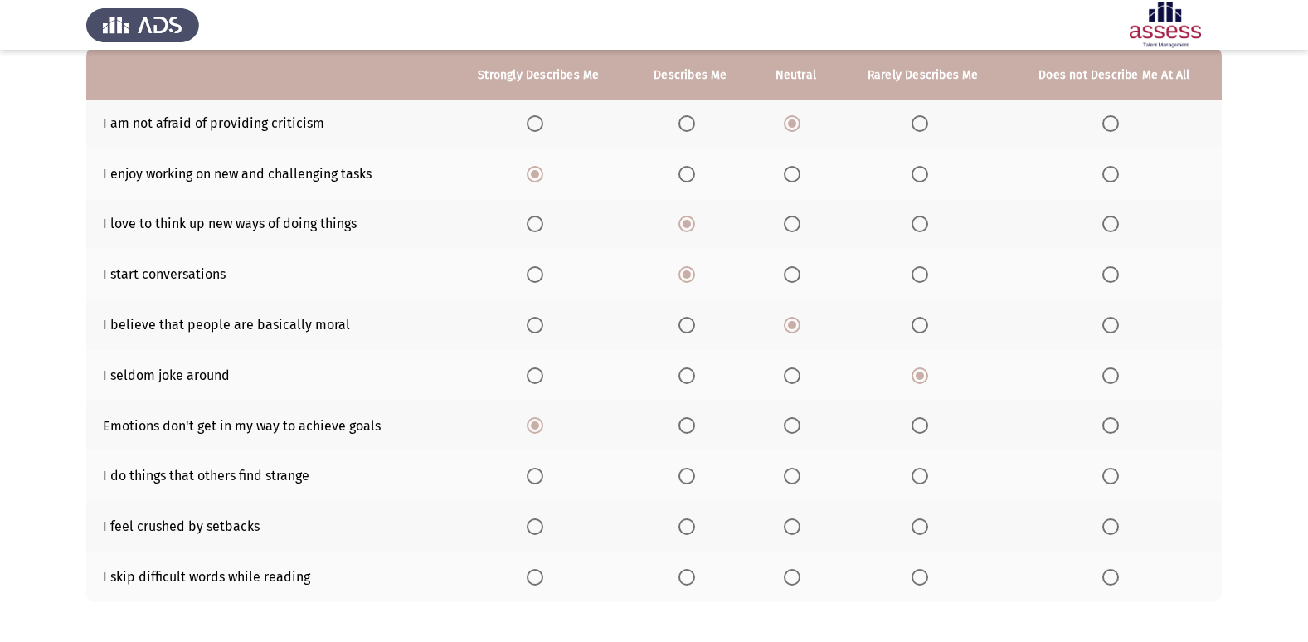
click at [791, 479] on span "Select an option" at bounding box center [792, 476] width 17 height 17
click at [791, 479] on input "Select an option" at bounding box center [792, 476] width 17 height 17
drag, startPoint x: 939, startPoint y: 526, endPoint x: 923, endPoint y: 527, distance: 15.8
click at [932, 527] on th at bounding box center [923, 526] width 168 height 51
click at [923, 527] on span "Select an option" at bounding box center [920, 526] width 17 height 17
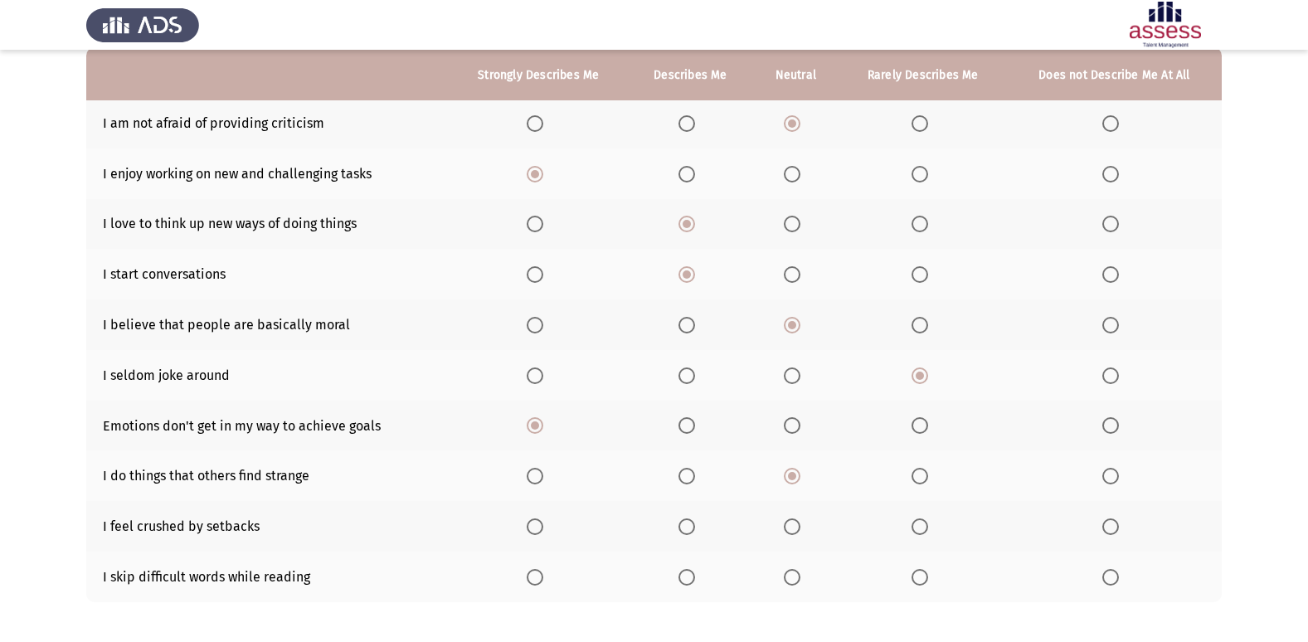
click at [923, 527] on input "Select an option" at bounding box center [920, 526] width 17 height 17
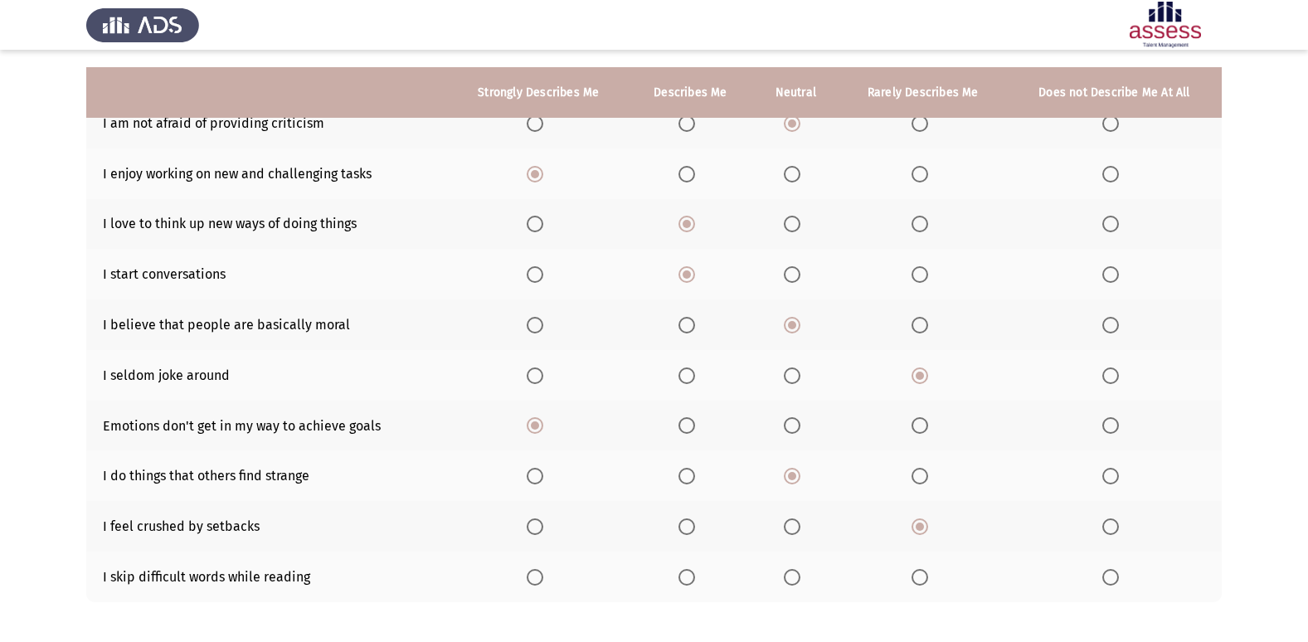
scroll to position [242, 0]
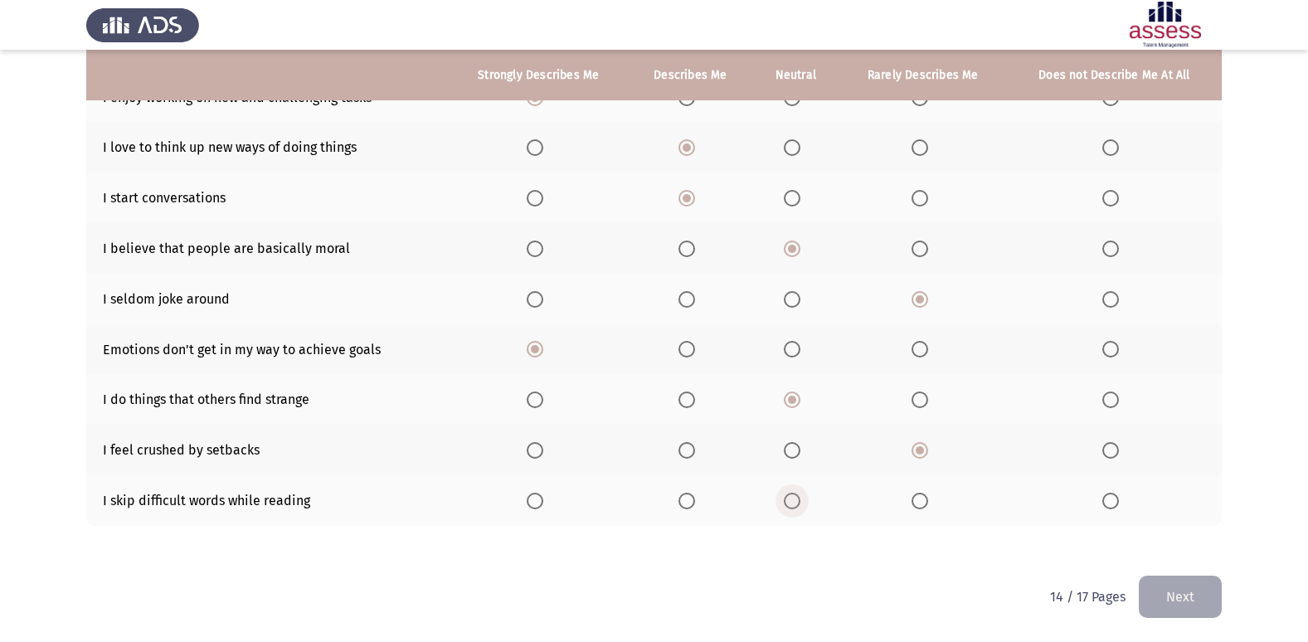
click at [795, 504] on span "Select an option" at bounding box center [792, 501] width 17 height 17
click at [795, 504] on input "Select an option" at bounding box center [792, 501] width 17 height 17
click at [1162, 596] on button "Next" at bounding box center [1180, 597] width 83 height 42
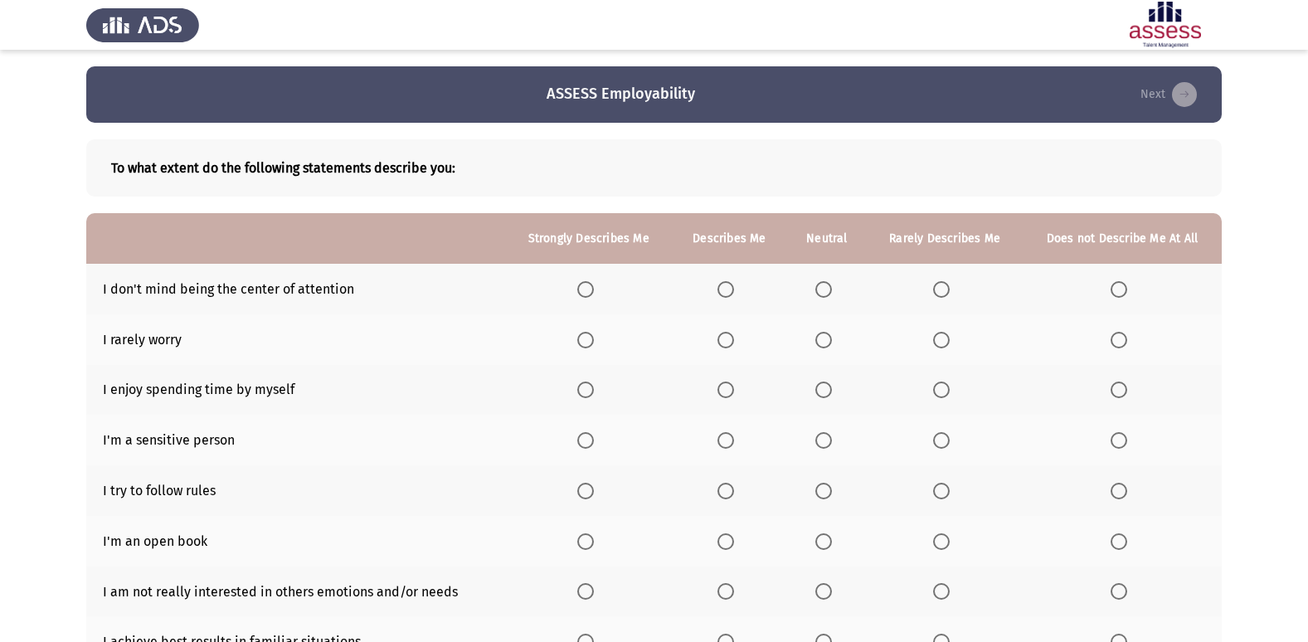
click at [594, 285] on span "Select an option" at bounding box center [585, 289] width 17 height 17
click at [594, 285] on input "Select an option" at bounding box center [585, 289] width 17 height 17
click at [729, 285] on span "Select an option" at bounding box center [726, 289] width 17 height 17
click at [729, 285] on input "Select an option" at bounding box center [726, 289] width 17 height 17
click at [959, 339] on th at bounding box center [945, 339] width 156 height 51
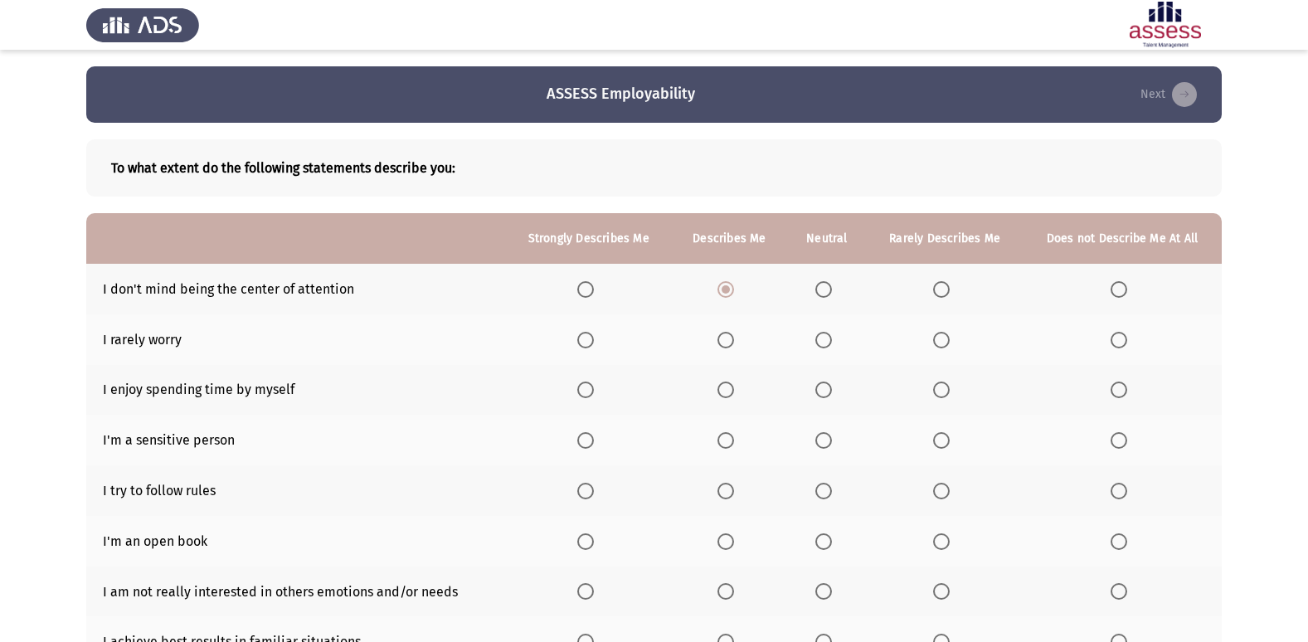
click at [946, 338] on span "Select an option" at bounding box center [941, 340] width 17 height 17
click at [946, 338] on input "Select an option" at bounding box center [941, 340] width 17 height 17
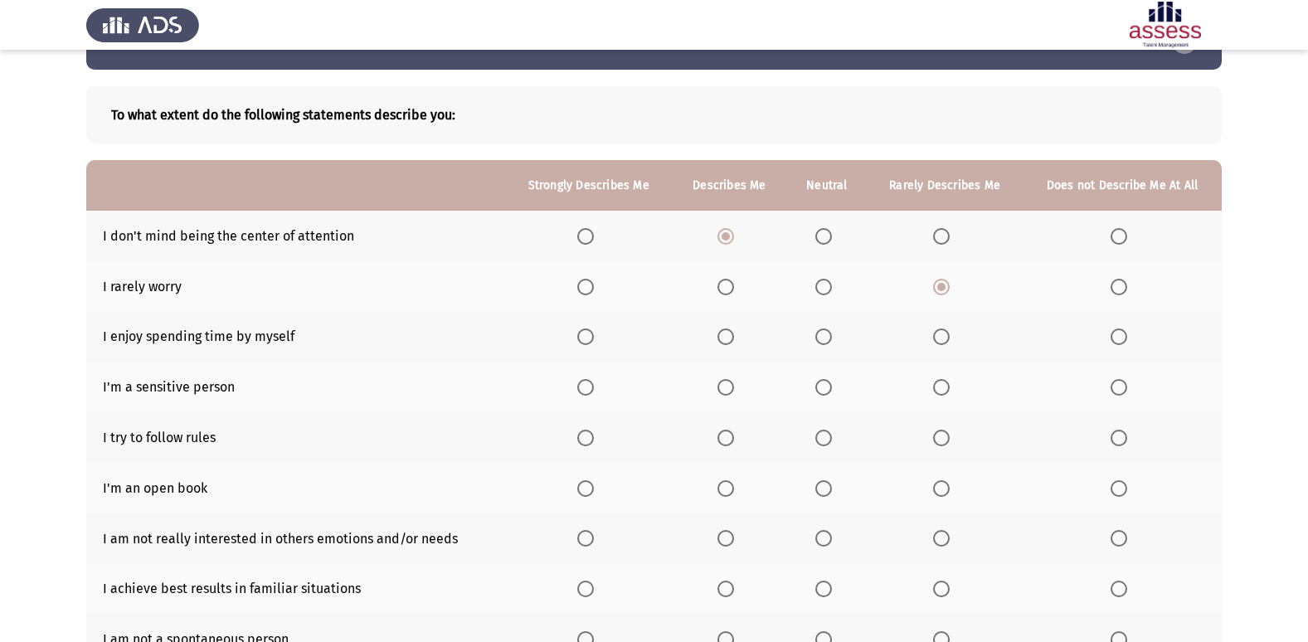
scroll to position [83, 0]
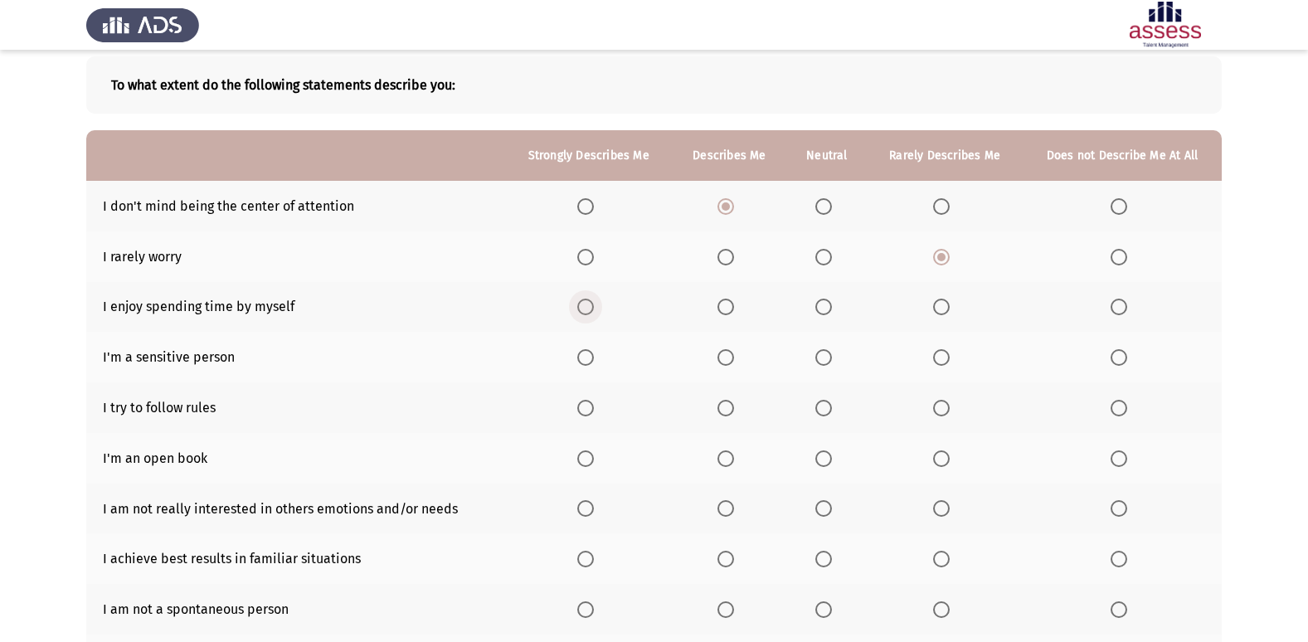
click at [583, 299] on span "Select an option" at bounding box center [585, 307] width 17 height 17
click at [583, 299] on input "Select an option" at bounding box center [585, 307] width 17 height 17
click at [738, 356] on label "Select an option" at bounding box center [729, 357] width 23 height 17
click at [734, 356] on input "Select an option" at bounding box center [726, 357] width 17 height 17
click at [821, 351] on span "Select an option" at bounding box center [823, 357] width 17 height 17
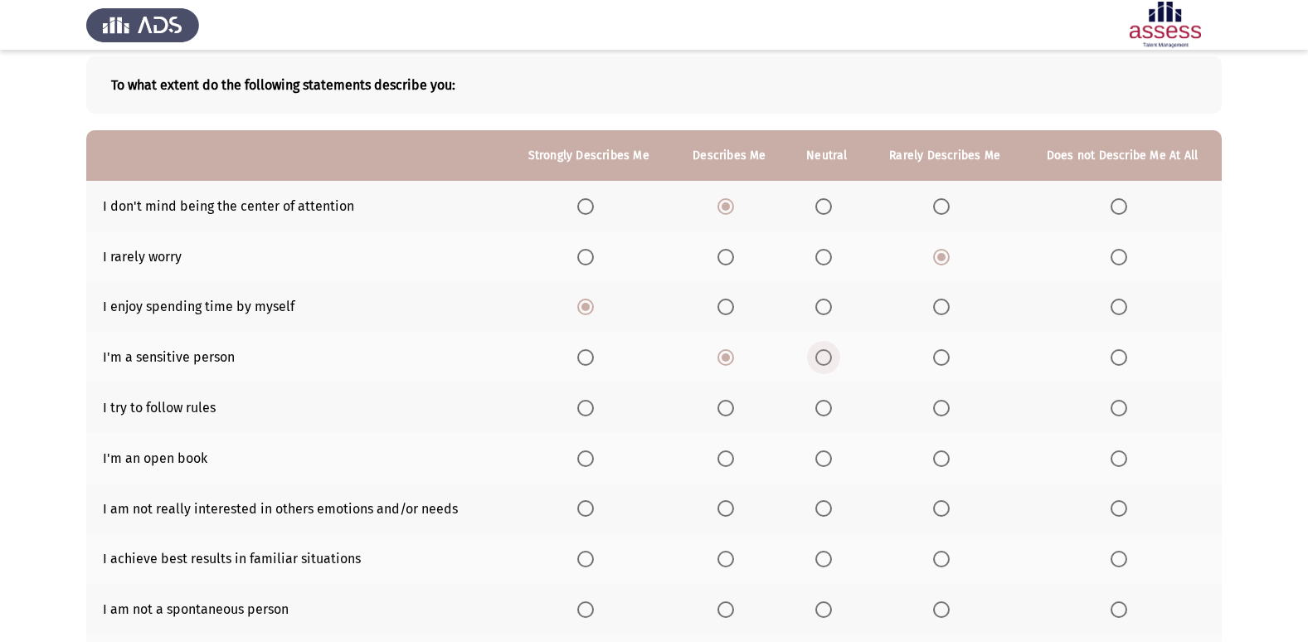
click at [821, 351] on input "Select an option" at bounding box center [823, 357] width 17 height 17
click at [734, 413] on span "Select an option" at bounding box center [726, 408] width 17 height 17
click at [734, 413] on input "Select an option" at bounding box center [726, 408] width 17 height 17
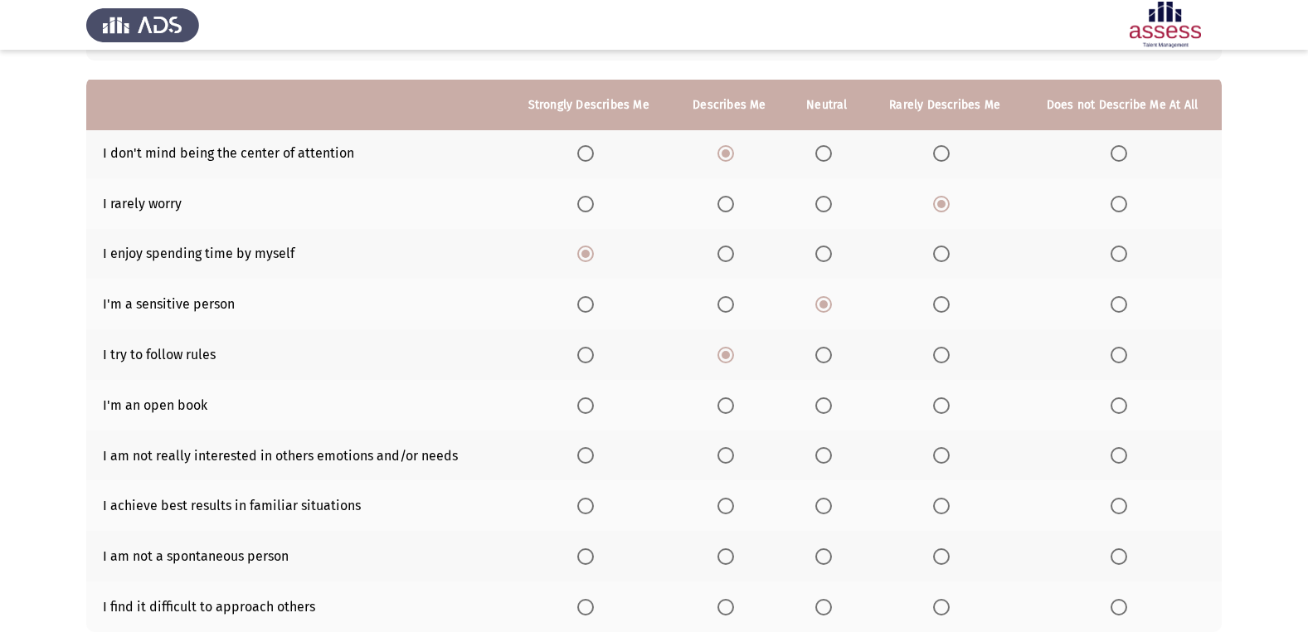
scroll to position [166, 0]
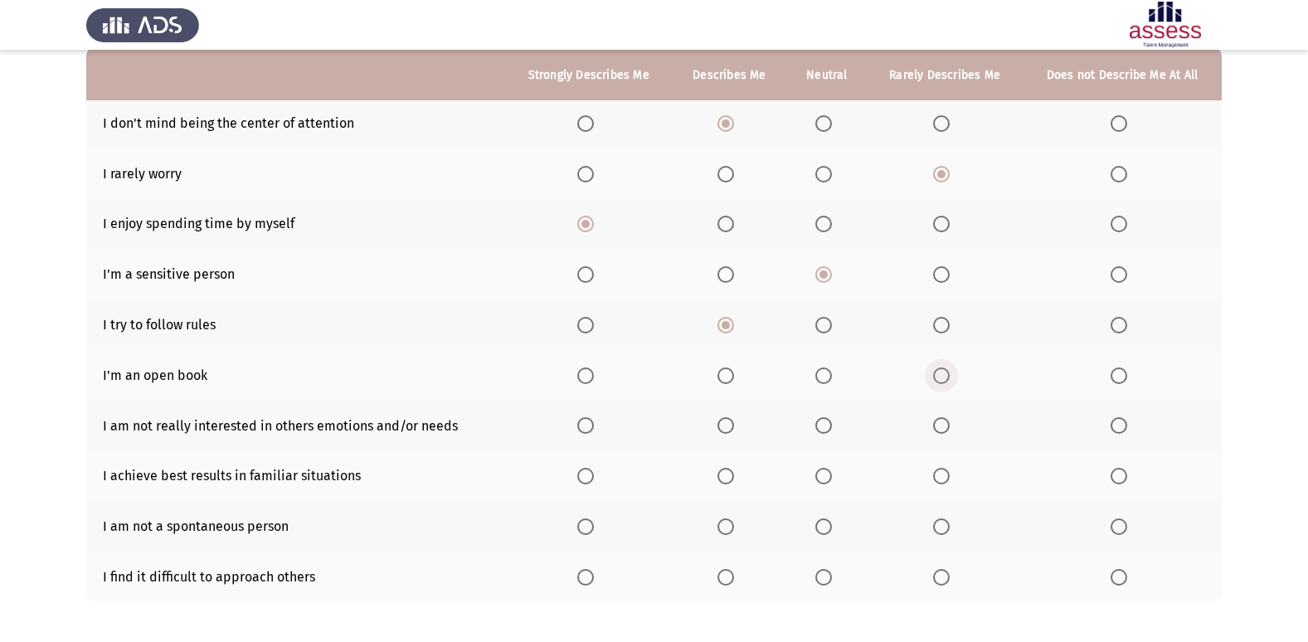
click at [950, 372] on span "Select an option" at bounding box center [941, 375] width 17 height 17
click at [950, 372] on input "Select an option" at bounding box center [941, 375] width 17 height 17
click at [723, 422] on span "Select an option" at bounding box center [726, 425] width 17 height 17
click at [723, 422] on input "Select an option" at bounding box center [726, 425] width 17 height 17
click at [830, 478] on span "Select an option" at bounding box center [823, 476] width 17 height 17
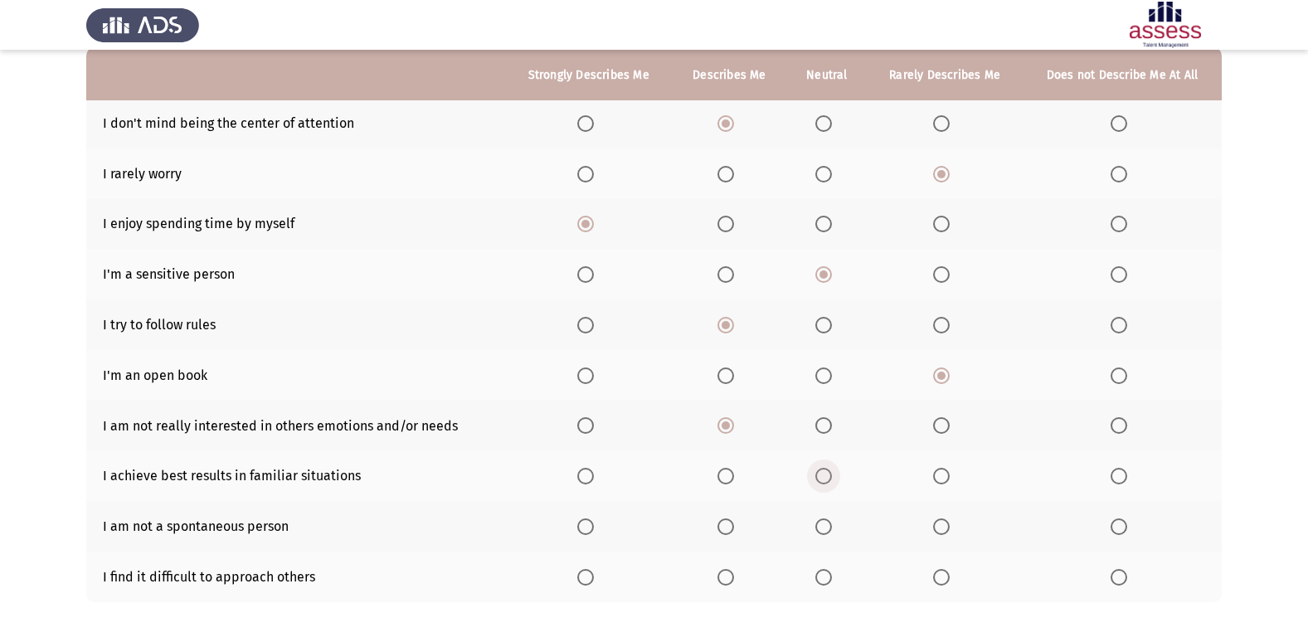
click at [830, 478] on input "Select an option" at bounding box center [823, 476] width 17 height 17
click at [839, 527] on label "Select an option" at bounding box center [826, 526] width 23 height 17
click at [832, 527] on input "Select an option" at bounding box center [823, 526] width 17 height 17
click at [820, 580] on span "Select an option" at bounding box center [823, 577] width 17 height 17
click at [820, 580] on input "Select an option" at bounding box center [823, 577] width 17 height 17
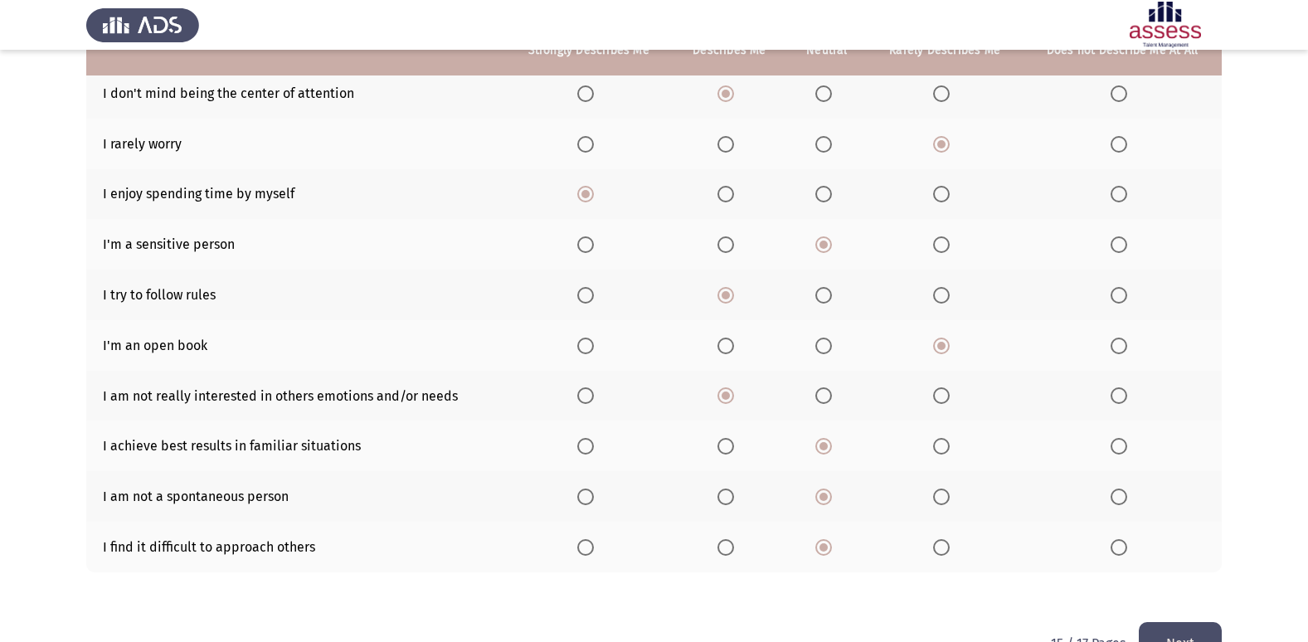
scroll to position [242, 0]
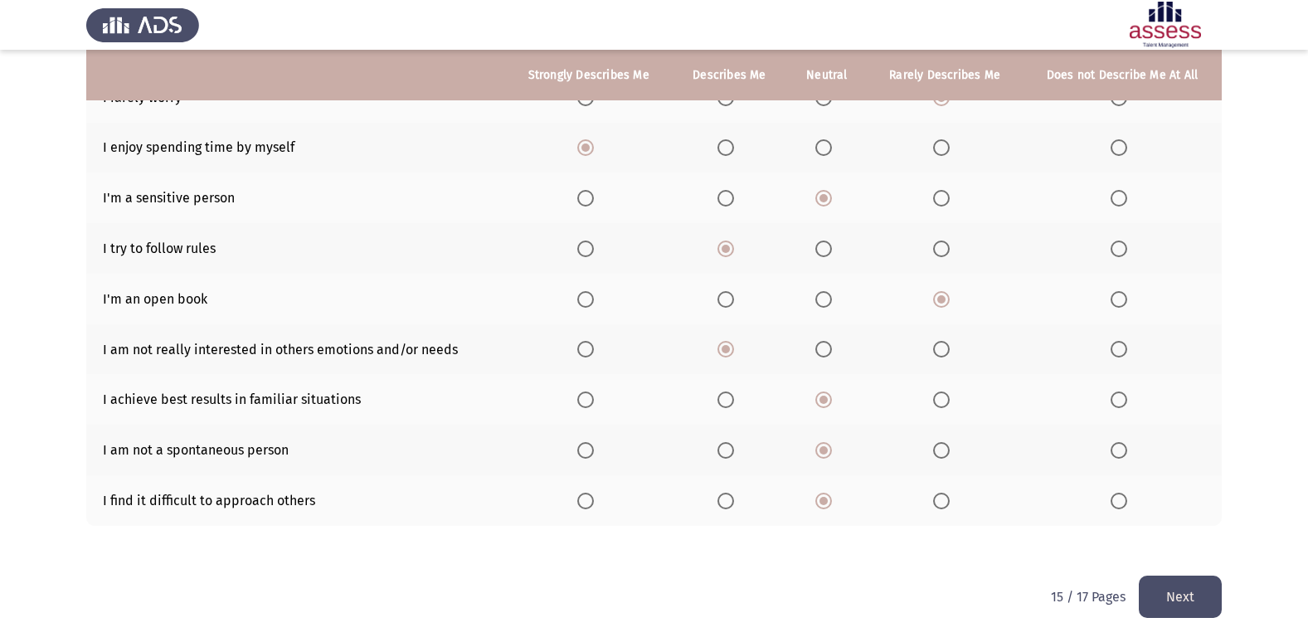
click at [1190, 595] on button "Next" at bounding box center [1180, 597] width 83 height 42
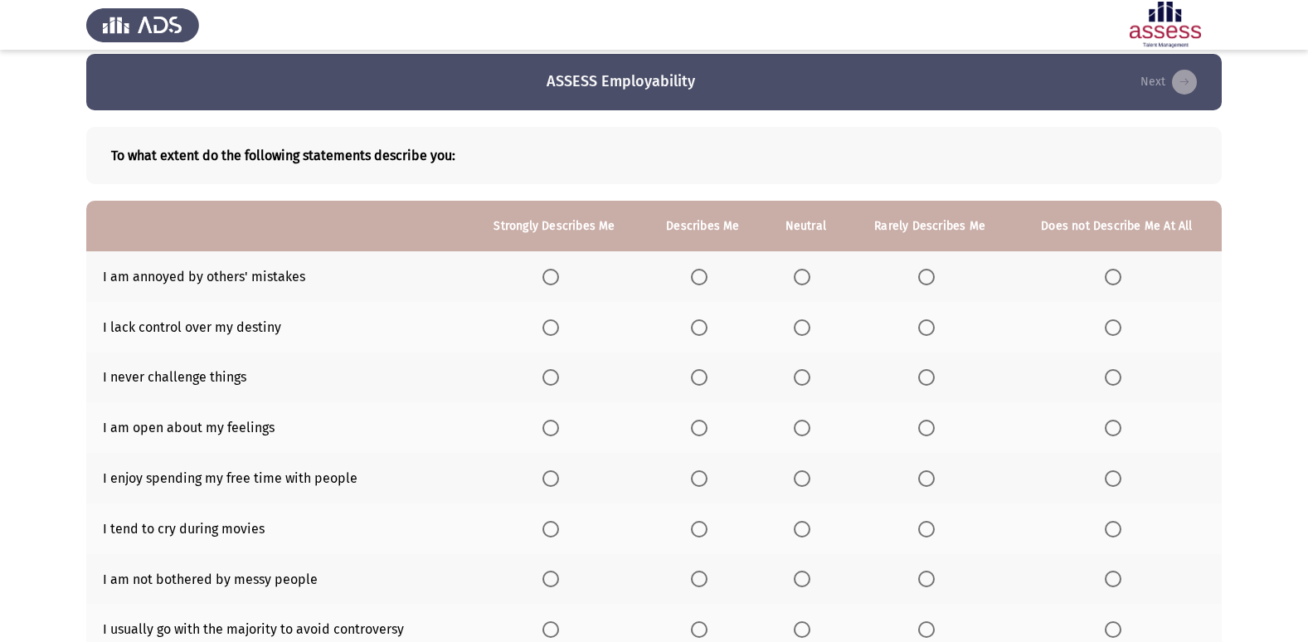
scroll to position [0, 0]
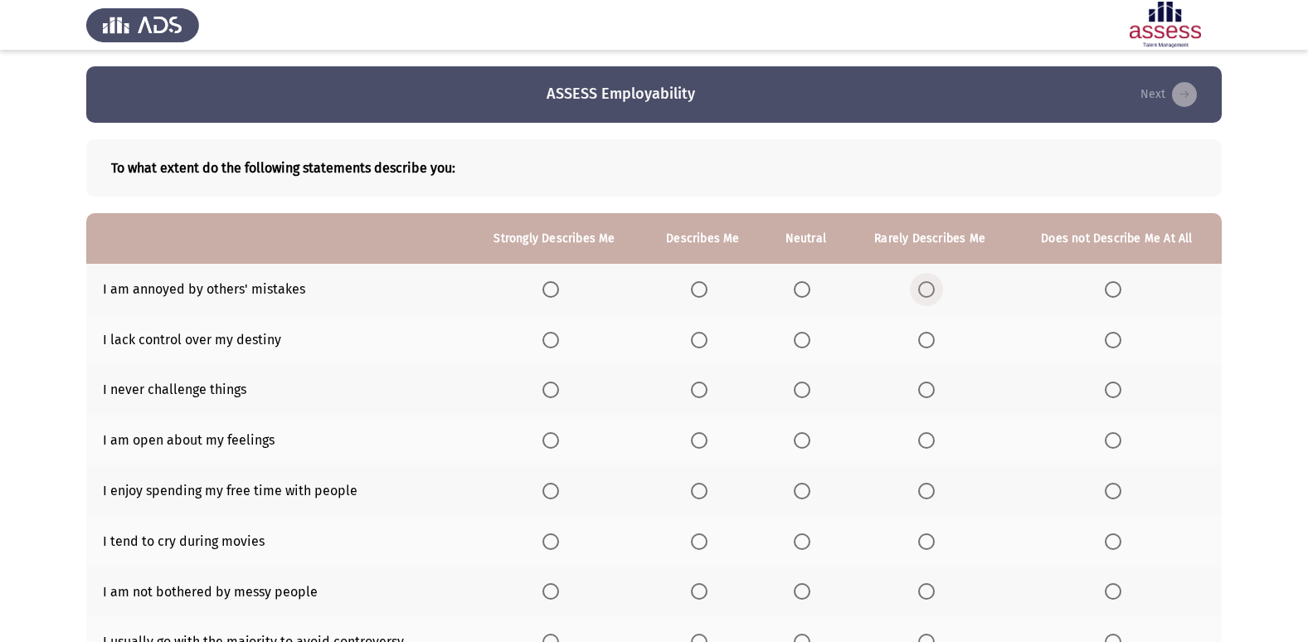
click at [928, 283] on span "Select an option" at bounding box center [926, 289] width 17 height 17
click at [928, 283] on input "Select an option" at bounding box center [926, 289] width 17 height 17
click at [935, 336] on span "Select an option" at bounding box center [926, 340] width 17 height 17
click at [935, 336] on input "Select an option" at bounding box center [926, 340] width 17 height 17
drag, startPoint x: 1124, startPoint y: 380, endPoint x: 1121, endPoint y: 390, distance: 10.3
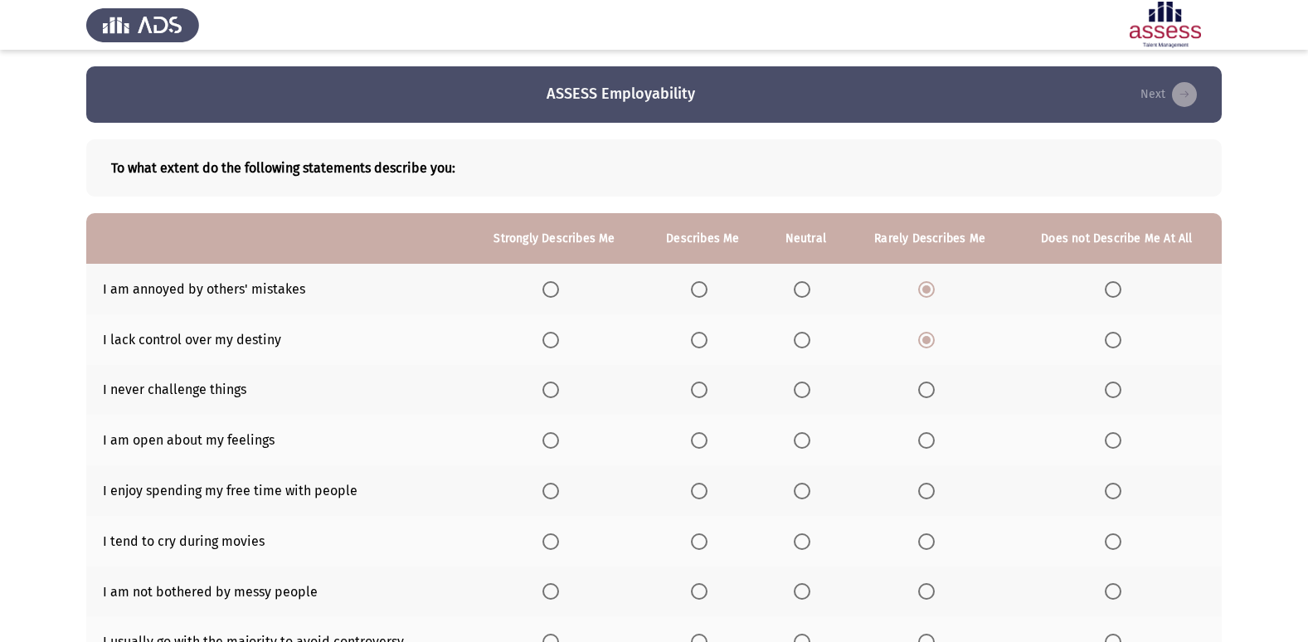
click at [1124, 385] on th at bounding box center [1117, 390] width 210 height 51
click at [1121, 390] on span "Select an option" at bounding box center [1113, 390] width 17 height 17
click at [1121, 390] on input "Select an option" at bounding box center [1113, 390] width 17 height 17
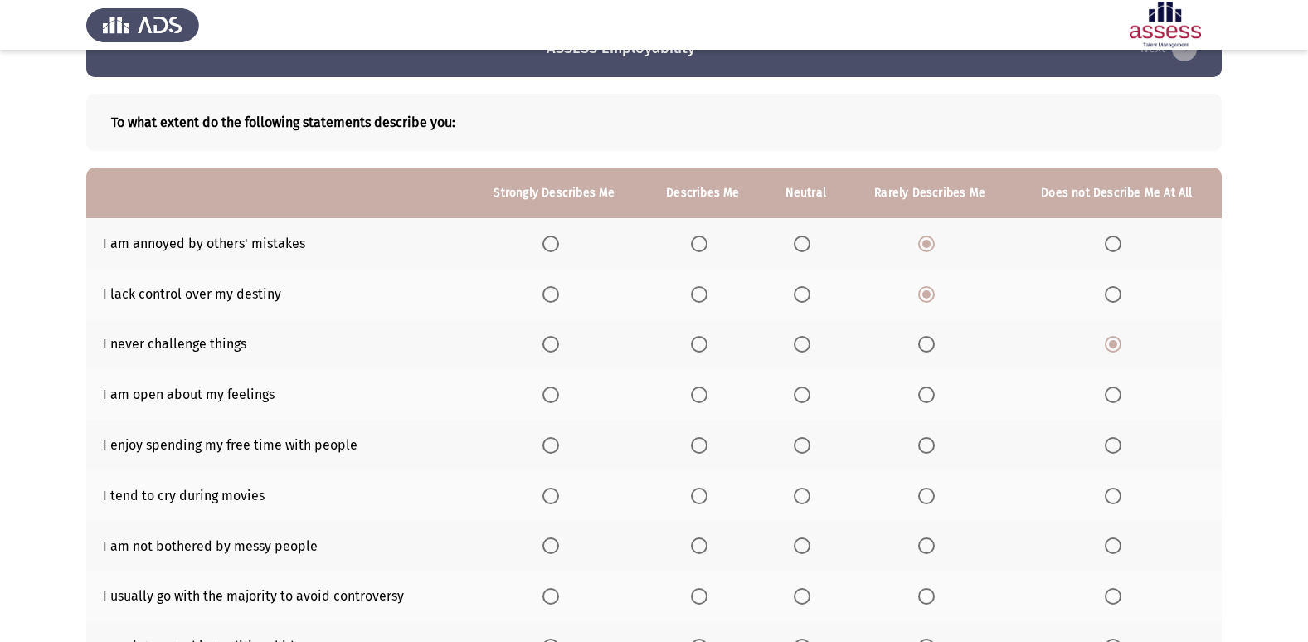
scroll to position [83, 0]
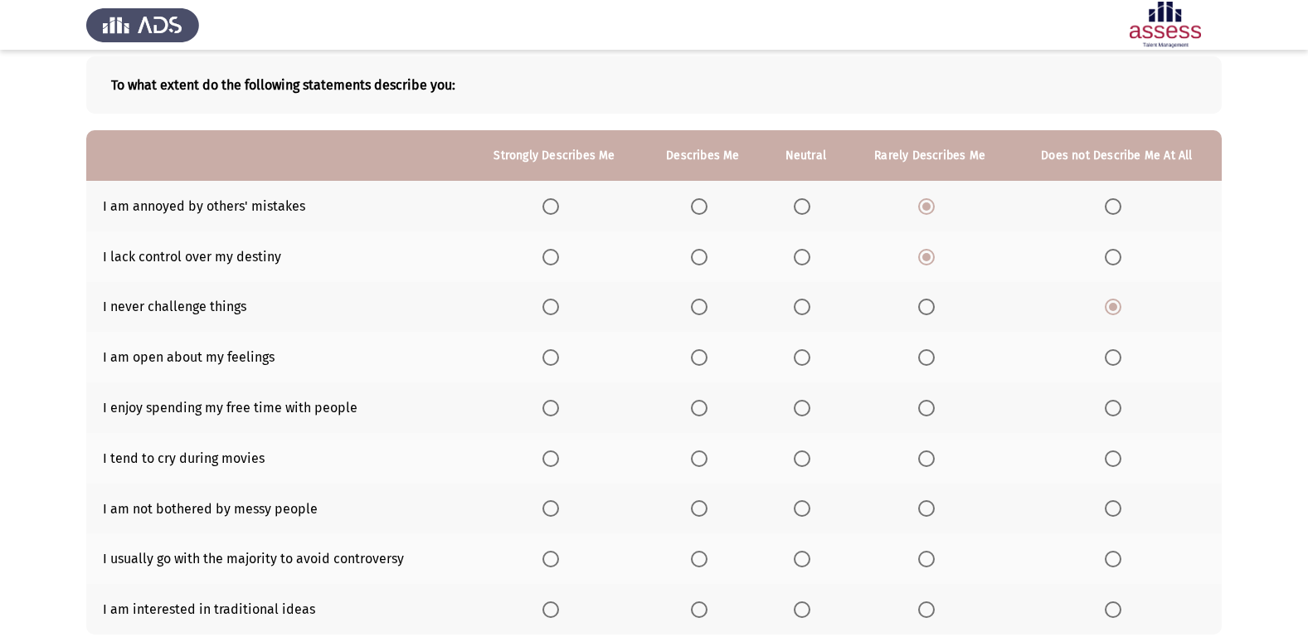
click at [1119, 353] on span "Select an option" at bounding box center [1113, 357] width 17 height 17
click at [1119, 353] on input "Select an option" at bounding box center [1113, 357] width 17 height 17
click at [927, 408] on span "Select an option" at bounding box center [927, 408] width 0 height 0
click at [927, 408] on input "Select an option" at bounding box center [926, 408] width 17 height 17
click at [1113, 464] on span "Select an option" at bounding box center [1113, 458] width 17 height 17
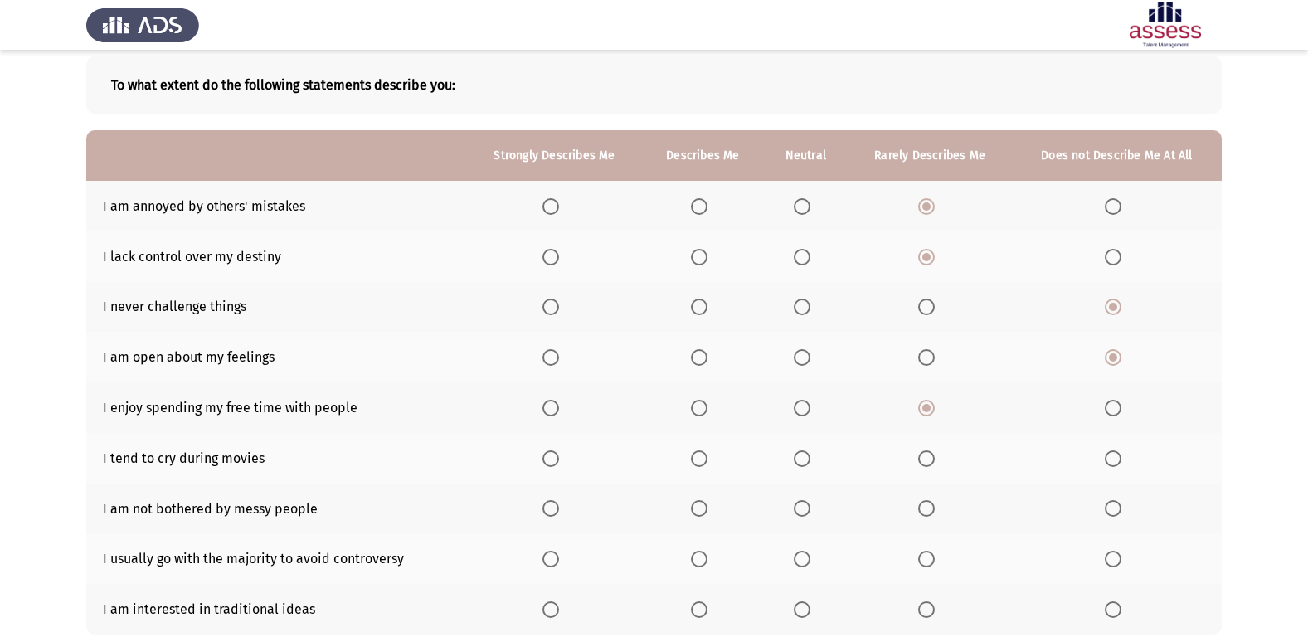
click at [1113, 464] on input "Select an option" at bounding box center [1113, 458] width 17 height 17
click at [806, 510] on span "Select an option" at bounding box center [802, 508] width 17 height 17
click at [806, 510] on input "Select an option" at bounding box center [802, 508] width 17 height 17
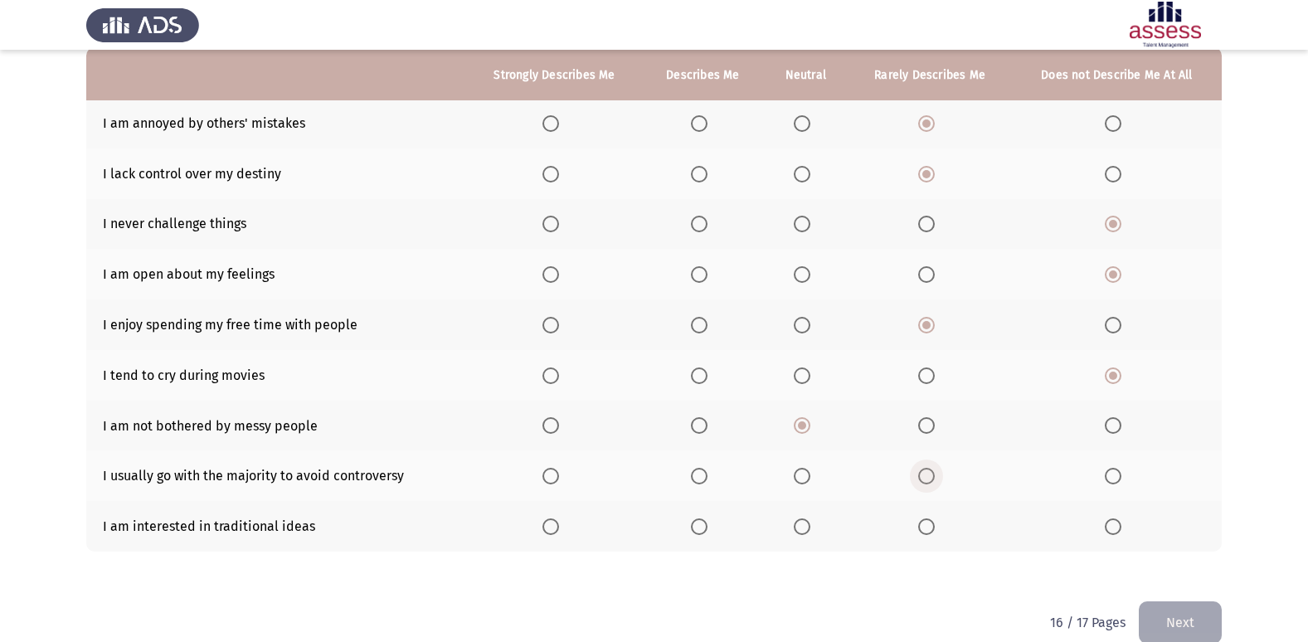
click at [927, 474] on span "Select an option" at bounding box center [926, 476] width 17 height 17
click at [927, 474] on input "Select an option" at bounding box center [926, 476] width 17 height 17
drag, startPoint x: 914, startPoint y: 528, endPoint x: 924, endPoint y: 528, distance: 10.0
click at [922, 528] on th at bounding box center [930, 526] width 164 height 51
click at [924, 528] on span "Select an option" at bounding box center [926, 526] width 17 height 17
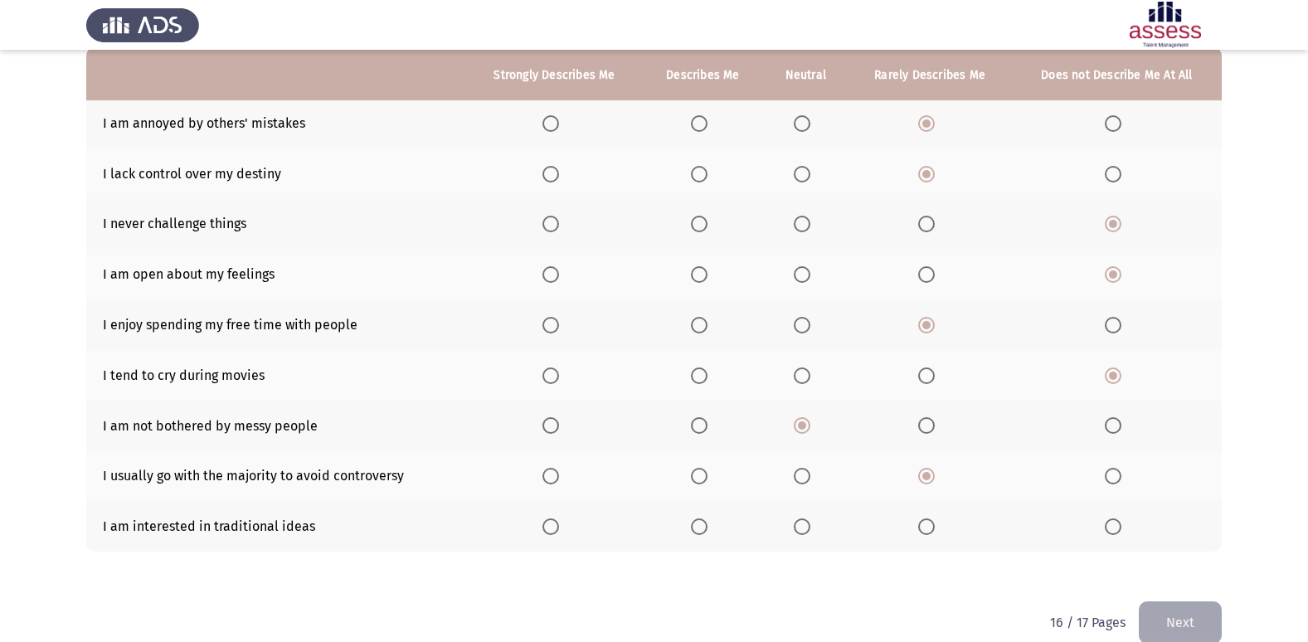
click at [924, 528] on input "Select an option" at bounding box center [926, 526] width 17 height 17
click at [1177, 617] on button "Next" at bounding box center [1180, 622] width 83 height 42
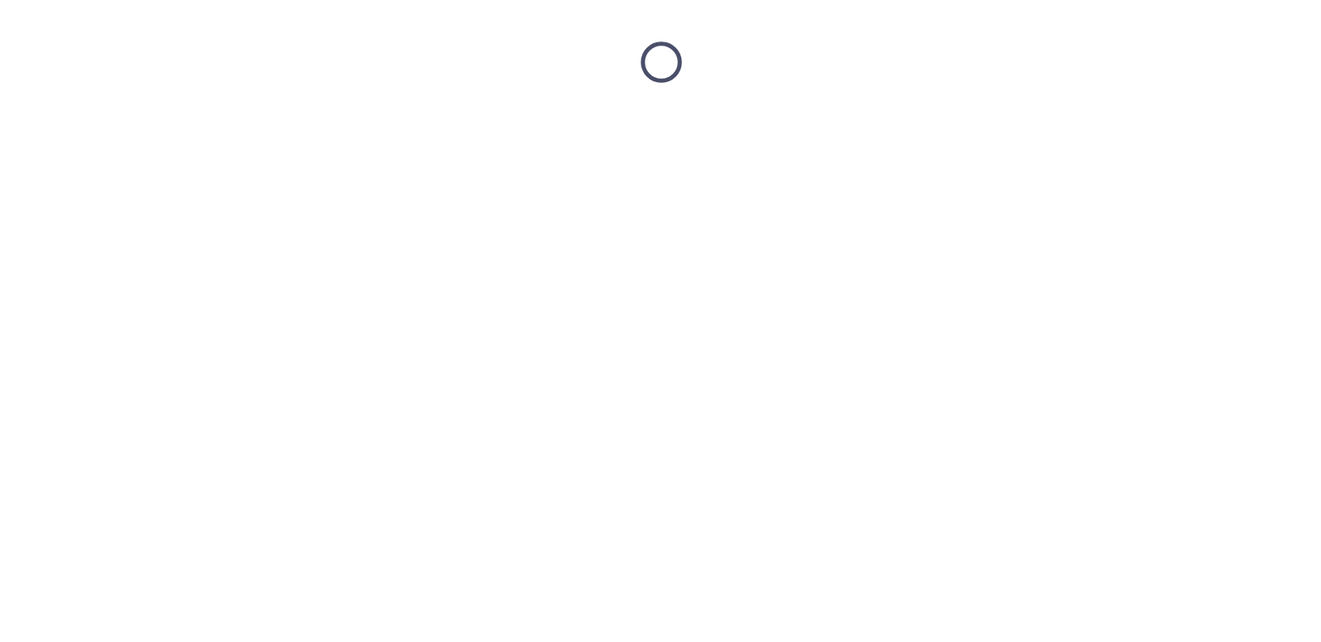
scroll to position [0, 0]
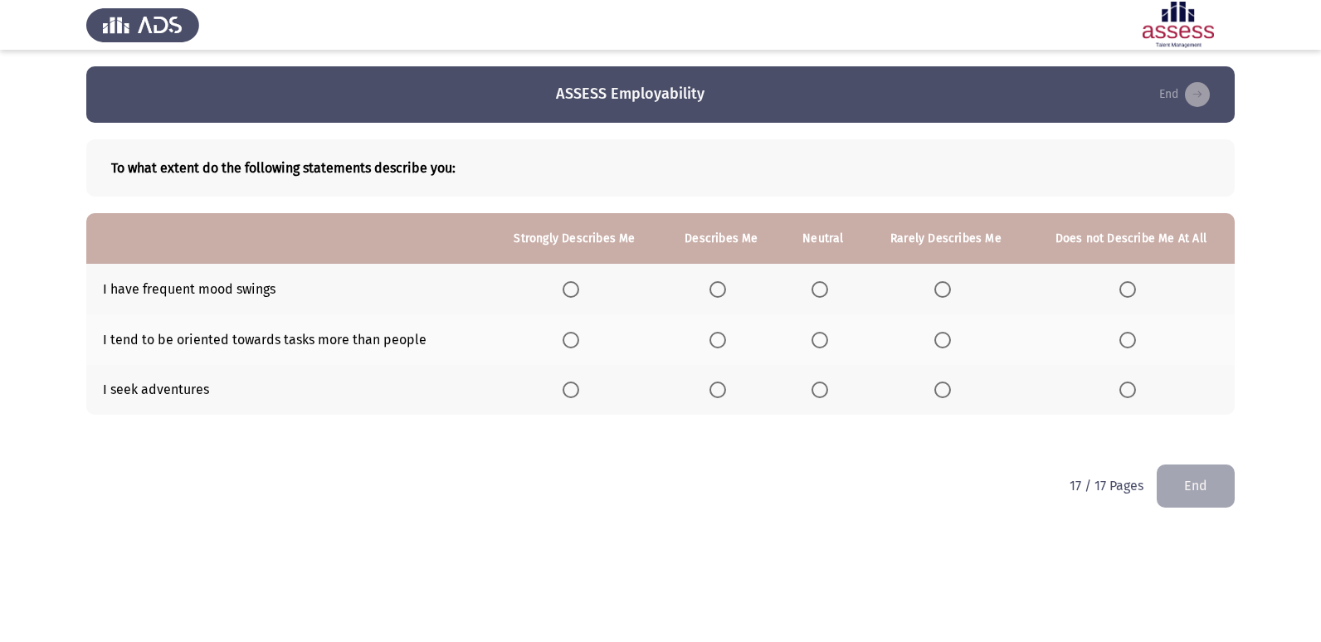
click at [726, 284] on span "Select an option" at bounding box center [717, 289] width 17 height 17
click at [726, 284] on input "Select an option" at bounding box center [717, 289] width 17 height 17
click at [723, 393] on span "Select an option" at bounding box center [717, 390] width 17 height 17
click at [723, 393] on input "Select an option" at bounding box center [717, 390] width 17 height 17
click at [729, 333] on label "Select an option" at bounding box center [720, 340] width 23 height 17
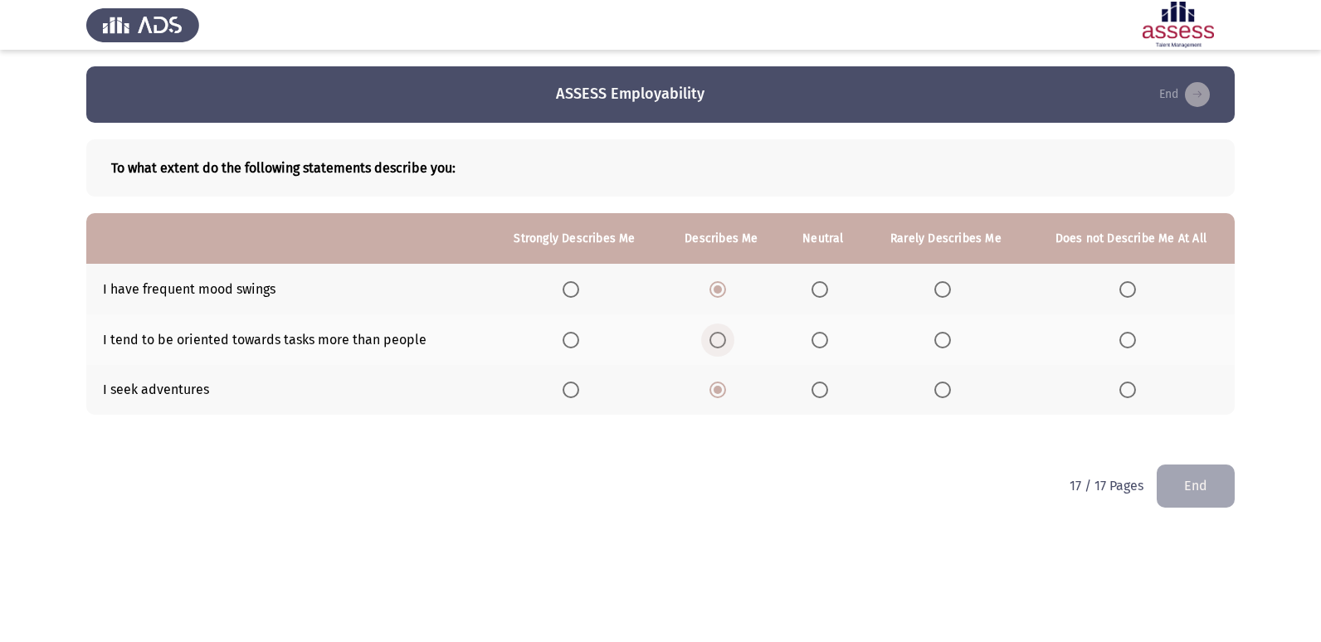
click at [726, 333] on input "Select an option" at bounding box center [717, 340] width 17 height 17
click at [1214, 484] on button "End" at bounding box center [1195, 486] width 78 height 42
